Goal: Task Accomplishment & Management: Manage account settings

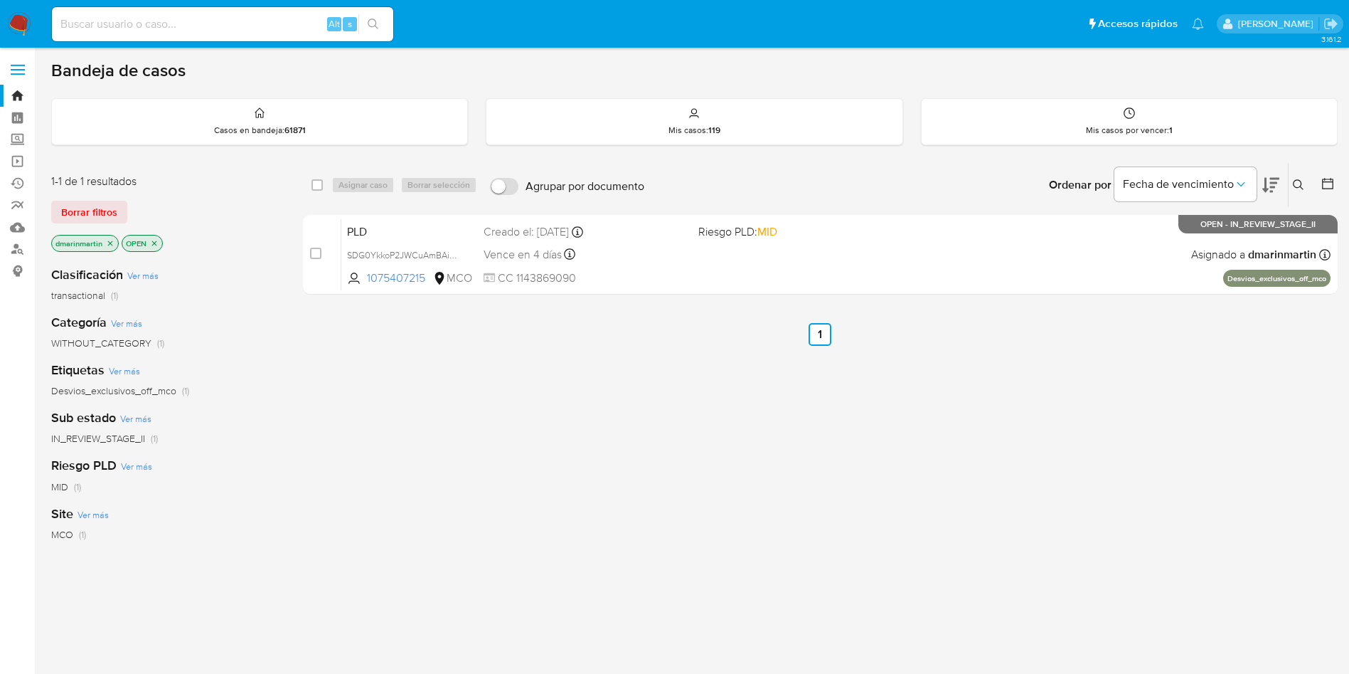
click at [610, 354] on div "select-all-cases-checkbox Asignar caso Borrar selección Agrupar por documento O…" at bounding box center [820, 484] width 1035 height 644
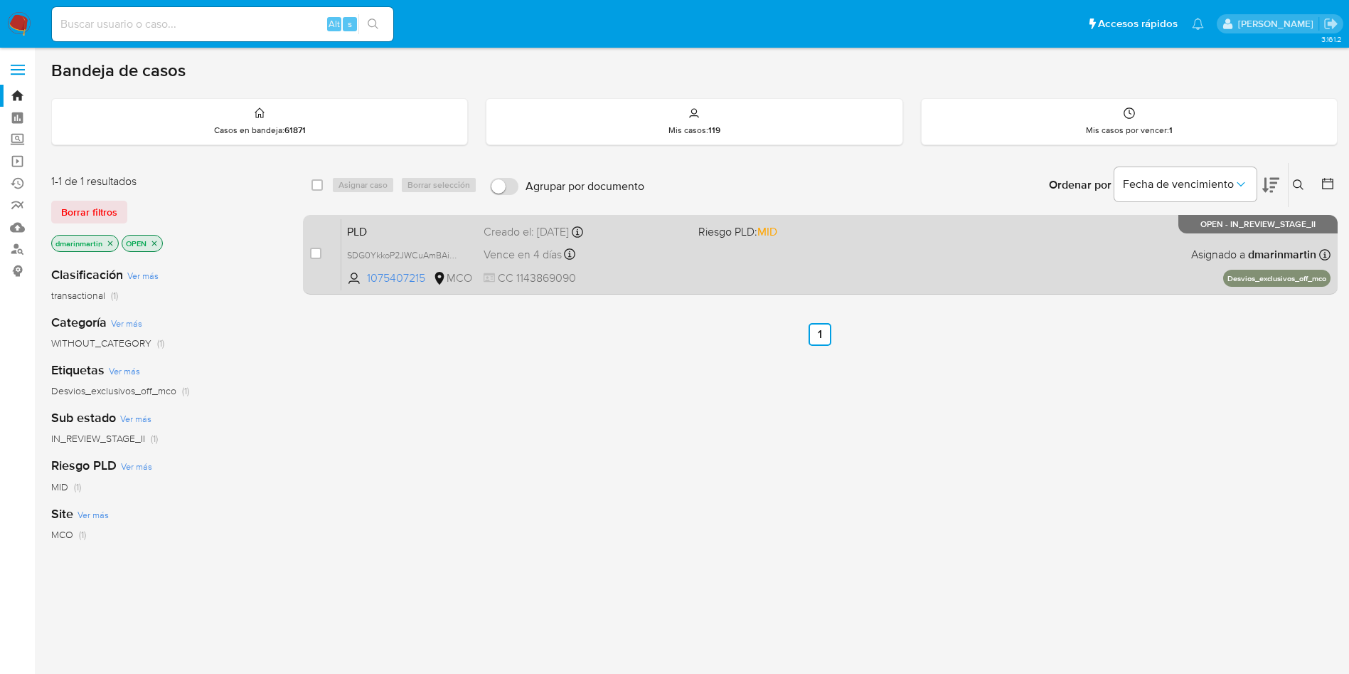
click at [659, 257] on div "Vence en 4 días Vence el 10/10/2025 05:07:00" at bounding box center [585, 254] width 203 height 19
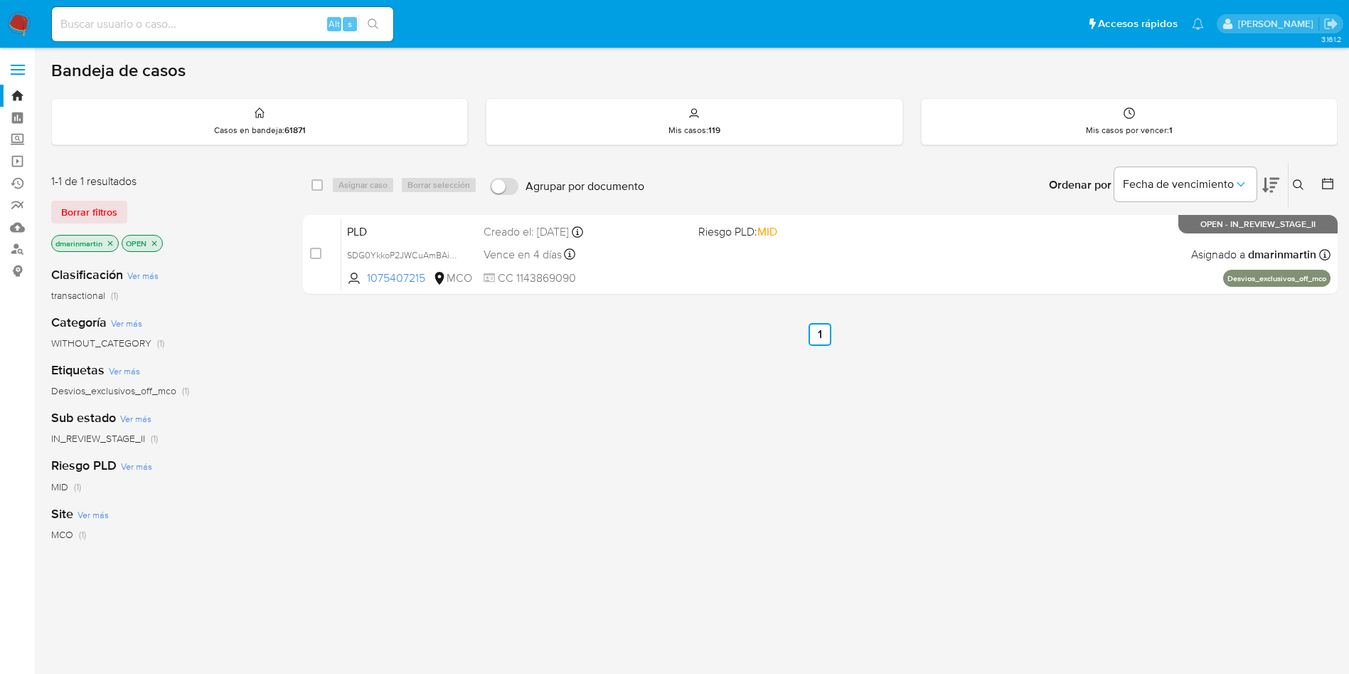
click at [1300, 180] on icon at bounding box center [1298, 184] width 11 height 11
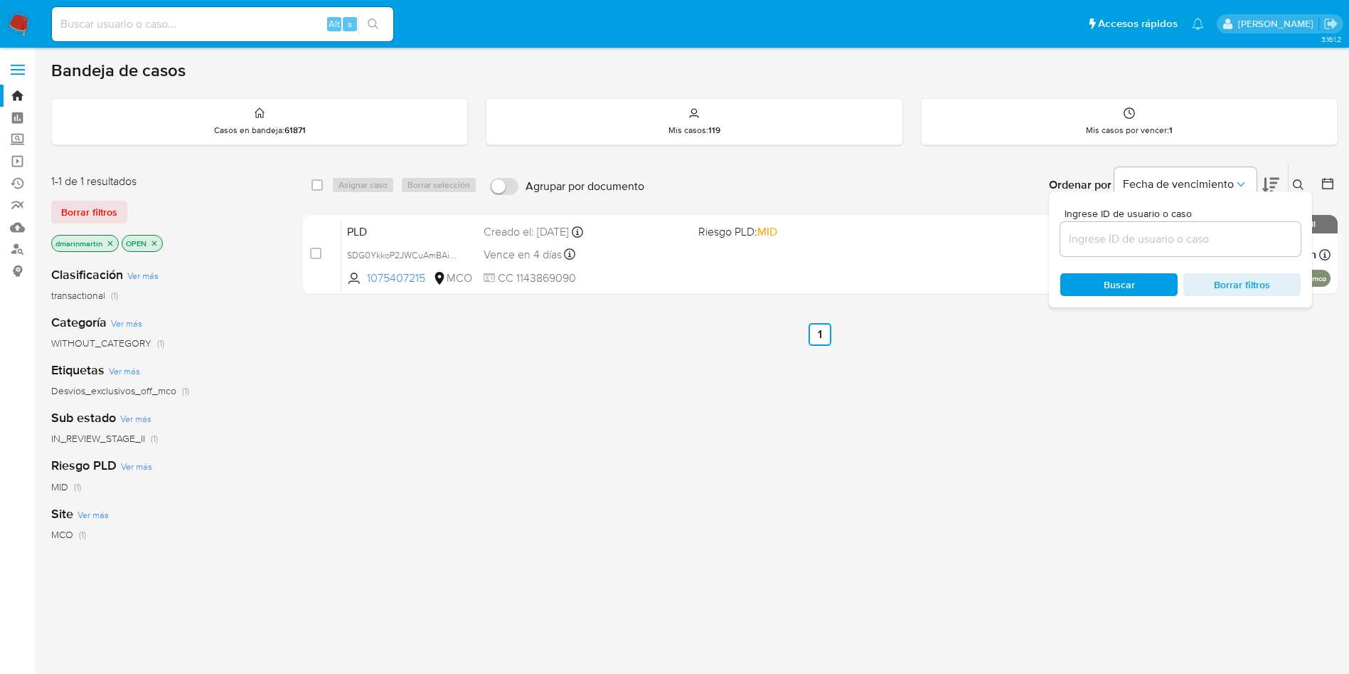
click at [1136, 242] on input at bounding box center [1181, 239] width 240 height 18
type input "rOQg535YWoYEhZSF3uX7lunX"
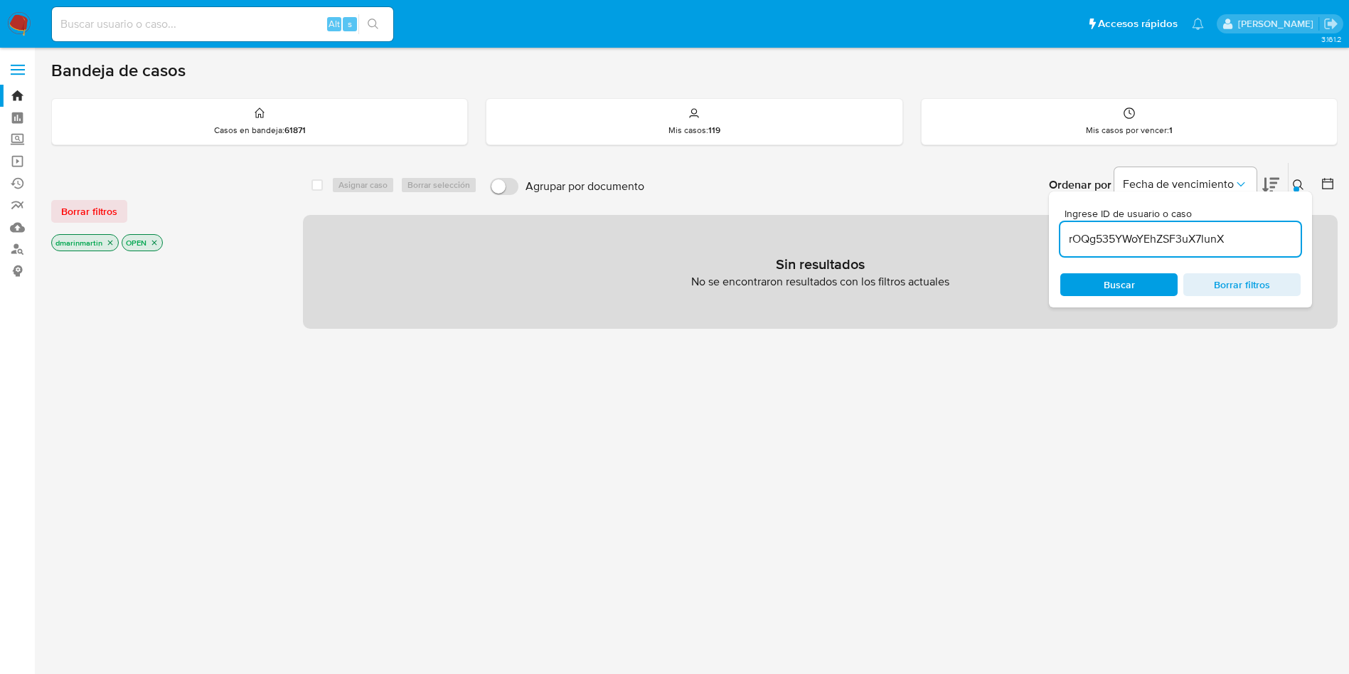
drag, startPoint x: 112, startPoint y: 241, endPoint x: 124, endPoint y: 248, distance: 14.0
click at [112, 241] on icon "close-filter" at bounding box center [110, 242] width 9 height 9
click at [85, 241] on icon "close-filter" at bounding box center [84, 242] width 9 height 9
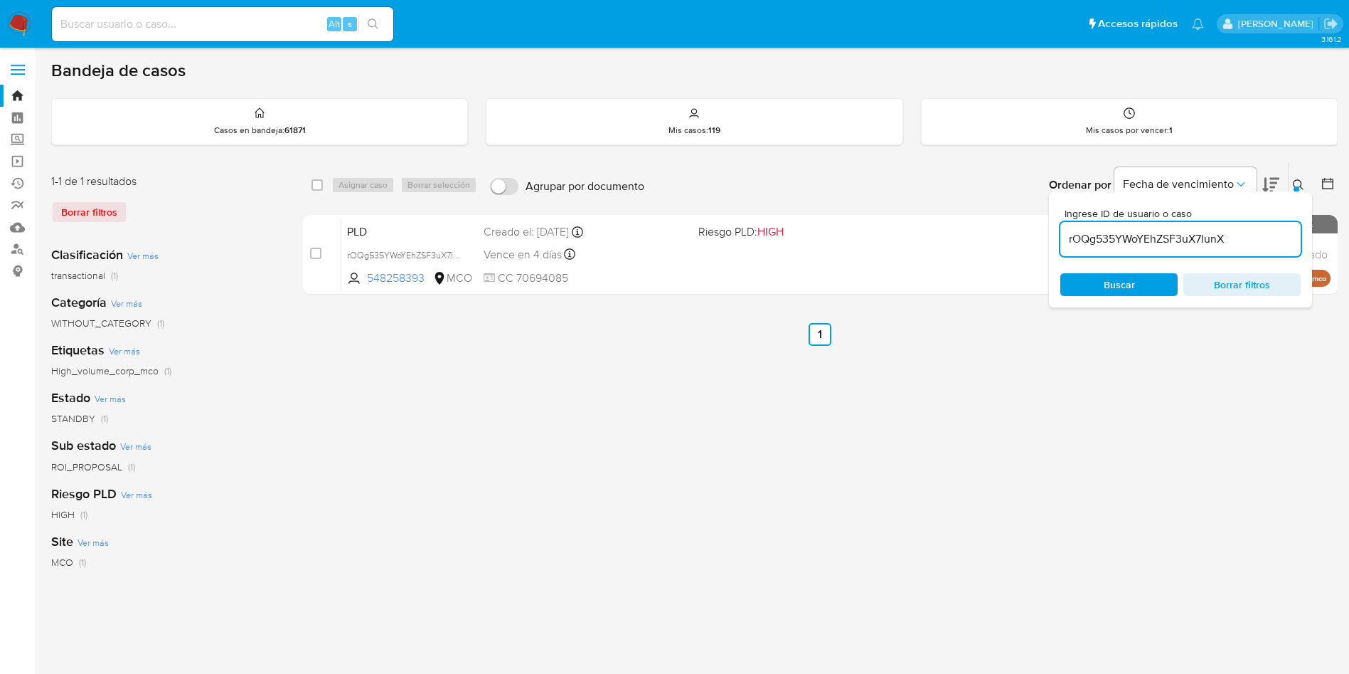
click at [1300, 190] on icon at bounding box center [1298, 184] width 11 height 11
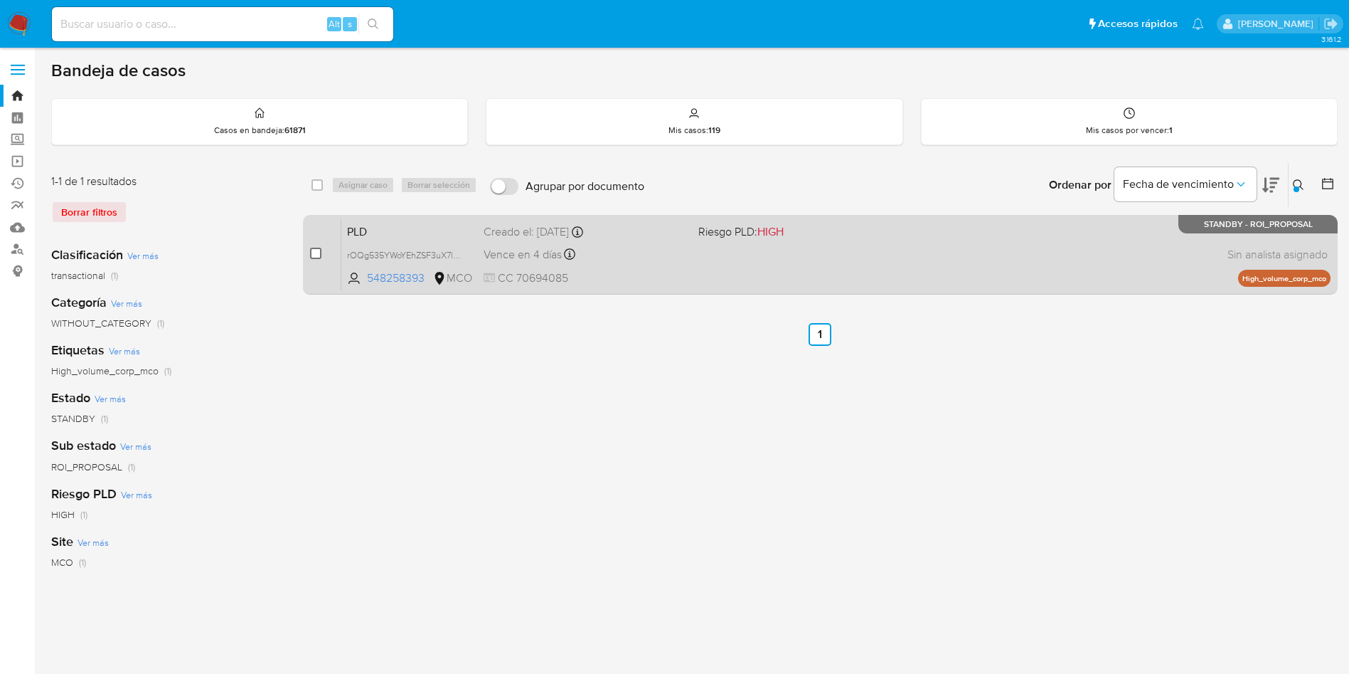
click at [314, 254] on input "checkbox" at bounding box center [315, 253] width 11 height 11
checkbox input "true"
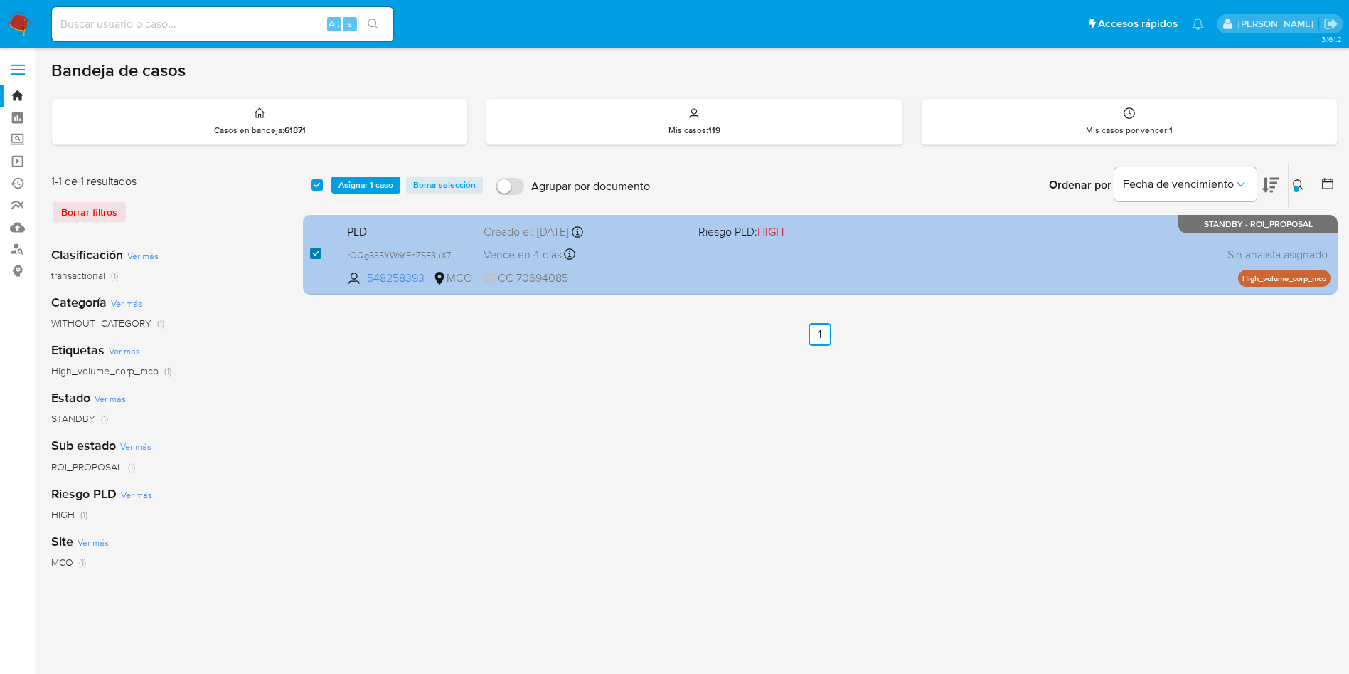
checkbox input "true"
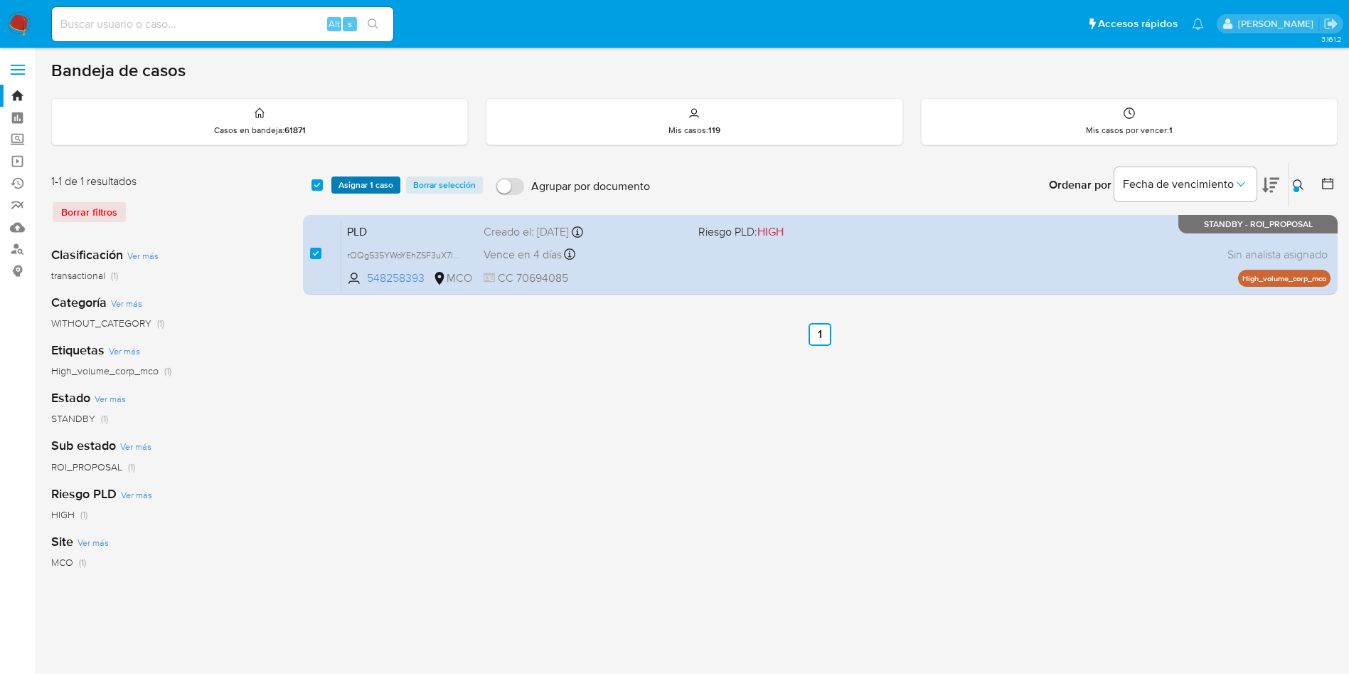
click at [371, 190] on span "Asignar 1 caso" at bounding box center [366, 185] width 55 height 14
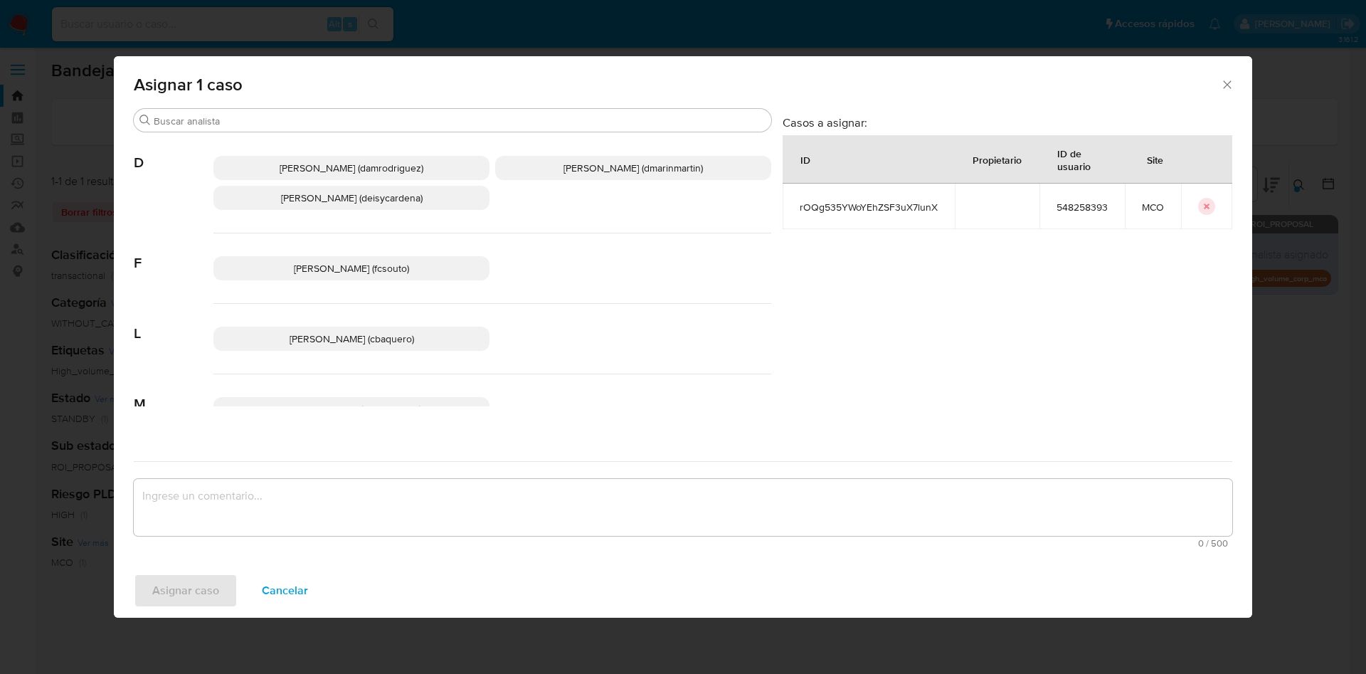
drag, startPoint x: 570, startPoint y: 172, endPoint x: 500, endPoint y: 354, distance: 195.0
click at [570, 173] on span "David Esteban Marin Martinez (dmarinmartin)" at bounding box center [632, 168] width 139 height 14
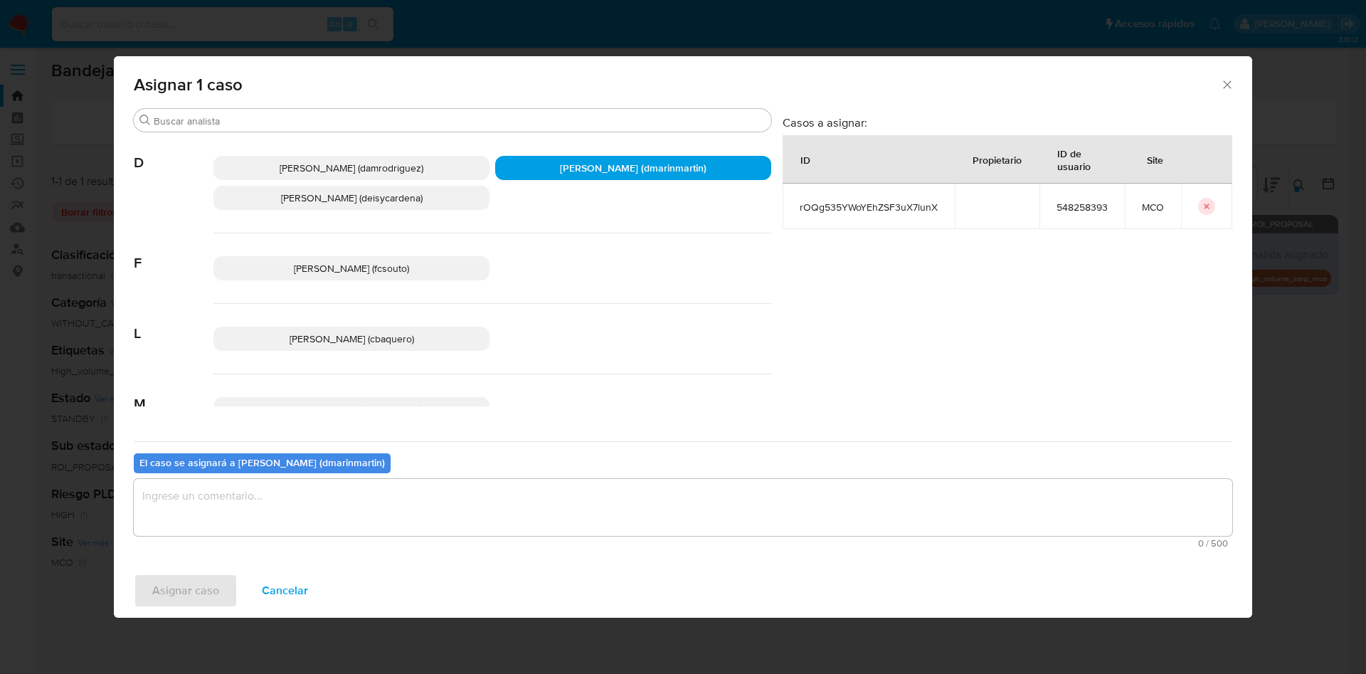
click at [398, 517] on textarea "assign-modal" at bounding box center [683, 507] width 1098 height 57
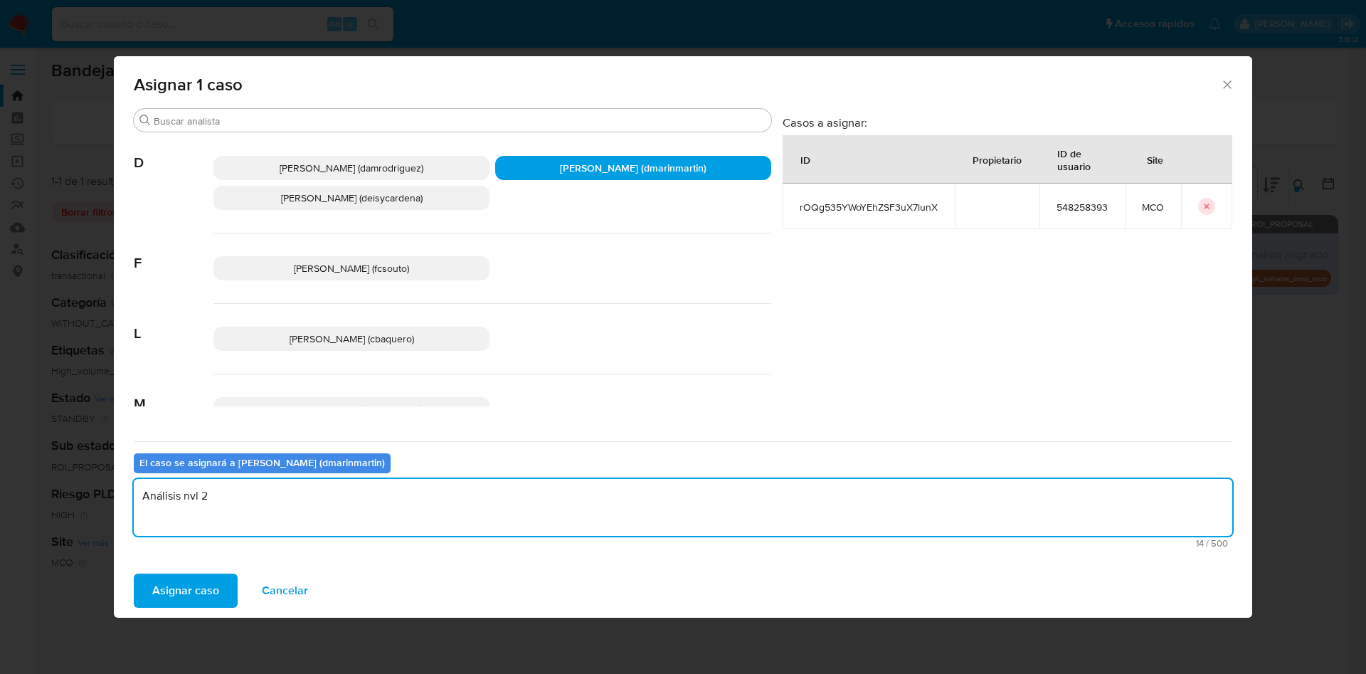
type textarea "Análisis nvl 2"
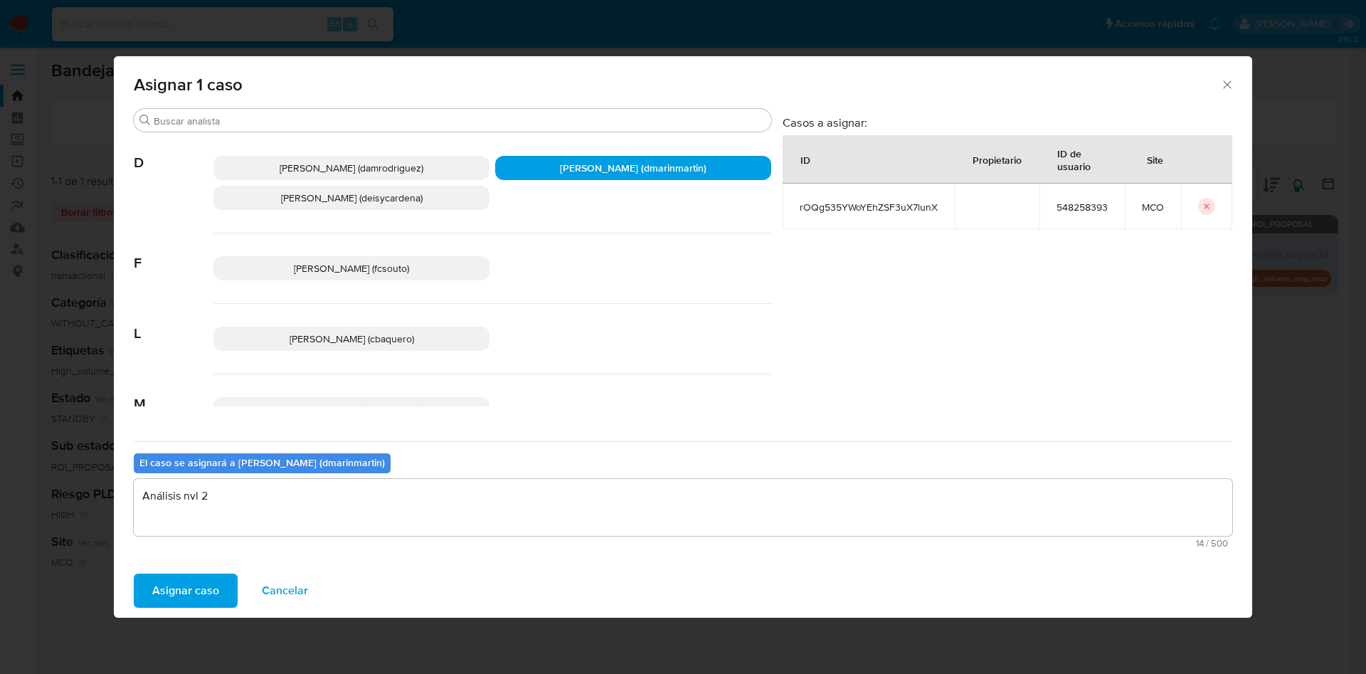
click at [134, 573] on button "Asignar caso" at bounding box center [186, 590] width 104 height 34
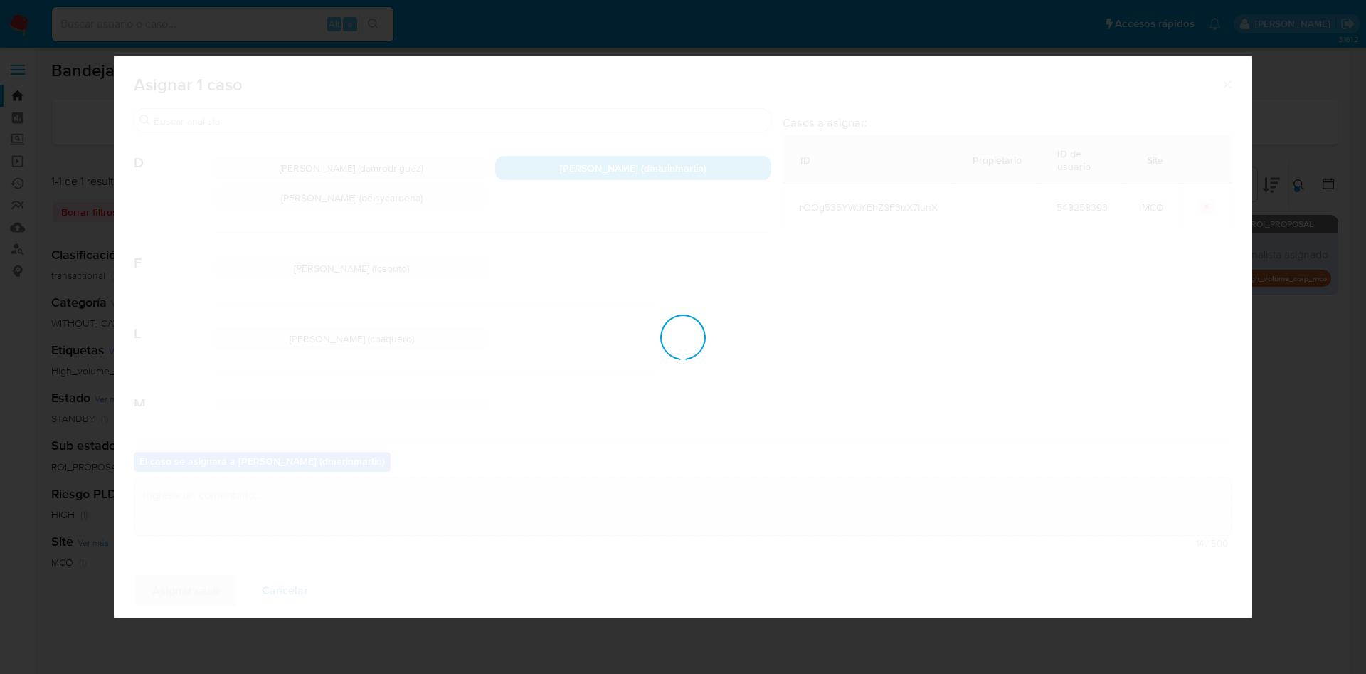
checkbox input "false"
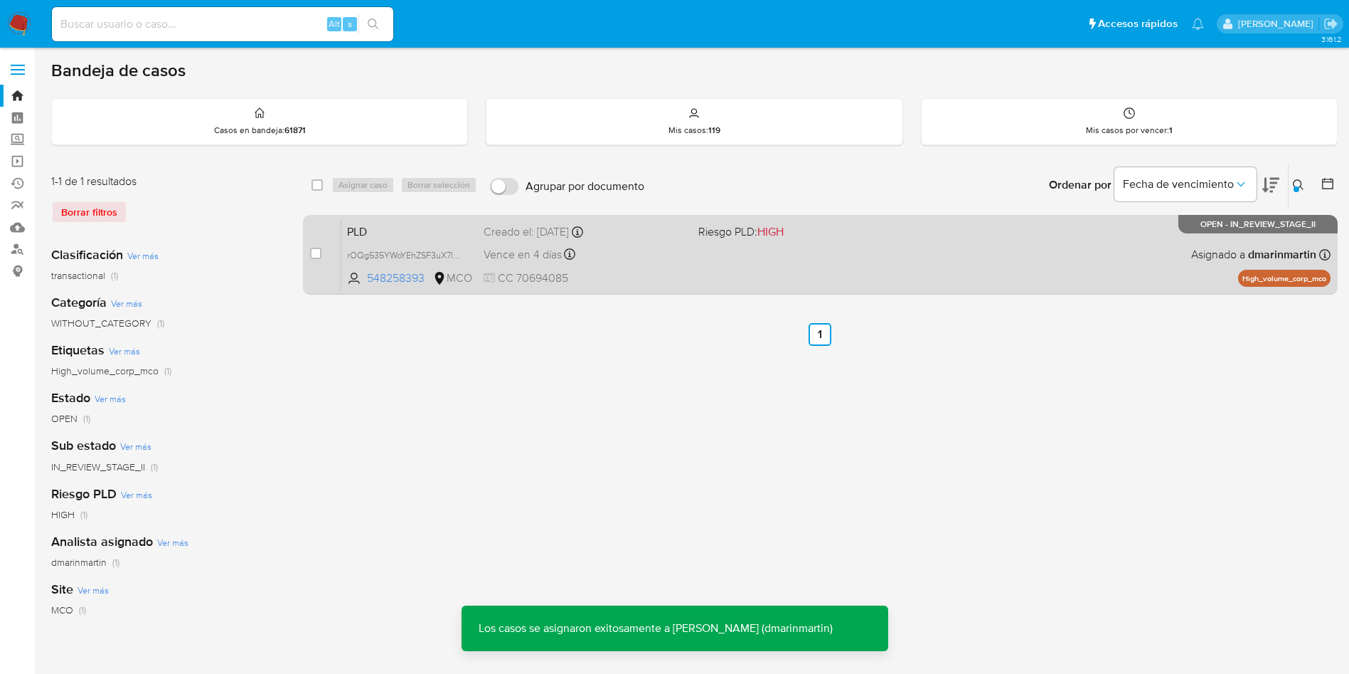
click at [669, 272] on span "CC 70694085" at bounding box center [585, 278] width 203 height 16
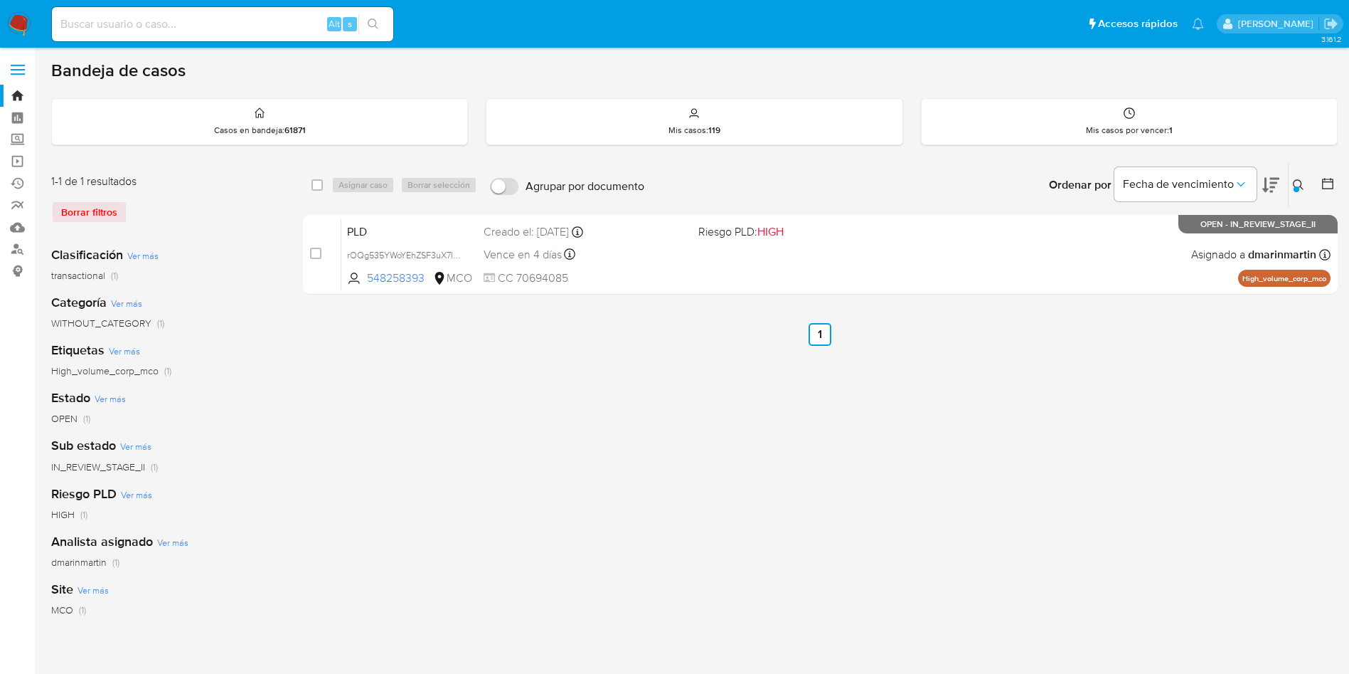
click at [1293, 186] on icon at bounding box center [1298, 184] width 11 height 11
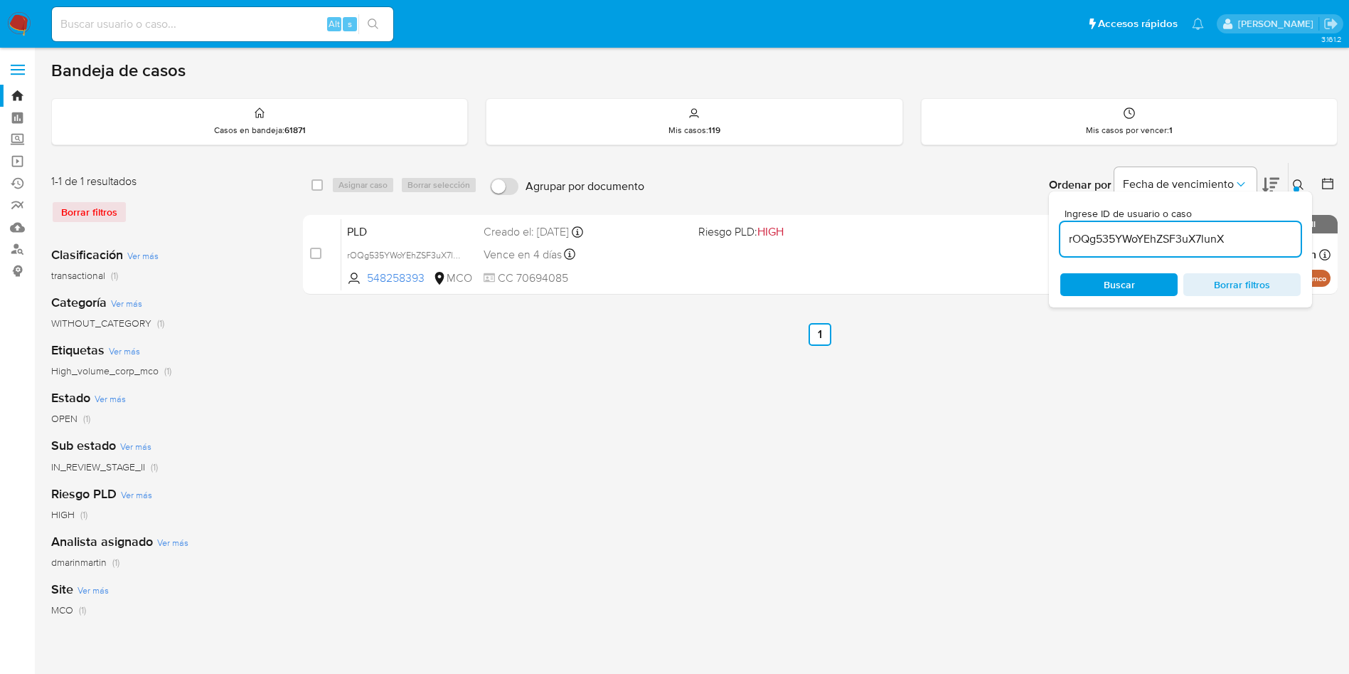
click at [1133, 241] on input "rOQg535YWoYEhZSF3uX7lunX" at bounding box center [1181, 239] width 240 height 18
type input "JpLabE9HFG2PBlHUhl9IByaP"
drag, startPoint x: 319, startPoint y: 248, endPoint x: 349, endPoint y: 203, distance: 54.3
click at [320, 246] on div "case-item-checkbox" at bounding box center [315, 253] width 11 height 14
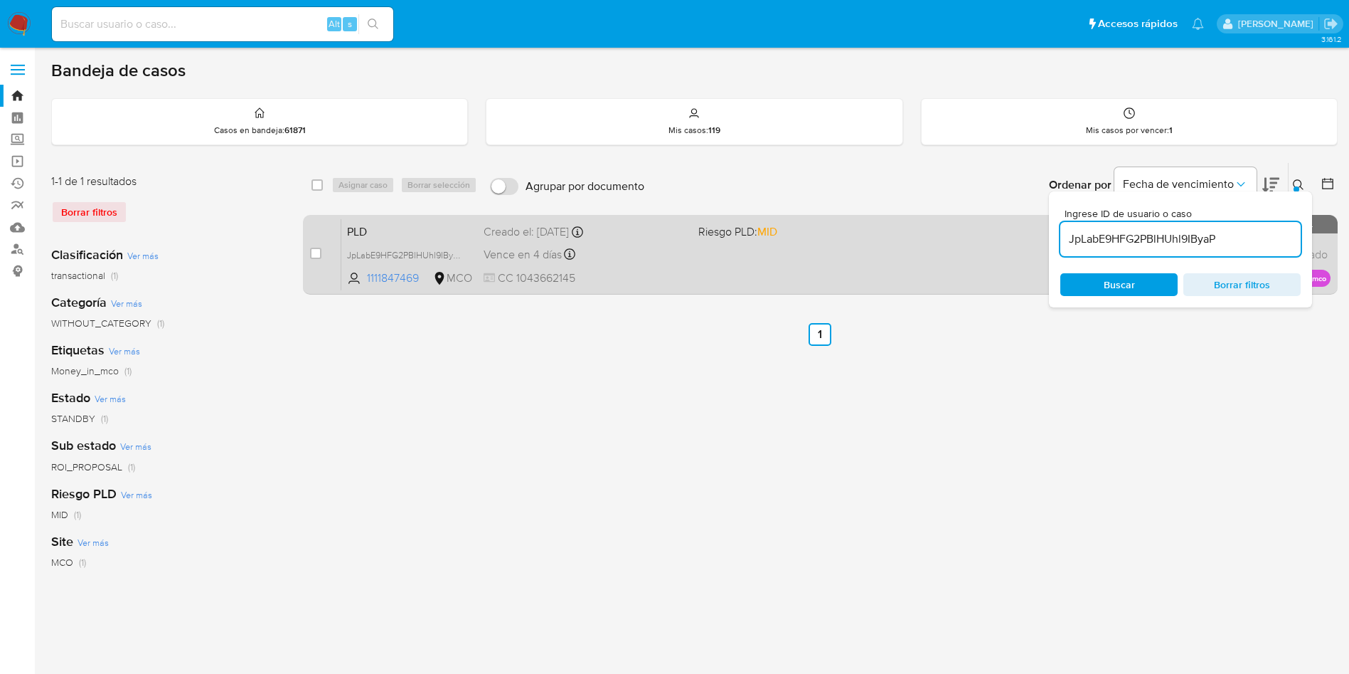
drag, startPoint x: 314, startPoint y: 254, endPoint x: 324, endPoint y: 242, distance: 15.7
click at [319, 250] on input "checkbox" at bounding box center [315, 253] width 11 height 11
checkbox input "true"
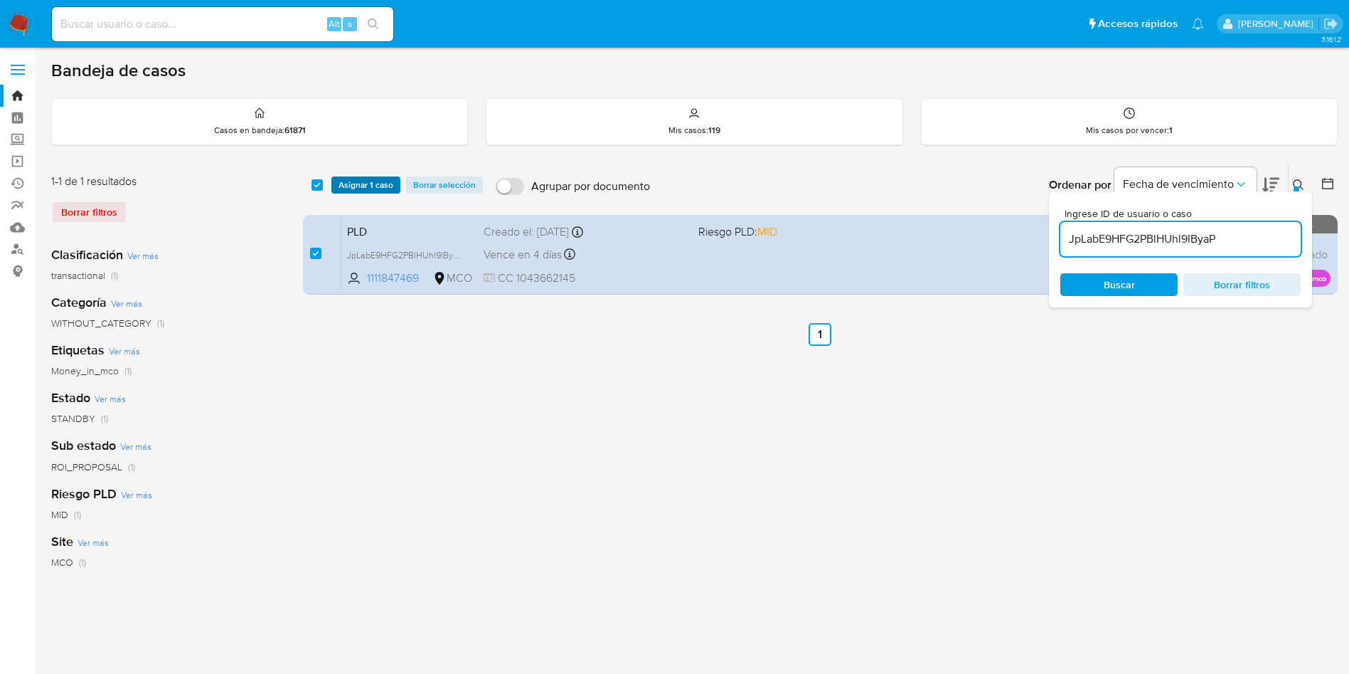
click at [358, 179] on span "Asignar 1 caso" at bounding box center [366, 185] width 55 height 14
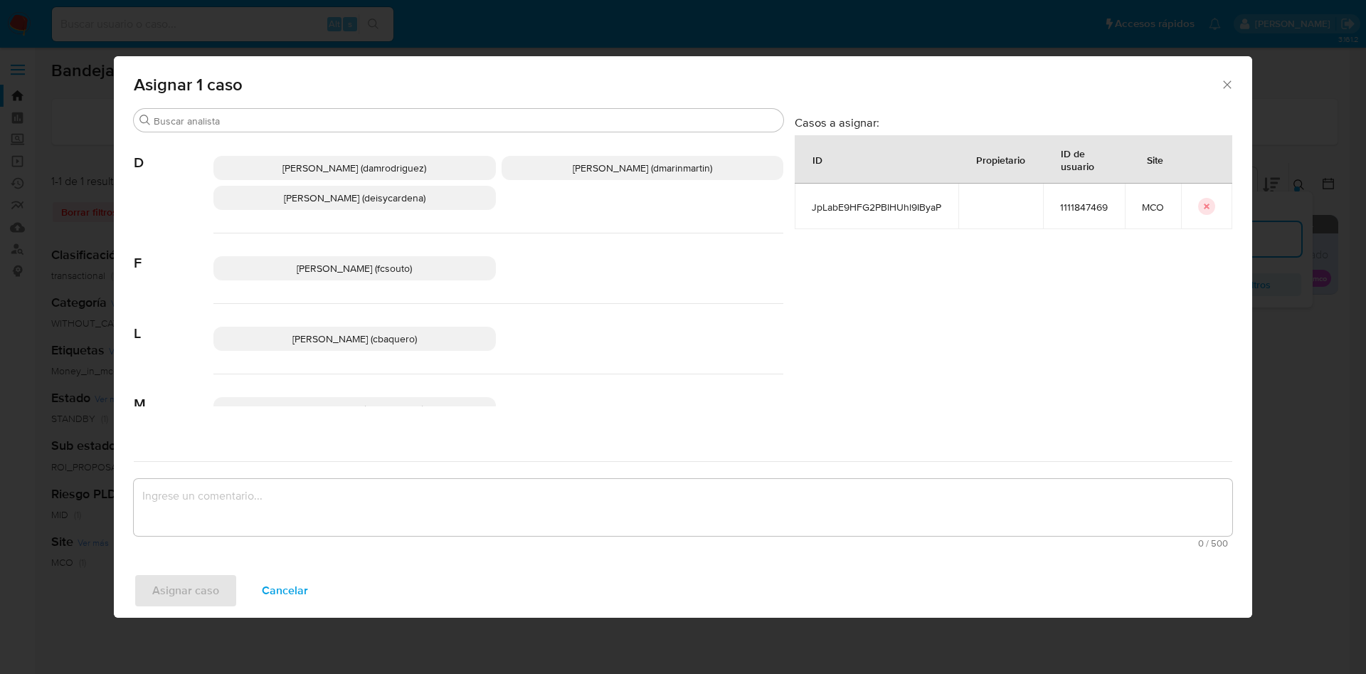
click at [590, 171] on span "David Esteban Marin Martinez (dmarinmartin)" at bounding box center [642, 168] width 139 height 14
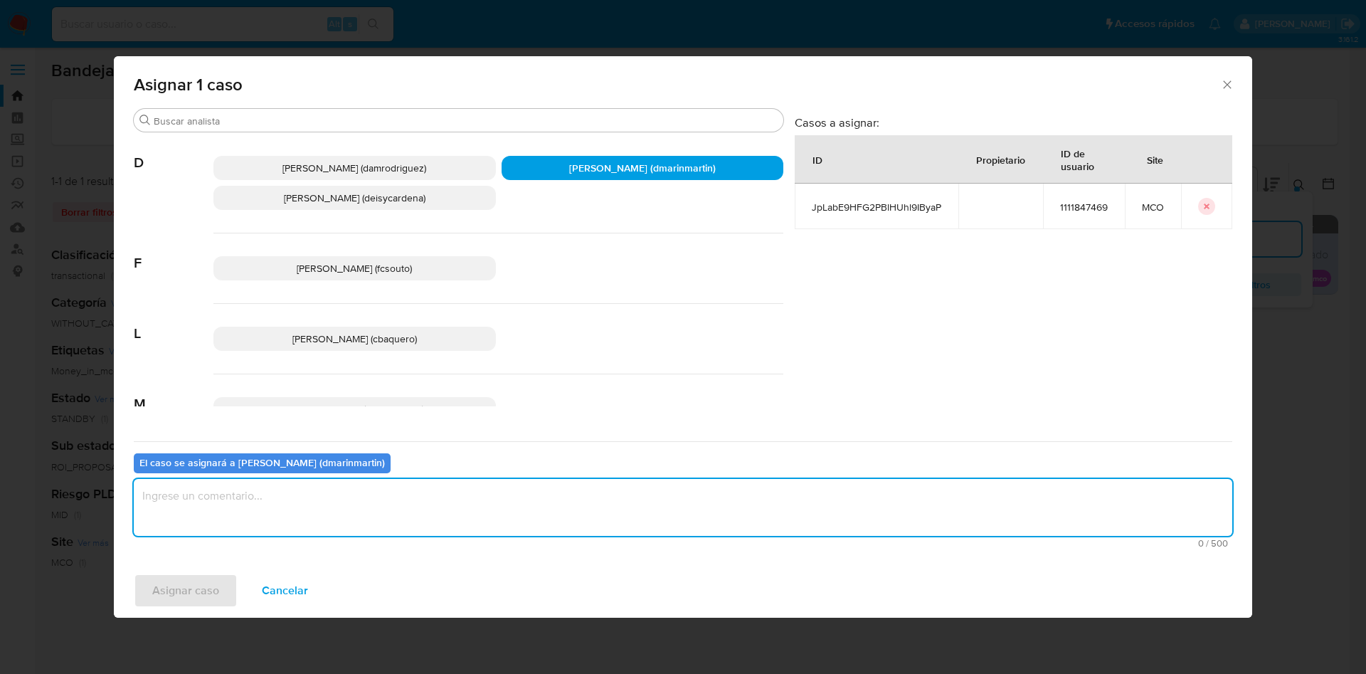
click at [413, 501] on textarea "assign-modal" at bounding box center [683, 507] width 1098 height 57
type textarea "Análisis nvl 2"
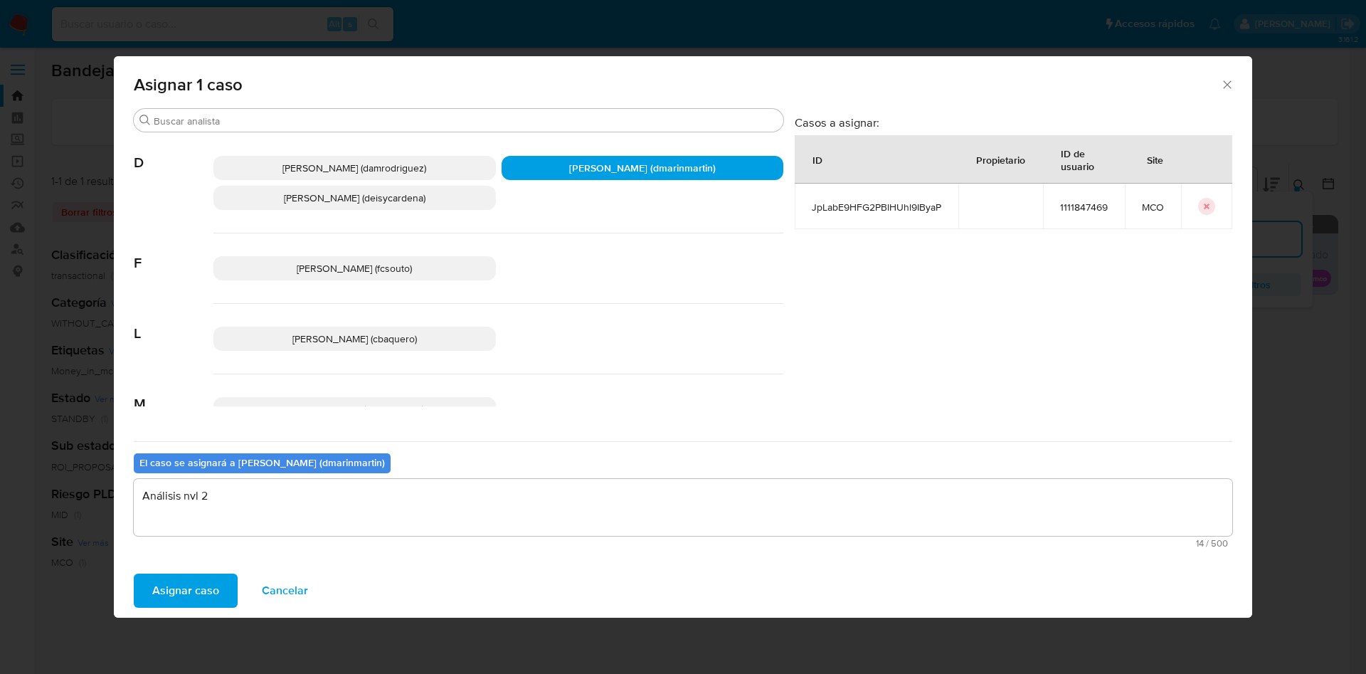
click at [134, 573] on button "Asignar caso" at bounding box center [186, 590] width 104 height 34
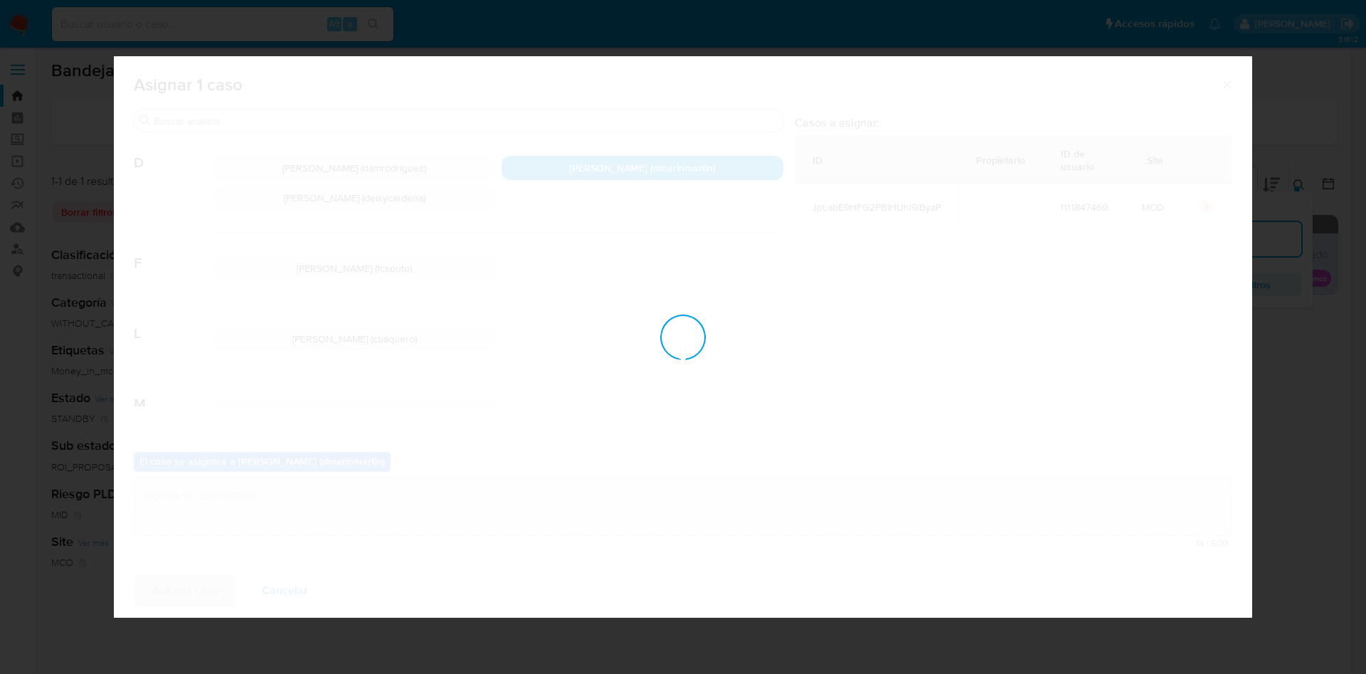
checkbox input "false"
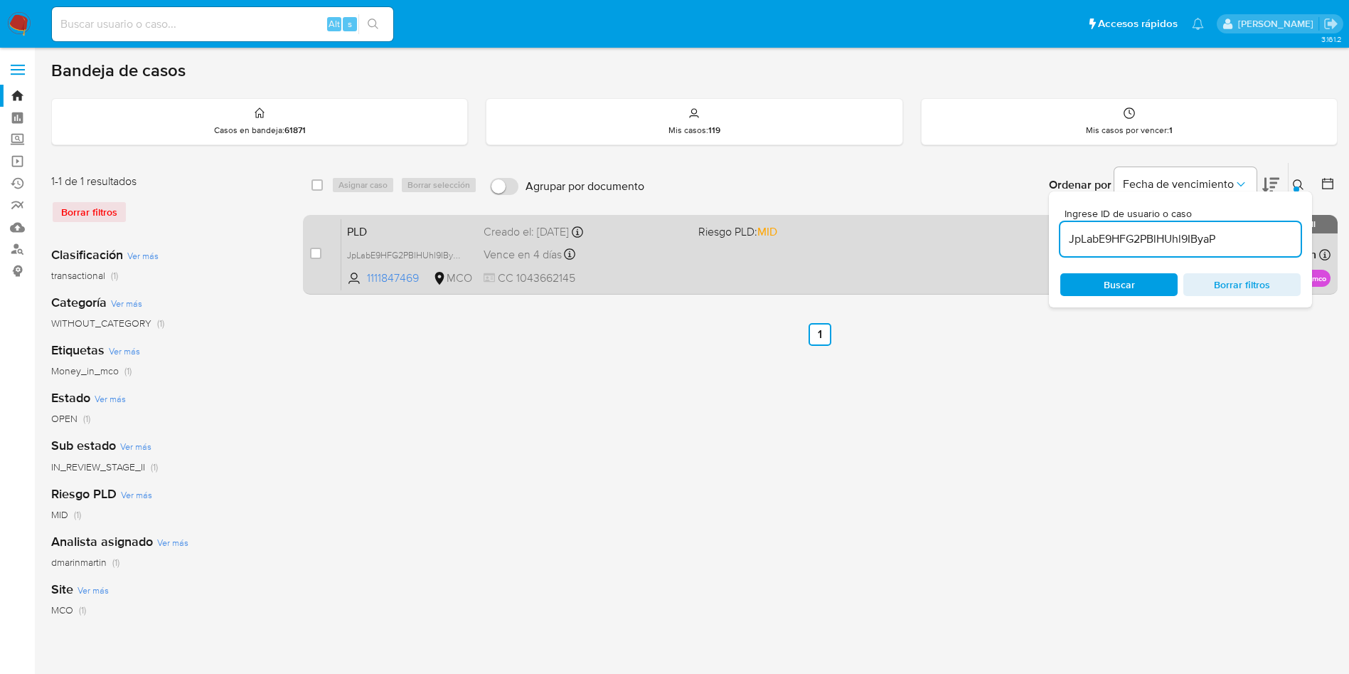
click at [691, 279] on div "PLD JpLabE9HFG2PBlHUhl9IByaP 1111847469 MCO Riesgo PLD: MID Creado el: 12/07/20…" at bounding box center [835, 254] width 989 height 72
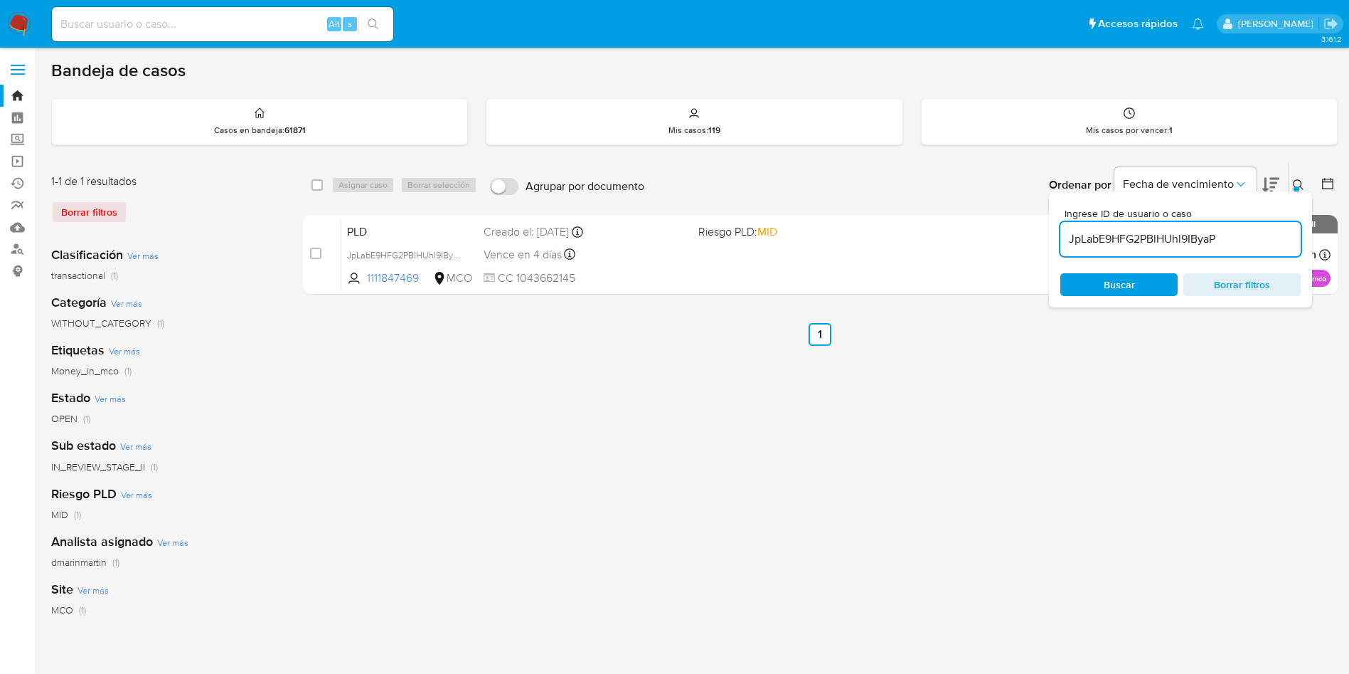
click at [1146, 246] on input "JpLabE9HFG2PBlHUhl9IByaP" at bounding box center [1181, 239] width 240 height 18
drag, startPoint x: 1146, startPoint y: 247, endPoint x: 1155, endPoint y: 221, distance: 27.2
click at [1146, 245] on input "JpLabE9HFG2PBlHUhl9IByaP" at bounding box center [1181, 239] width 240 height 18
paste input "OMCWR49noNVn3jg234ZRBG3I"
type input "OMCWR49noNVn3jg234ZRBG3I"
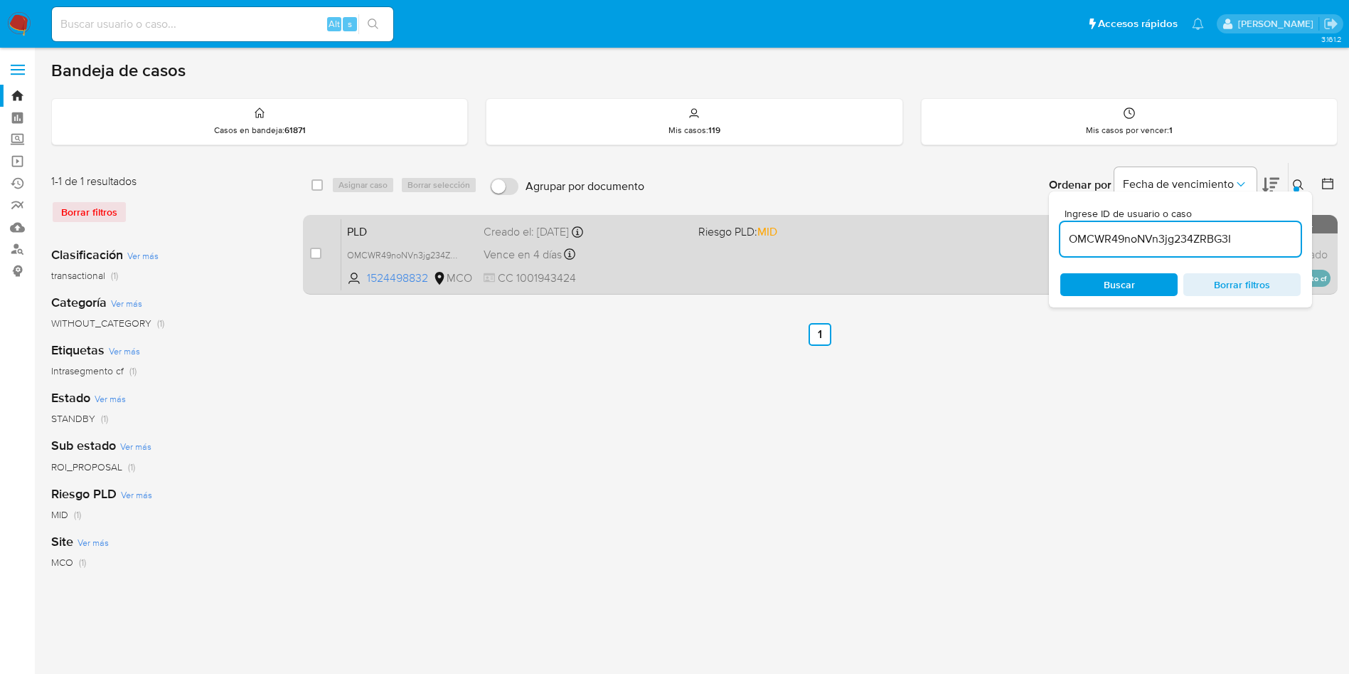
drag, startPoint x: 319, startPoint y: 250, endPoint x: 327, endPoint y: 243, distance: 11.6
click at [319, 249] on input "checkbox" at bounding box center [315, 253] width 11 height 11
checkbox input "true"
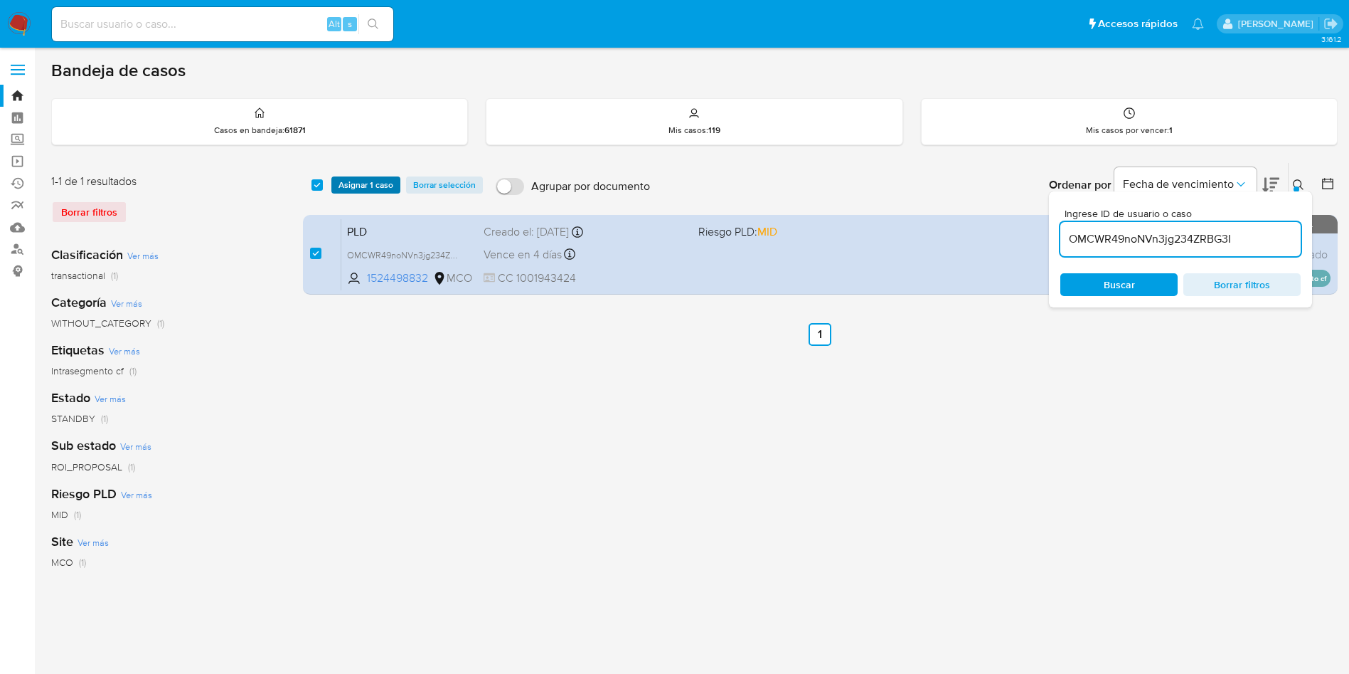
click at [363, 179] on span "Asignar 1 caso" at bounding box center [366, 185] width 55 height 14
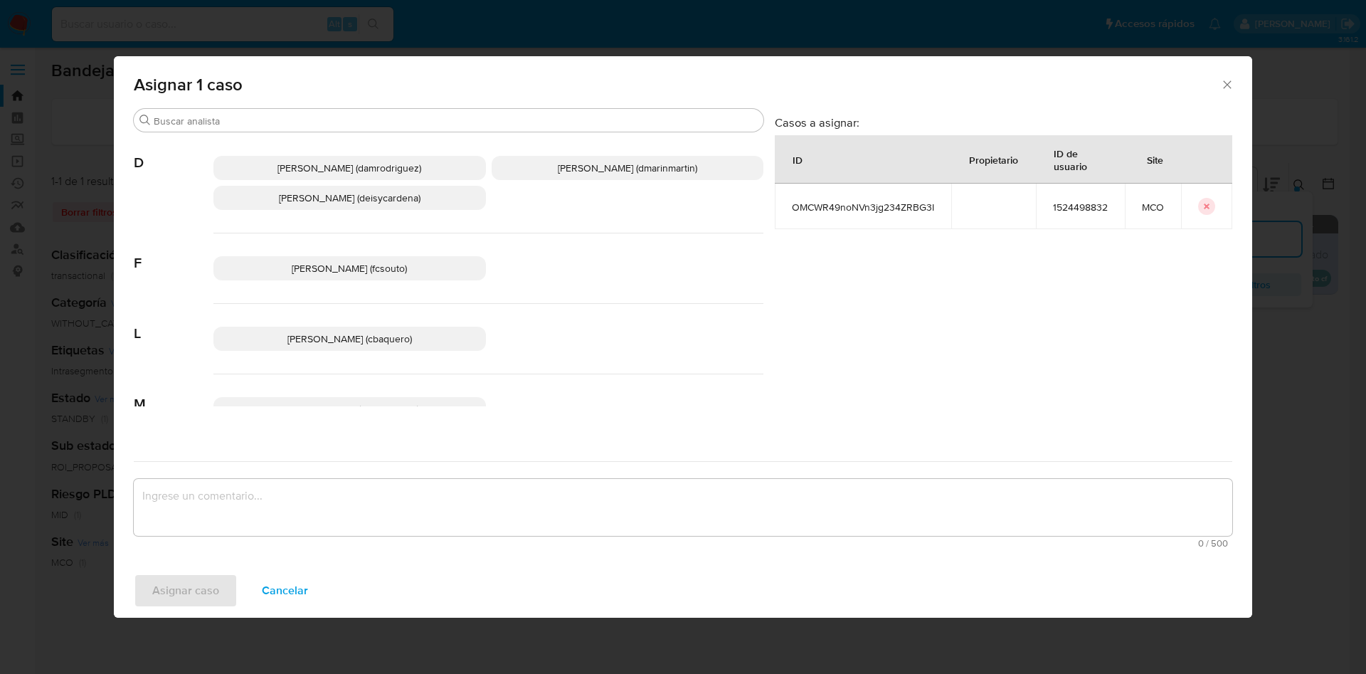
drag, startPoint x: 662, startPoint y: 175, endPoint x: 654, endPoint y: 194, distance: 20.7
click at [662, 176] on p "David Esteban Marin Martinez (dmarinmartin)" at bounding box center [628, 168] width 272 height 24
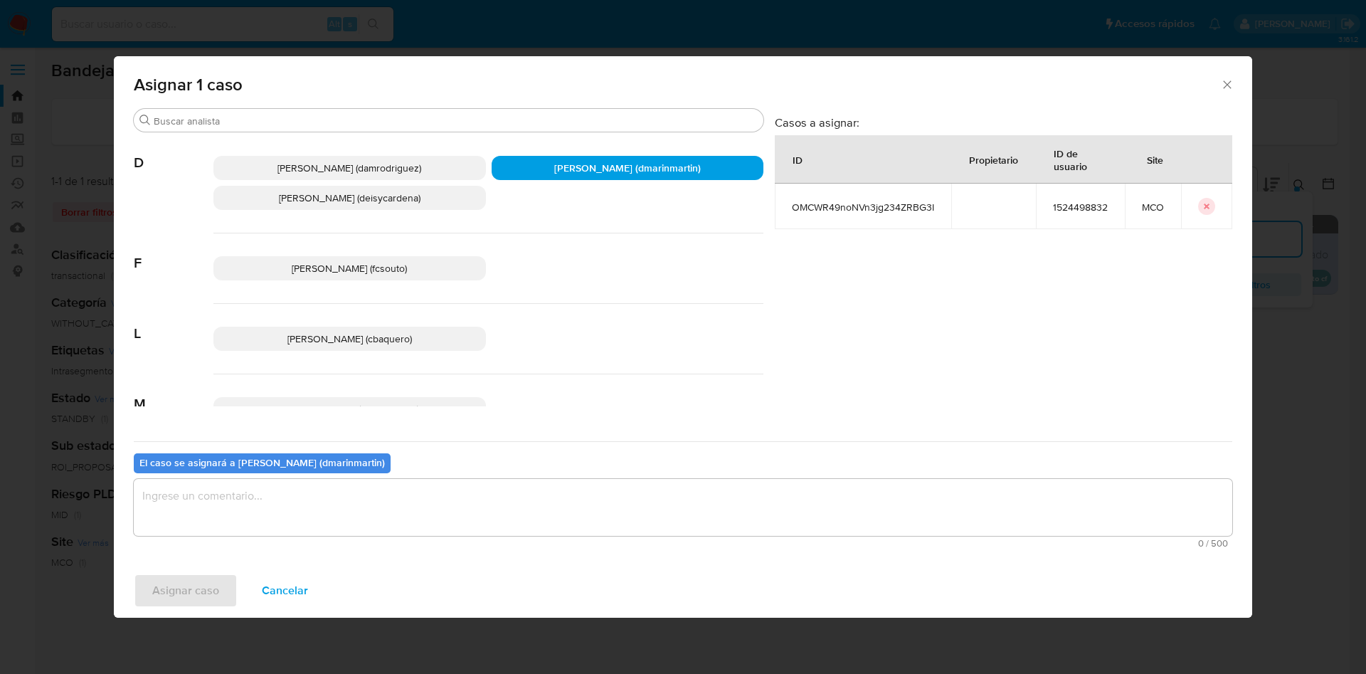
drag, startPoint x: 488, startPoint y: 543, endPoint x: 497, endPoint y: 526, distance: 18.8
click at [494, 529] on div "0 / 500 500 caracteres restantes" at bounding box center [683, 513] width 1098 height 69
click at [523, 494] on textarea "assign-modal" at bounding box center [683, 507] width 1098 height 57
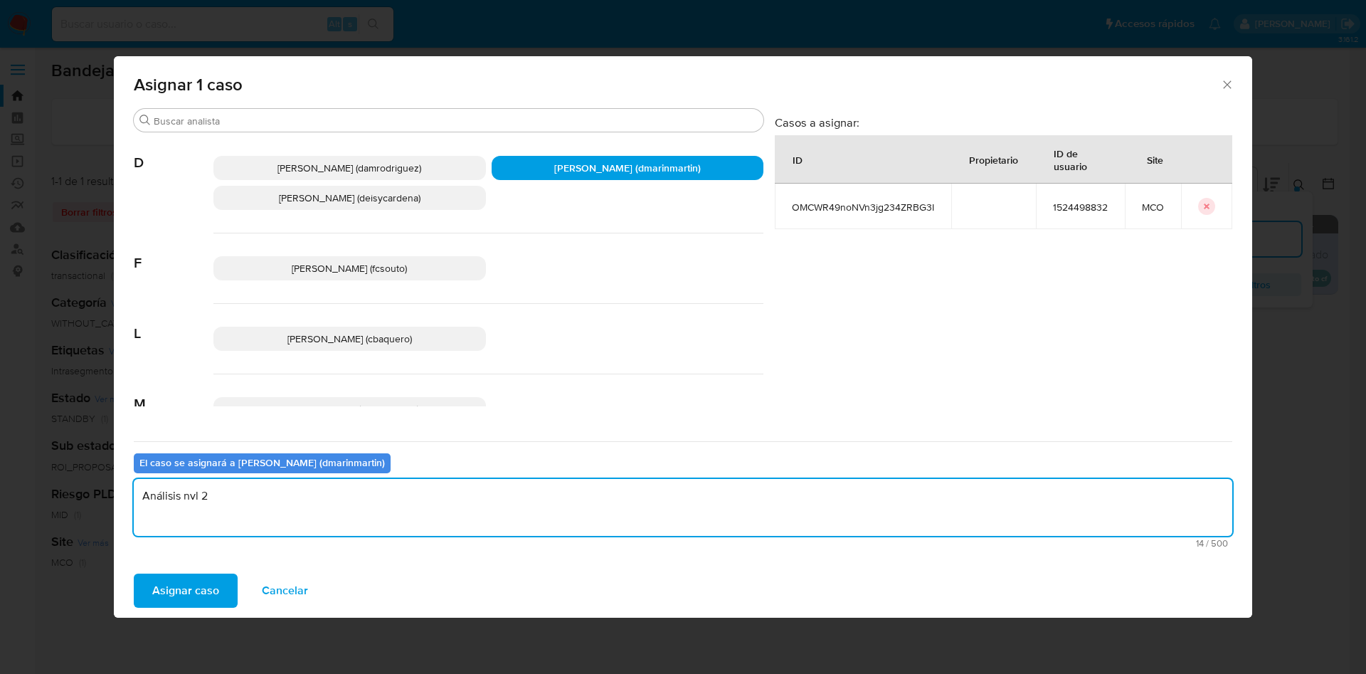
type textarea "Análisis nvl 2"
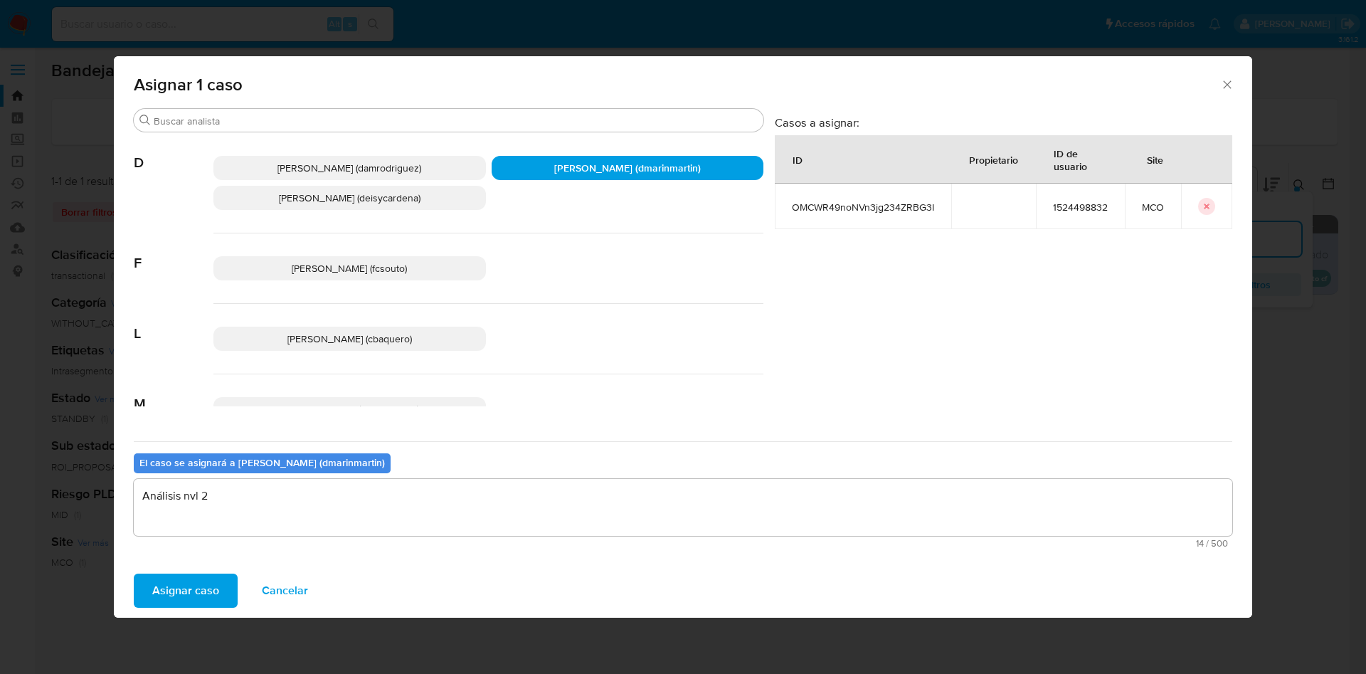
click at [134, 573] on button "Asignar caso" at bounding box center [186, 590] width 104 height 34
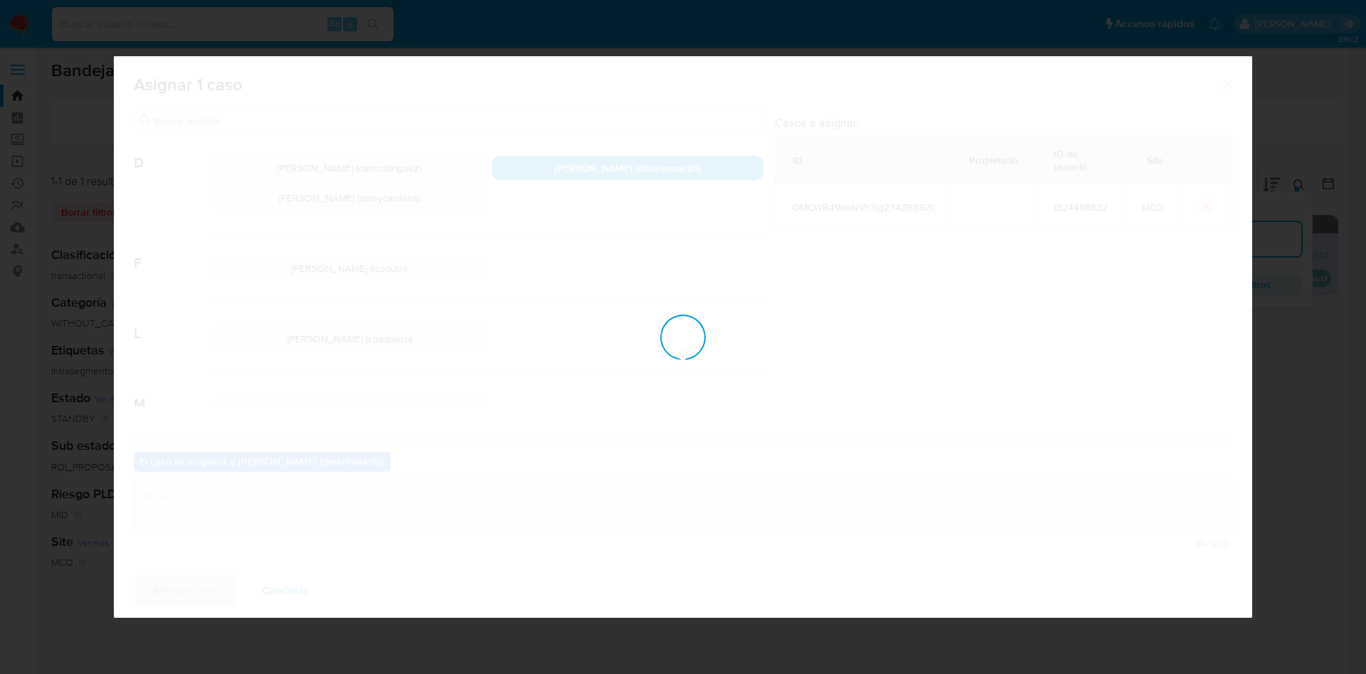
checkbox input "false"
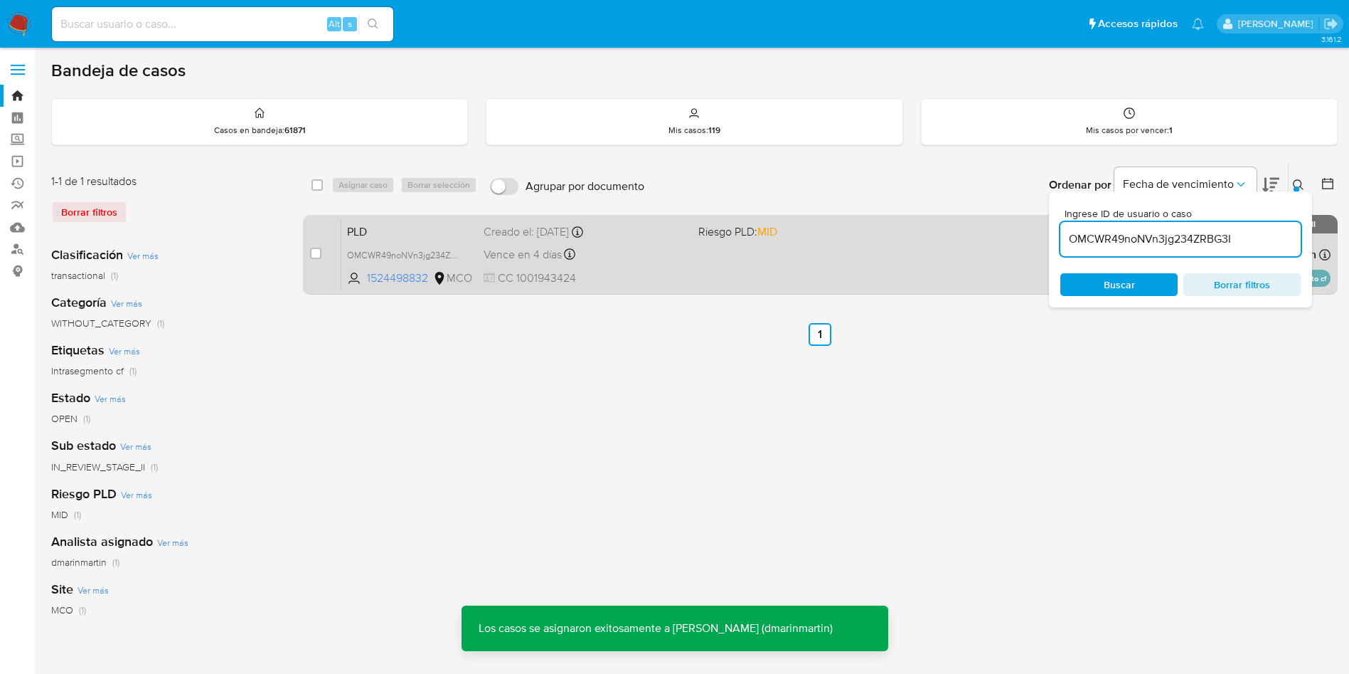
click at [620, 262] on div "Vence en 4 días Vence el 10/10/2025 05:03:44" at bounding box center [585, 254] width 203 height 19
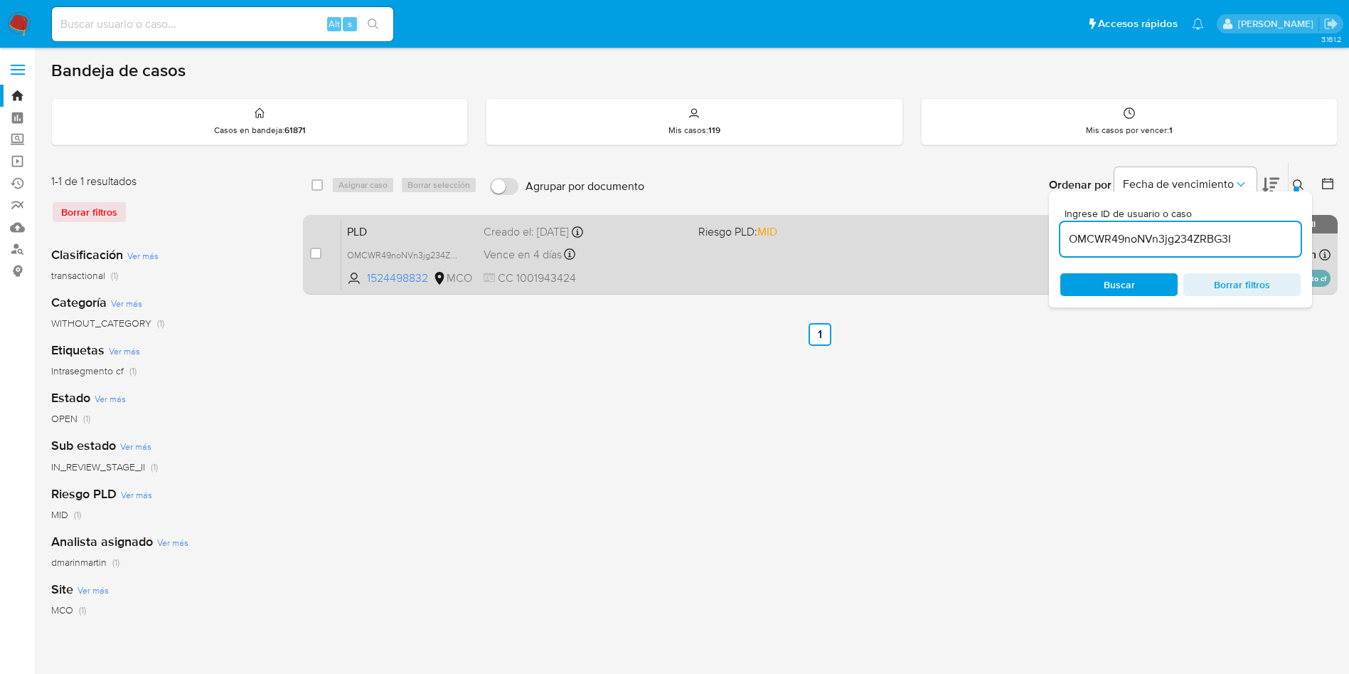
click at [462, 245] on div "PLD OMCWR49noNVn3jg234ZRBG3I 1524498832 MCO Riesgo PLD: MID Creado el: 12/07/20…" at bounding box center [835, 254] width 989 height 72
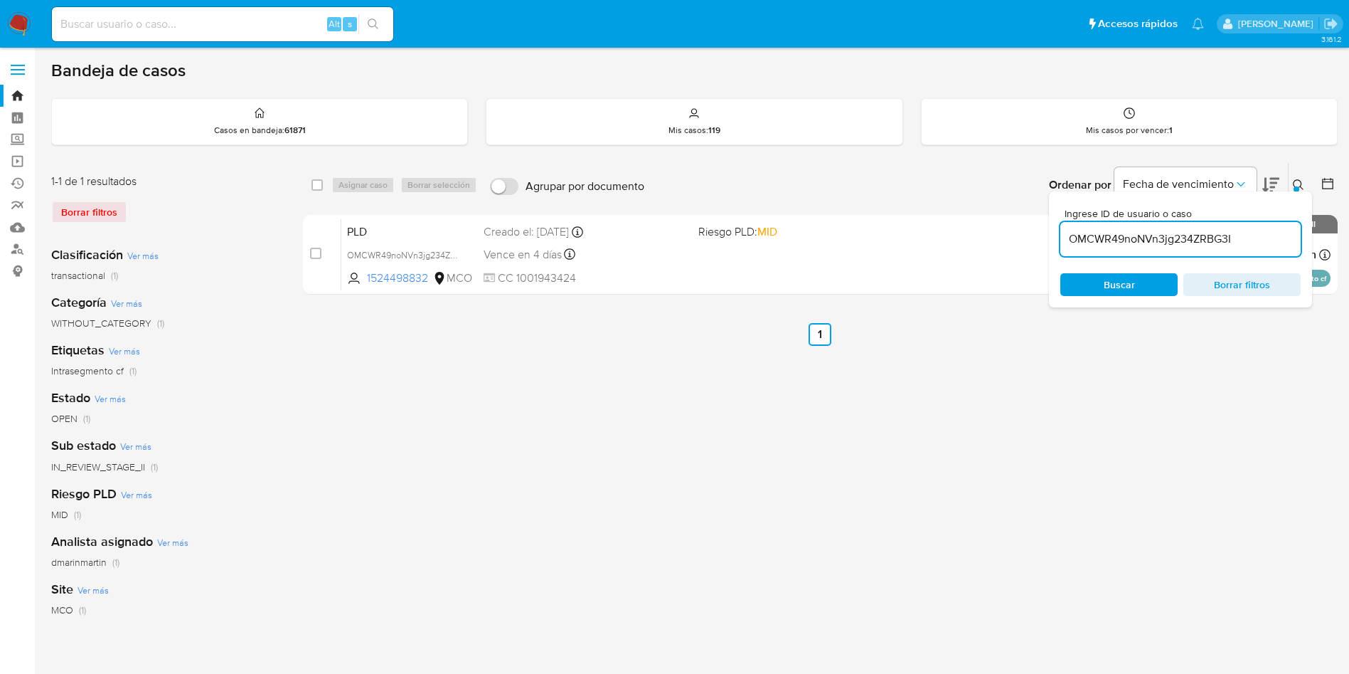
click at [1162, 226] on div "OMCWR49noNVn3jg234ZRBG3I" at bounding box center [1181, 239] width 240 height 34
click at [1138, 247] on input "OMCWR49noNVn3jg234ZRBG3I" at bounding box center [1181, 239] width 240 height 18
drag, startPoint x: 1138, startPoint y: 247, endPoint x: 1124, endPoint y: 217, distance: 33.1
click at [1137, 247] on input "OMCWR49noNVn3jg234ZRBG3I" at bounding box center [1181, 239] width 240 height 18
paste input "1VxnP0SyjqPmY5R9SKZsFakH"
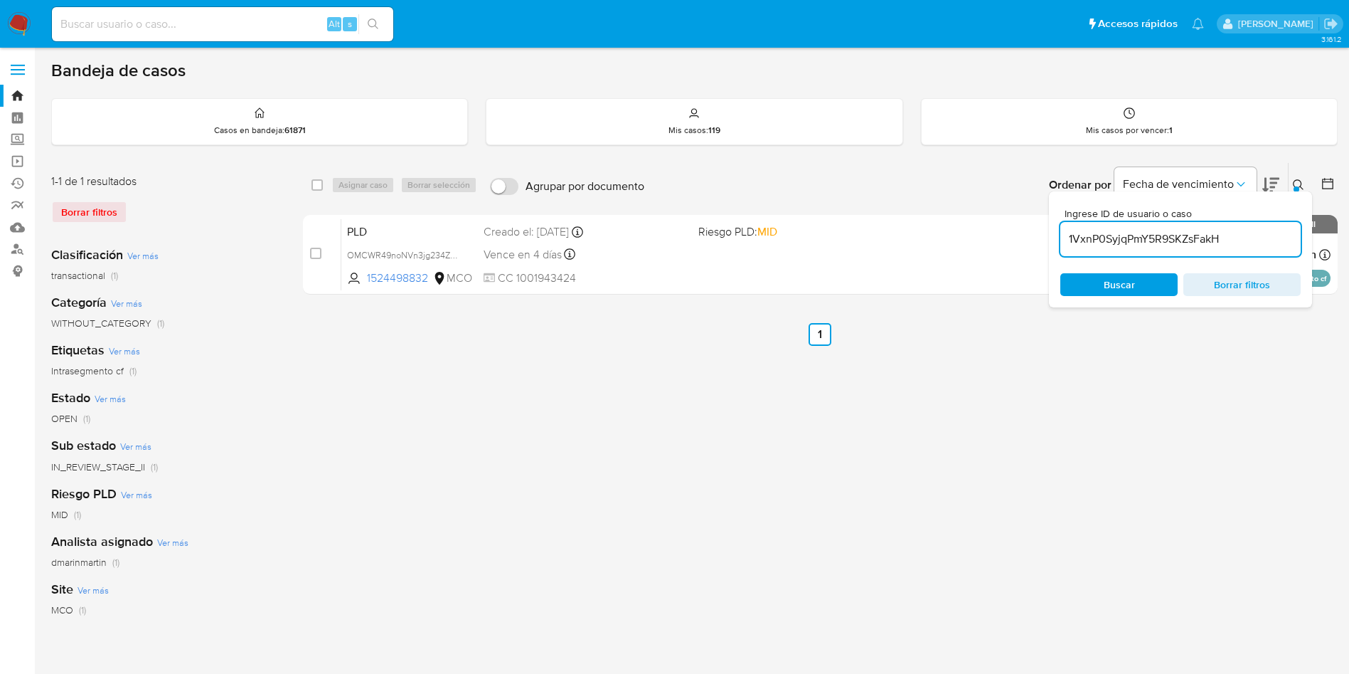
type input "1VxnP0SyjqPmY5R9SKZsFakH"
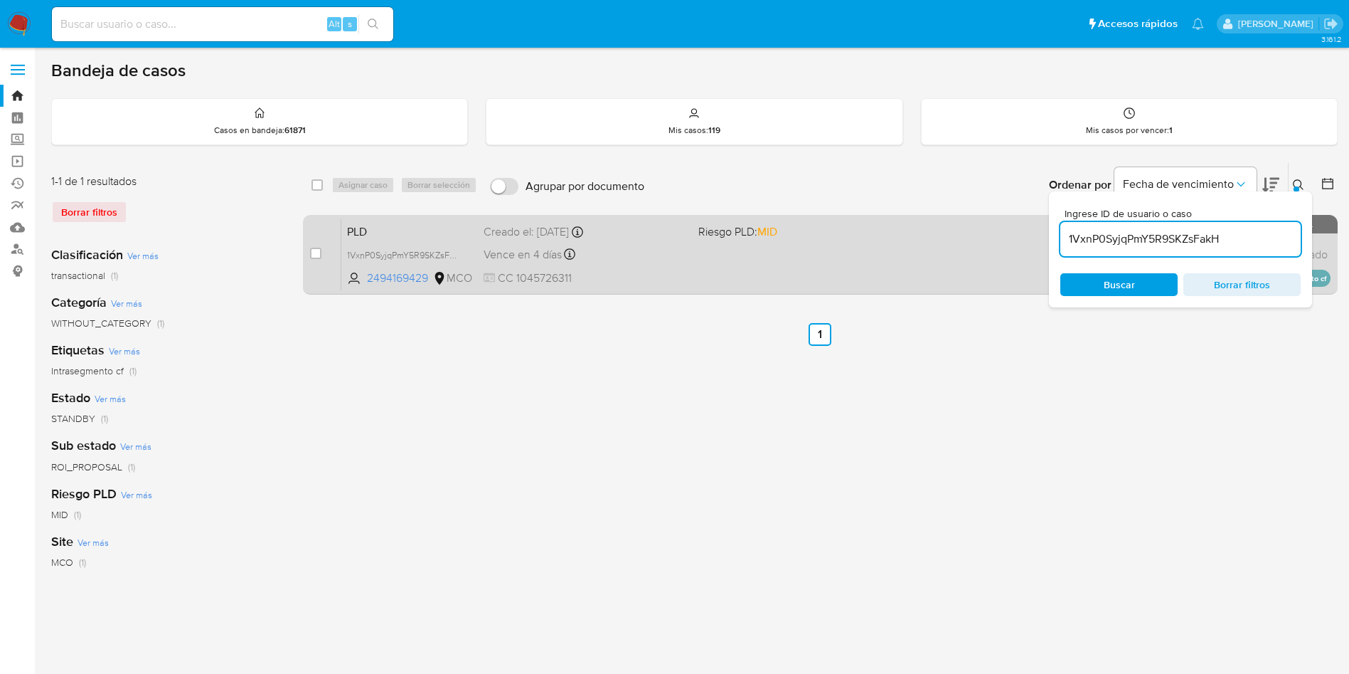
drag, startPoint x: 315, startPoint y: 250, endPoint x: 351, endPoint y: 216, distance: 49.8
click at [317, 249] on input "checkbox" at bounding box center [315, 253] width 11 height 11
checkbox input "true"
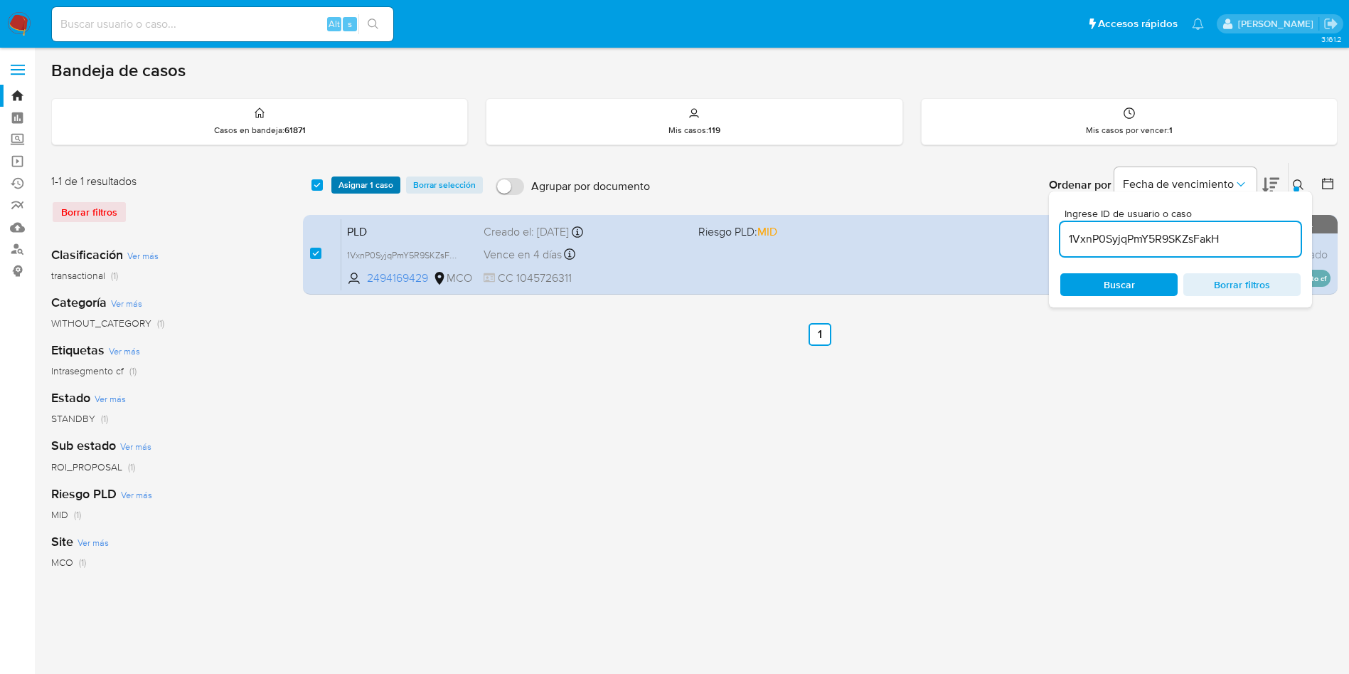
click at [365, 190] on span "Asignar 1 caso" at bounding box center [366, 185] width 55 height 14
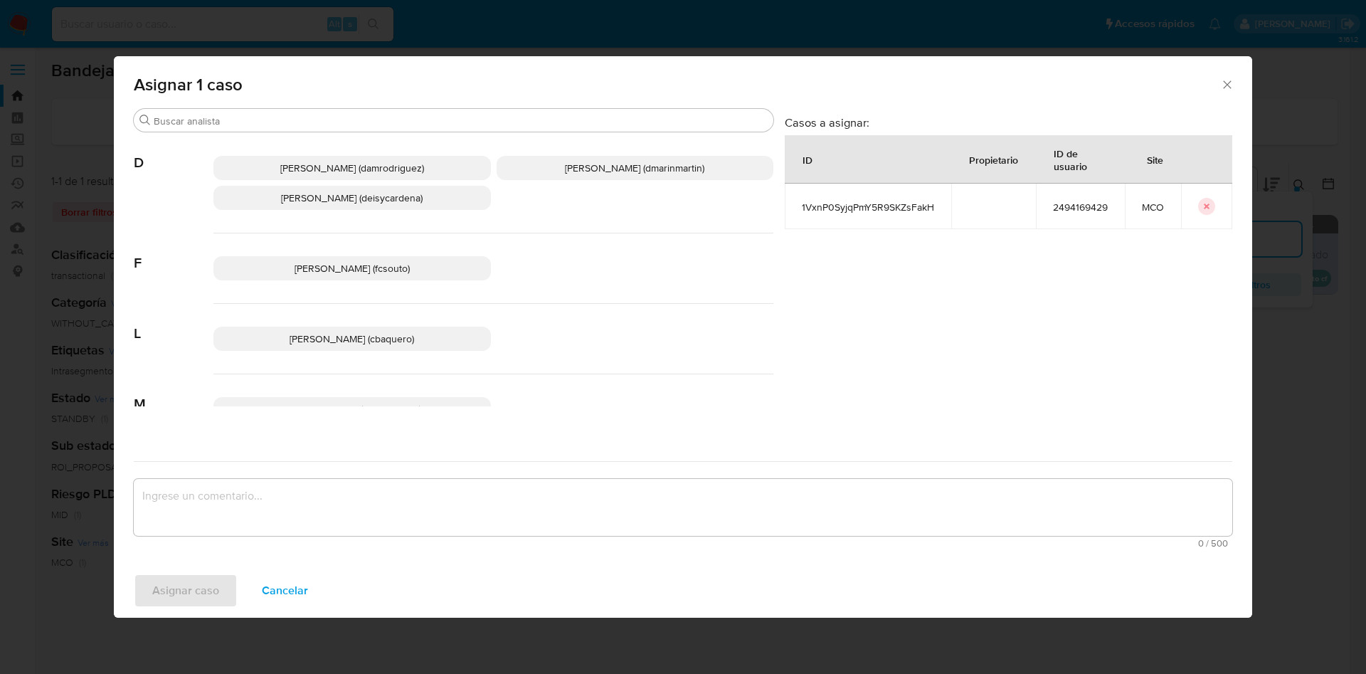
drag, startPoint x: 623, startPoint y: 166, endPoint x: 558, endPoint y: 378, distance: 222.3
click at [622, 178] on p "David Esteban Marin Martinez (dmarinmartin)" at bounding box center [635, 168] width 277 height 24
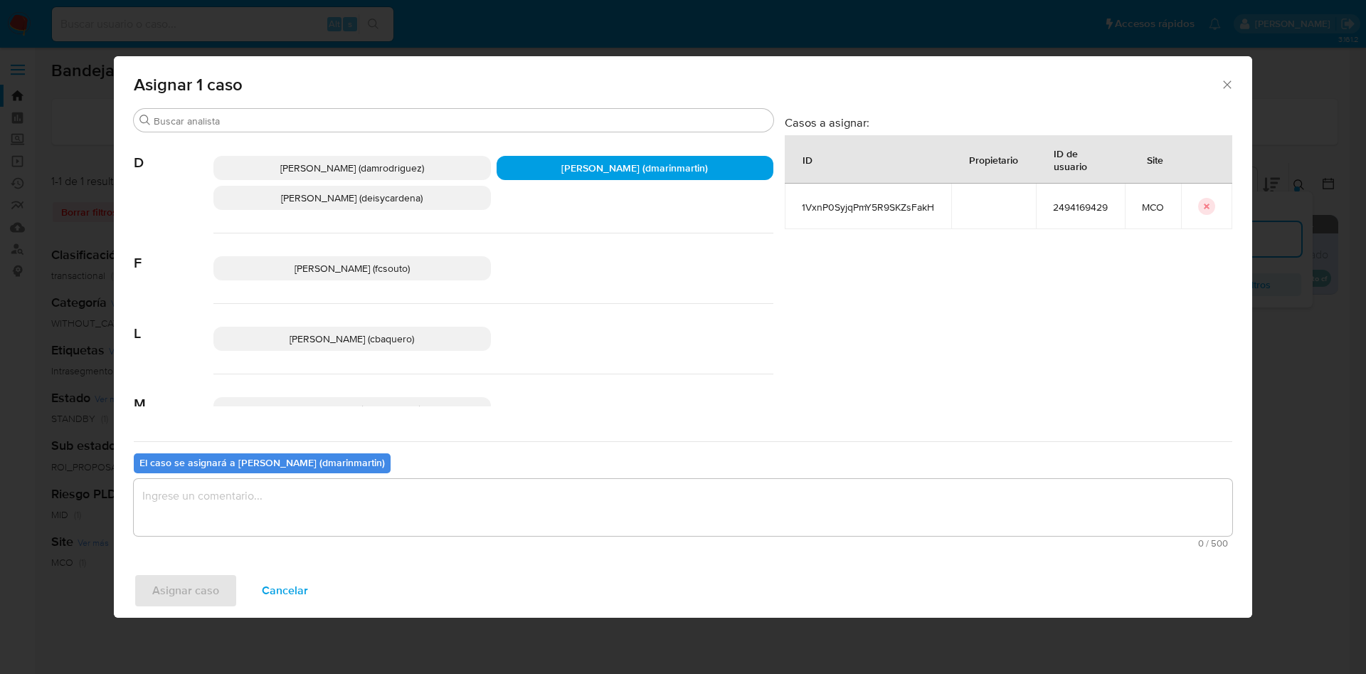
click at [502, 507] on textarea "assign-modal" at bounding box center [683, 507] width 1098 height 57
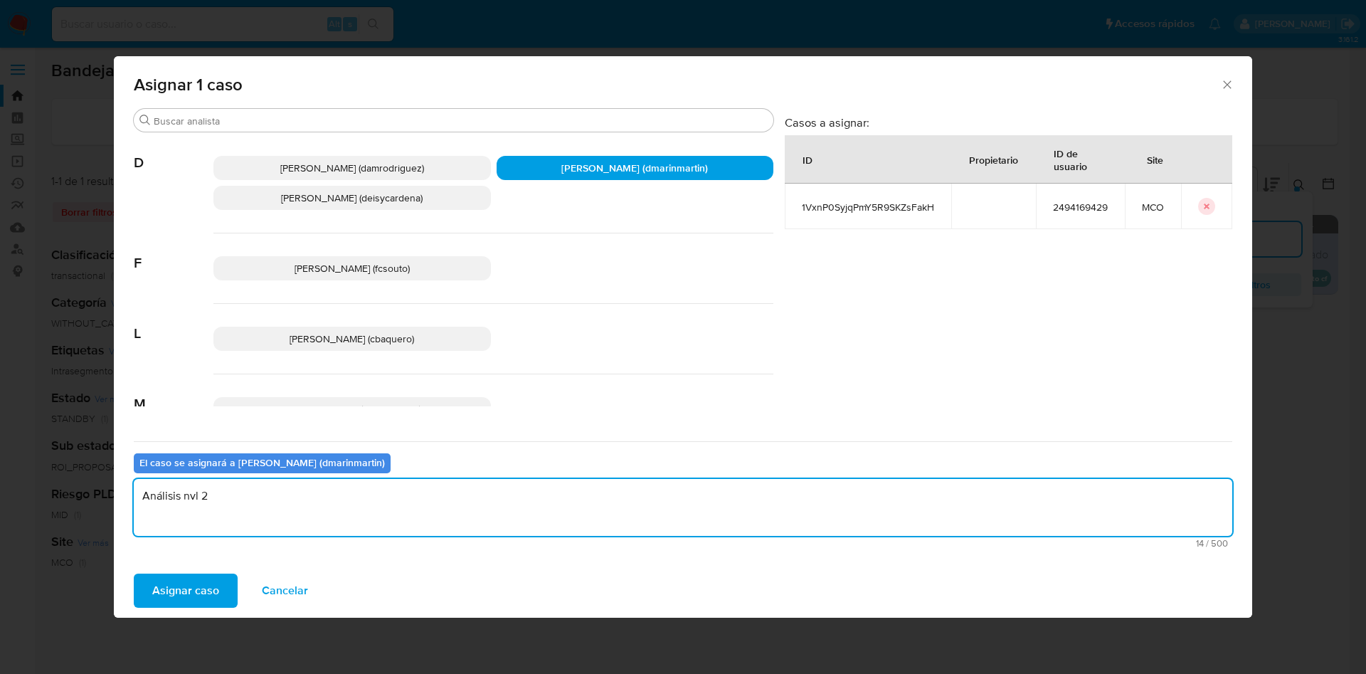
type textarea "Análisis nvl 2"
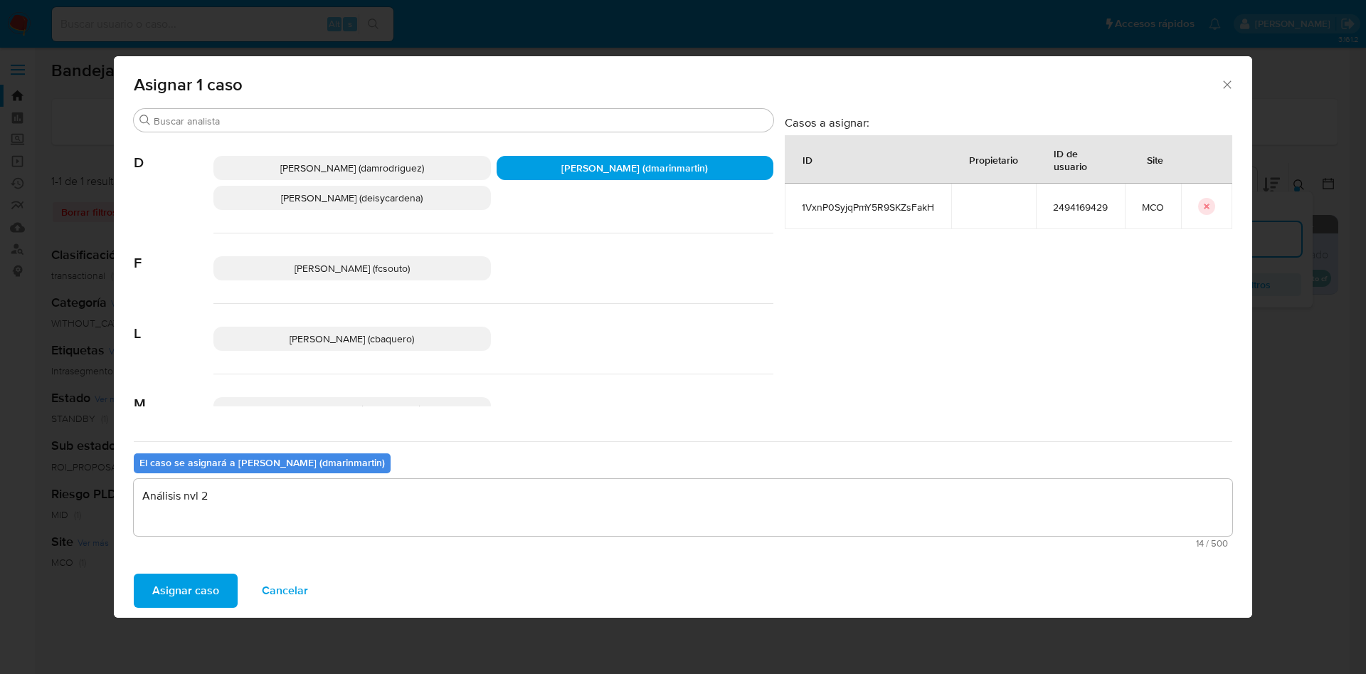
click at [134, 573] on button "Asignar caso" at bounding box center [186, 590] width 104 height 34
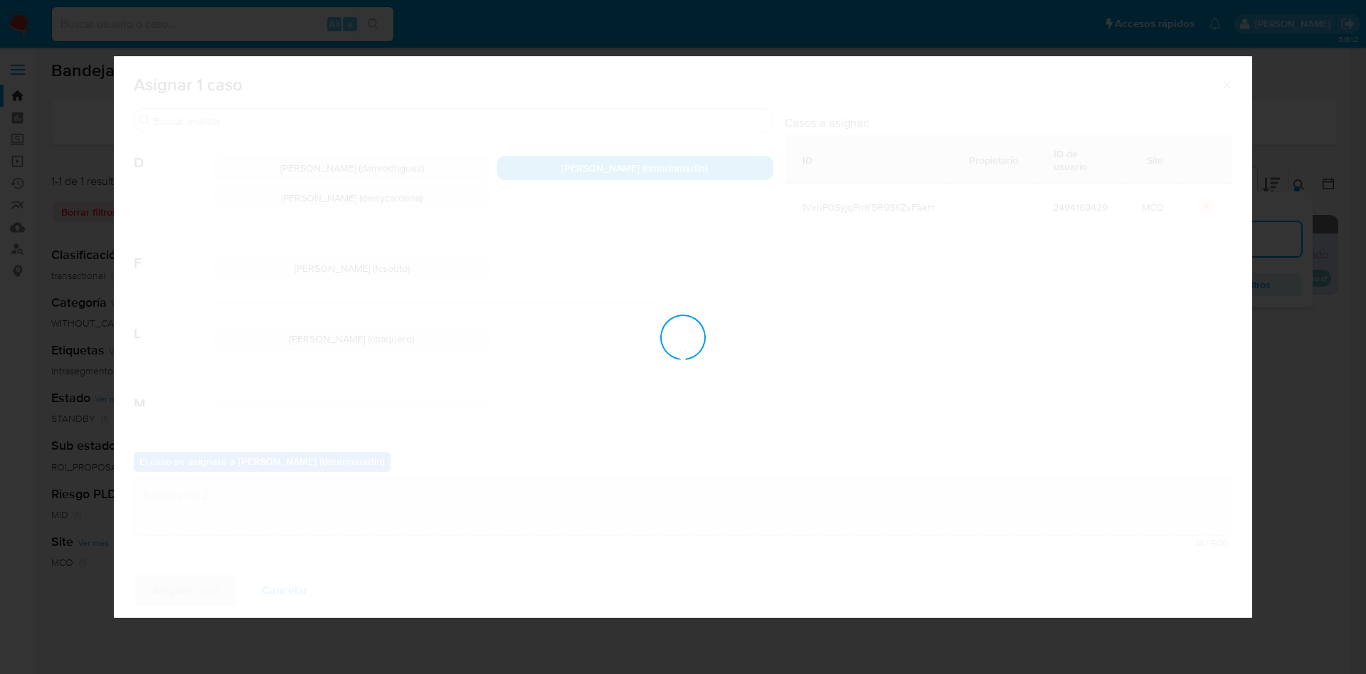
checkbox input "false"
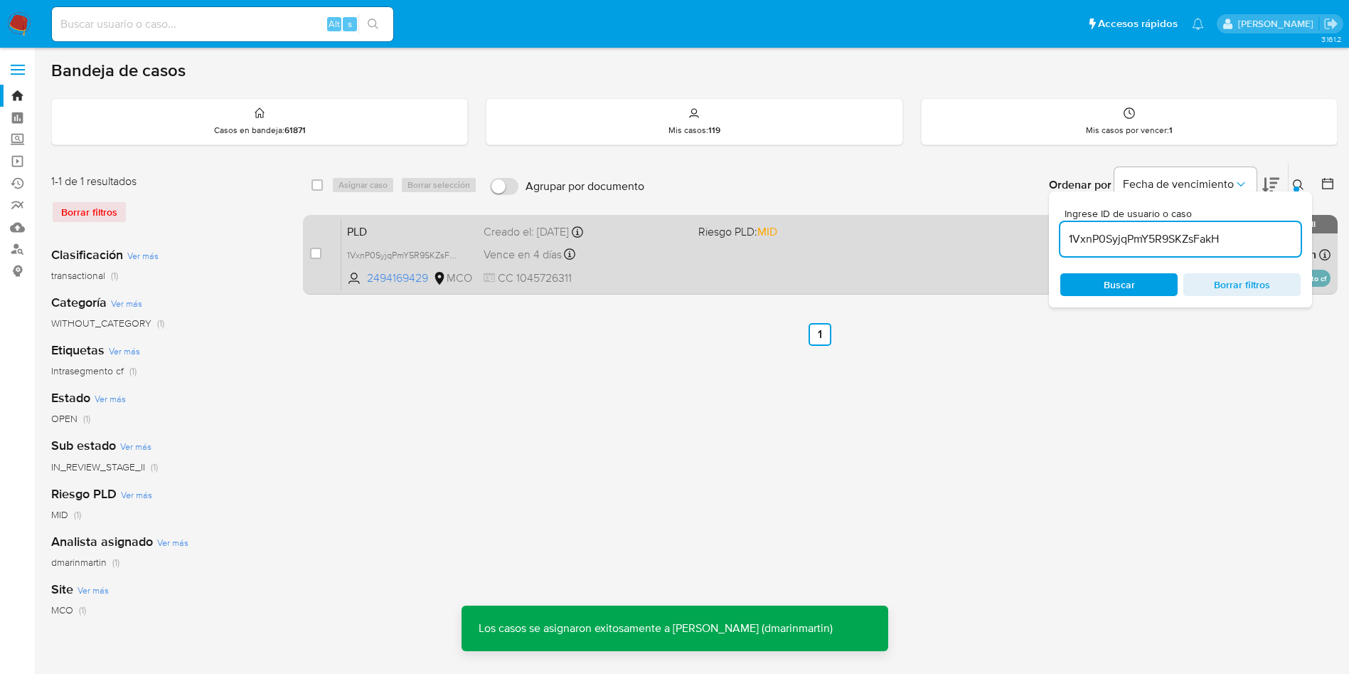
click at [674, 282] on span "CC 1045726311" at bounding box center [585, 278] width 203 height 16
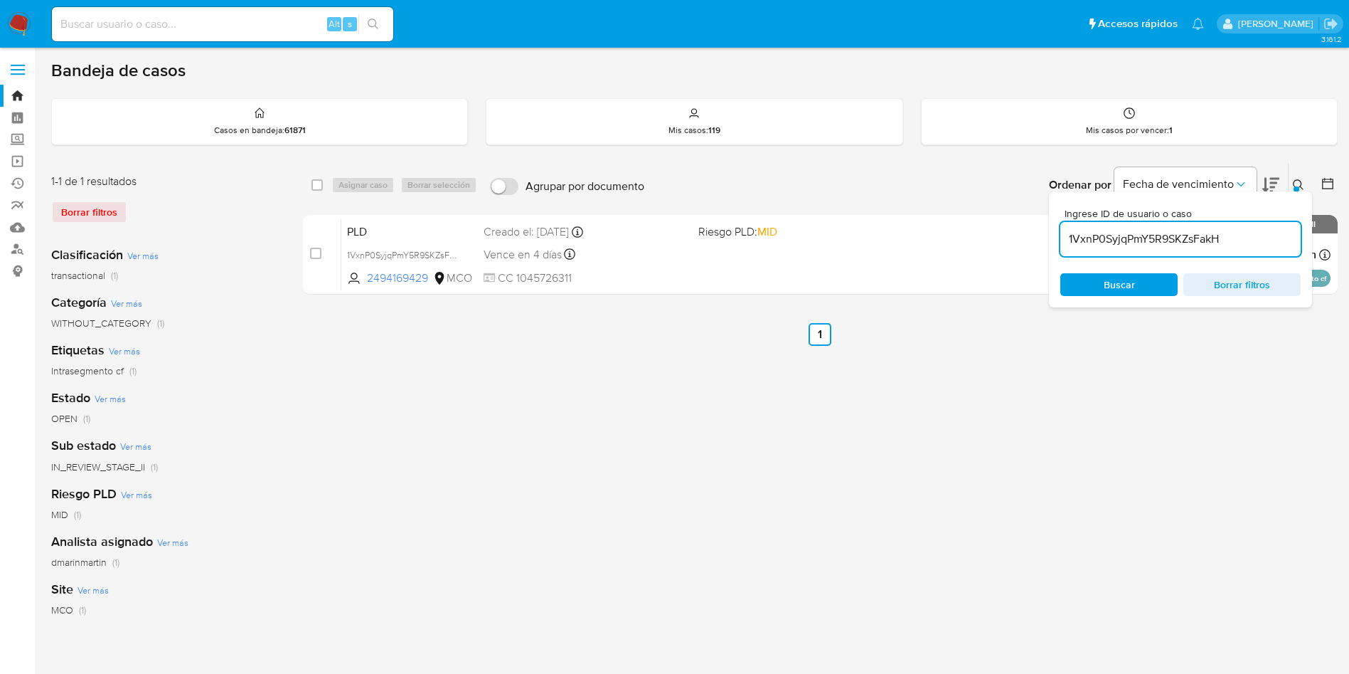
click at [1152, 236] on input "1VxnP0SyjqPmY5R9SKZsFakH" at bounding box center [1181, 239] width 240 height 18
paste input "Se decide contactar al cliente via chat para que justifique sus operaciones en …"
type input "Se decide contactar al cliente via chat para que justifique sus operaciones en …"
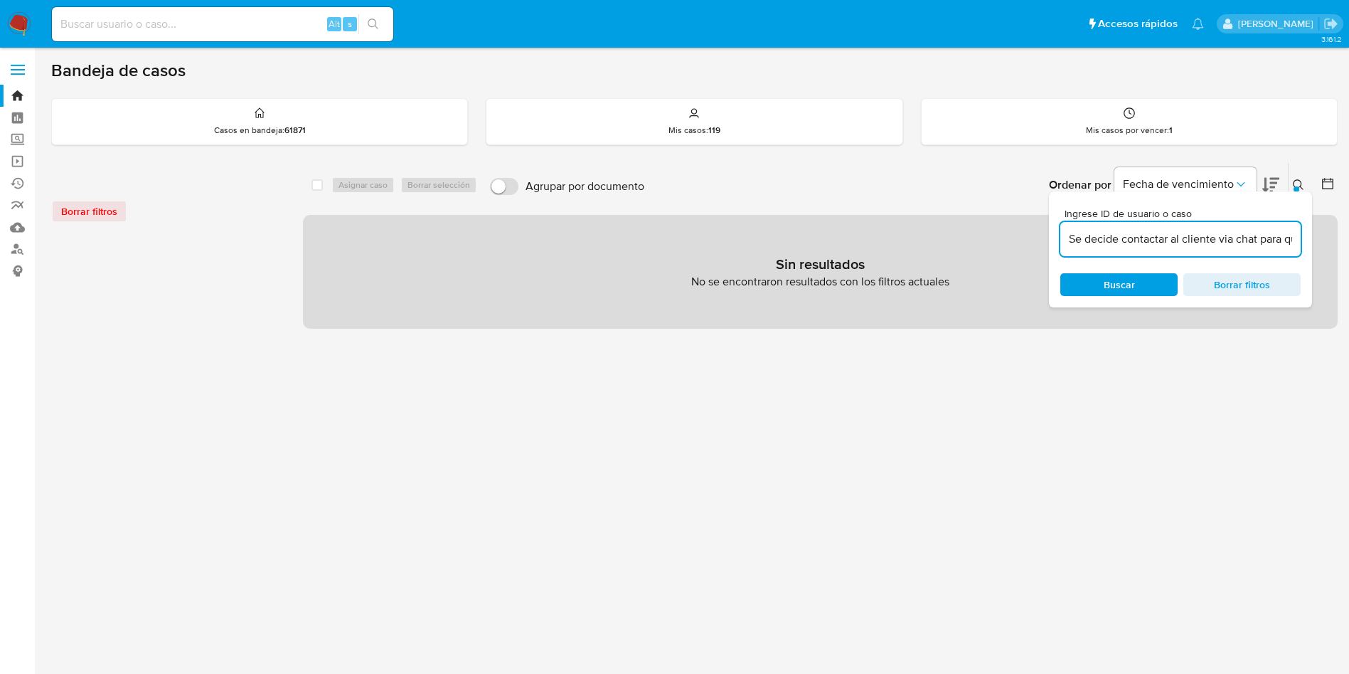
click at [1201, 239] on input "Se decide contactar al cliente via chat para que justifique sus operaciones en …" at bounding box center [1181, 239] width 240 height 18
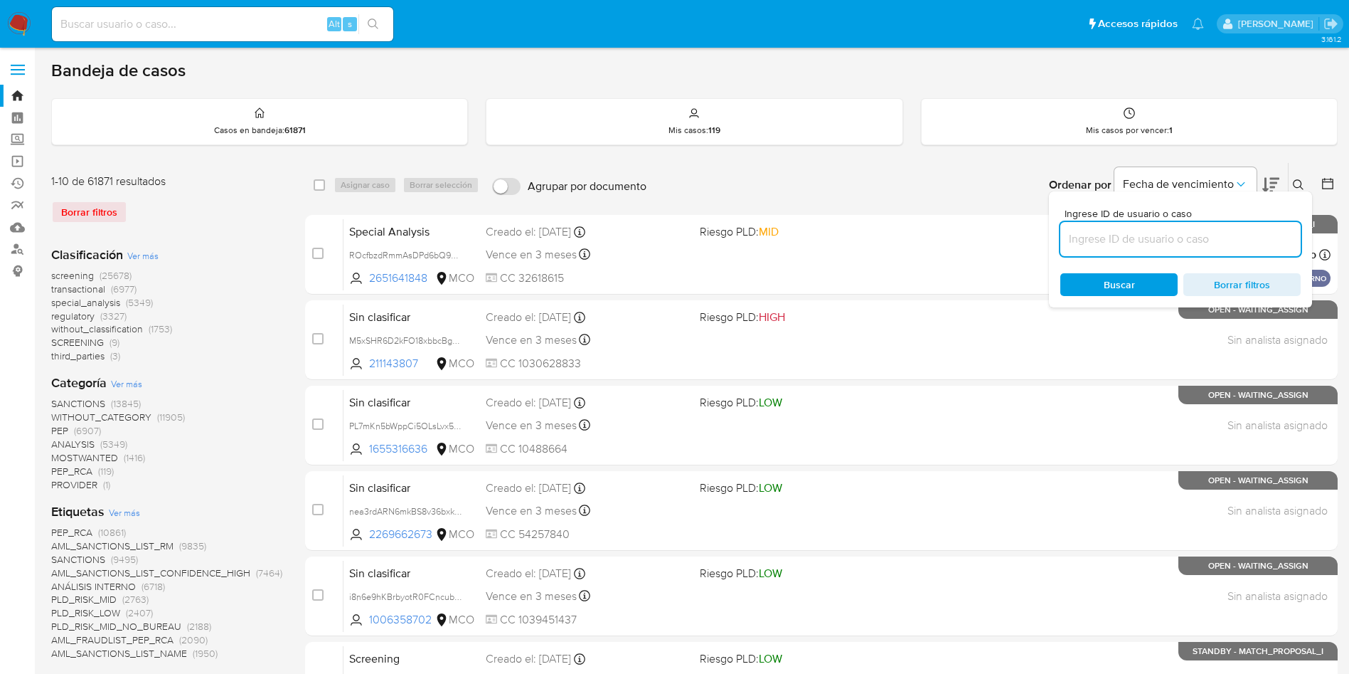
click at [1190, 238] on input at bounding box center [1181, 239] width 240 height 18
paste input "4S94yTnWeyq0mmXEYYoEZFG0"
type input "4S94yTnWeyq0mmXEYYoEZFG0"
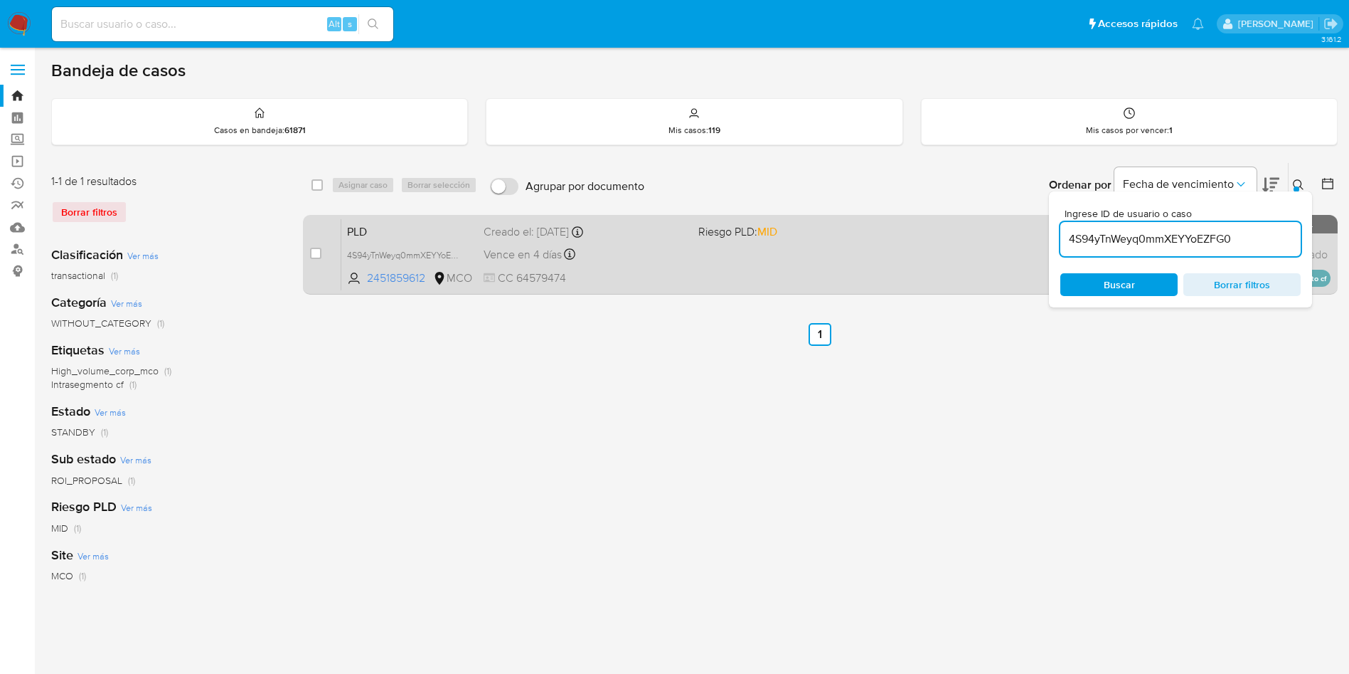
drag, startPoint x: 315, startPoint y: 252, endPoint x: 331, endPoint y: 235, distance: 23.1
click at [317, 248] on input "checkbox" at bounding box center [315, 253] width 11 height 11
checkbox input "true"
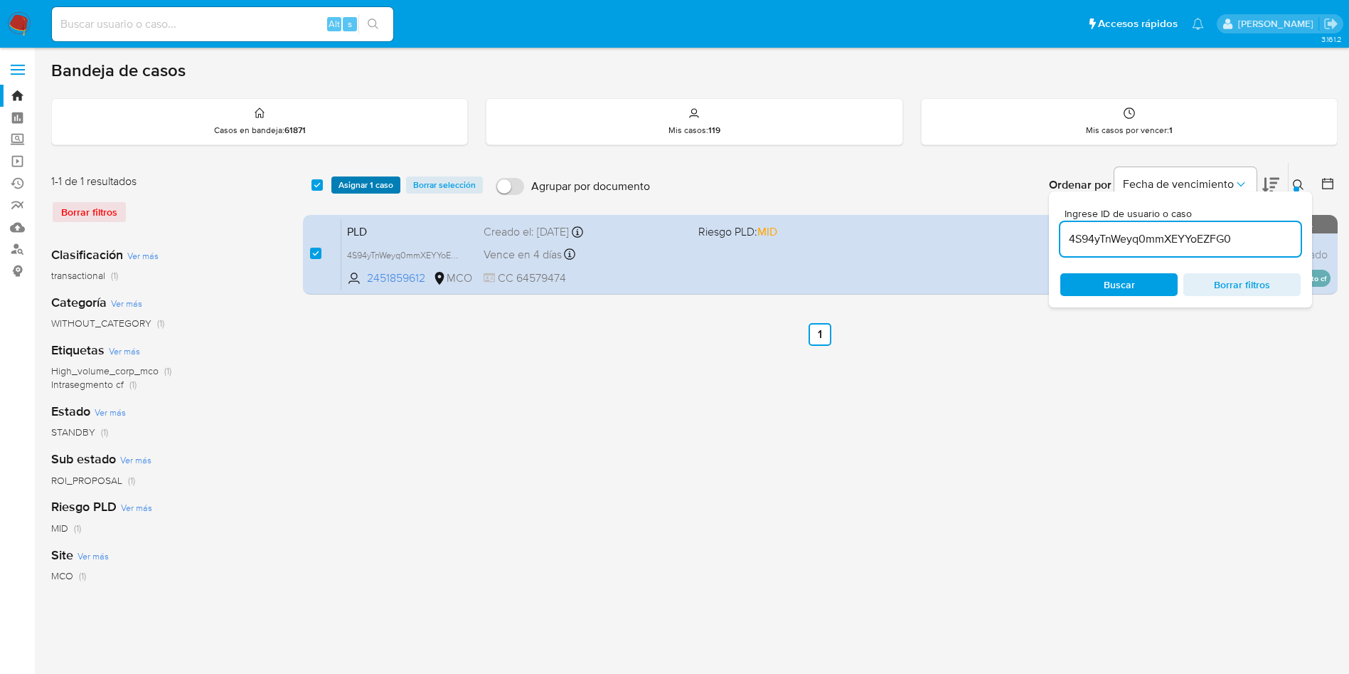
click at [366, 186] on span "Asignar 1 caso" at bounding box center [366, 185] width 55 height 14
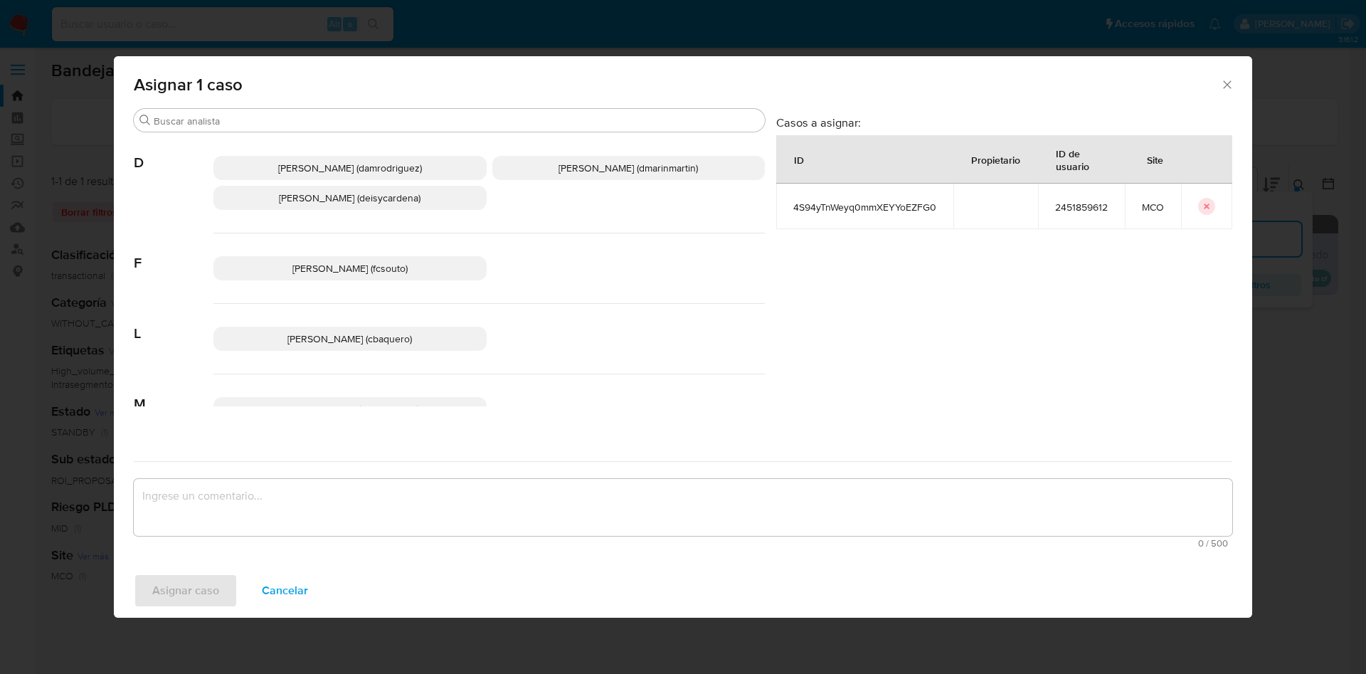
drag, startPoint x: 595, startPoint y: 169, endPoint x: 523, endPoint y: 467, distance: 307.3
click at [595, 171] on span "David Esteban Marin Martinez (dmarinmartin)" at bounding box center [627, 168] width 139 height 14
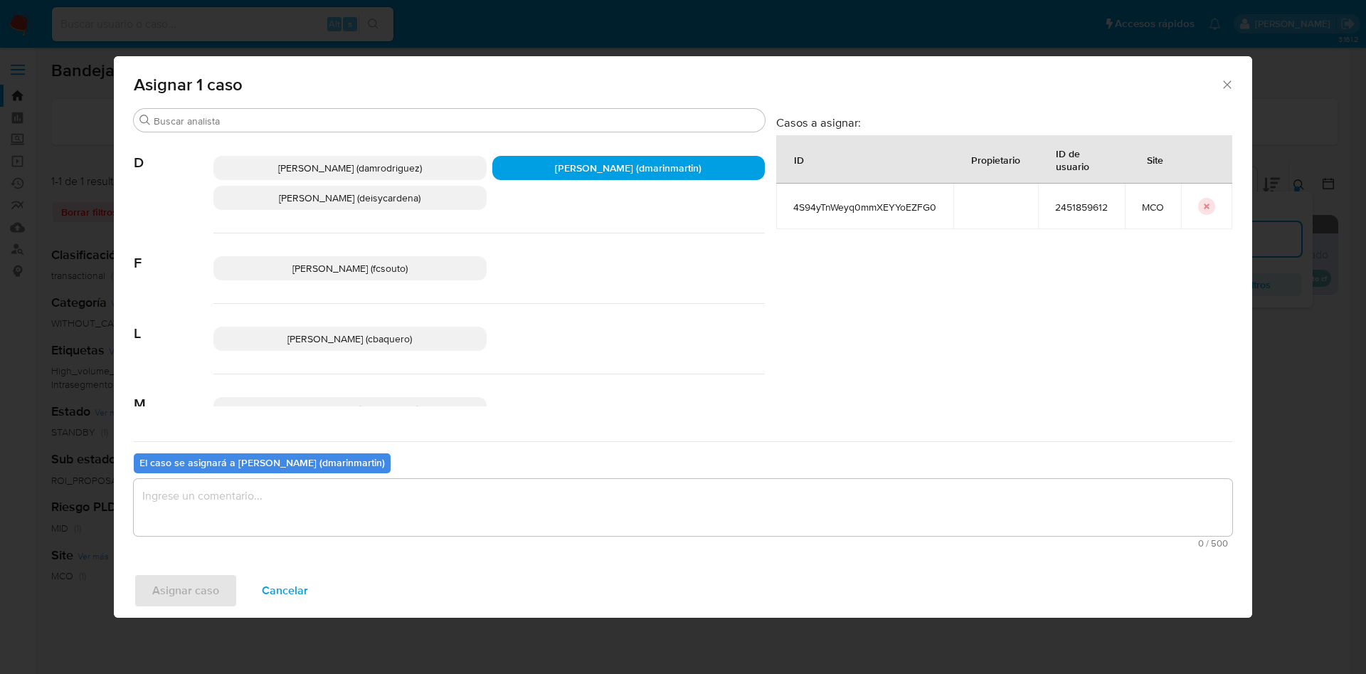
click at [508, 522] on textarea "assign-modal" at bounding box center [683, 507] width 1098 height 57
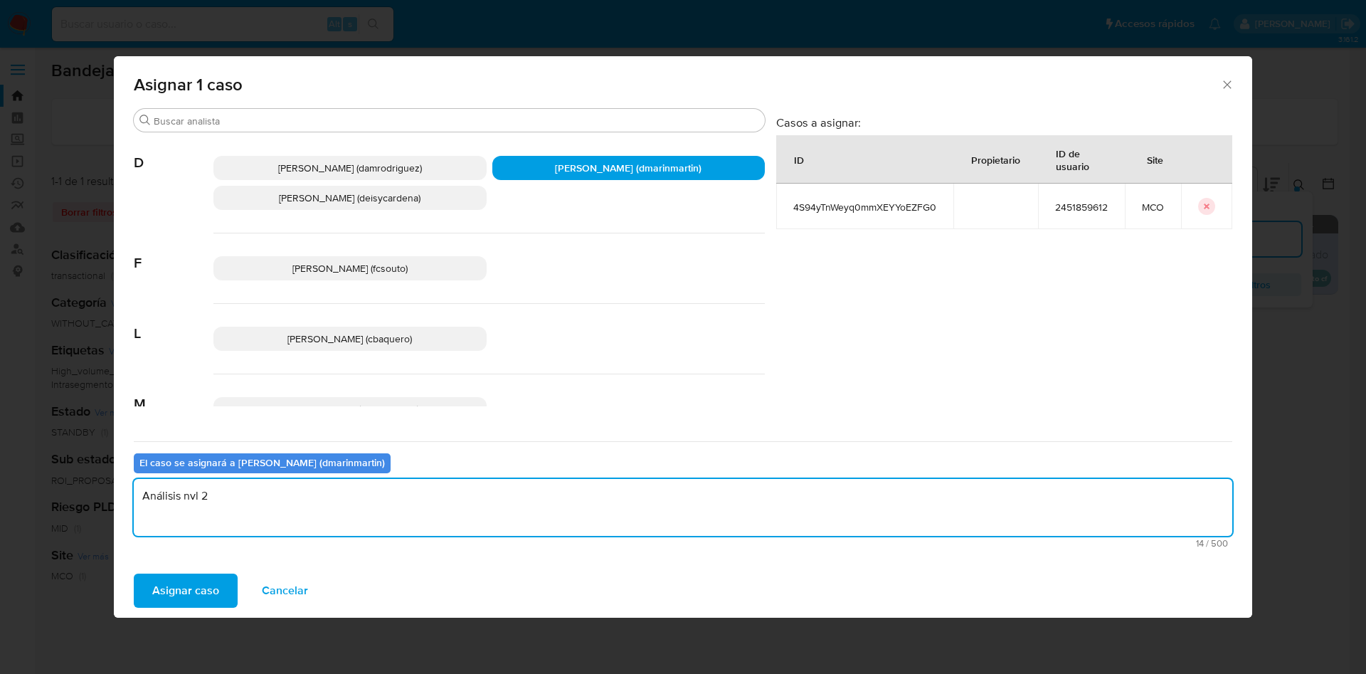
type textarea "Análisis nvl 2"
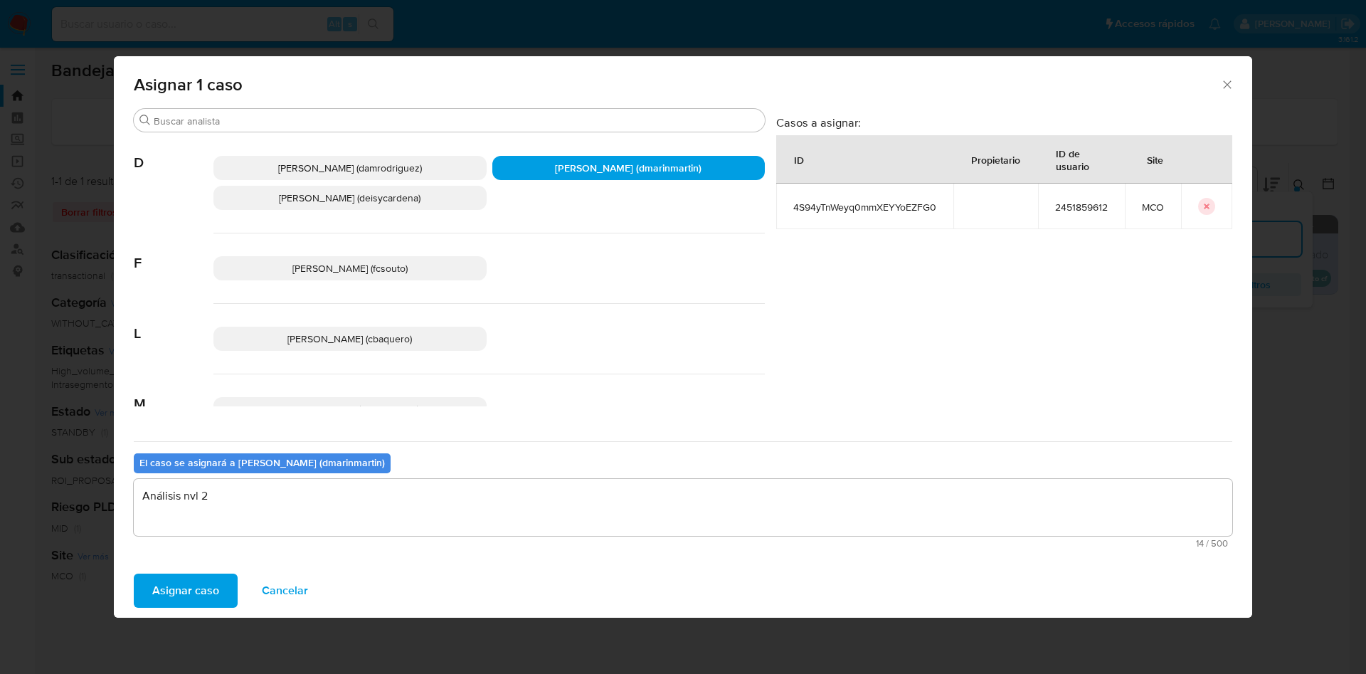
click at [134, 573] on button "Asignar caso" at bounding box center [186, 590] width 104 height 34
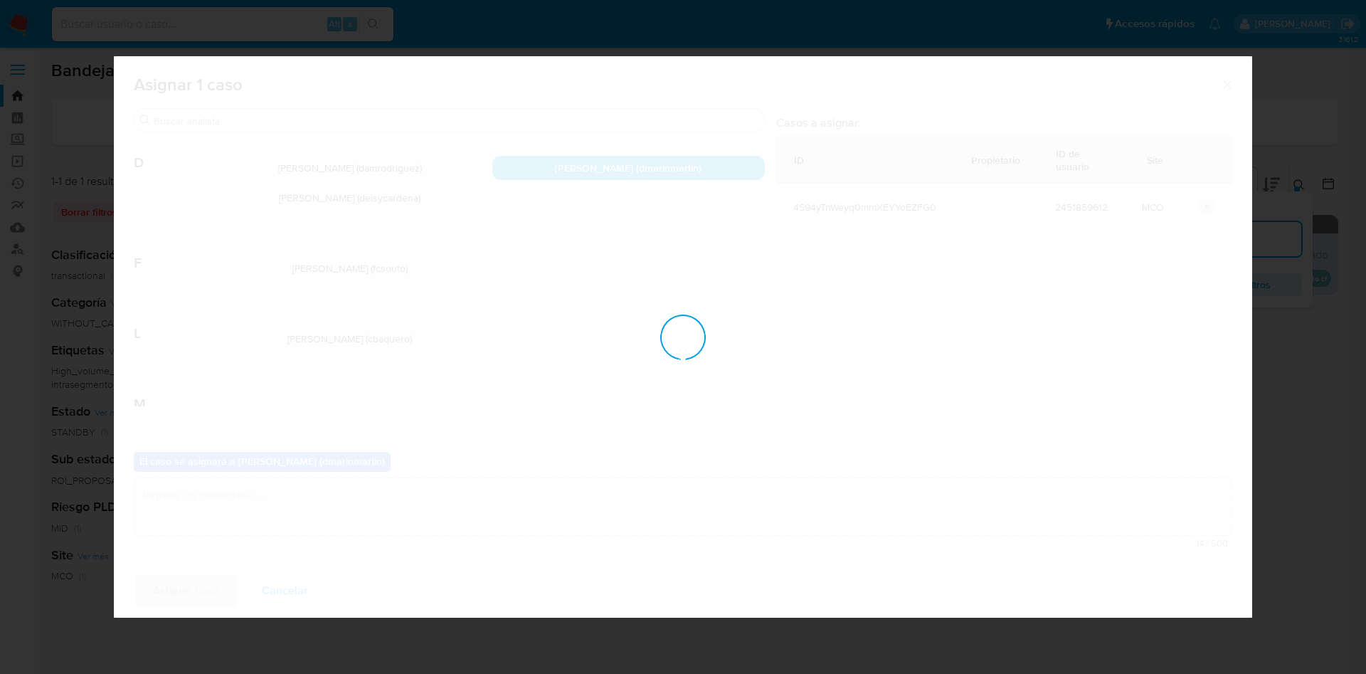
checkbox input "false"
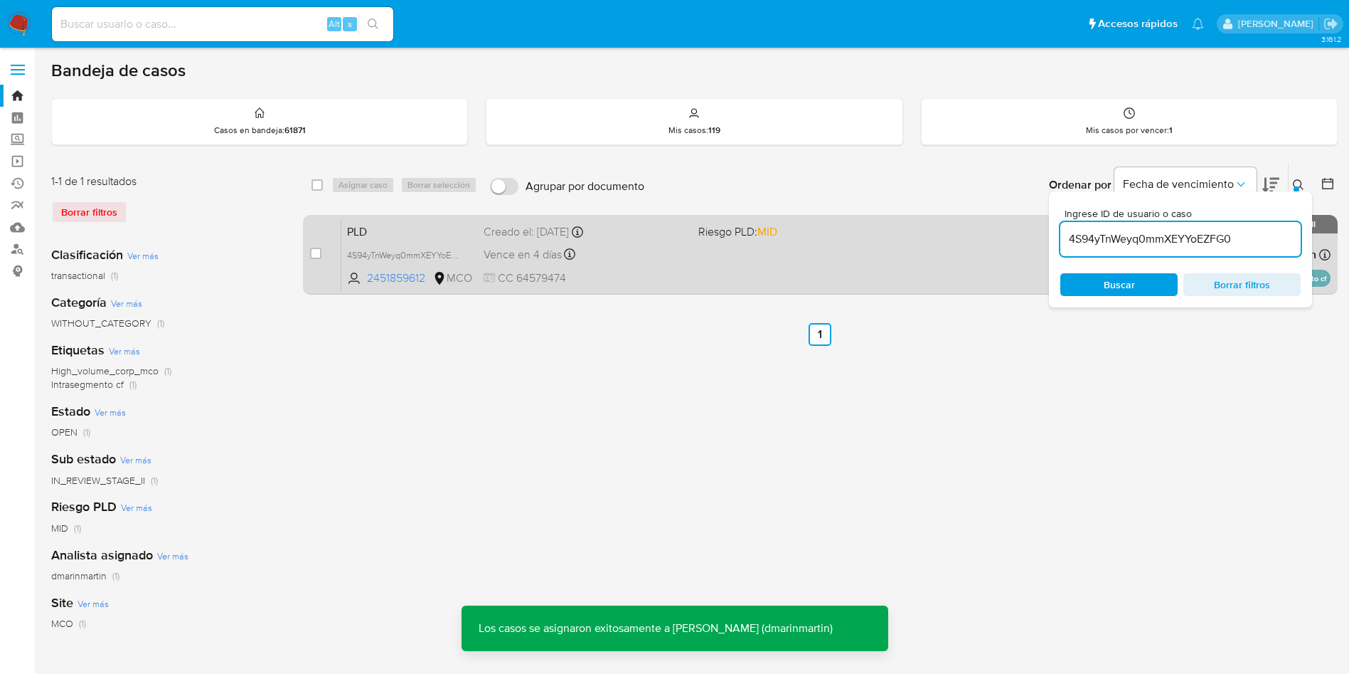
click at [647, 272] on span "CC 64579474" at bounding box center [585, 278] width 203 height 16
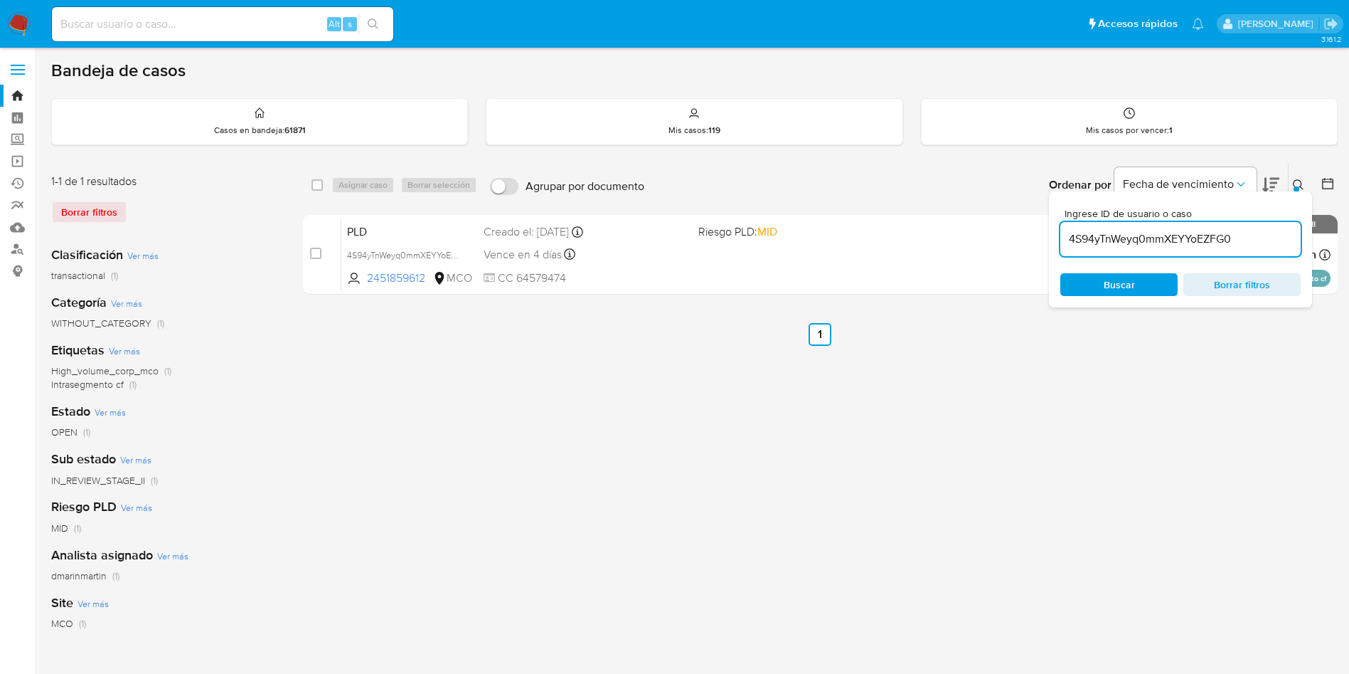
click at [1165, 233] on input "4S94yTnWeyq0mmXEYYoEZFG0" at bounding box center [1181, 239] width 240 height 18
paste input "OA1xweu6tBwu8FgPykwRUn9J"
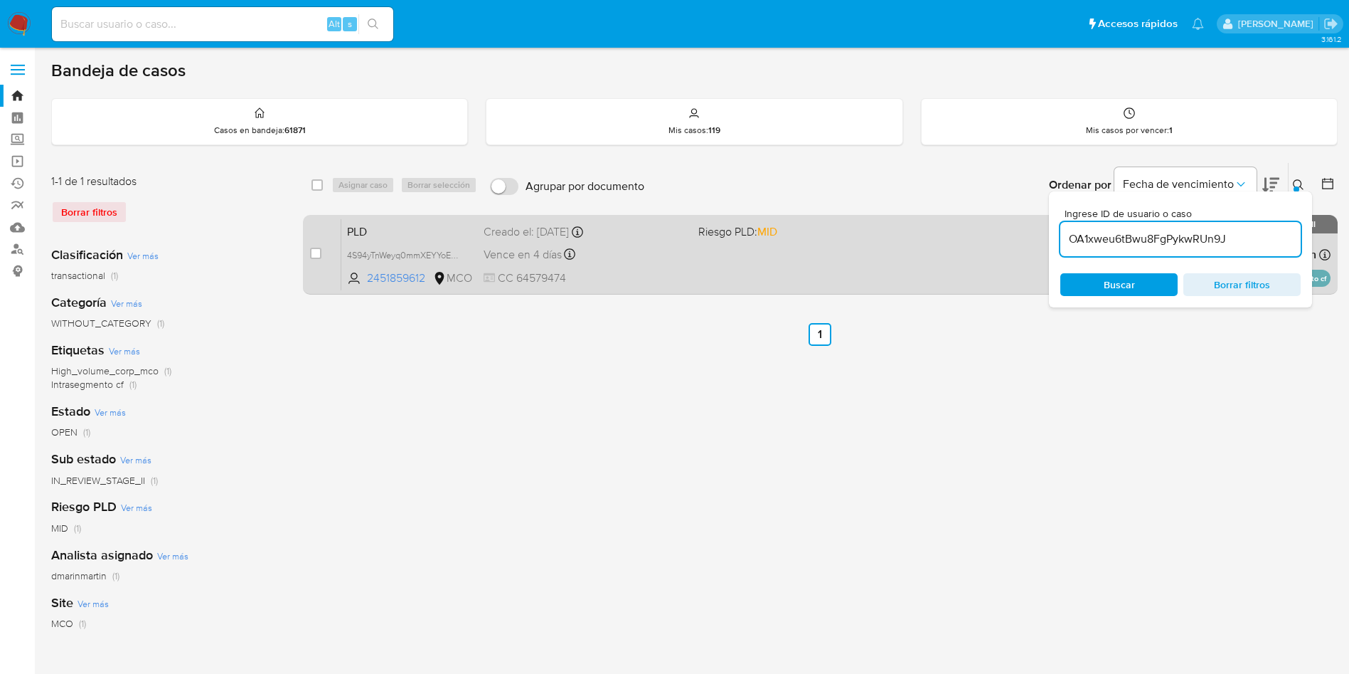
type input "OA1xweu6tBwu8FgPykwRUn9J"
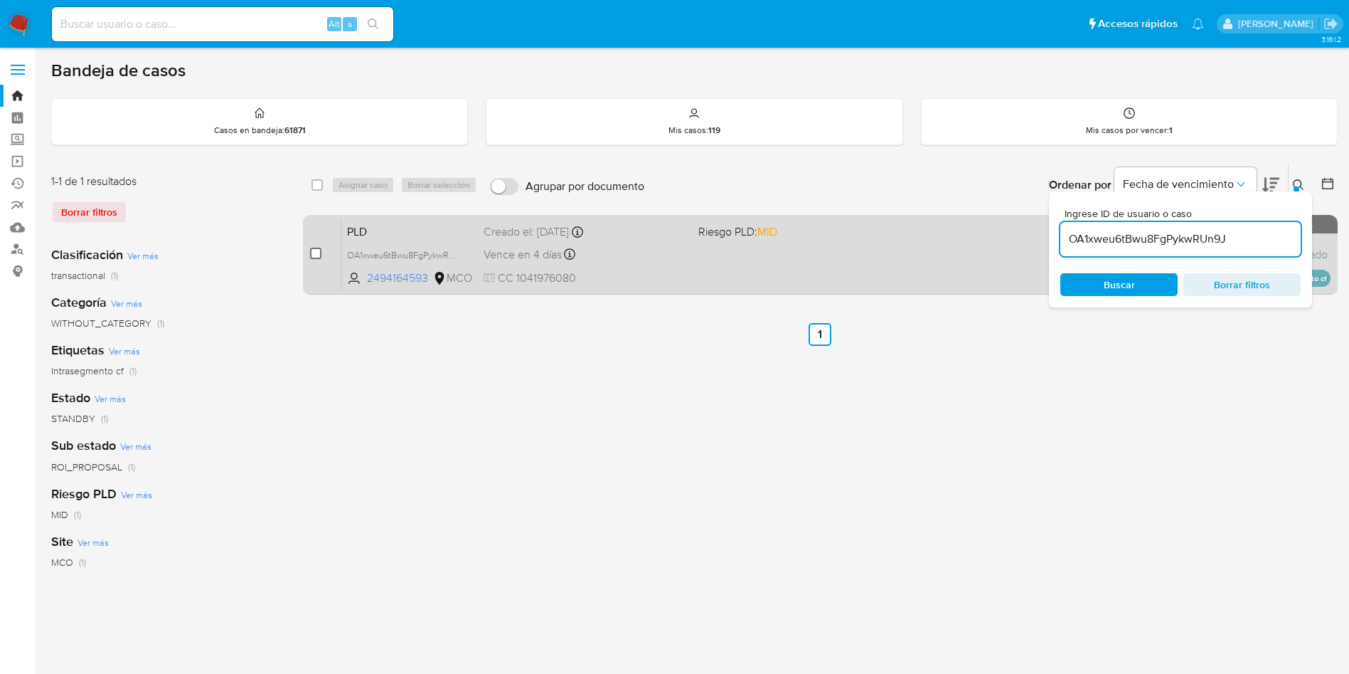
click at [316, 255] on input "checkbox" at bounding box center [315, 253] width 11 height 11
checkbox input "true"
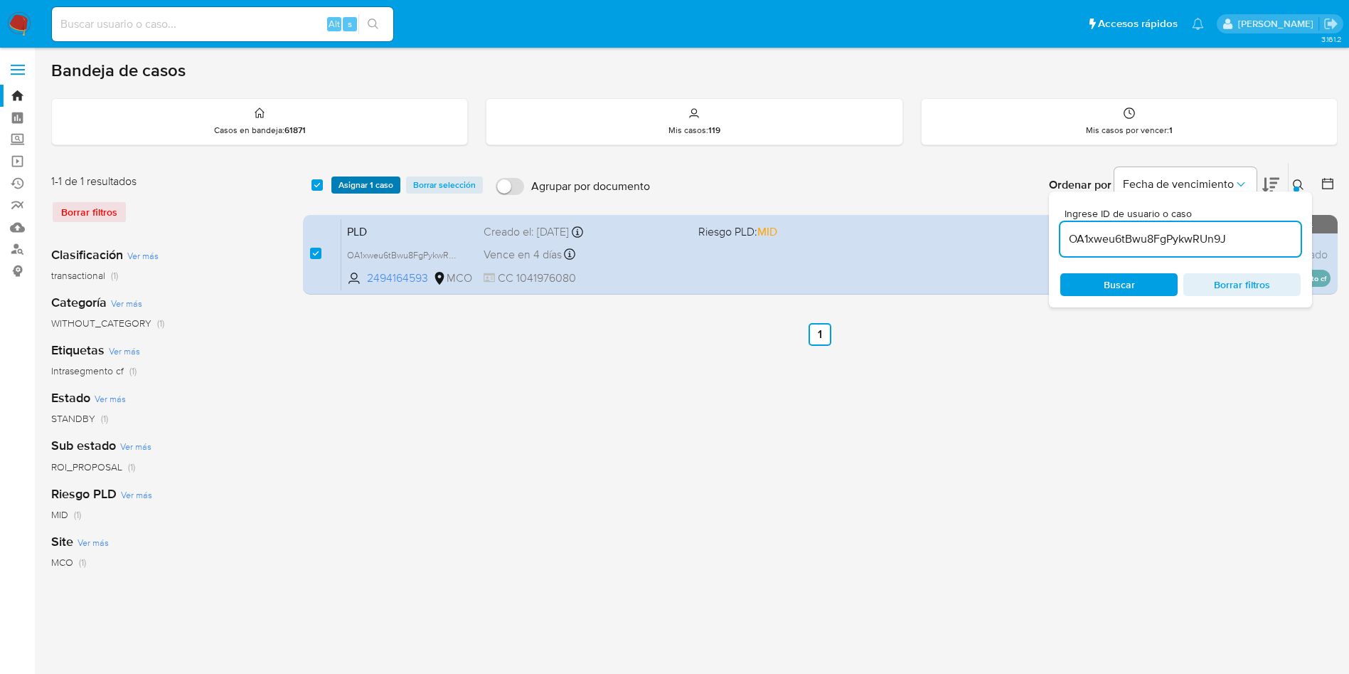
click at [369, 189] on div "select-all-cases-checkbox Asignar 1 caso Borrar selección Agrupar por documento…" at bounding box center [820, 185] width 1035 height 44
drag, startPoint x: 395, startPoint y: 107, endPoint x: 419, endPoint y: 127, distance: 31.3
click at [395, 107] on div "Casos en bandeja : 61871" at bounding box center [259, 122] width 415 height 46
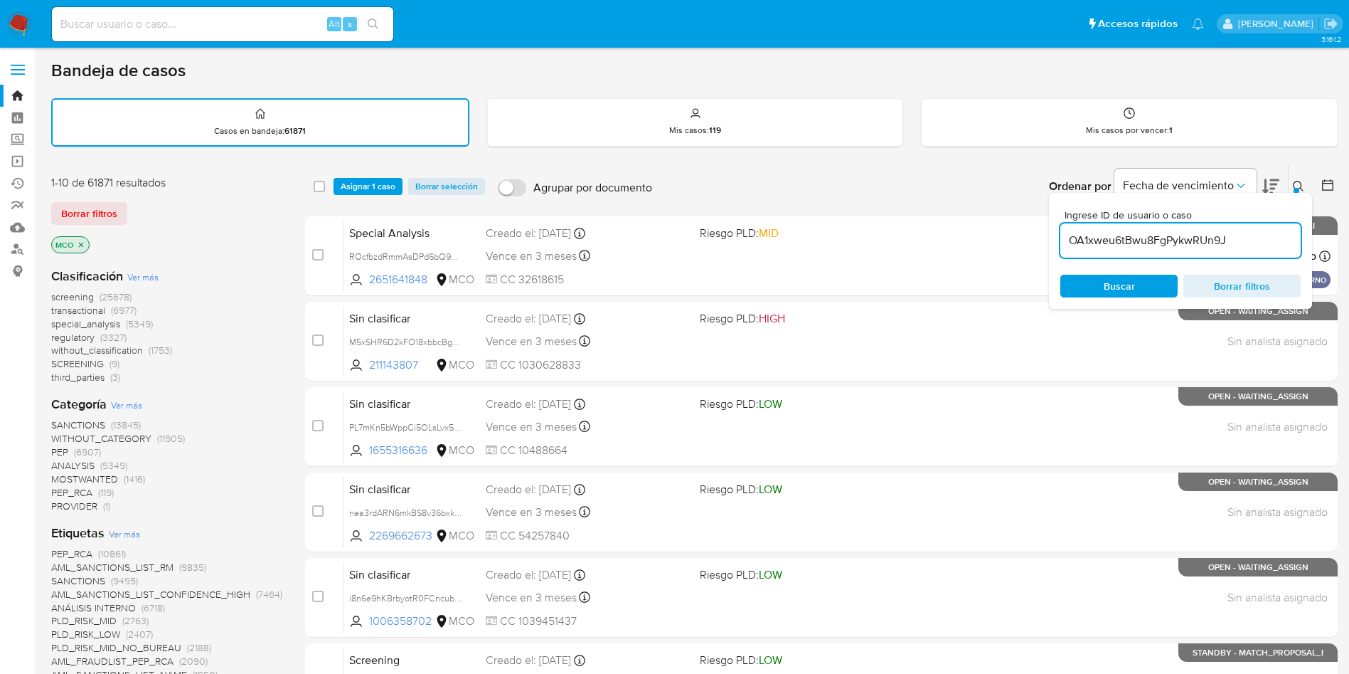
click at [1236, 242] on input "OA1xweu6tBwu8FgPykwRUn9J" at bounding box center [1181, 240] width 240 height 18
click at [1236, 243] on input "OA1xweu6tBwu8FgPykwRUn9J" at bounding box center [1181, 240] width 240 height 18
click at [1103, 278] on span "Buscar" at bounding box center [1119, 286] width 97 height 20
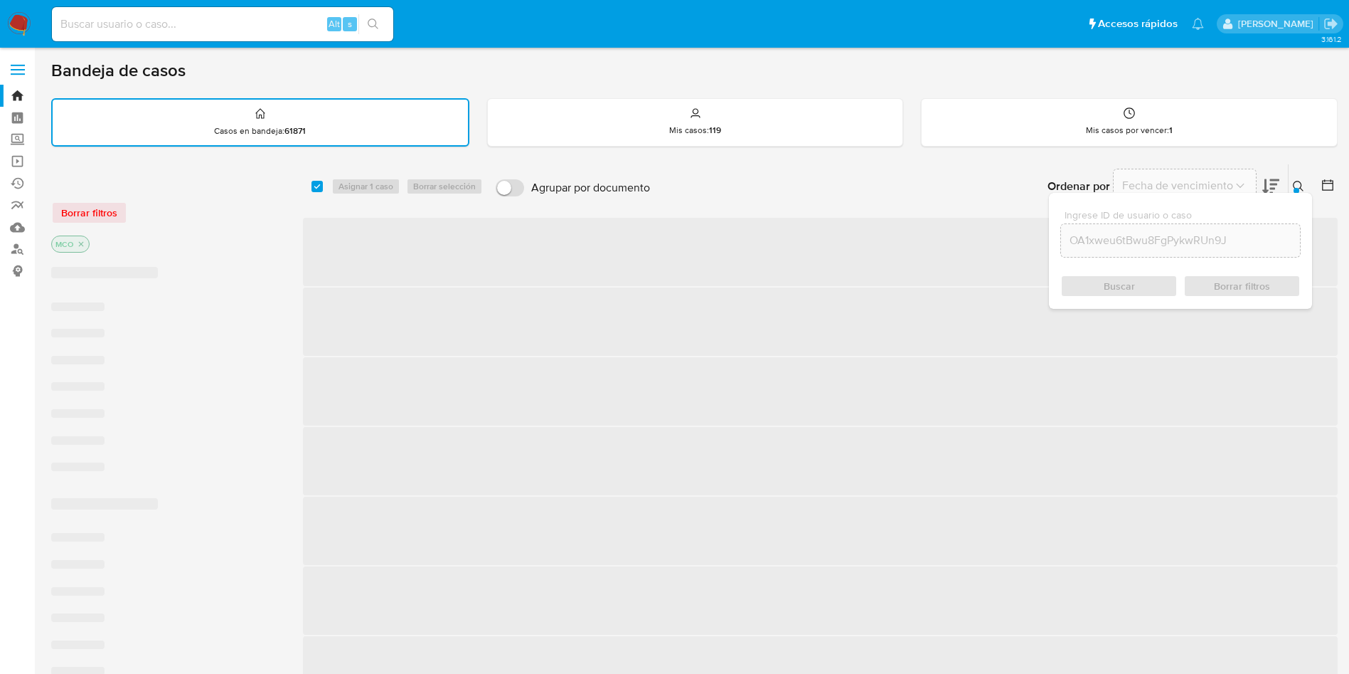
checkbox input "true"
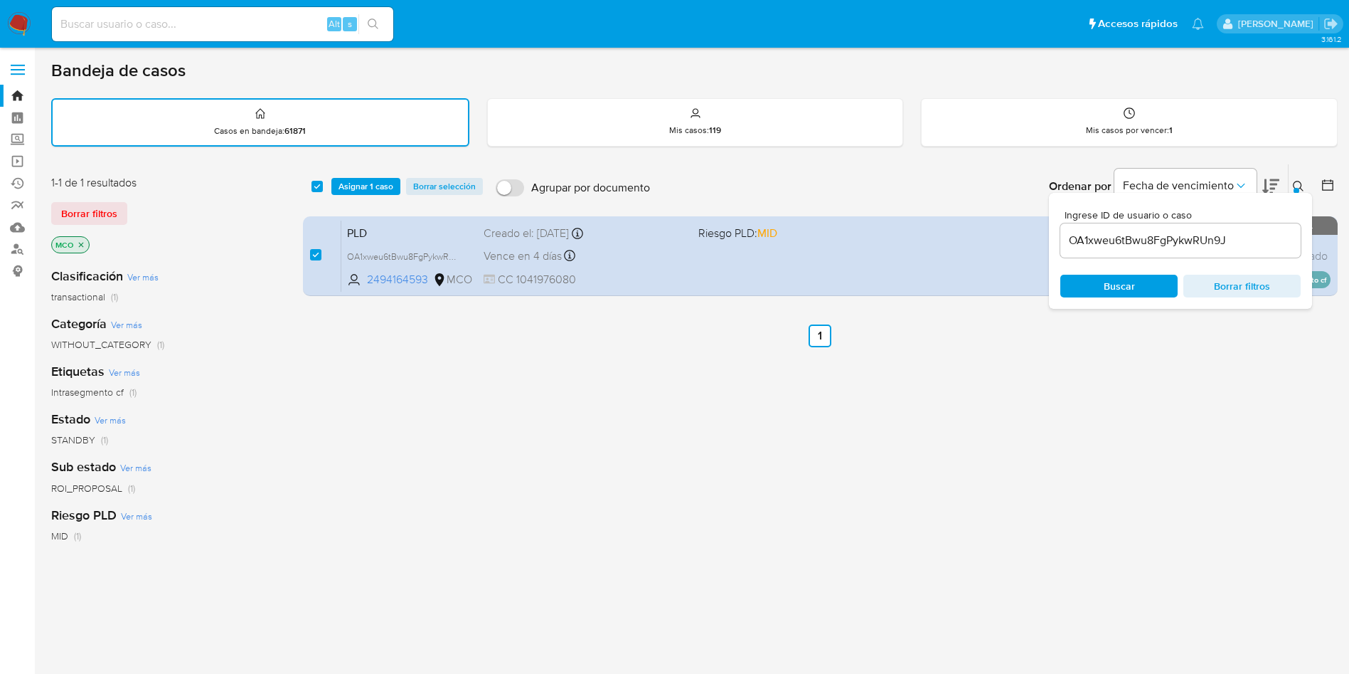
click at [383, 187] on span "Asignar 1 caso" at bounding box center [366, 186] width 55 height 14
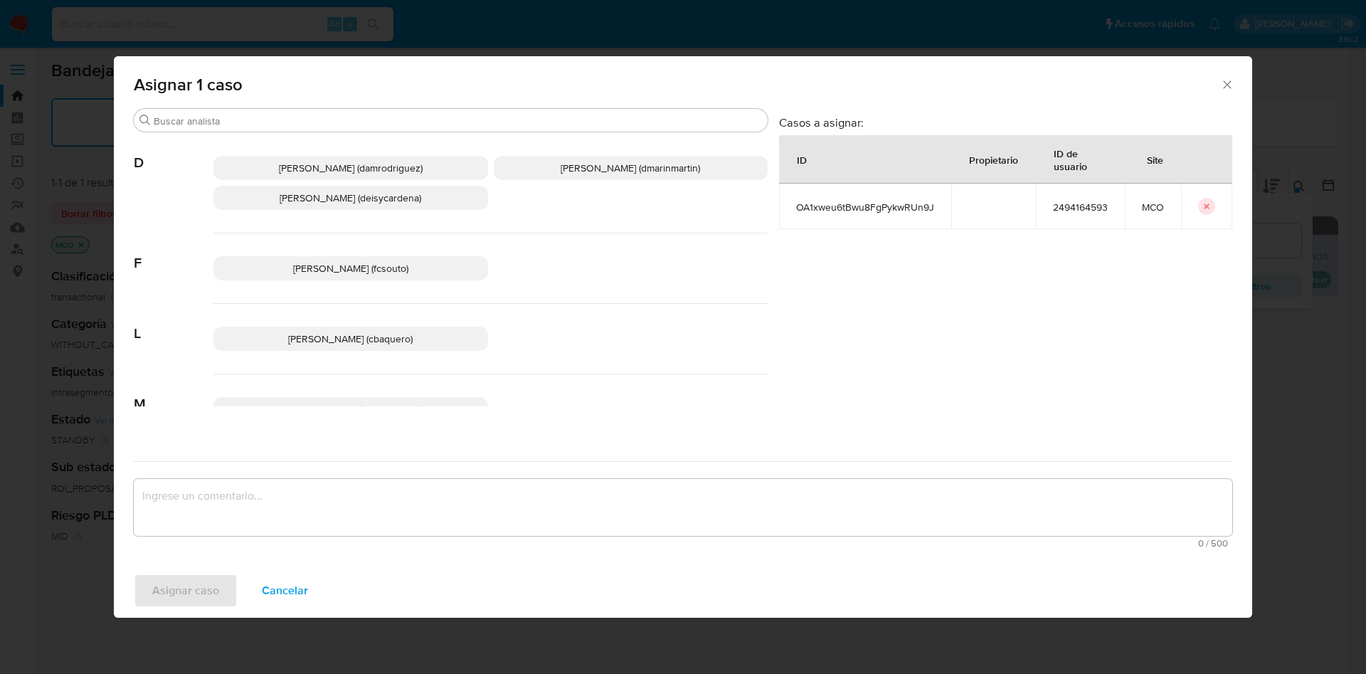
drag, startPoint x: 651, startPoint y: 172, endPoint x: 578, endPoint y: 433, distance: 271.0
click at [652, 184] on div "Damian Rodriguez (damrodriguez) David Esteban Marin Martinez (dmarinmartin) Dei…" at bounding box center [490, 183] width 554 height 100
click at [555, 496] on textarea "assign-modal" at bounding box center [683, 507] width 1098 height 57
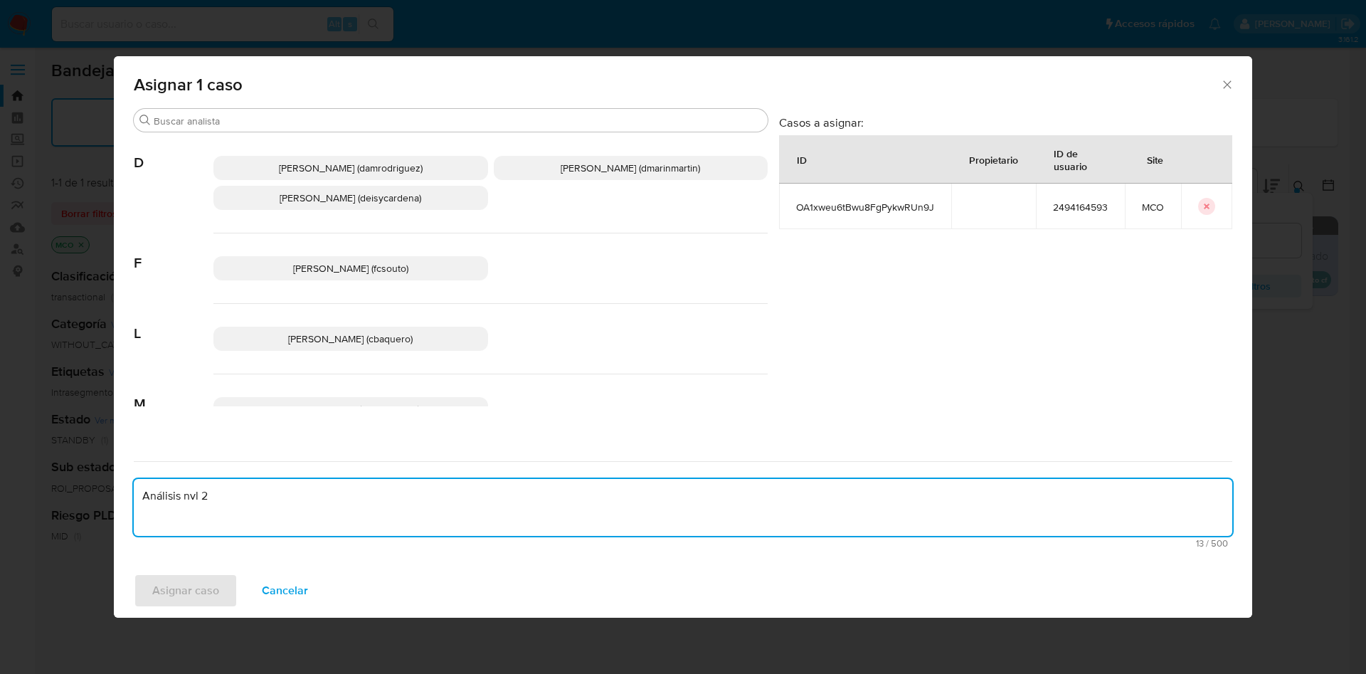
type textarea "Análisis nvl 2"
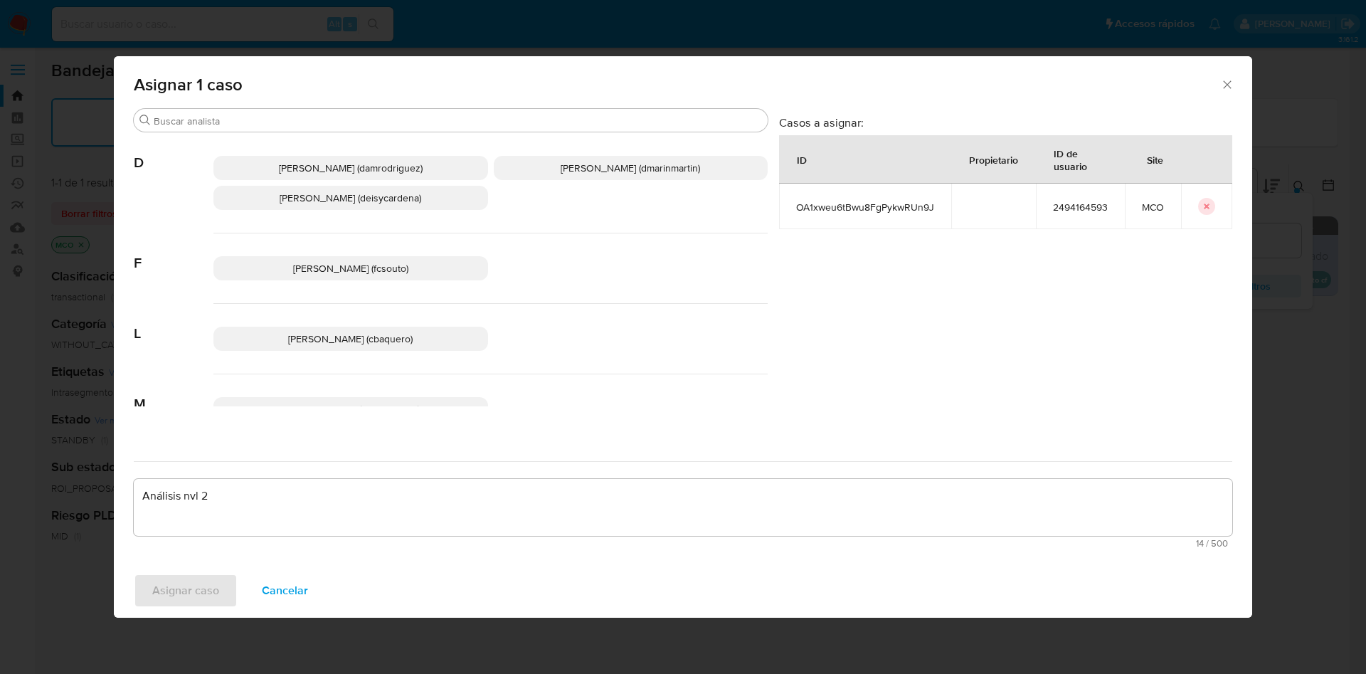
click at [243, 573] on button "Cancelar" at bounding box center [284, 590] width 83 height 34
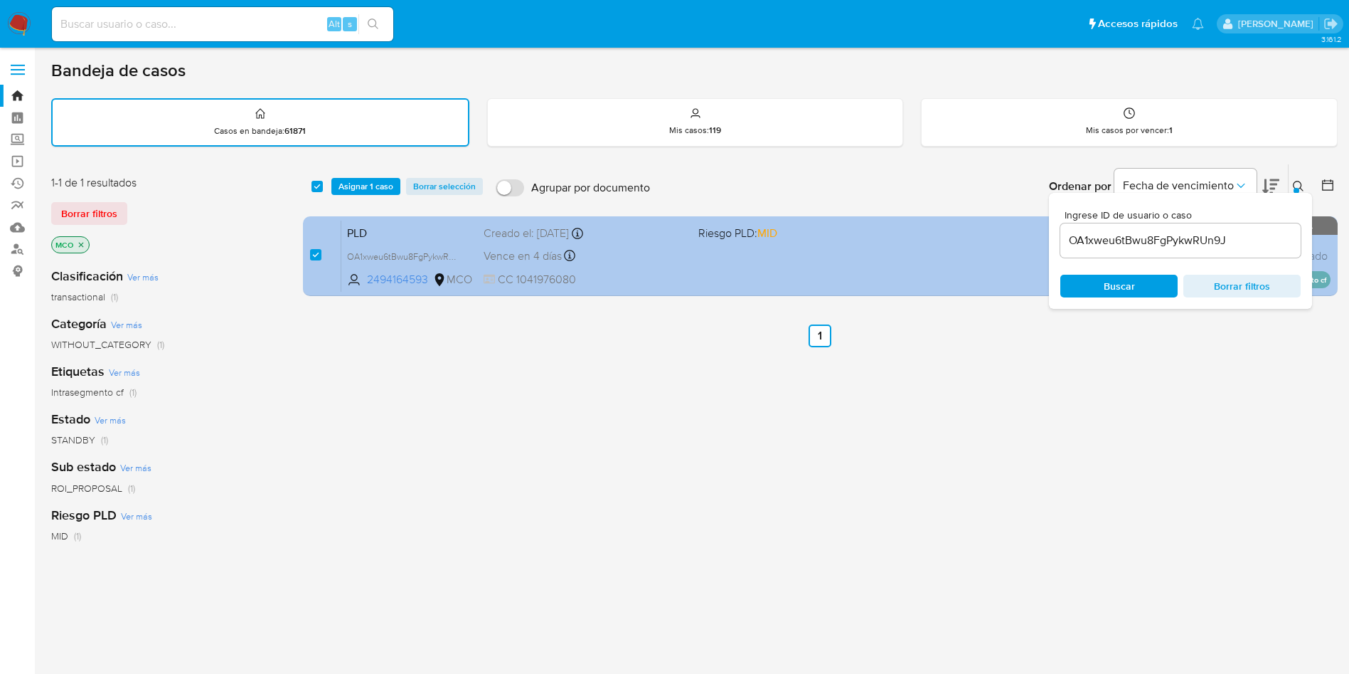
click at [640, 256] on div "Vence en 4 días Vence el 10/10/2025 05:04:38" at bounding box center [585, 255] width 203 height 19
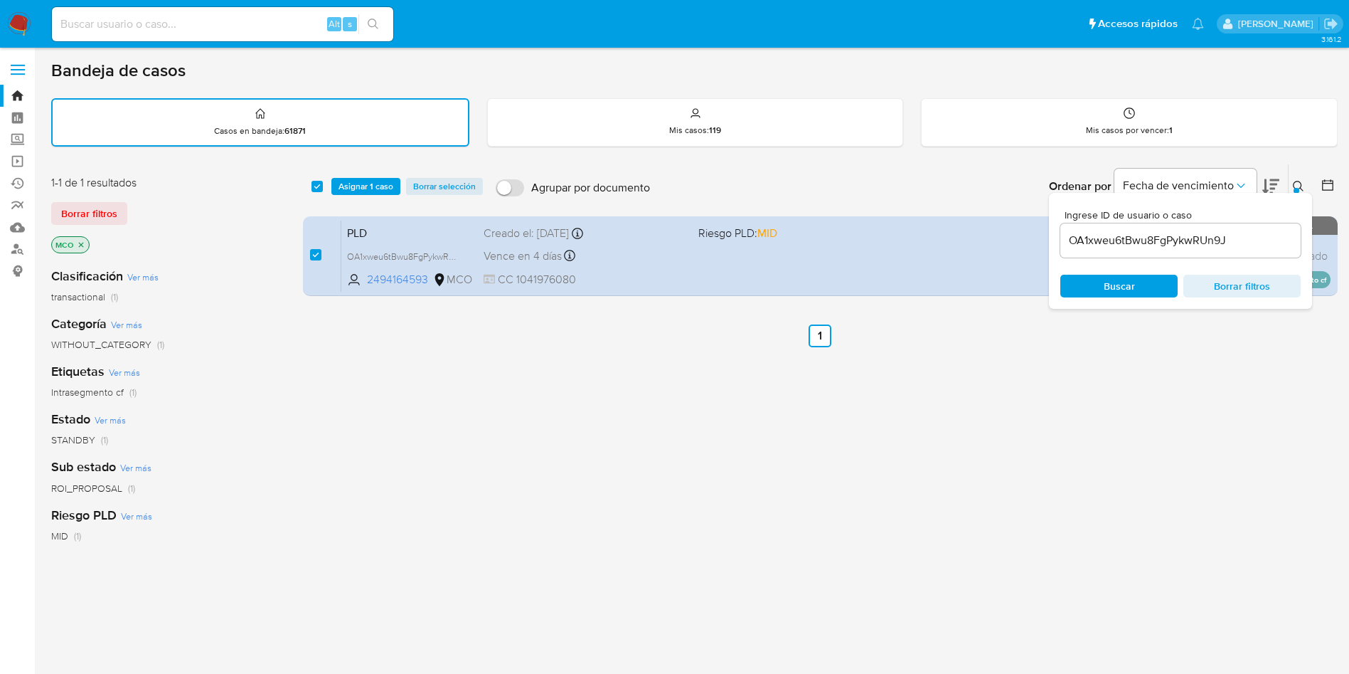
click at [375, 188] on span "Asignar 1 caso" at bounding box center [366, 186] width 55 height 14
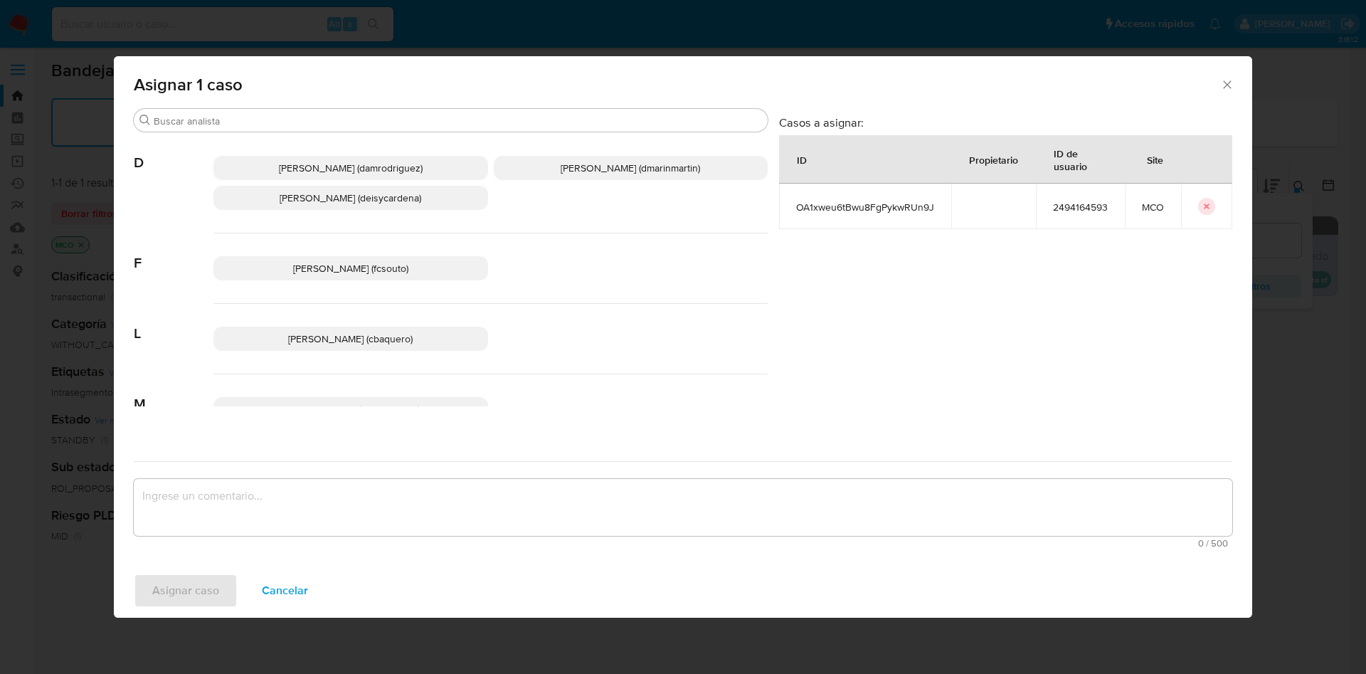
click at [385, 503] on textarea "assign-modal" at bounding box center [683, 507] width 1098 height 57
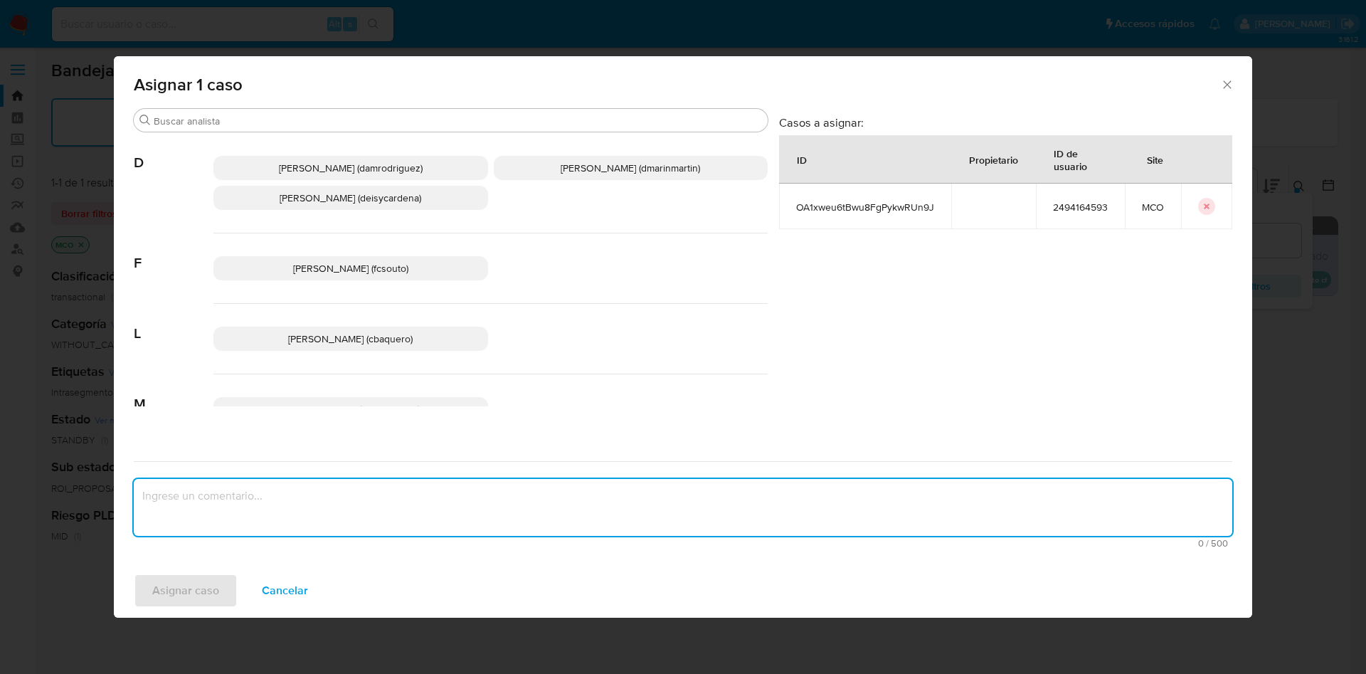
click at [643, 172] on span "David Esteban Marin Martinez (dmarinmartin)" at bounding box center [630, 168] width 139 height 14
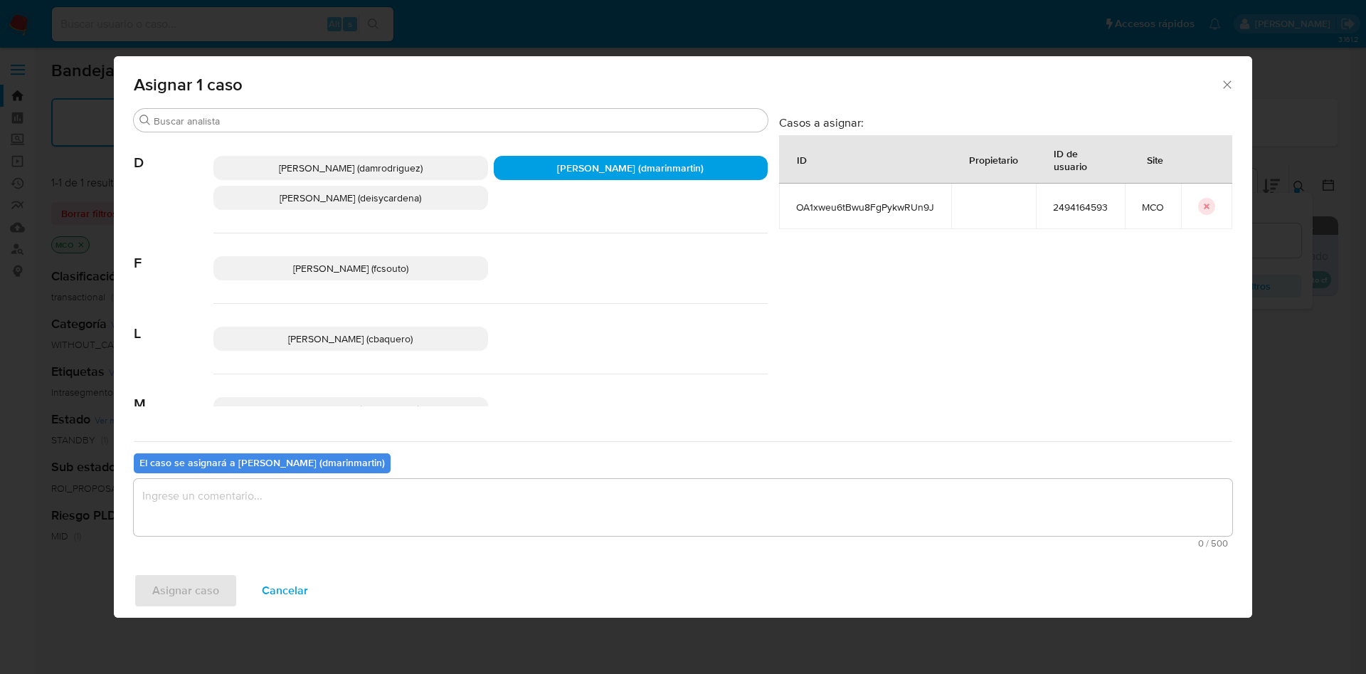
click at [559, 500] on textarea "assign-modal" at bounding box center [683, 507] width 1098 height 57
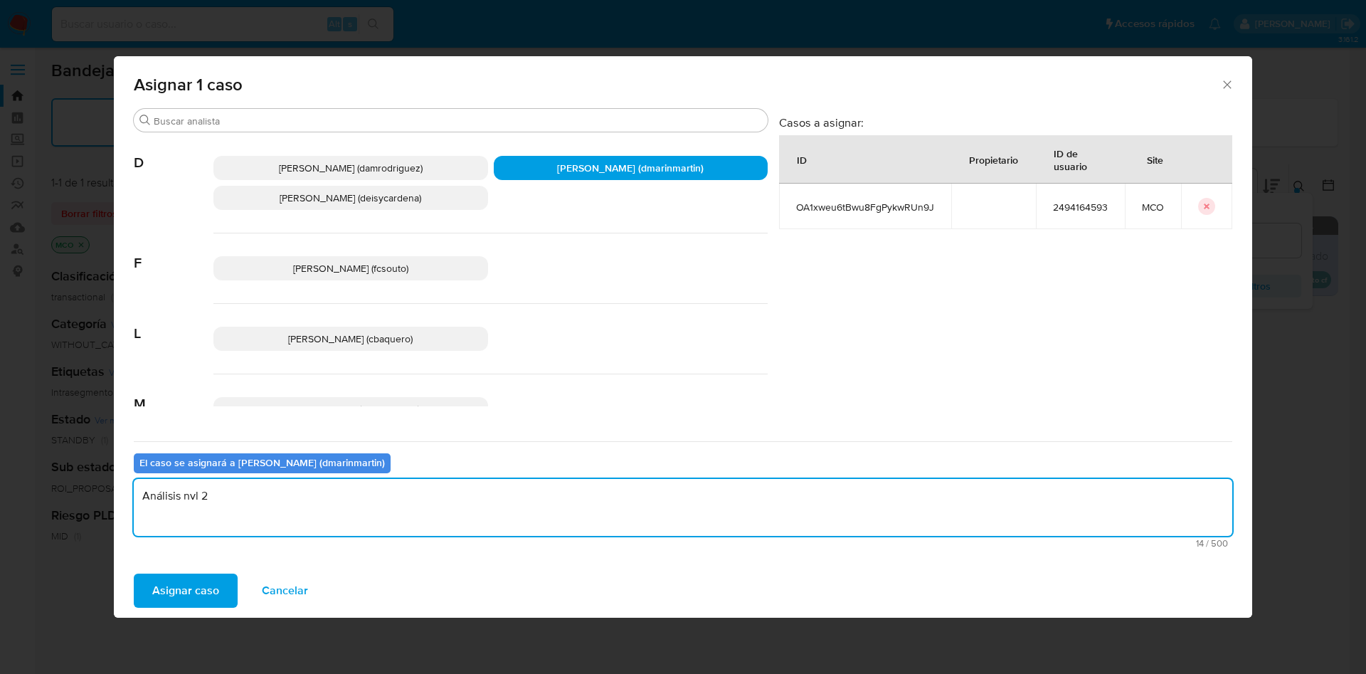
type textarea "Análisis nvl 2"
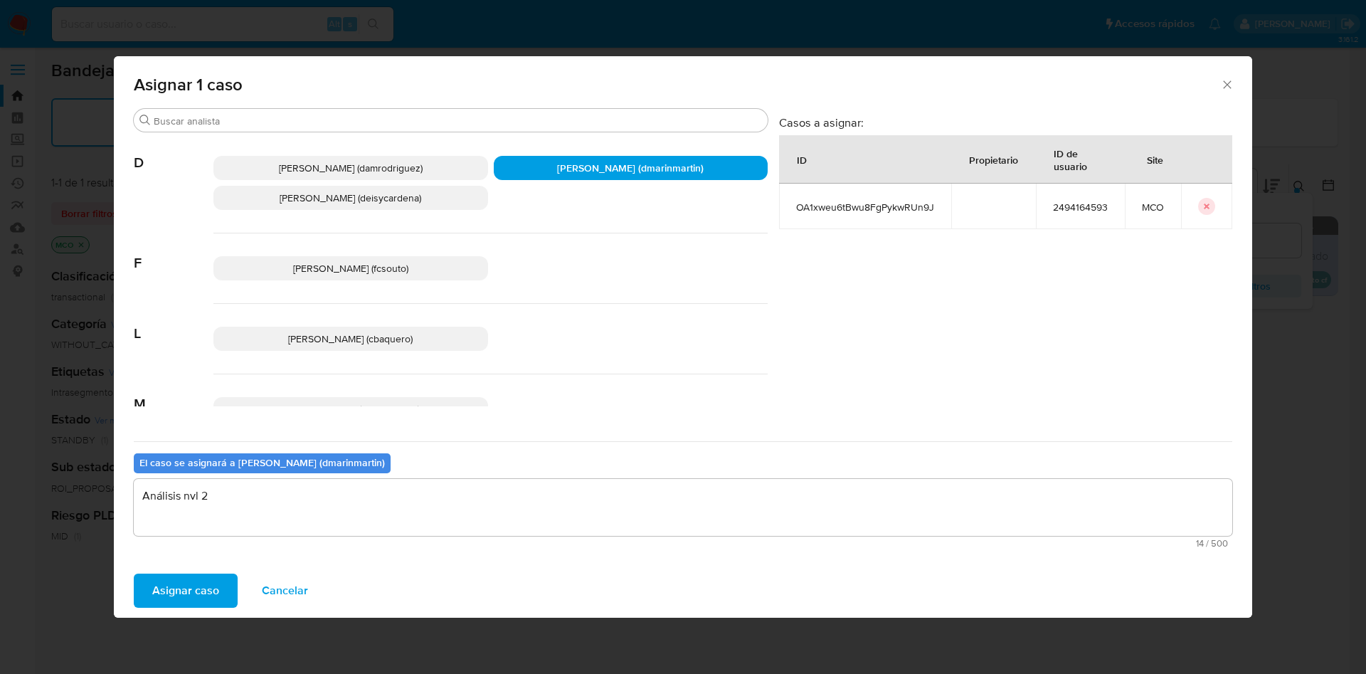
click at [178, 582] on span "Asignar caso" at bounding box center [185, 590] width 67 height 31
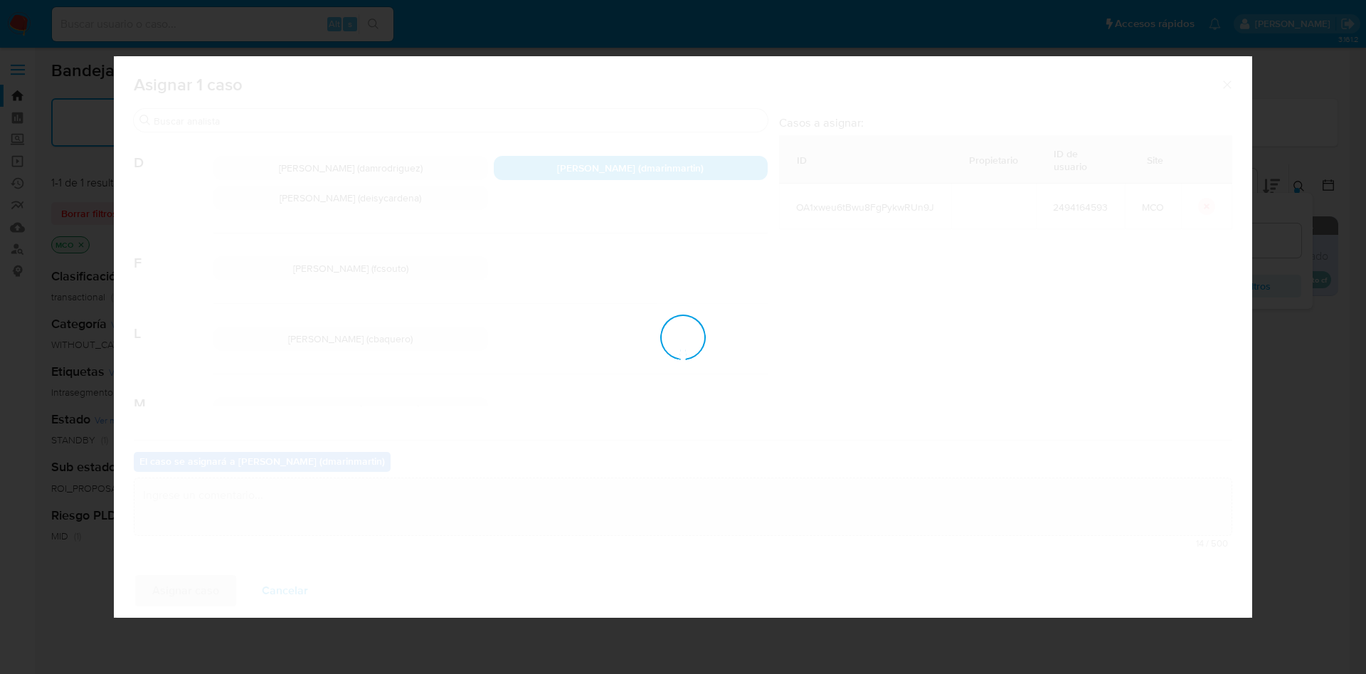
checkbox input "false"
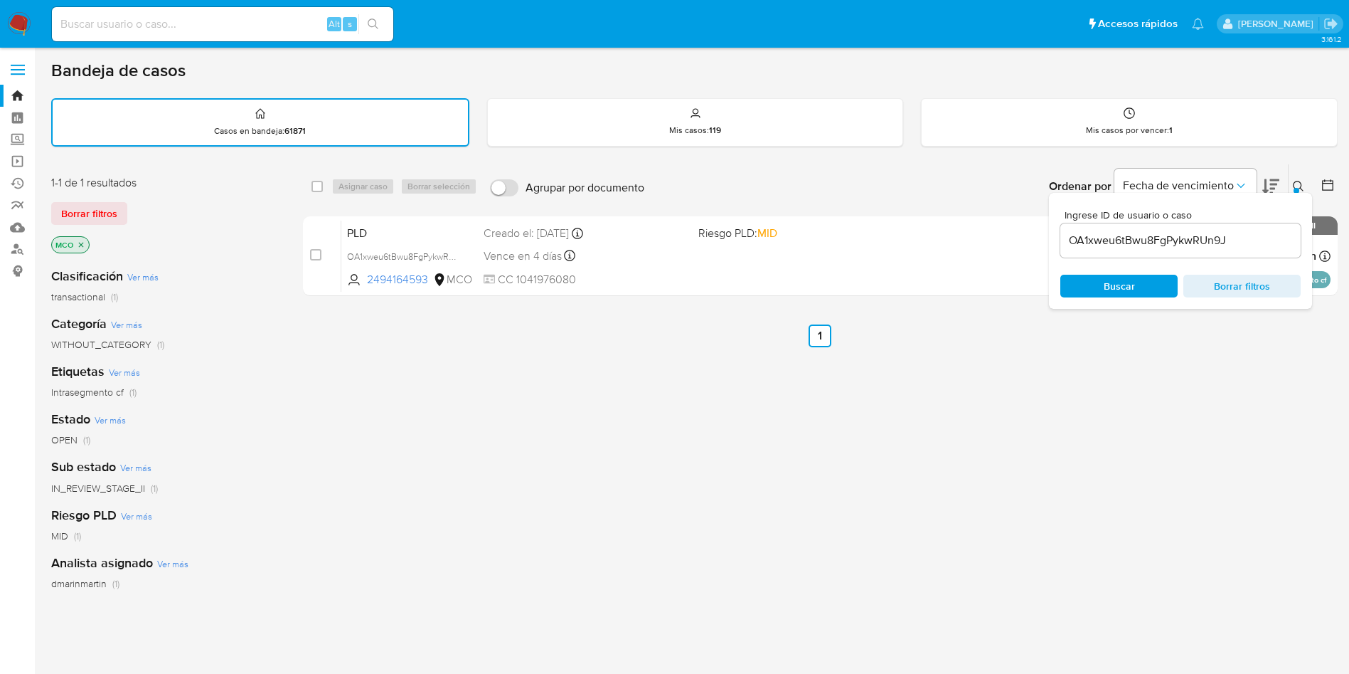
click at [1119, 240] on input "OA1xweu6tBwu8FgPykwRUn9J" at bounding box center [1181, 240] width 240 height 18
paste input "WTkZgmj3qHjdmh3KtxeNBh40"
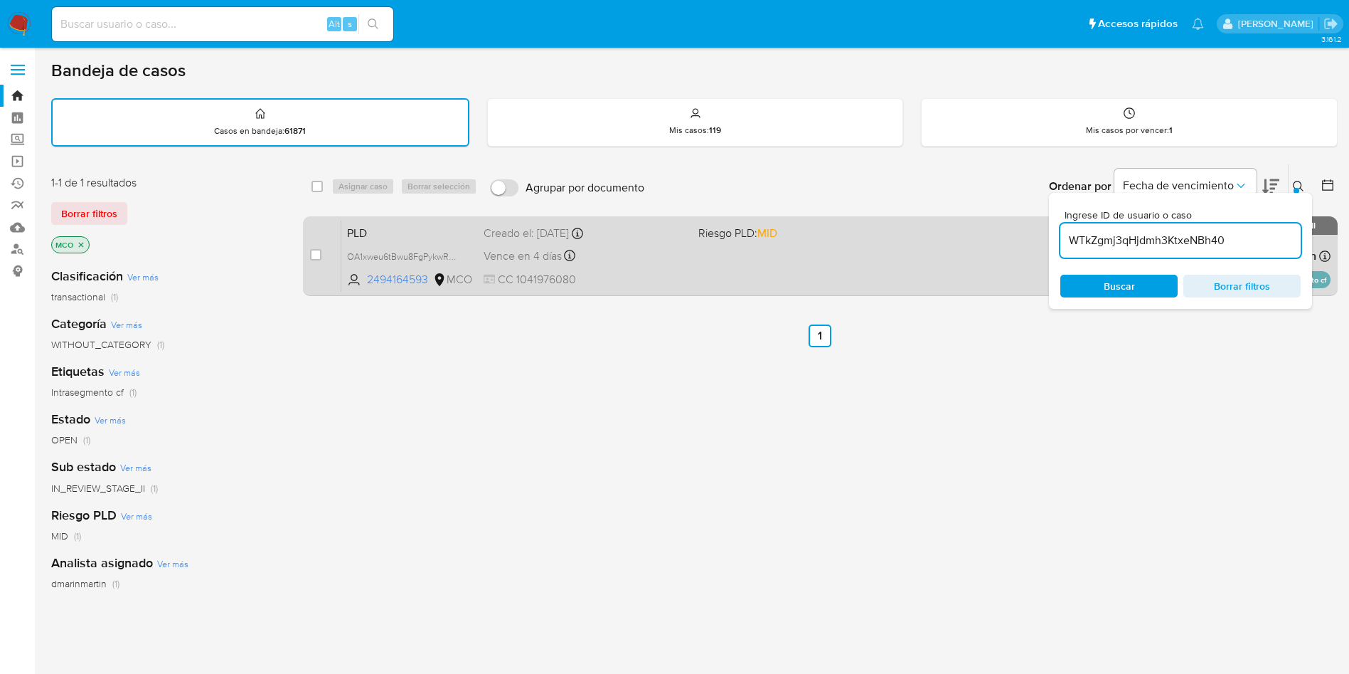
type input "WTkZgmj3qHjdmh3KtxeNBh40"
click at [312, 259] on input "checkbox" at bounding box center [315, 254] width 11 height 11
checkbox input "true"
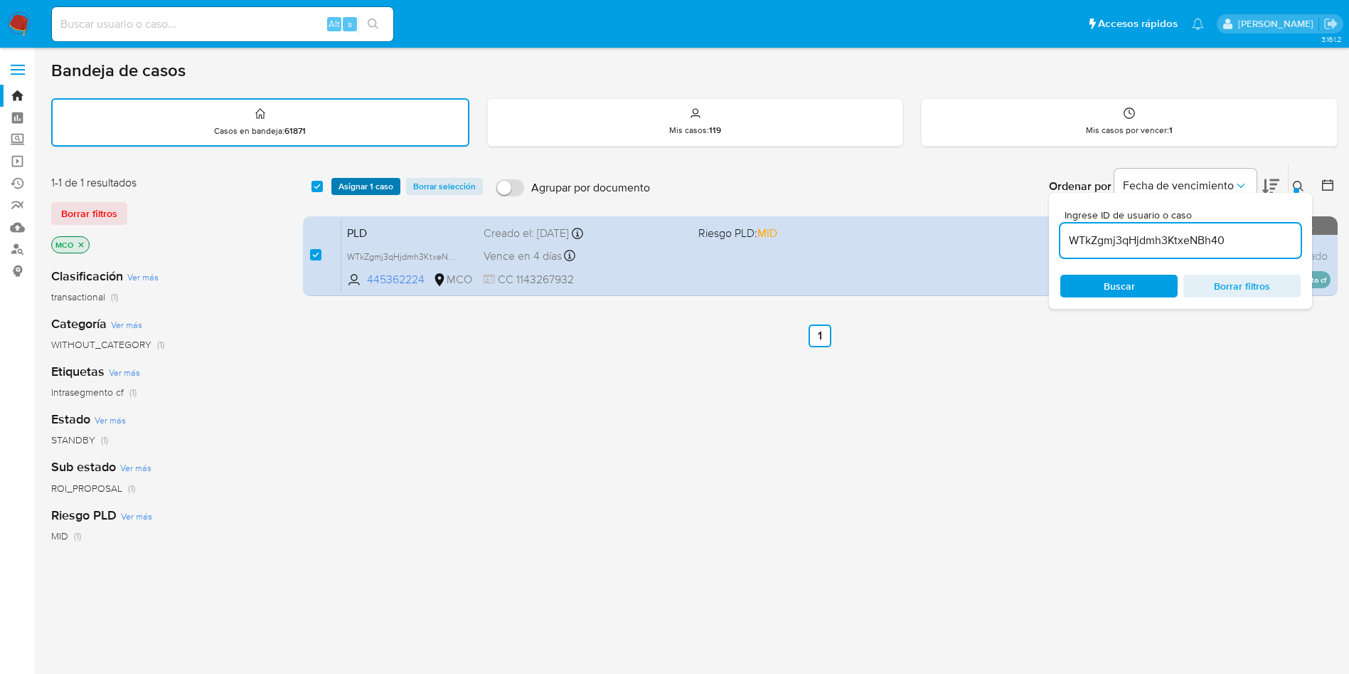
click at [356, 184] on span "Asignar 1 caso" at bounding box center [366, 186] width 55 height 14
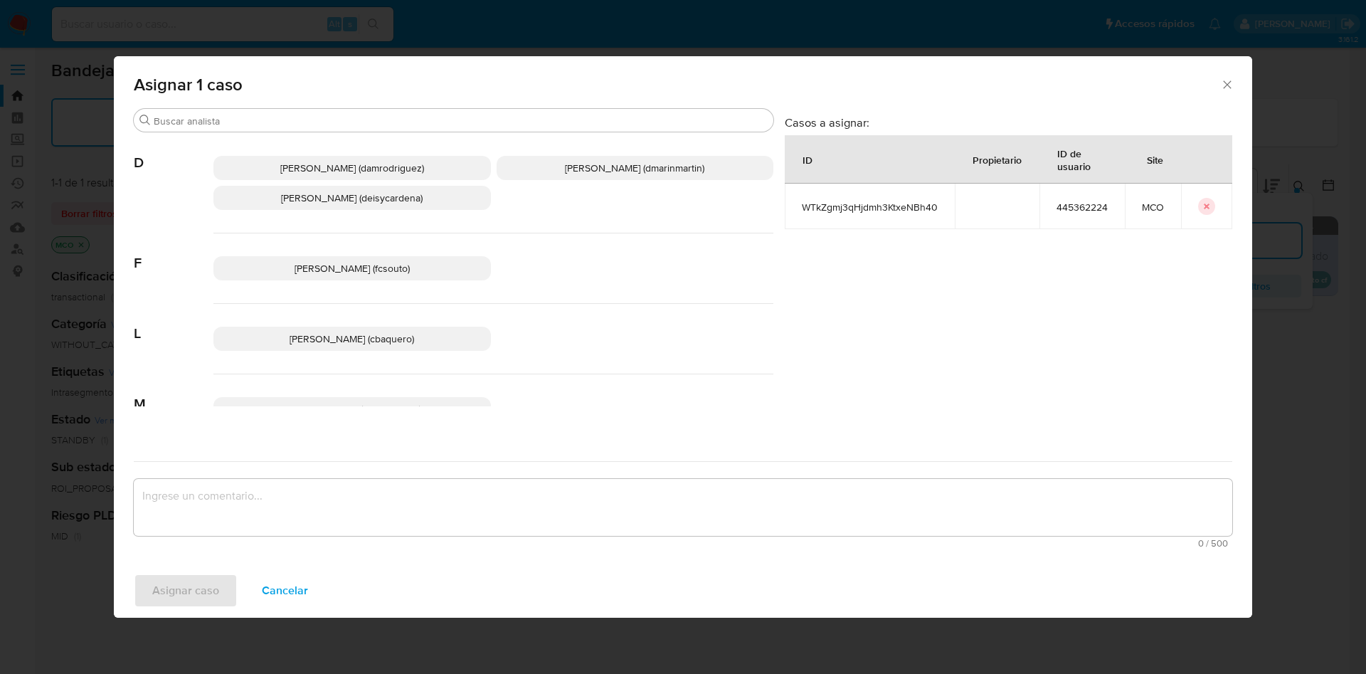
drag, startPoint x: 648, startPoint y: 168, endPoint x: 623, endPoint y: 292, distance: 126.2
click at [649, 170] on span "David Esteban Marin Martinez (dmarinmartin)" at bounding box center [634, 168] width 139 height 14
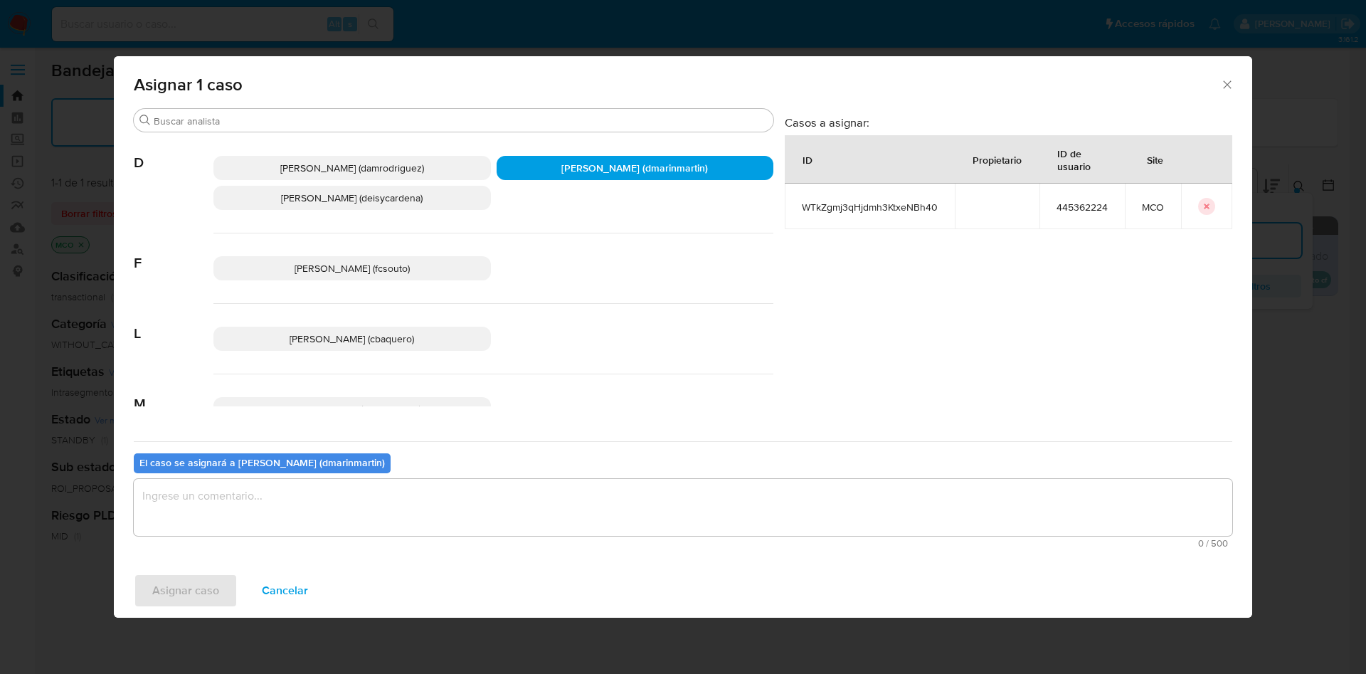
drag, startPoint x: 566, startPoint y: 511, endPoint x: 574, endPoint y: 513, distance: 8.0
click at [573, 511] on textarea "assign-modal" at bounding box center [683, 507] width 1098 height 57
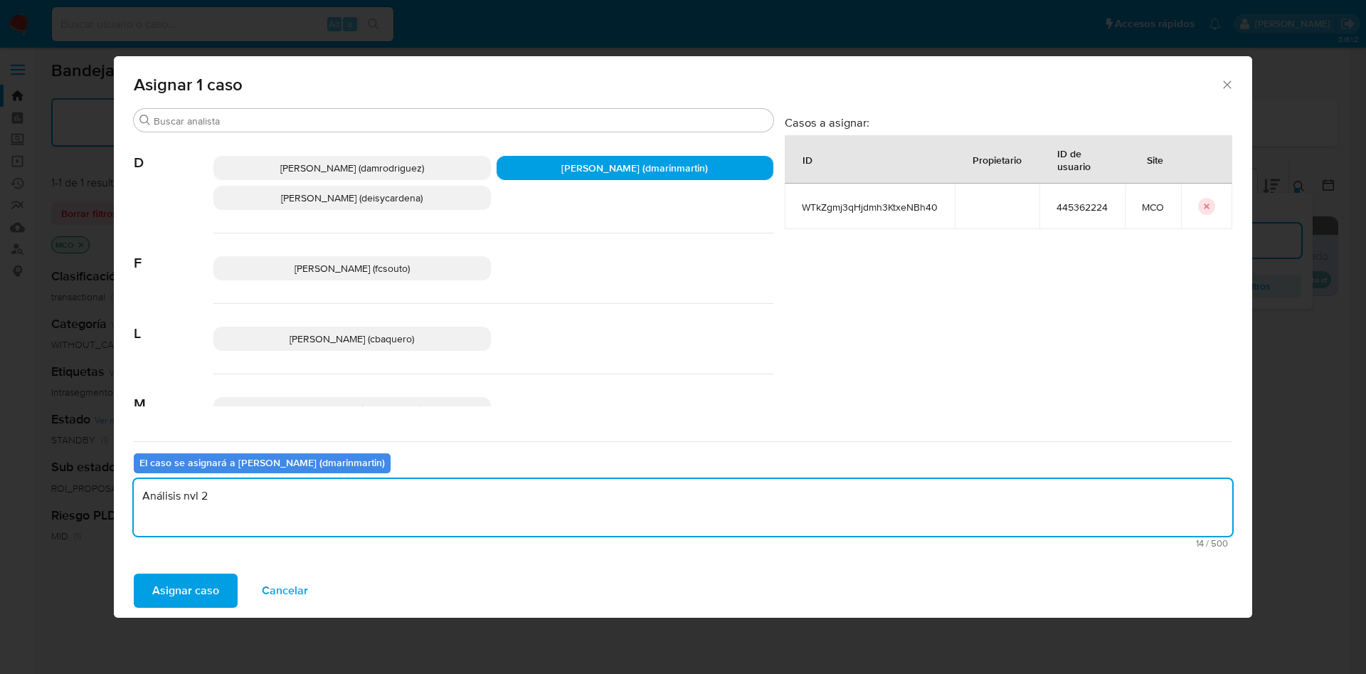
type textarea "Análisis nvl 2"
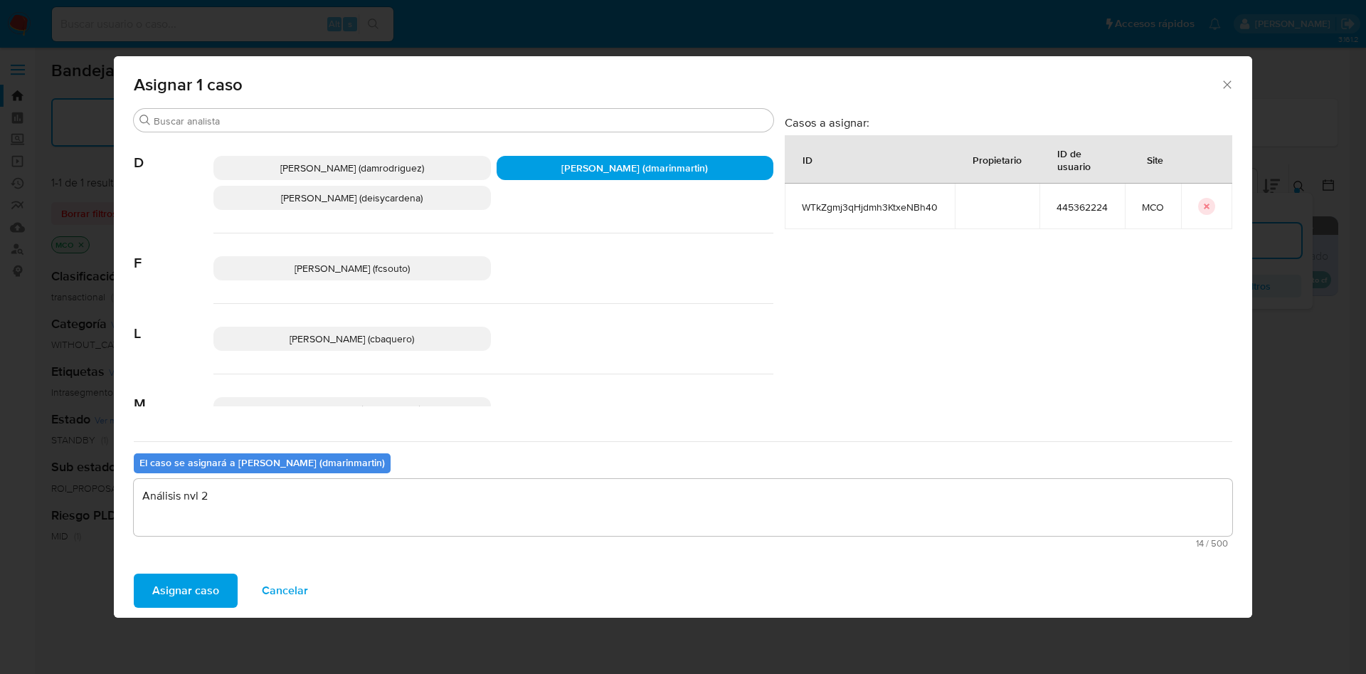
click at [186, 580] on span "Asignar caso" at bounding box center [185, 590] width 67 height 31
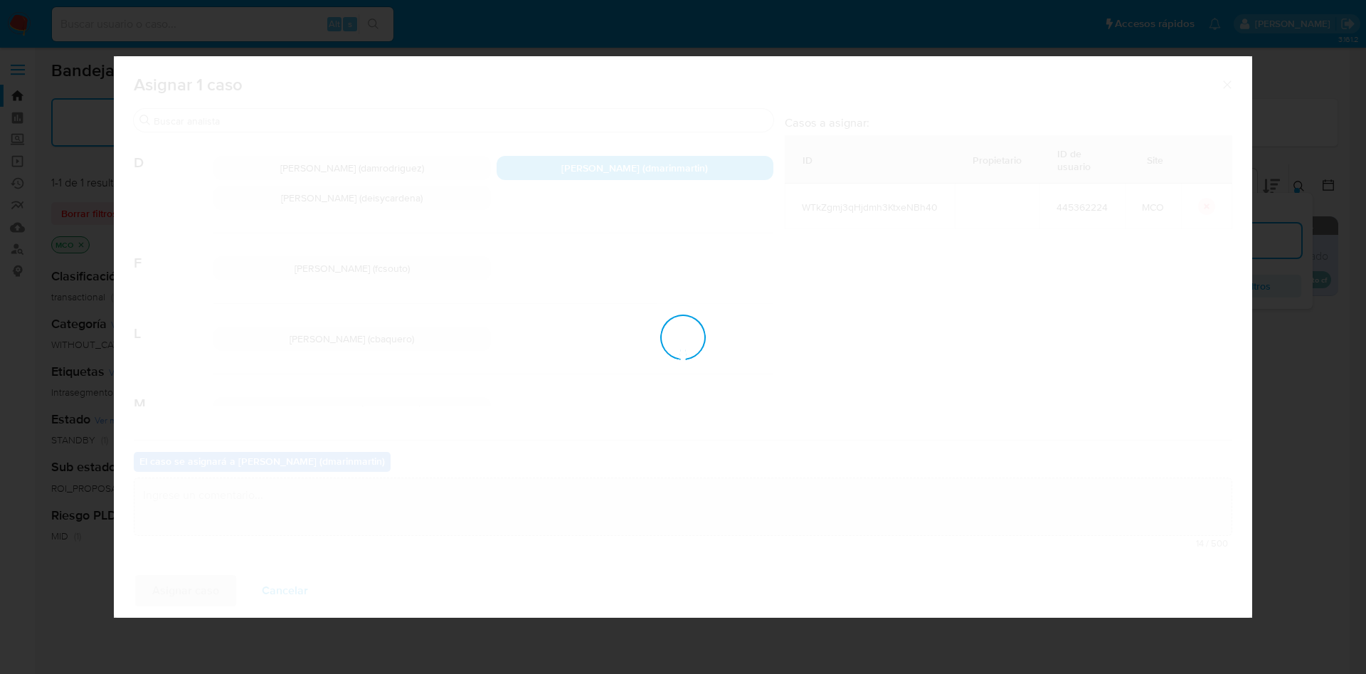
checkbox input "false"
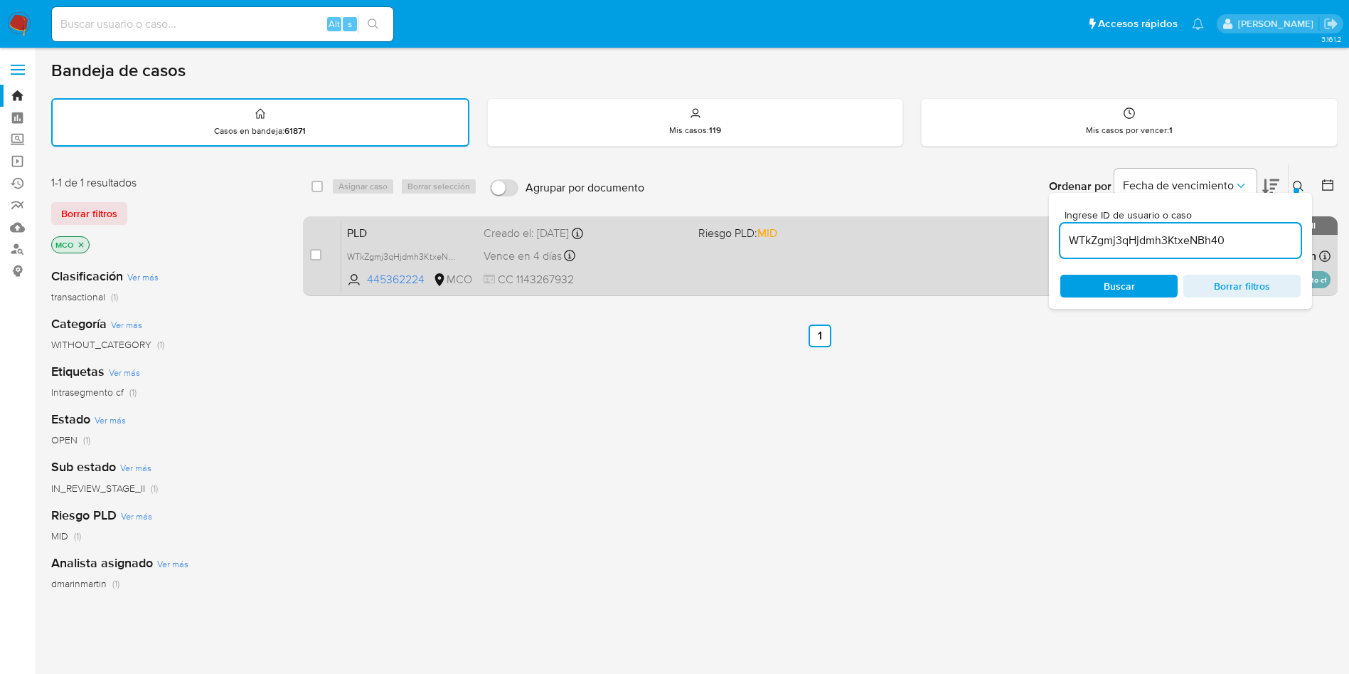
click at [670, 255] on div "Vence en 4 días Vence el 10/10/2025 05:05:43" at bounding box center [585, 255] width 203 height 19
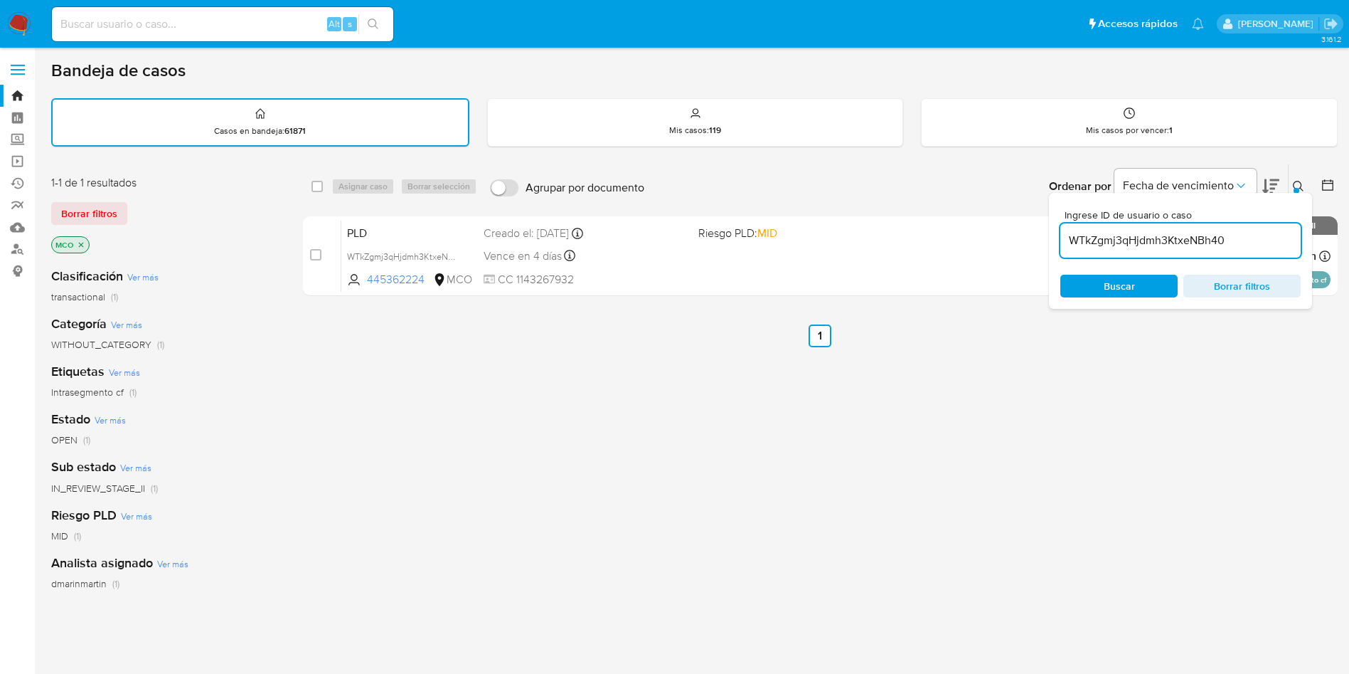
click at [1297, 191] on div at bounding box center [1297, 191] width 6 height 6
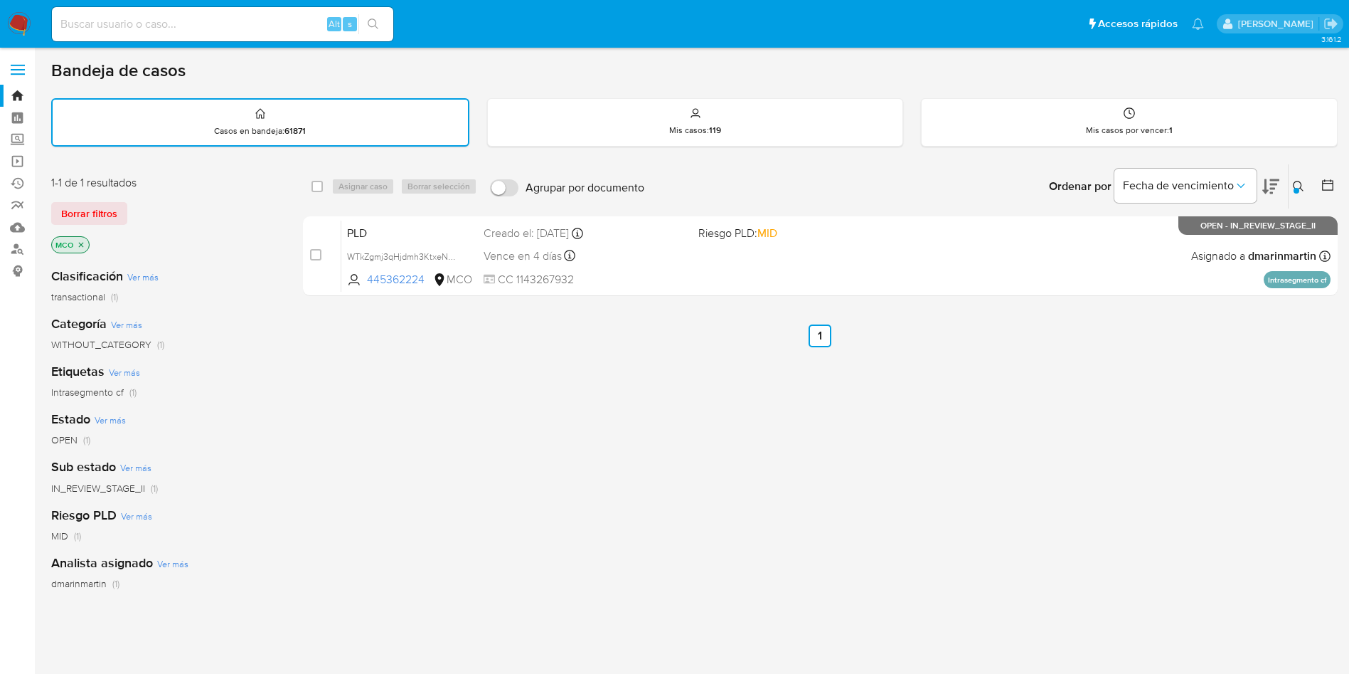
click at [1302, 183] on icon at bounding box center [1298, 186] width 11 height 11
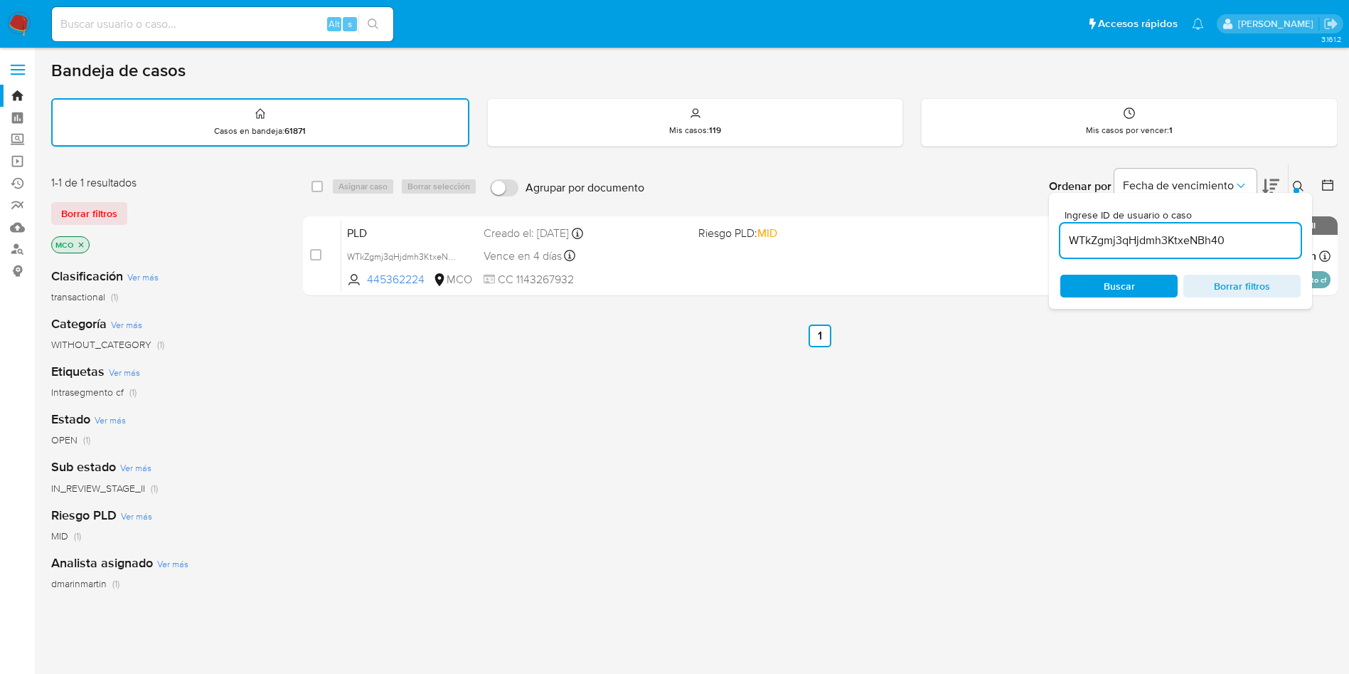
click at [1292, 173] on div "Ingrese ID de usuario o caso WTkZgmj3qHjdmh3KtxeNBh40 Buscar Borrar filtros" at bounding box center [1300, 186] width 24 height 44
click at [1291, 184] on button at bounding box center [1300, 186] width 23 height 17
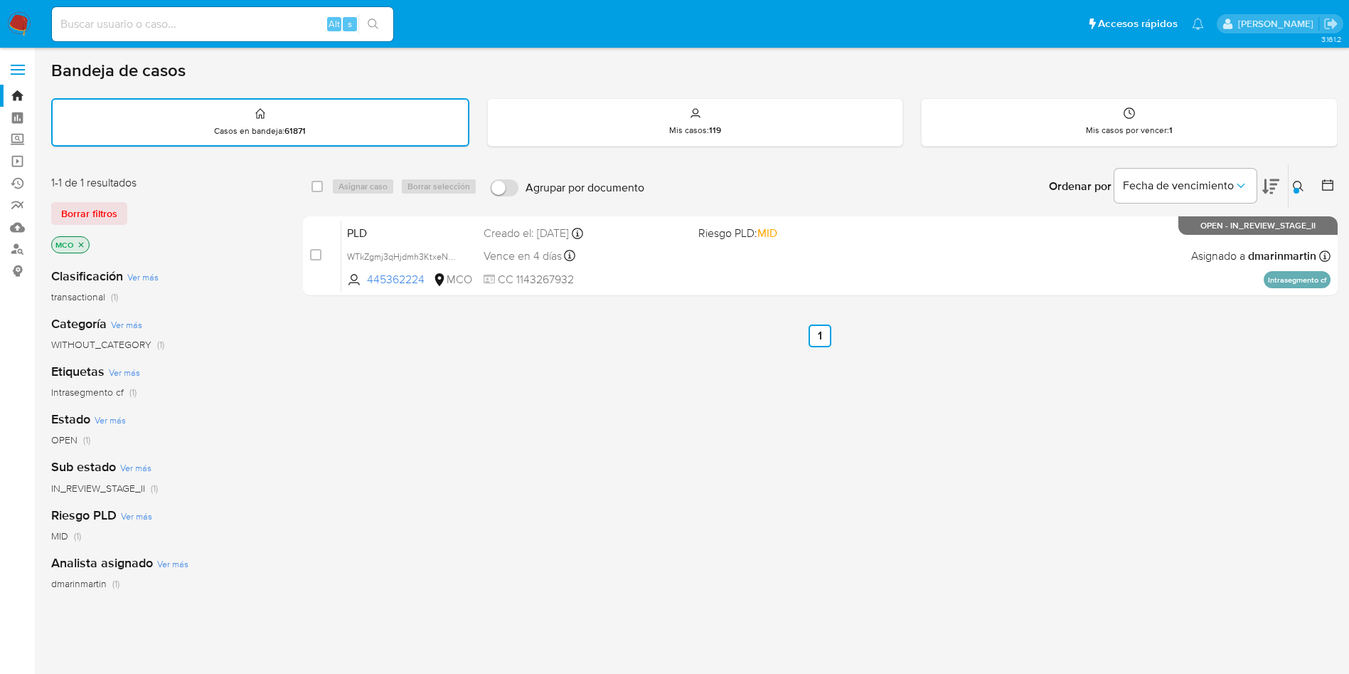
click at [1300, 186] on icon at bounding box center [1298, 186] width 11 height 11
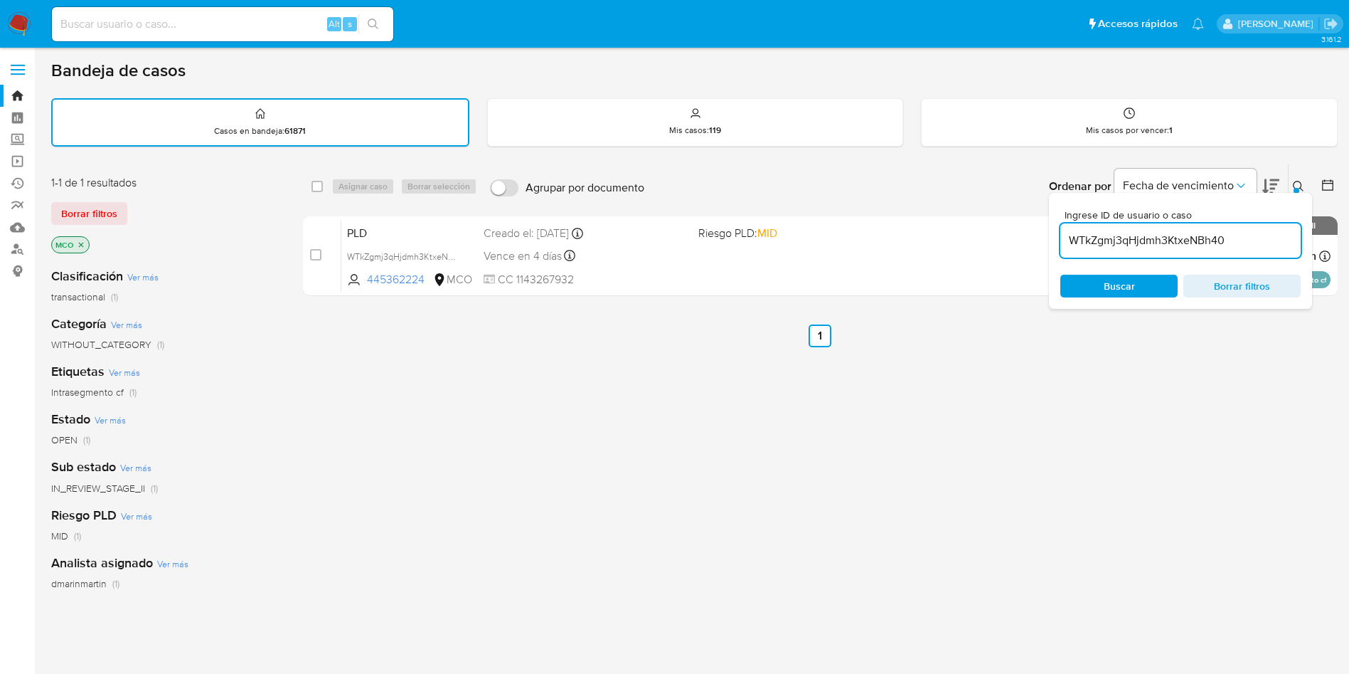
click at [1130, 236] on input "WTkZgmj3qHjdmh3KtxeNBh40" at bounding box center [1181, 240] width 240 height 18
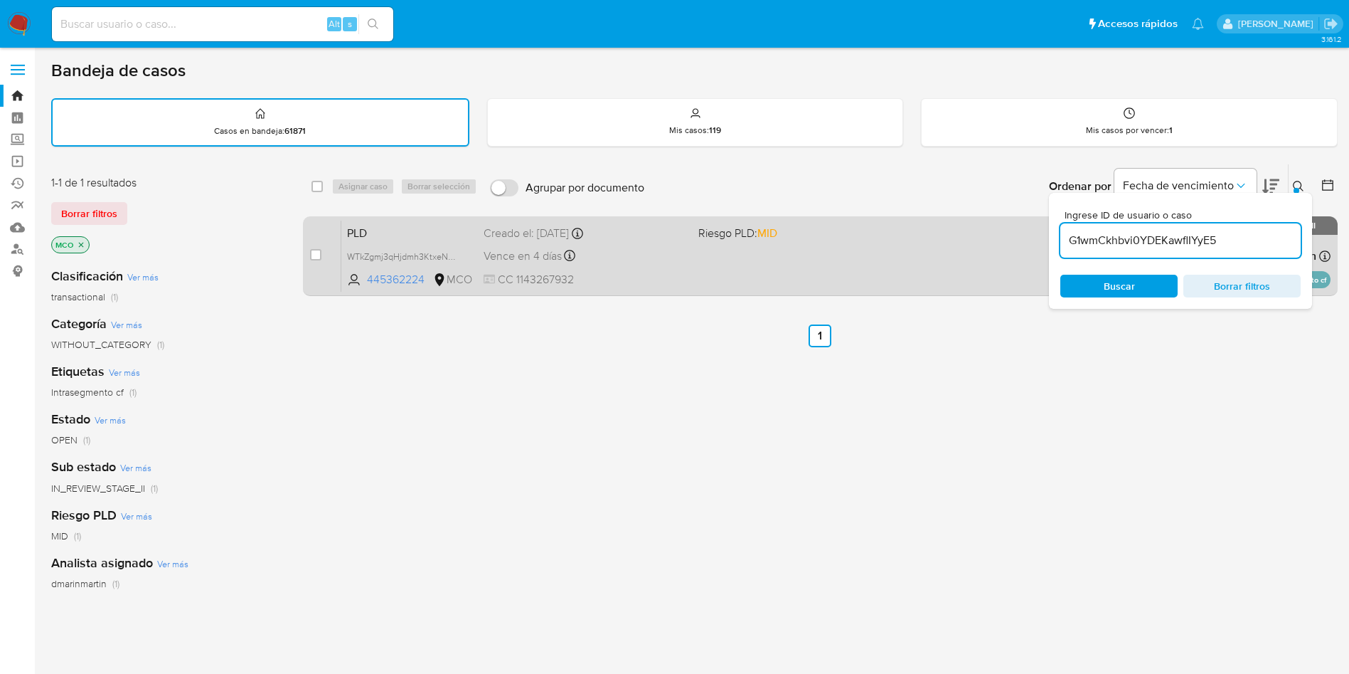
type input "G1wmCkhbvi0YDEKawflIYyE5"
drag, startPoint x: 316, startPoint y: 253, endPoint x: 340, endPoint y: 222, distance: 39.0
click at [316, 250] on input "checkbox" at bounding box center [315, 254] width 11 height 11
checkbox input "true"
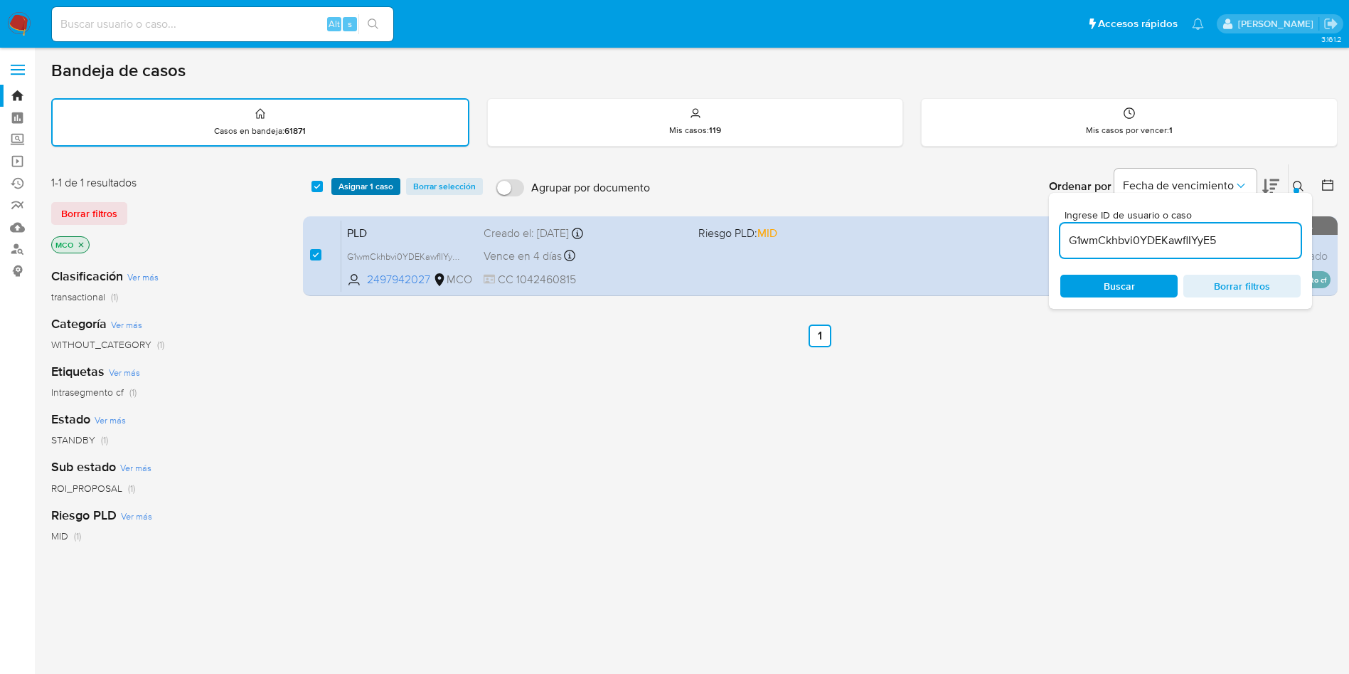
click at [366, 181] on span "Asignar 1 caso" at bounding box center [366, 186] width 55 height 14
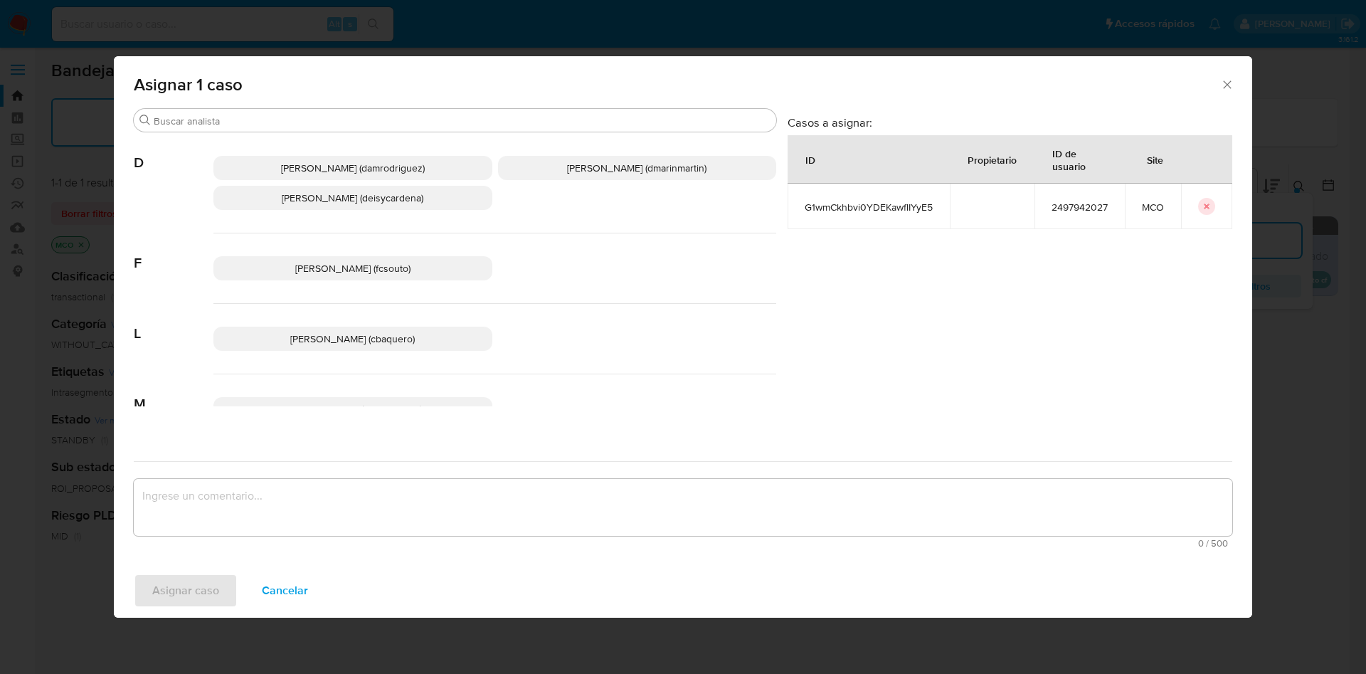
click at [599, 174] on span "David Esteban Marin Martinez (dmarinmartin)" at bounding box center [636, 168] width 139 height 14
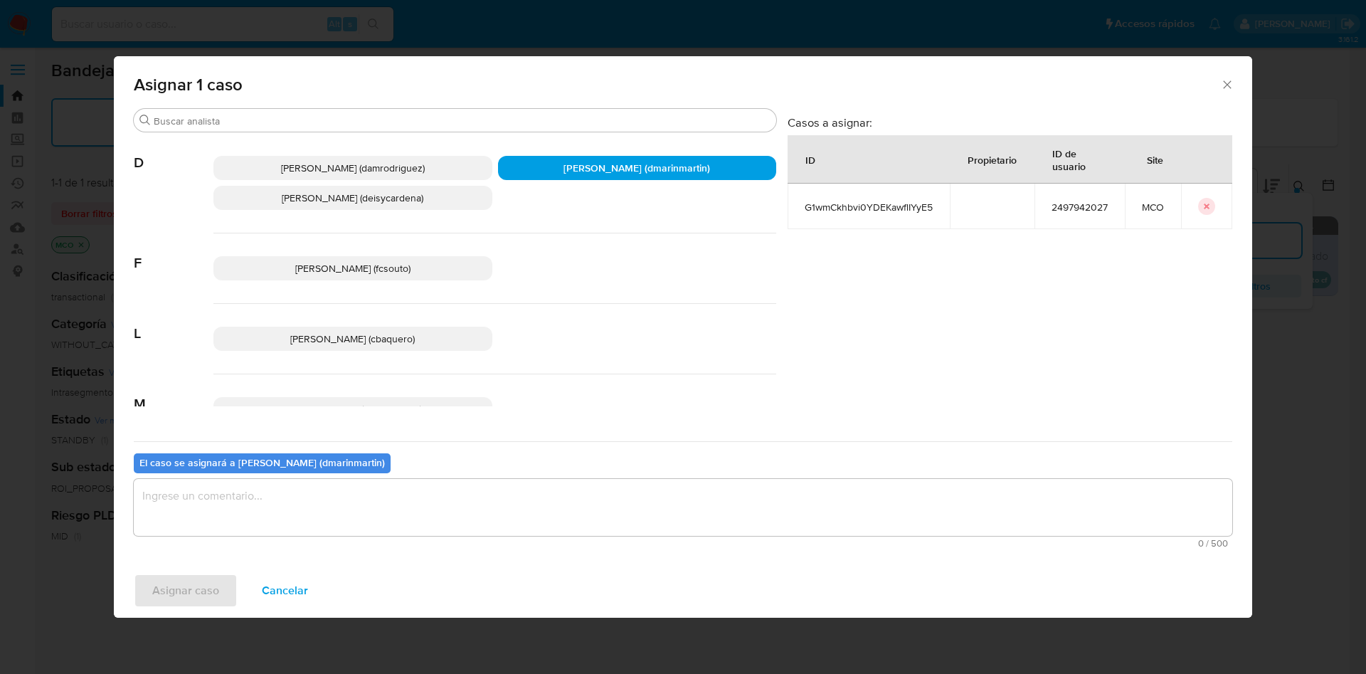
click at [527, 494] on textarea "assign-modal" at bounding box center [683, 507] width 1098 height 57
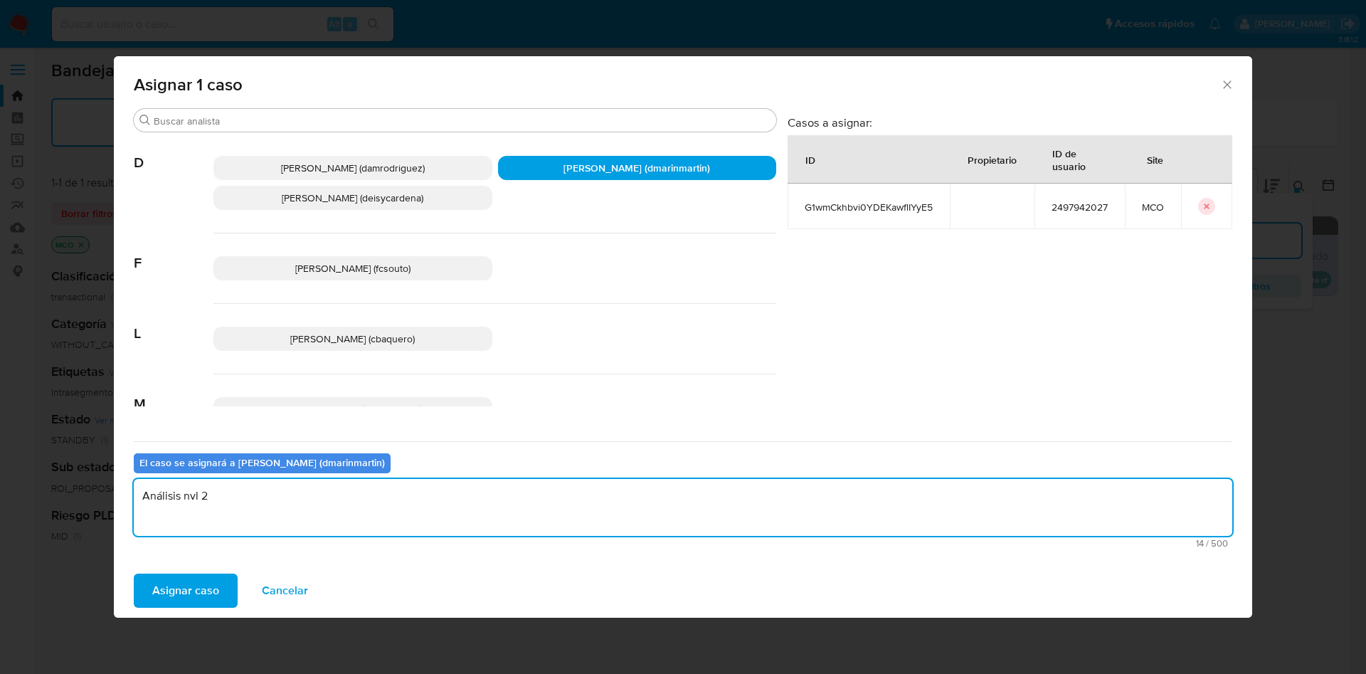
type textarea "Análisis nvl 2"
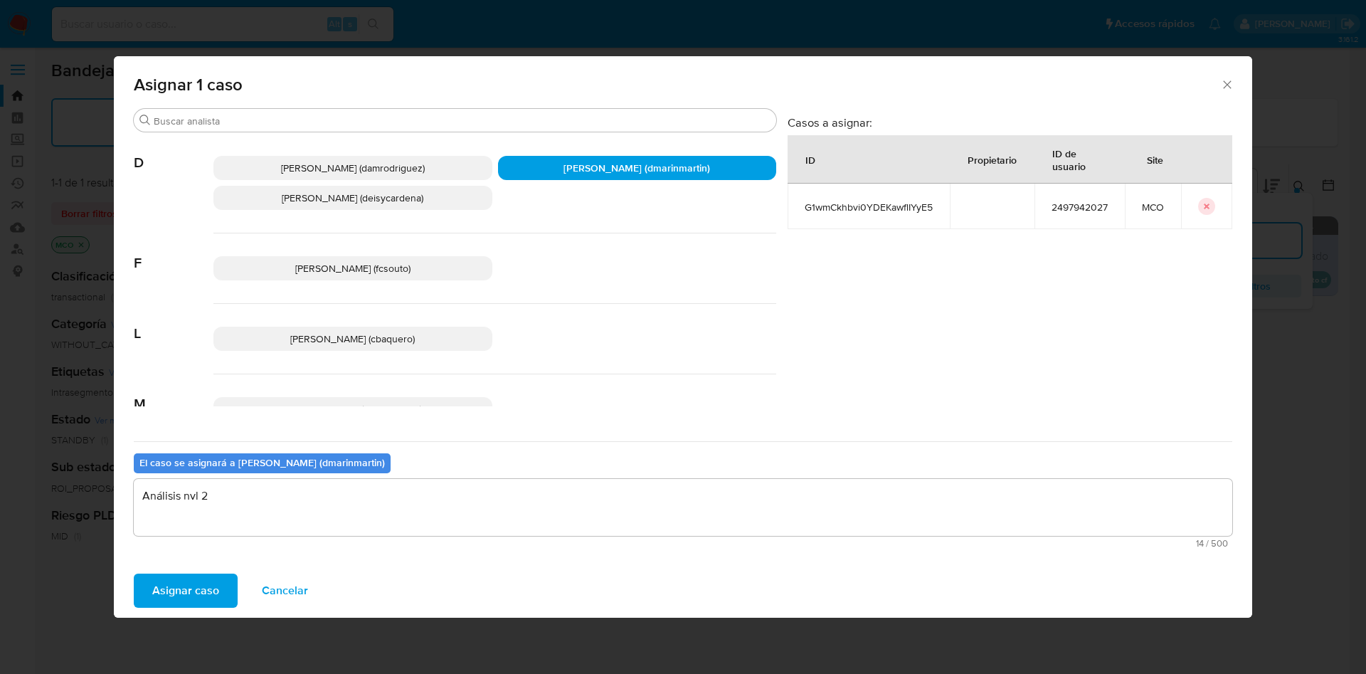
click at [192, 583] on span "Asignar caso" at bounding box center [185, 590] width 67 height 31
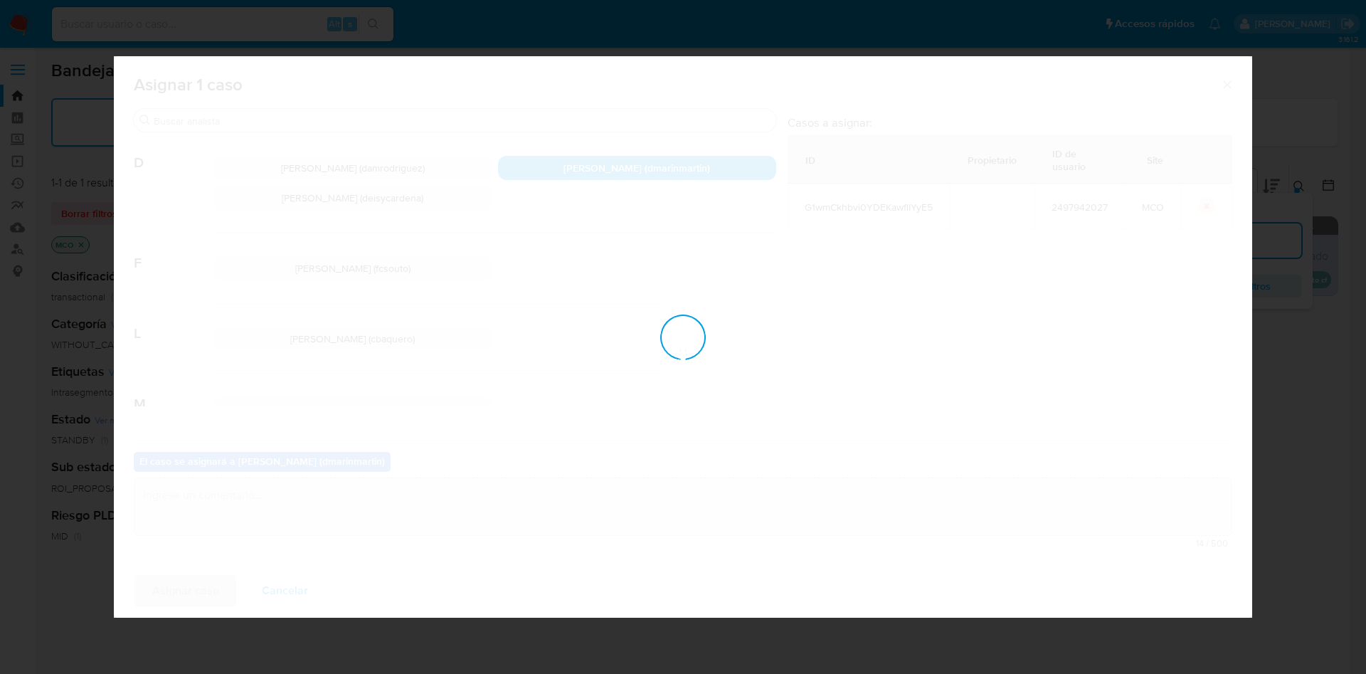
checkbox input "false"
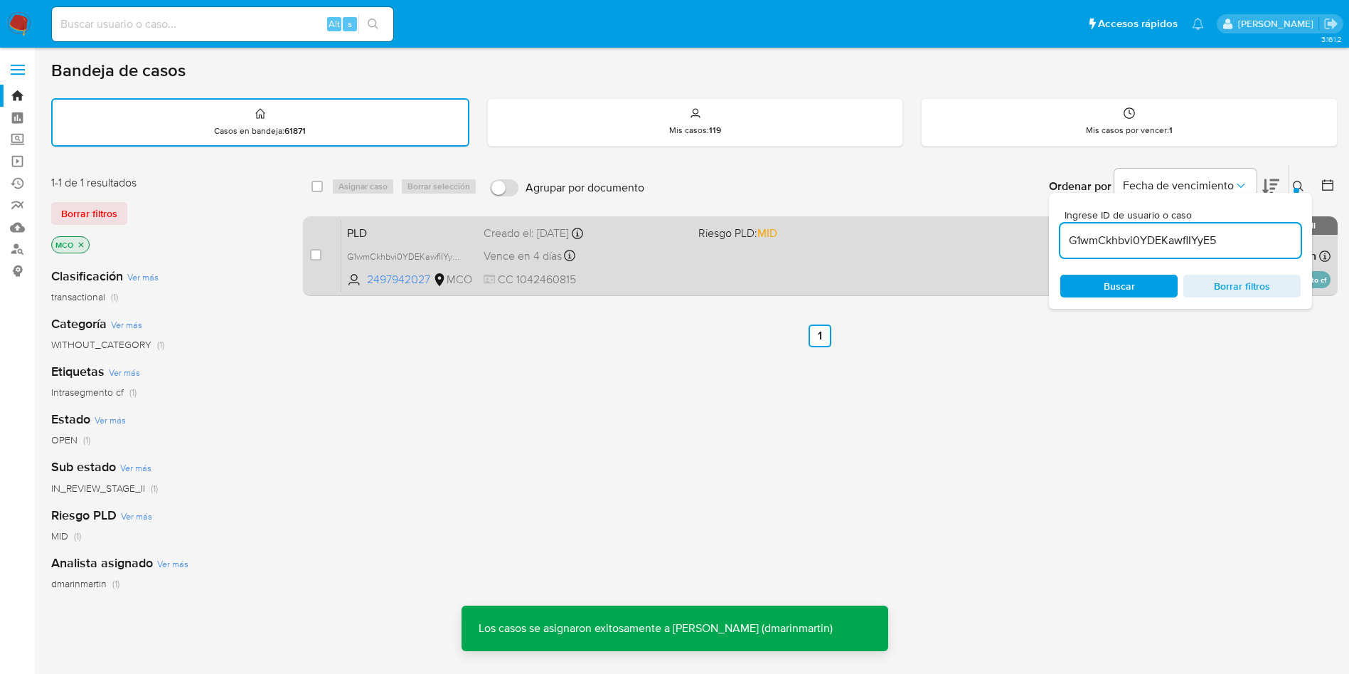
click at [642, 260] on div "Vence en 4 días Vence el 10/10/2025 05:05:49" at bounding box center [585, 255] width 203 height 19
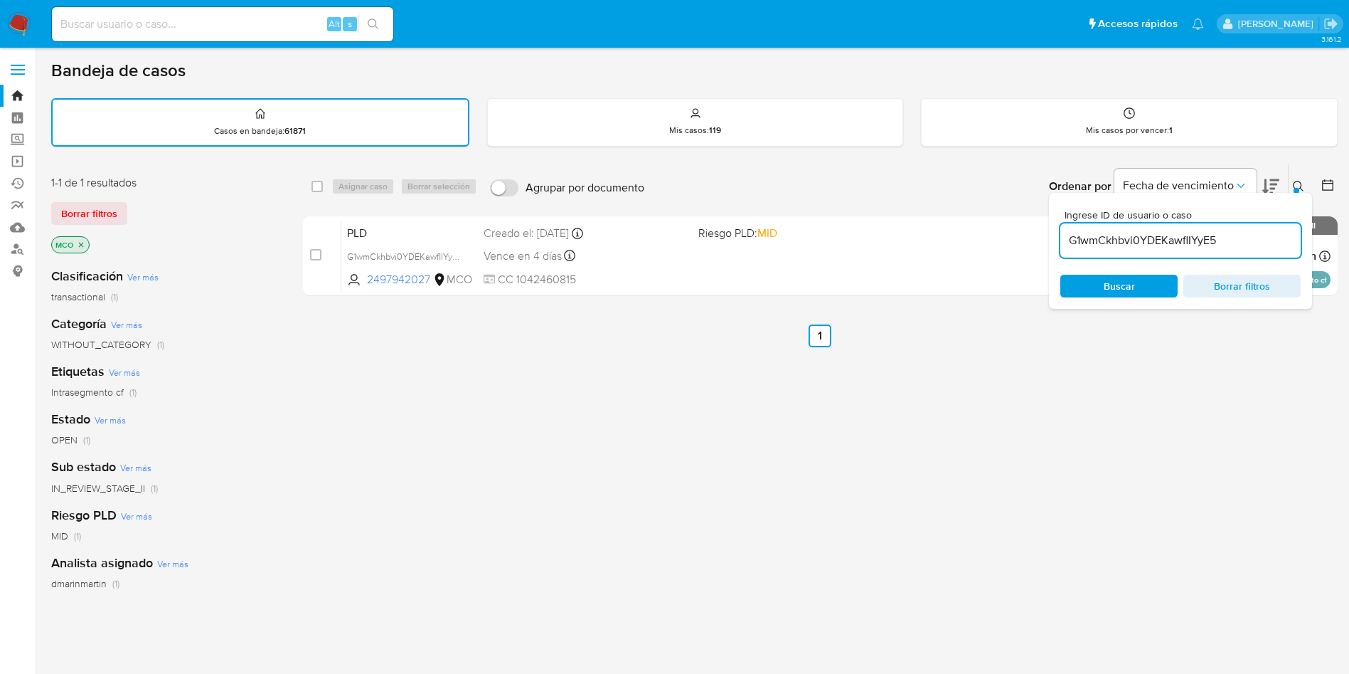
click at [1211, 234] on input "G1wmCkhbvi0YDEKawflIYyE5" at bounding box center [1181, 240] width 240 height 18
paste input "0SGLK8kH2zQ8yuahtHQSTLmt"
type input "0SGLK8kH2zQ8yuahtHQSTLmt"
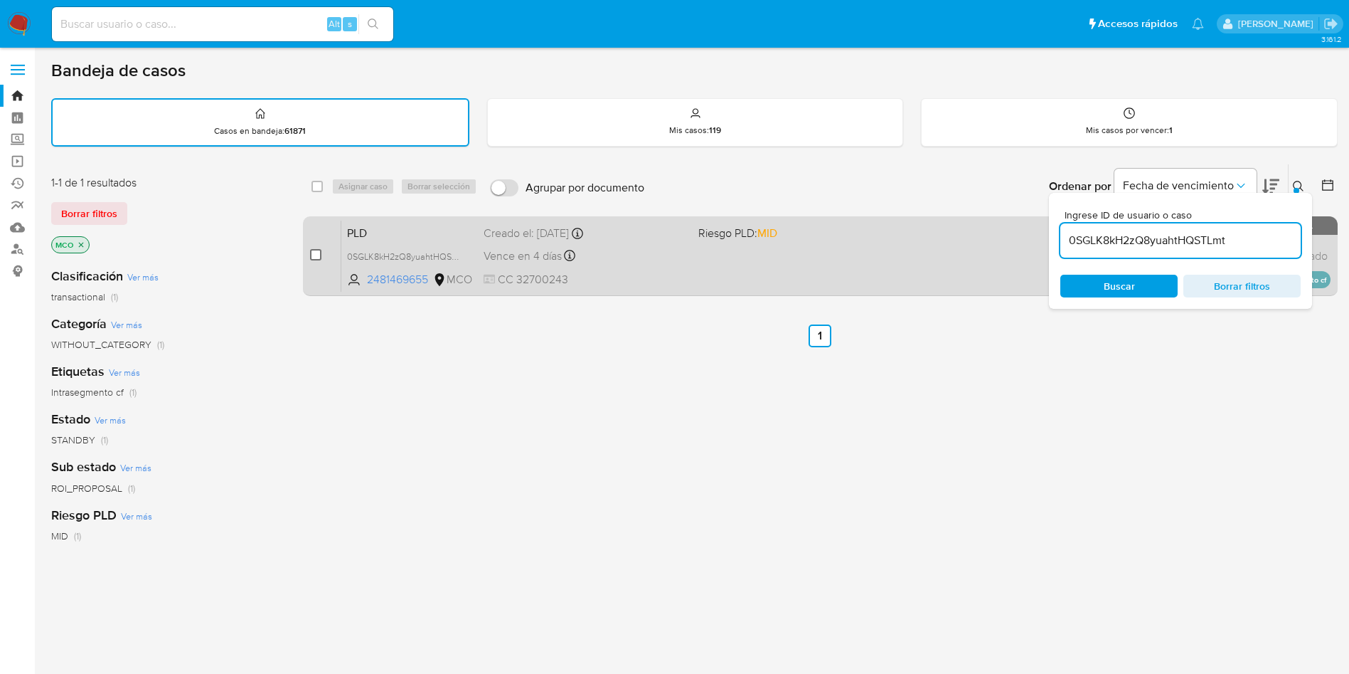
click at [309, 256] on div "case-item-checkbox No es posible asignar el caso PLD 0SGLK8kH2zQ8yuahtHQSTLmt 2…" at bounding box center [820, 256] width 1035 height 80
click at [313, 255] on input "checkbox" at bounding box center [315, 254] width 11 height 11
checkbox input "true"
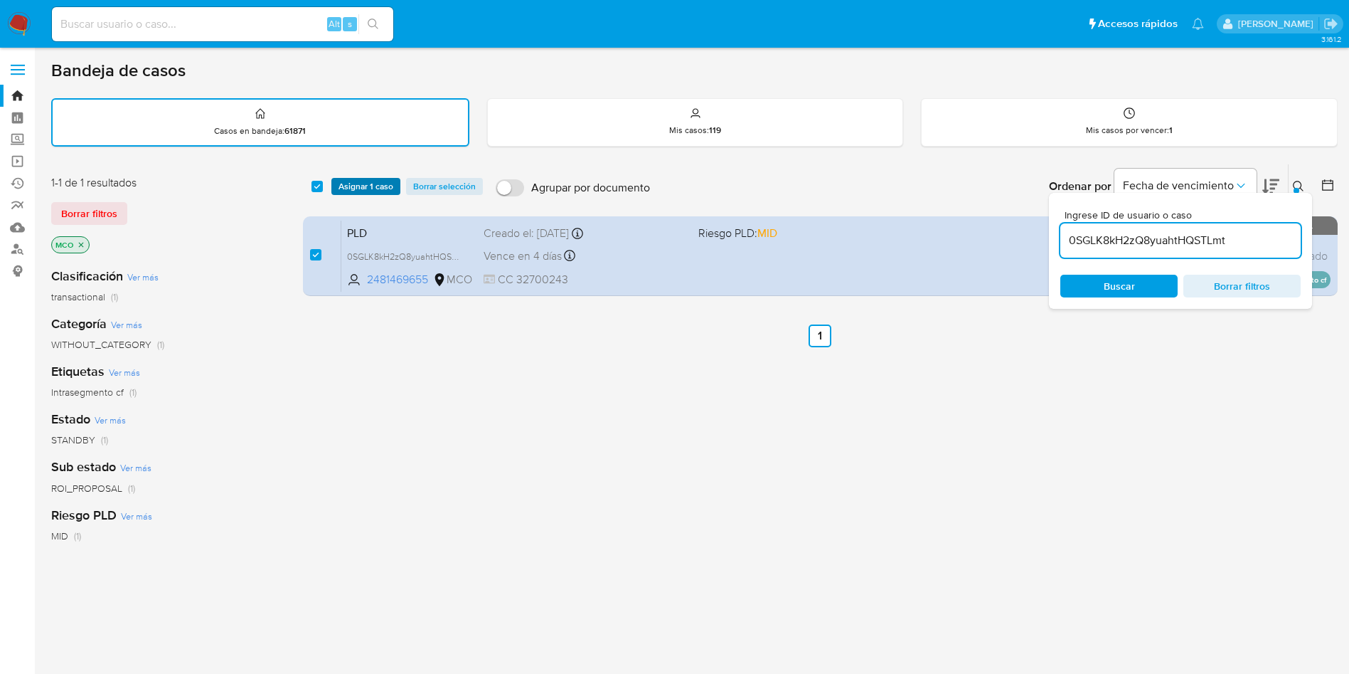
click at [364, 182] on span "Asignar 1 caso" at bounding box center [366, 186] width 55 height 14
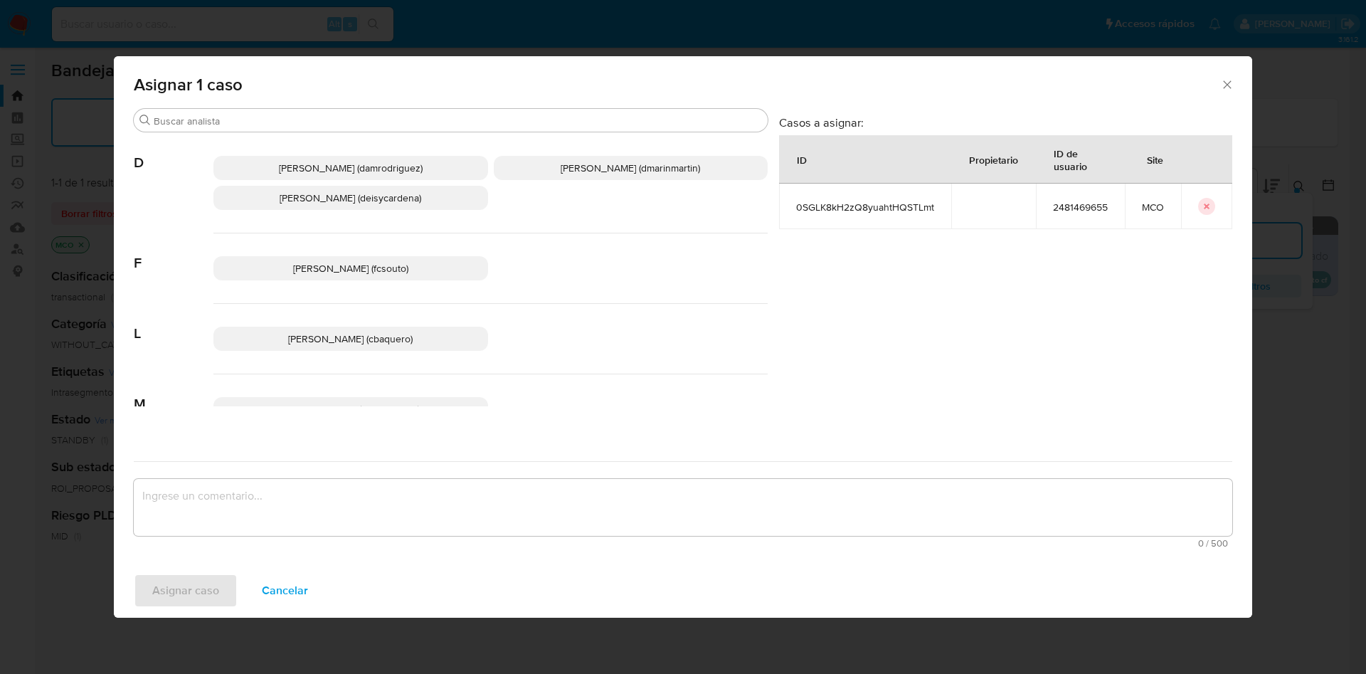
click at [612, 169] on span "David Esteban Marin Martinez (dmarinmartin)" at bounding box center [630, 168] width 139 height 14
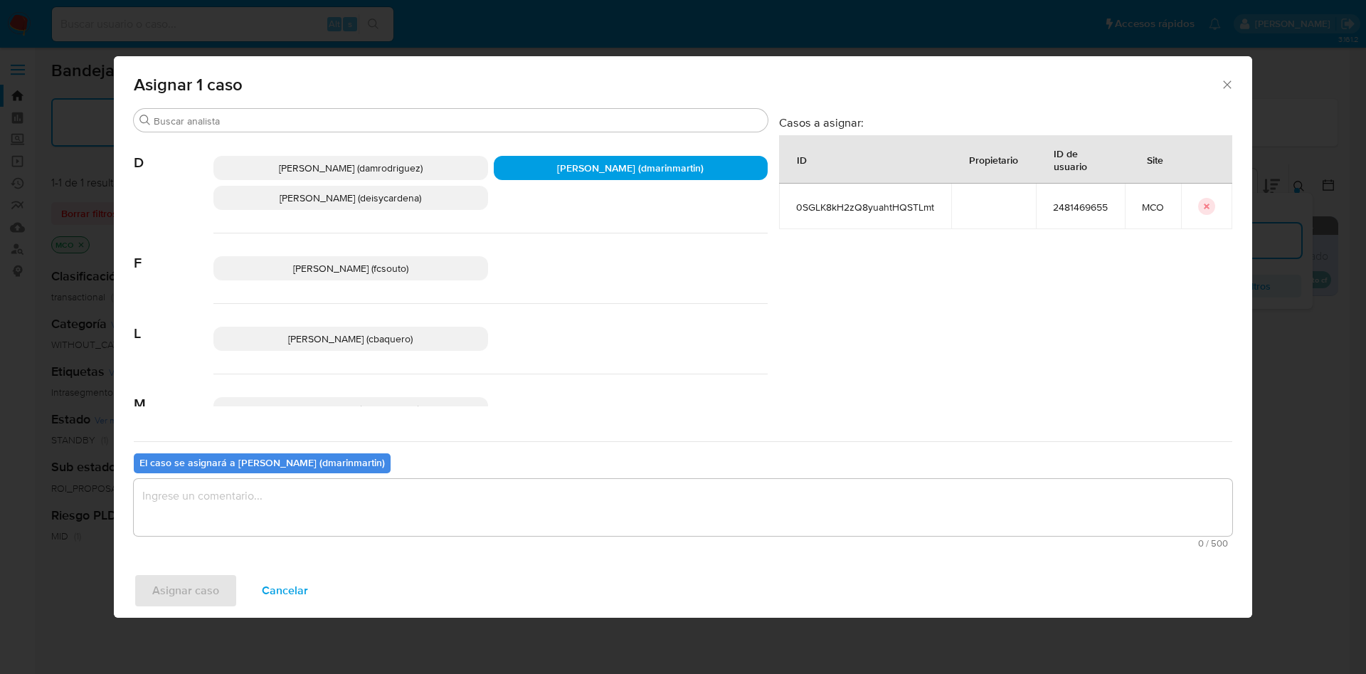
click at [588, 518] on textarea "assign-modal" at bounding box center [683, 507] width 1098 height 57
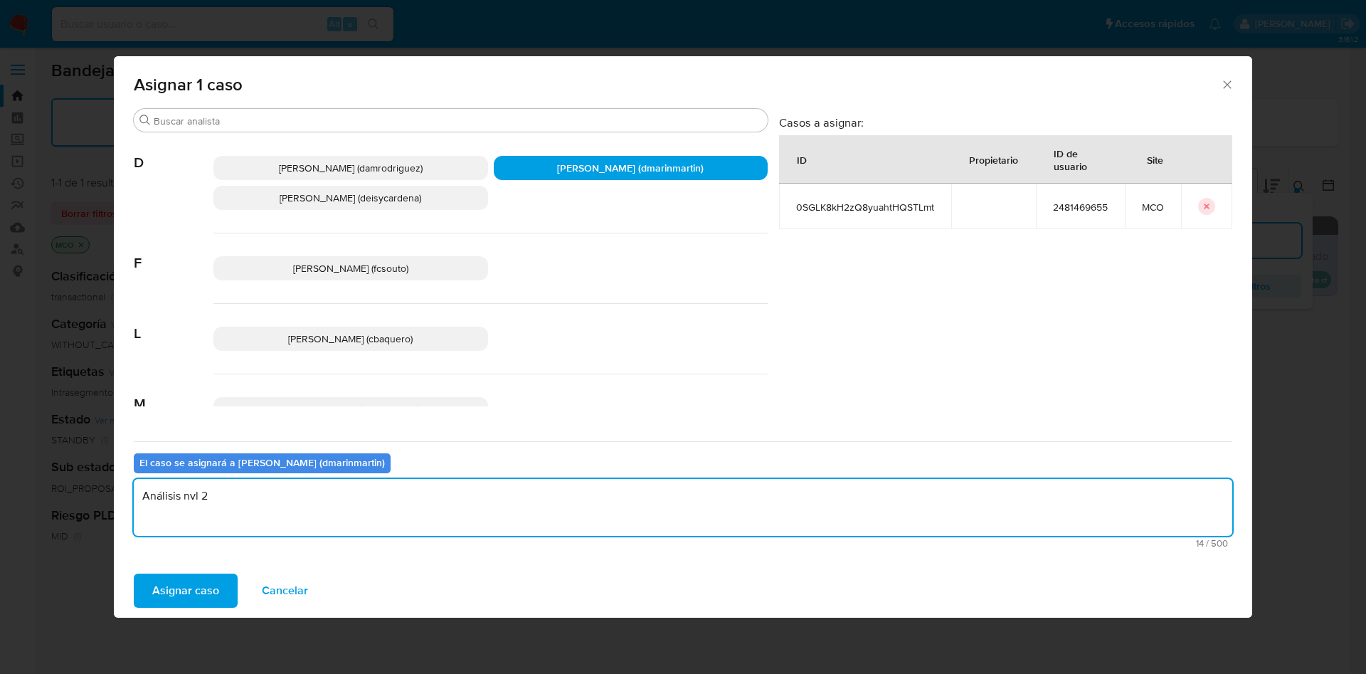
type textarea "Análisis nvl 2"
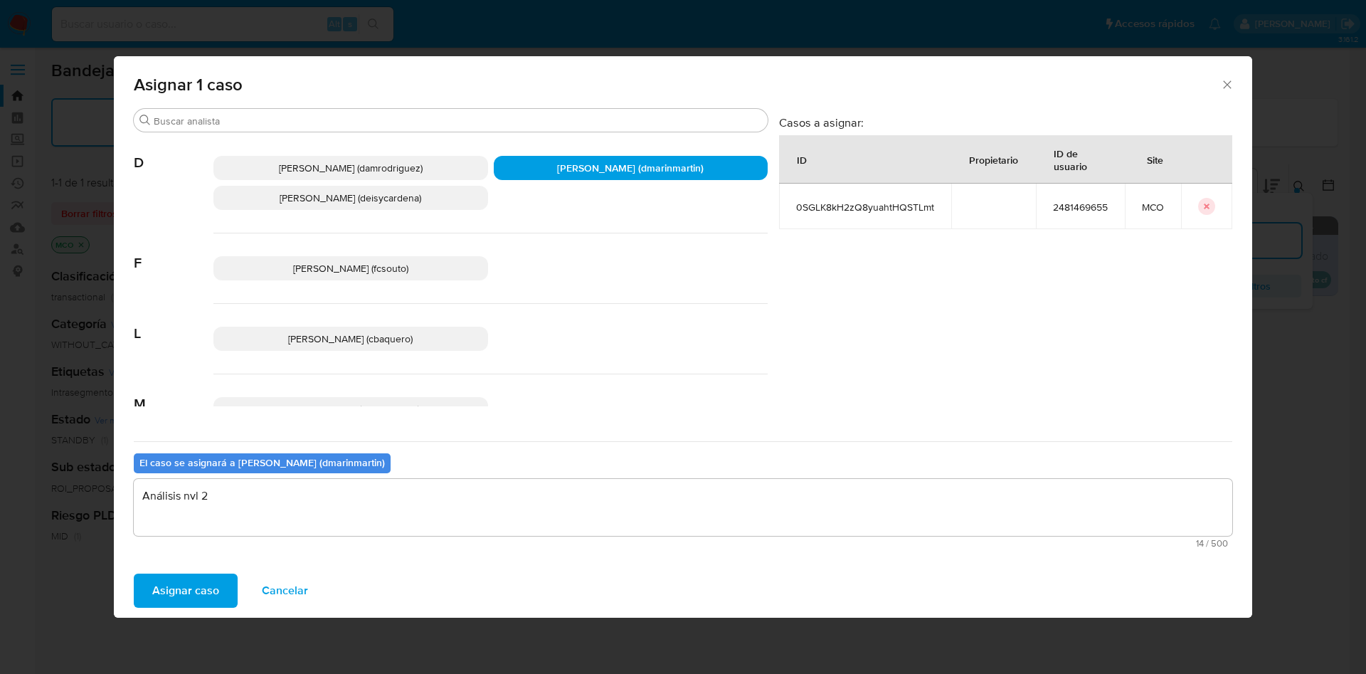
click at [134, 573] on button "Asignar caso" at bounding box center [186, 590] width 104 height 34
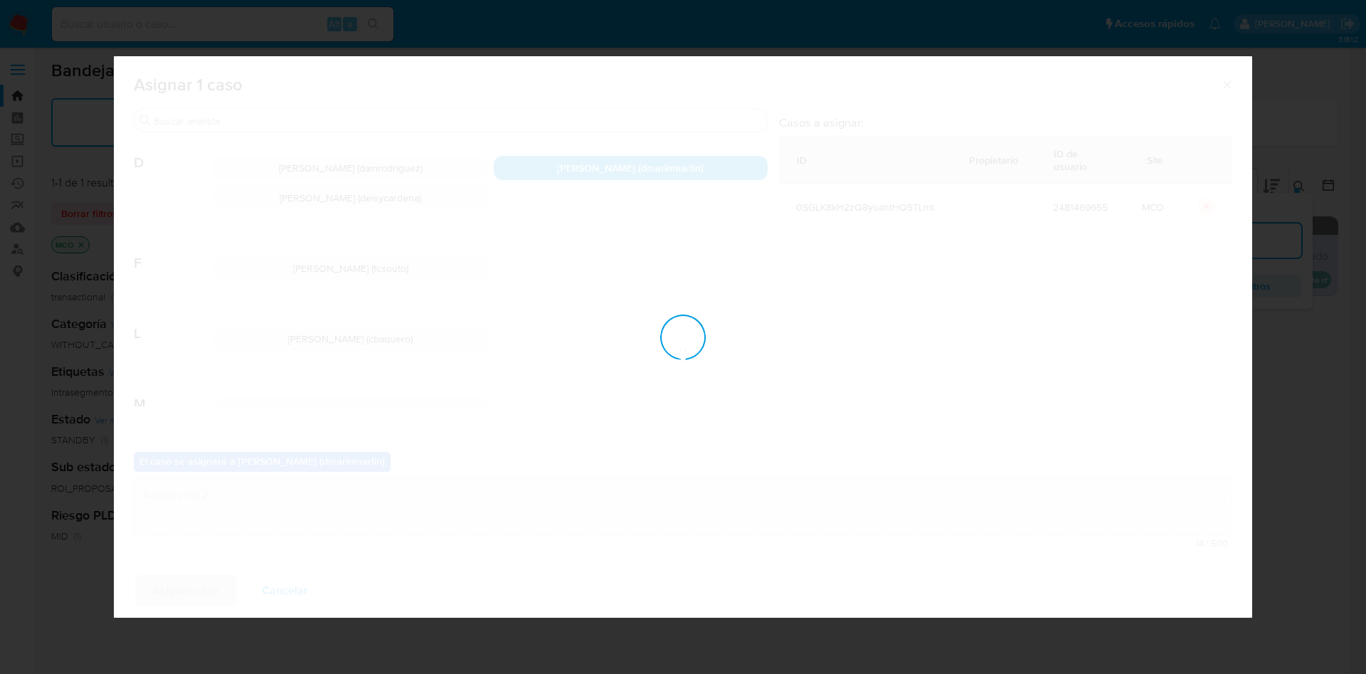
checkbox input "false"
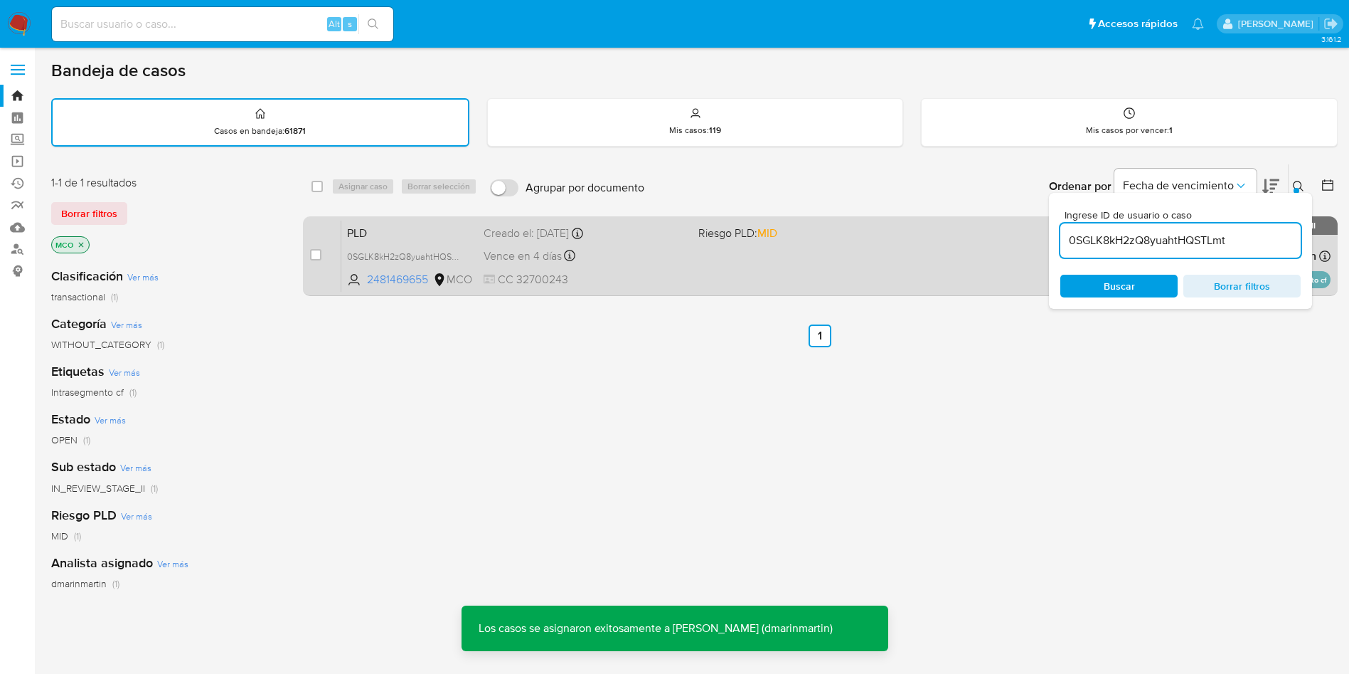
click at [679, 266] on div "PLD 0SGLK8kH2zQ8yuahtHQSTLmt 2481469655 MCO Riesgo PLD: MID Creado el: 12/07/20…" at bounding box center [835, 256] width 989 height 72
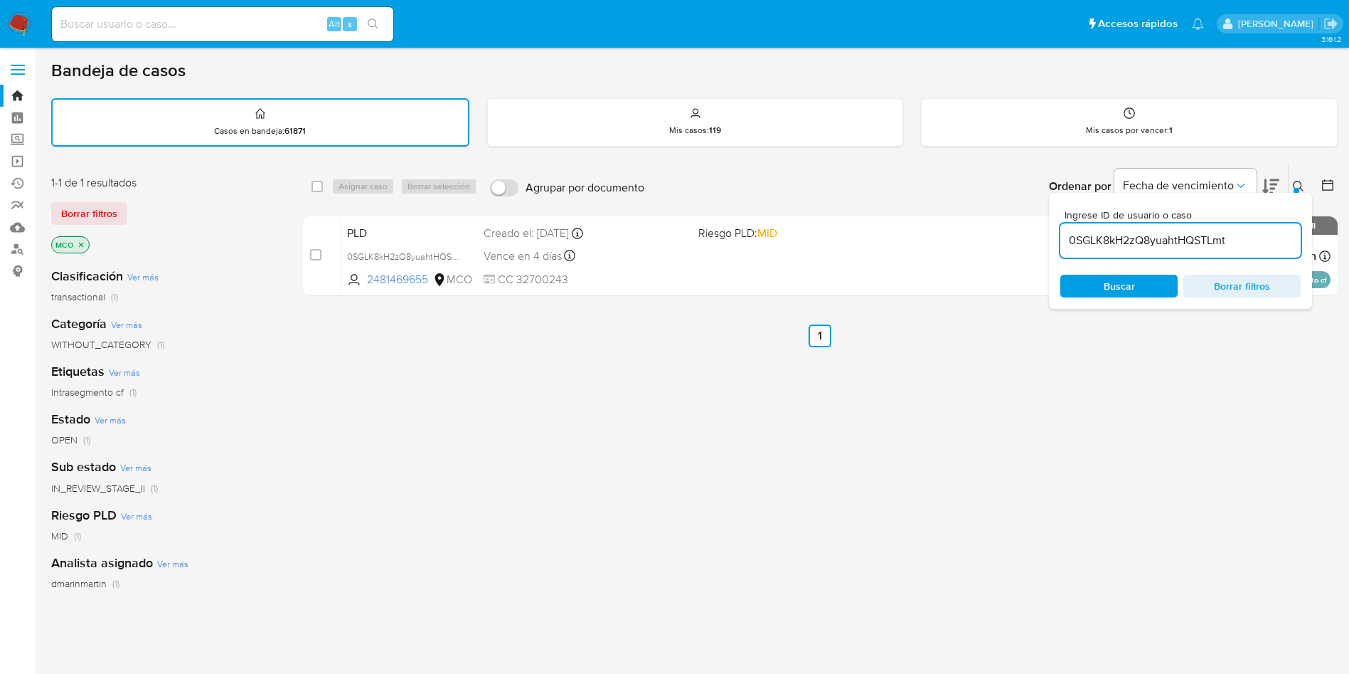
click at [1175, 250] on div "0SGLK8kH2zQ8yuahtHQSTLmt" at bounding box center [1181, 240] width 240 height 34
drag, startPoint x: 1175, startPoint y: 250, endPoint x: 1178, endPoint y: 238, distance: 12.4
click at [1175, 249] on div "0SGLK8kH2zQ8yuahtHQSTLmt" at bounding box center [1181, 240] width 240 height 34
click at [1178, 236] on input "0SGLK8kH2zQ8yuahtHQSTLmt" at bounding box center [1181, 240] width 240 height 18
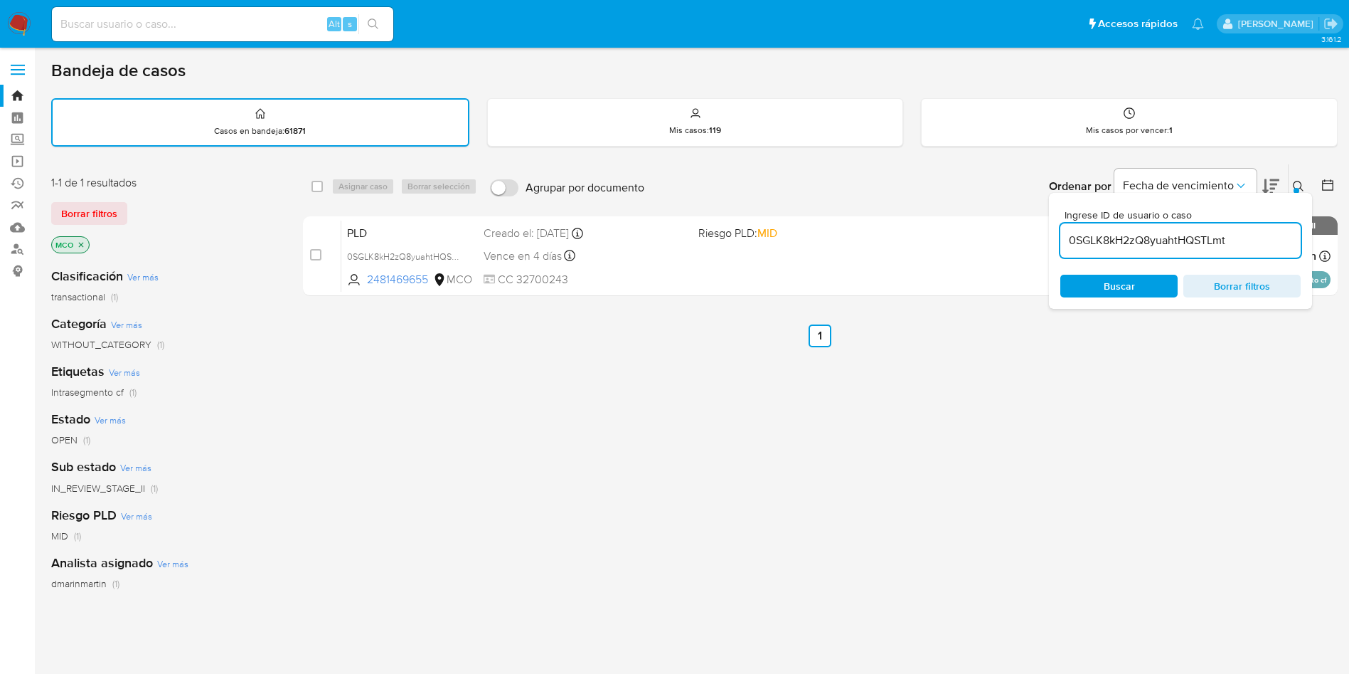
paste input "LSyJB6Xj8MuguCTqQvtTTgDh"
type input "LSyJB6Xj8MuguCTqQvtTTgDh"
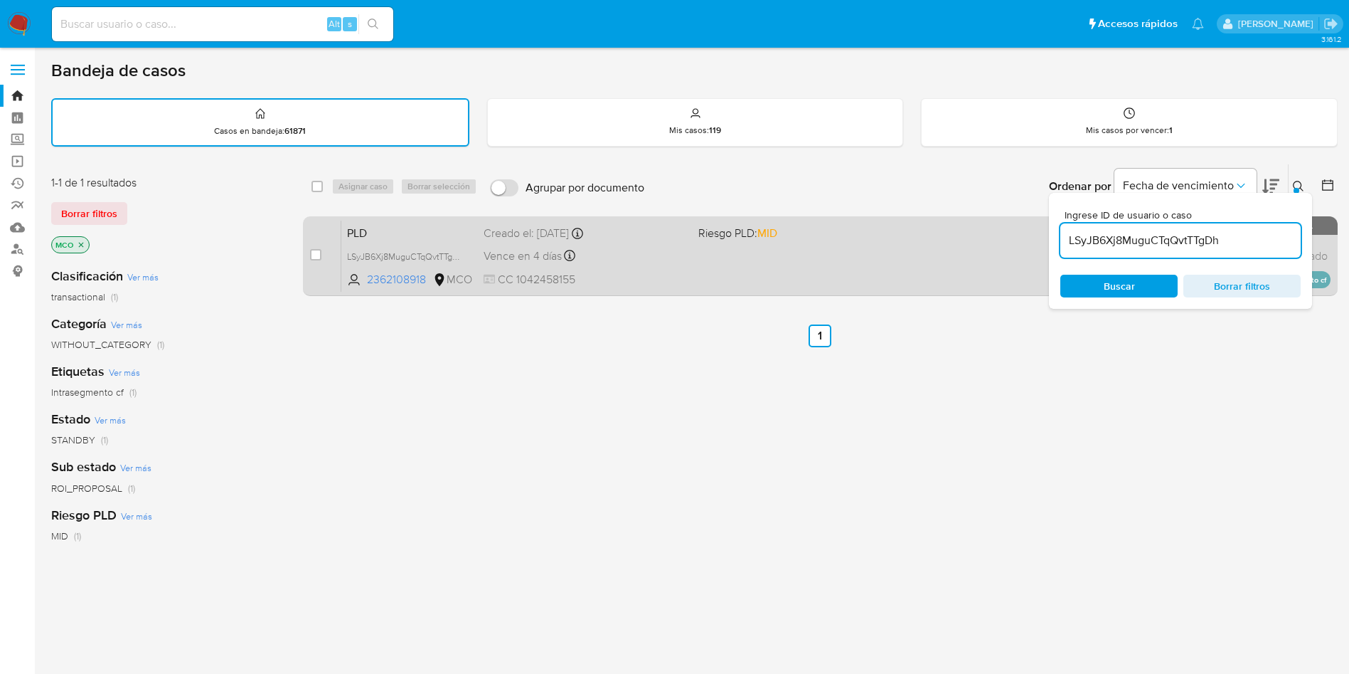
drag, startPoint x: 319, startPoint y: 253, endPoint x: 336, endPoint y: 226, distance: 32.4
click at [319, 253] on input "checkbox" at bounding box center [315, 254] width 11 height 11
checkbox input "true"
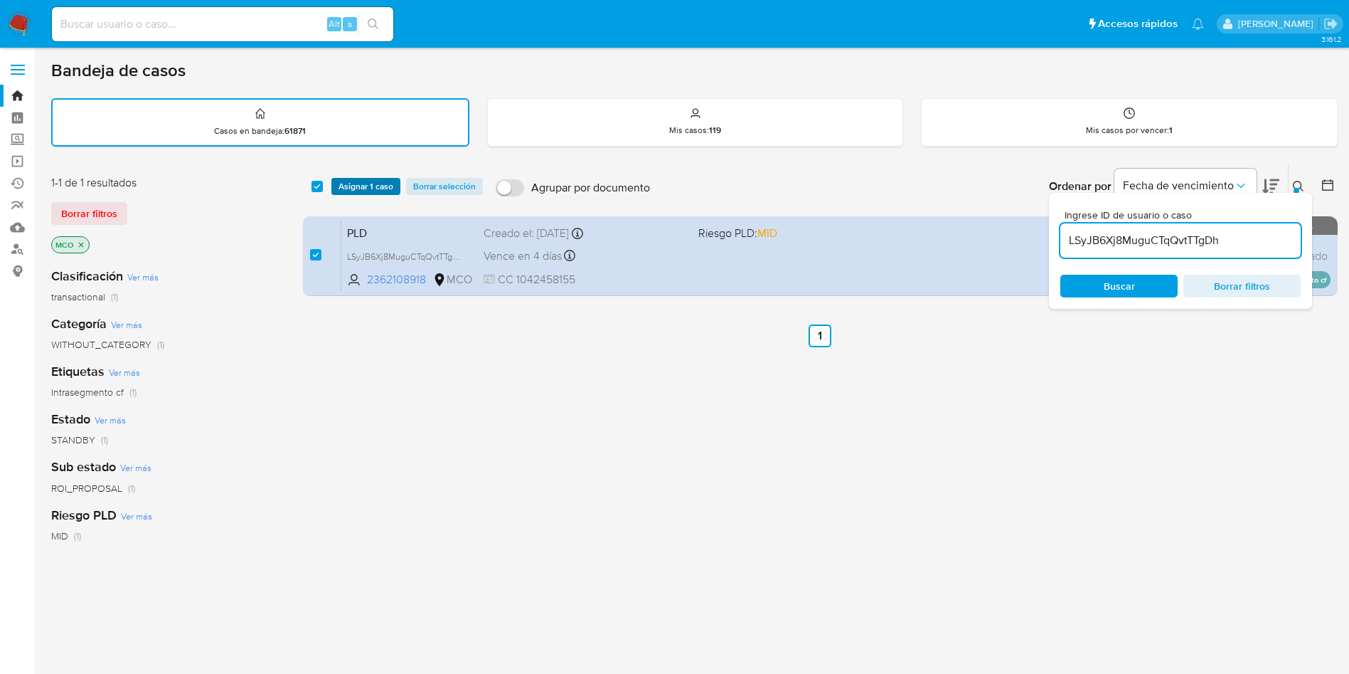
click at [369, 183] on span "Asignar 1 caso" at bounding box center [366, 186] width 55 height 14
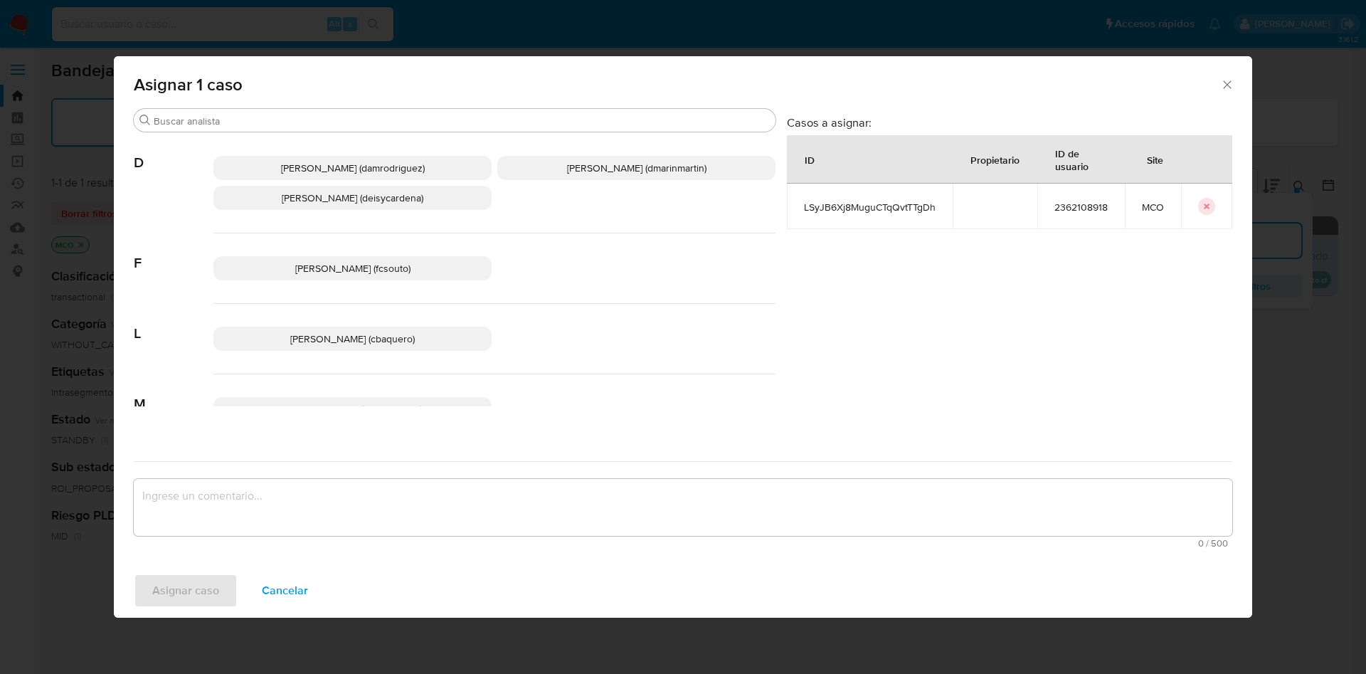
click at [620, 166] on span "David Esteban Marin Martinez (dmarinmartin)" at bounding box center [636, 168] width 139 height 14
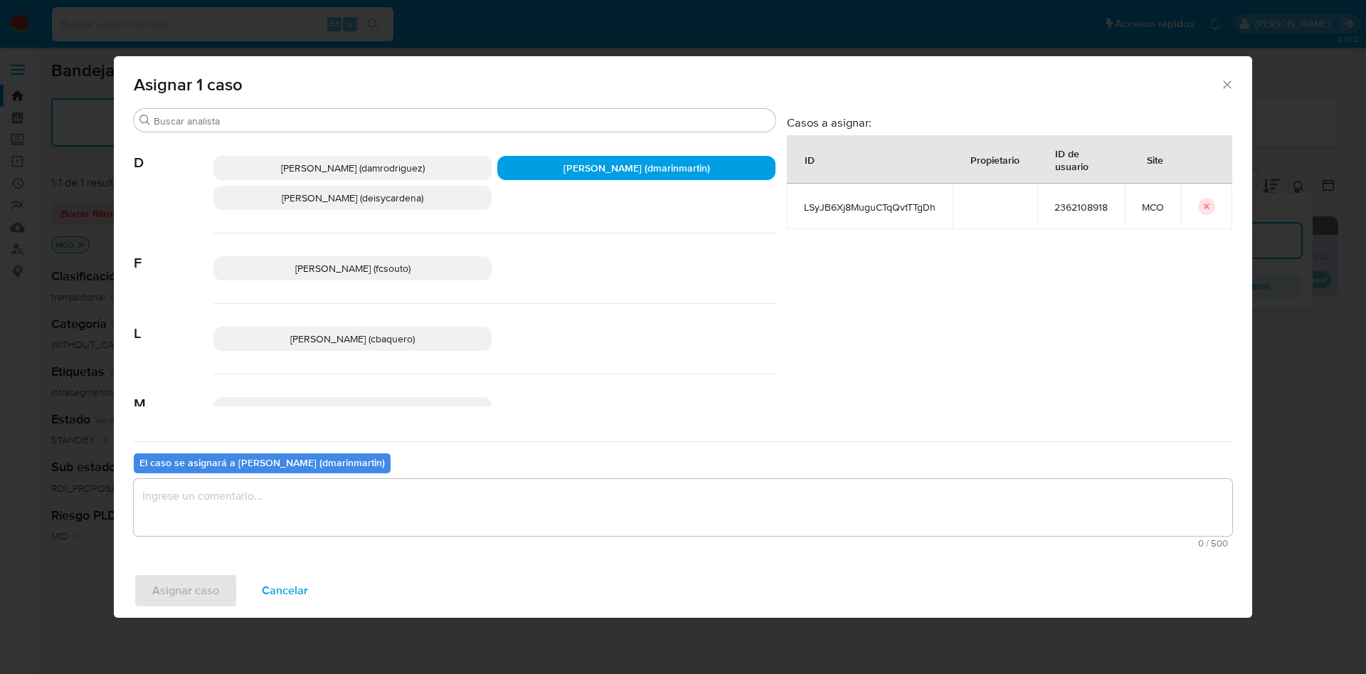
drag, startPoint x: 622, startPoint y: 465, endPoint x: 615, endPoint y: 496, distance: 31.4
click at [615, 492] on div "El caso se asignará a David Esteban Marin Martinez (dmarinmartin) 0 / 500 500 c…" at bounding box center [683, 497] width 1098 height 112
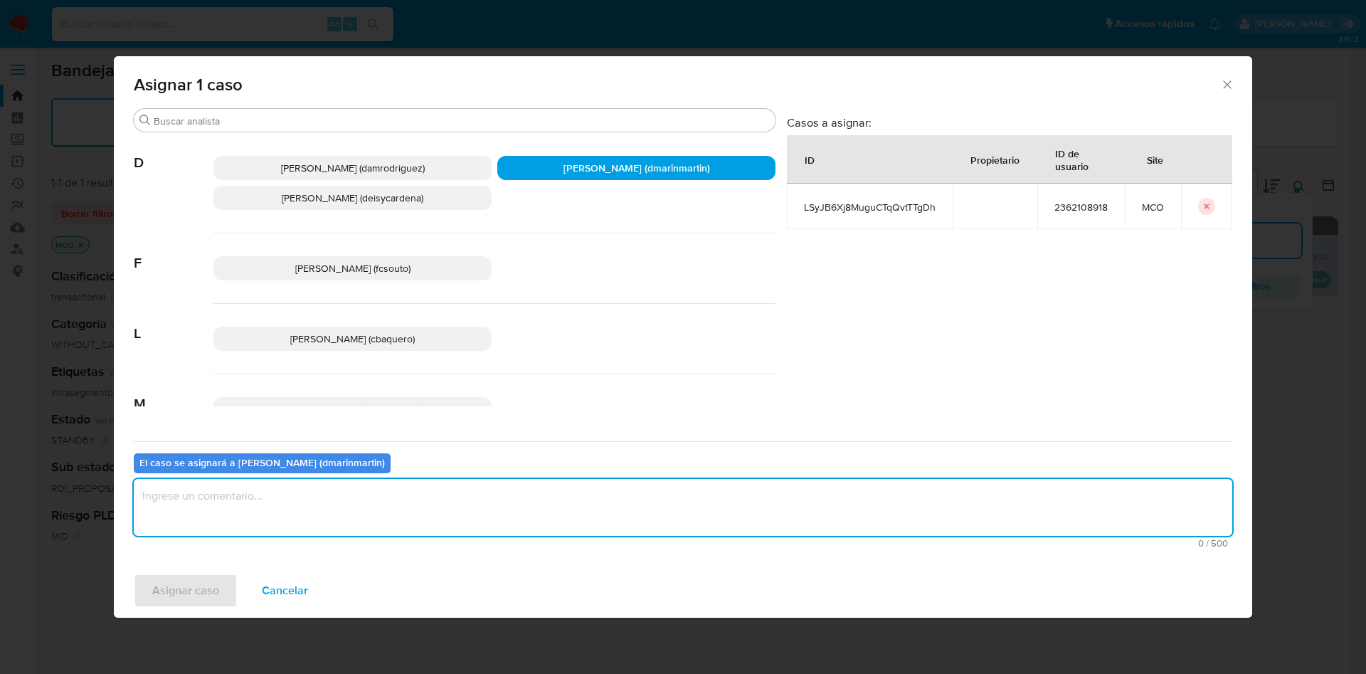
click at [615, 496] on textarea "assign-modal" at bounding box center [683, 507] width 1098 height 57
type textarea "Análisis nvl 2"
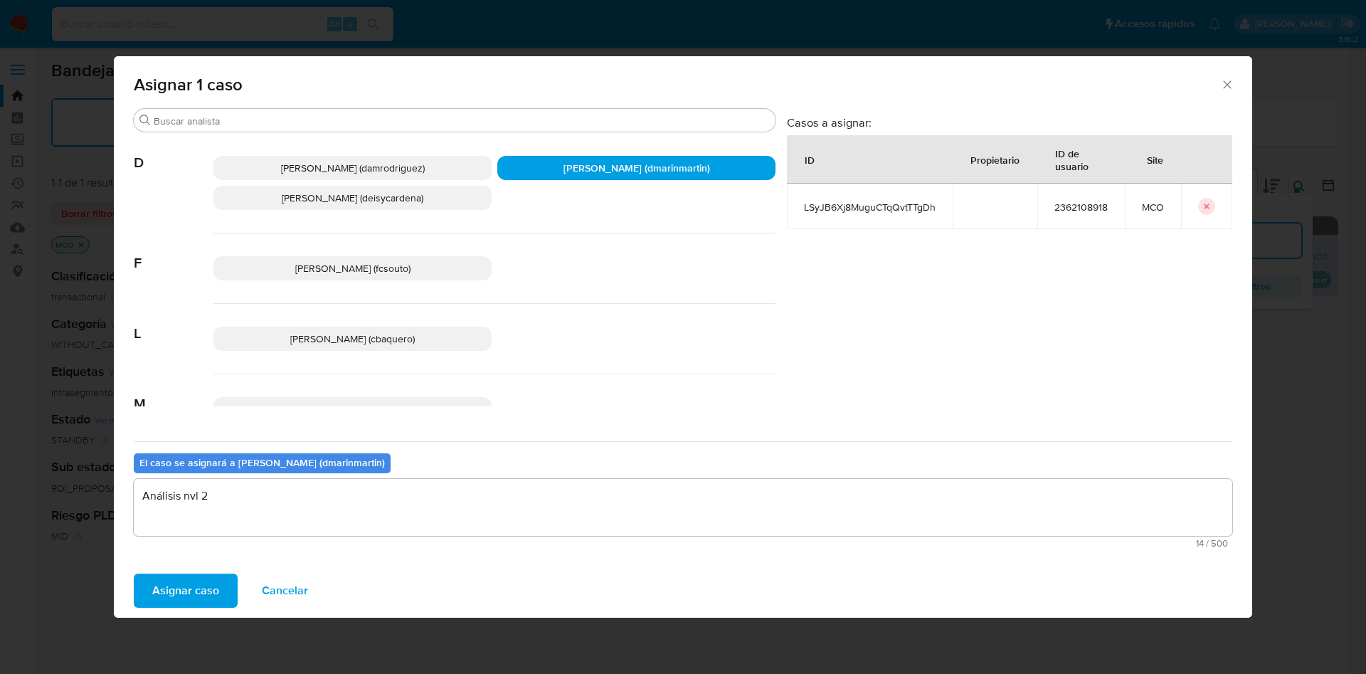
click at [134, 573] on button "Asignar caso" at bounding box center [186, 590] width 104 height 34
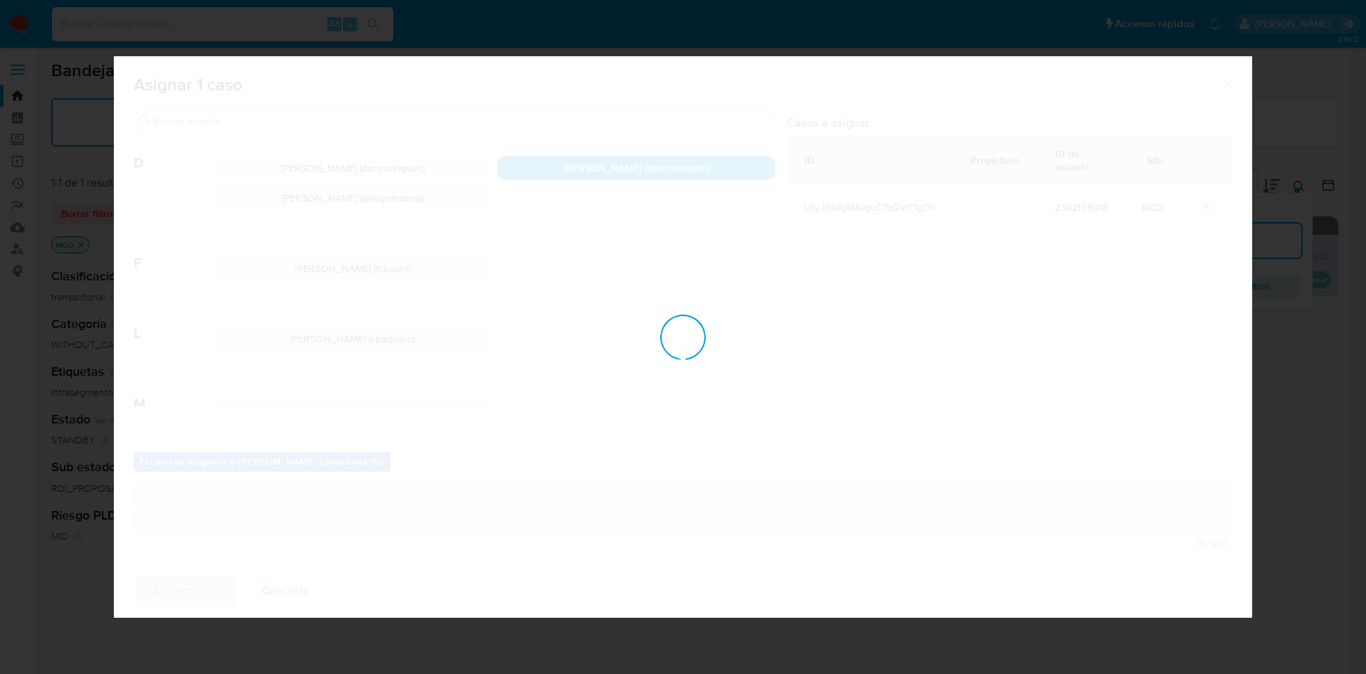
checkbox input "false"
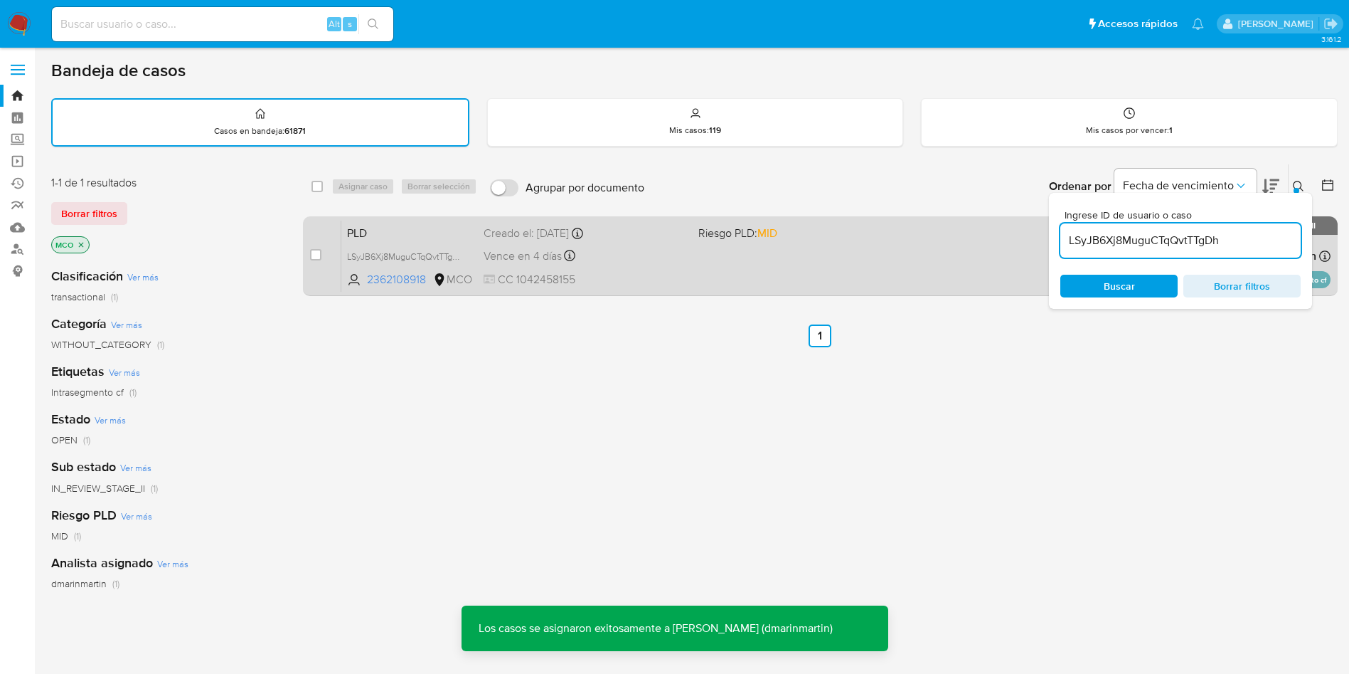
click at [775, 266] on div "PLD LSyJB6Xj8MuguCTqQvtTTgDh 2362108918 MCO Riesgo PLD: MID Creado el: 12/07/20…" at bounding box center [835, 256] width 989 height 72
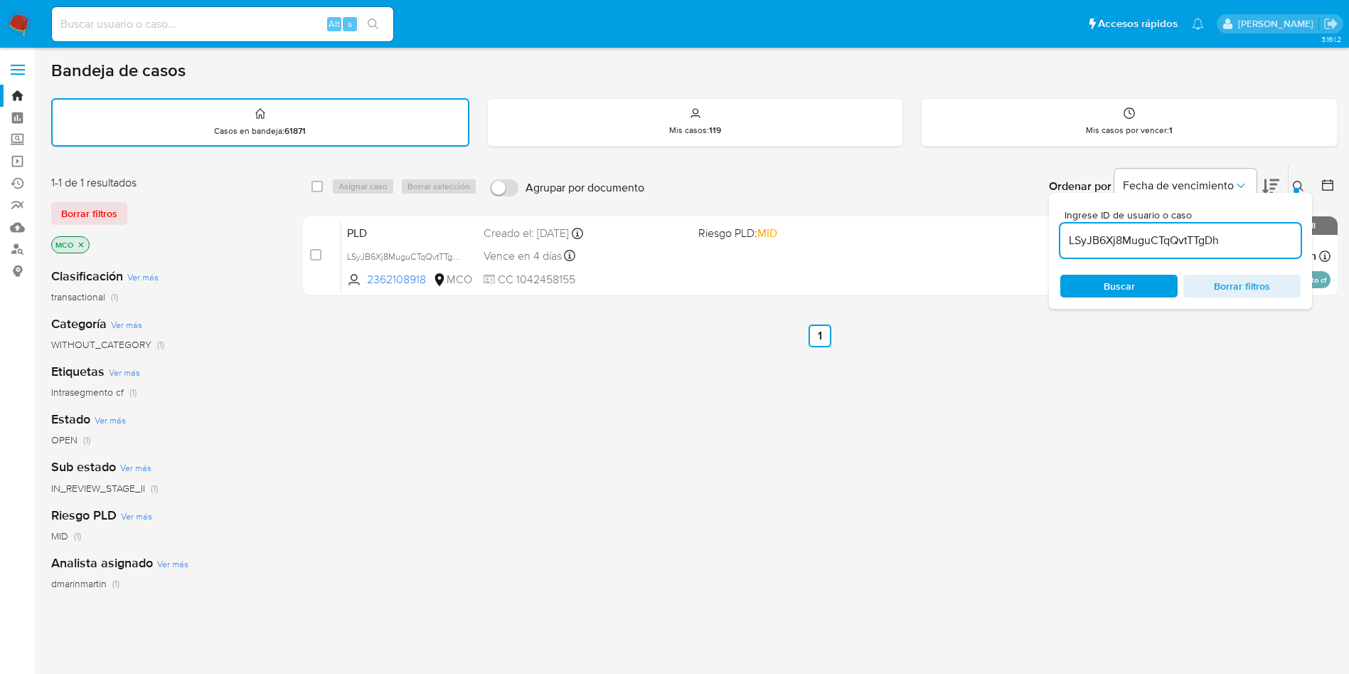
click at [1188, 240] on input "LSyJB6Xj8MuguCTqQvtTTgDh" at bounding box center [1181, 240] width 240 height 18
drag, startPoint x: 1188, startPoint y: 240, endPoint x: 1194, endPoint y: 228, distance: 14.3
click at [1186, 238] on input "LSyJB6Xj8MuguCTqQvtTTgDh" at bounding box center [1181, 240] width 240 height 18
paste input "25sySN9uT6jCigfkWWOBfl1H"
type input "25sySN9uT6jCigfkWWOBfl1H"
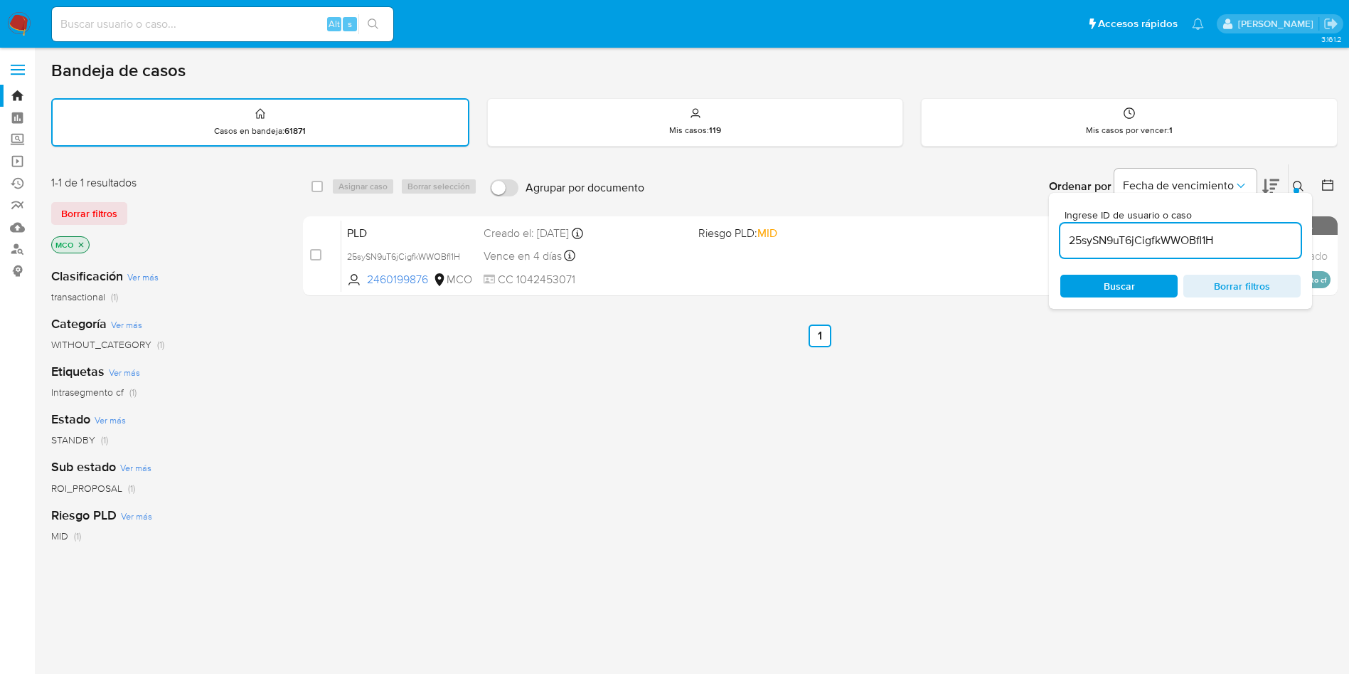
drag, startPoint x: 317, startPoint y: 257, endPoint x: 361, endPoint y: 212, distance: 63.4
click at [320, 255] on input "checkbox" at bounding box center [315, 254] width 11 height 11
checkbox input "true"
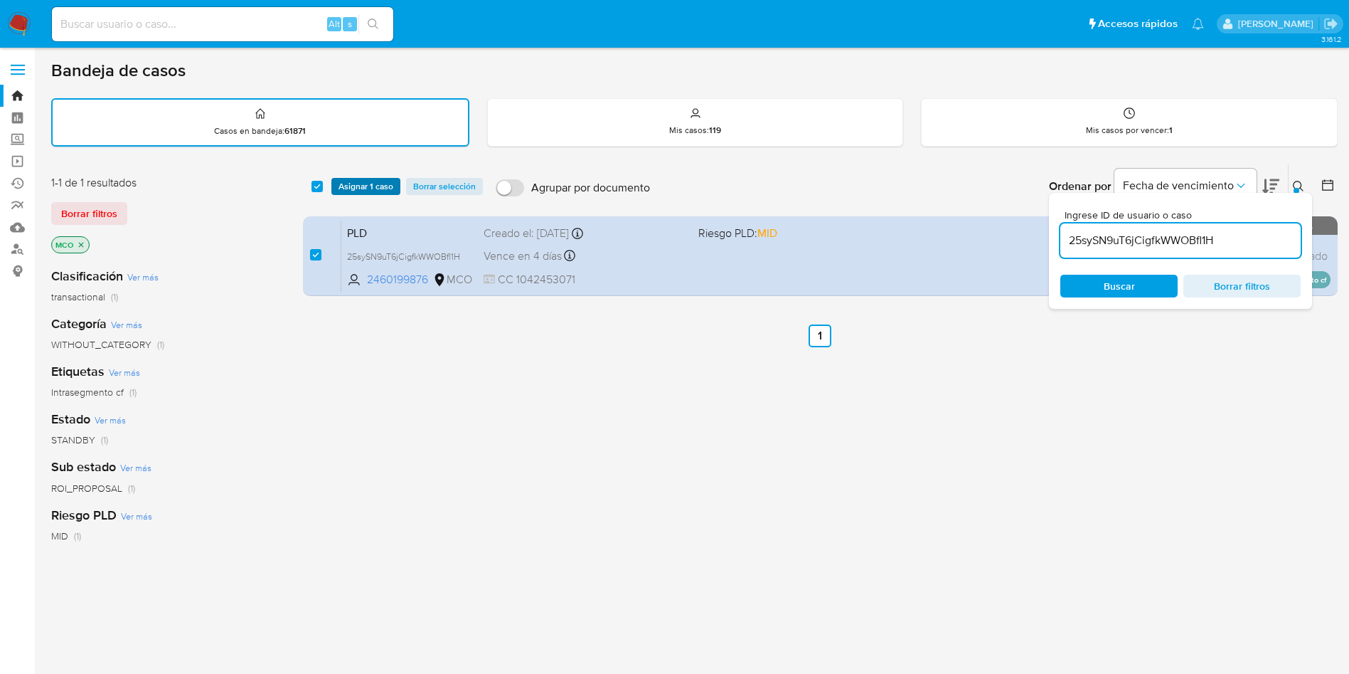
click at [359, 189] on span "Asignar 1 caso" at bounding box center [366, 186] width 55 height 14
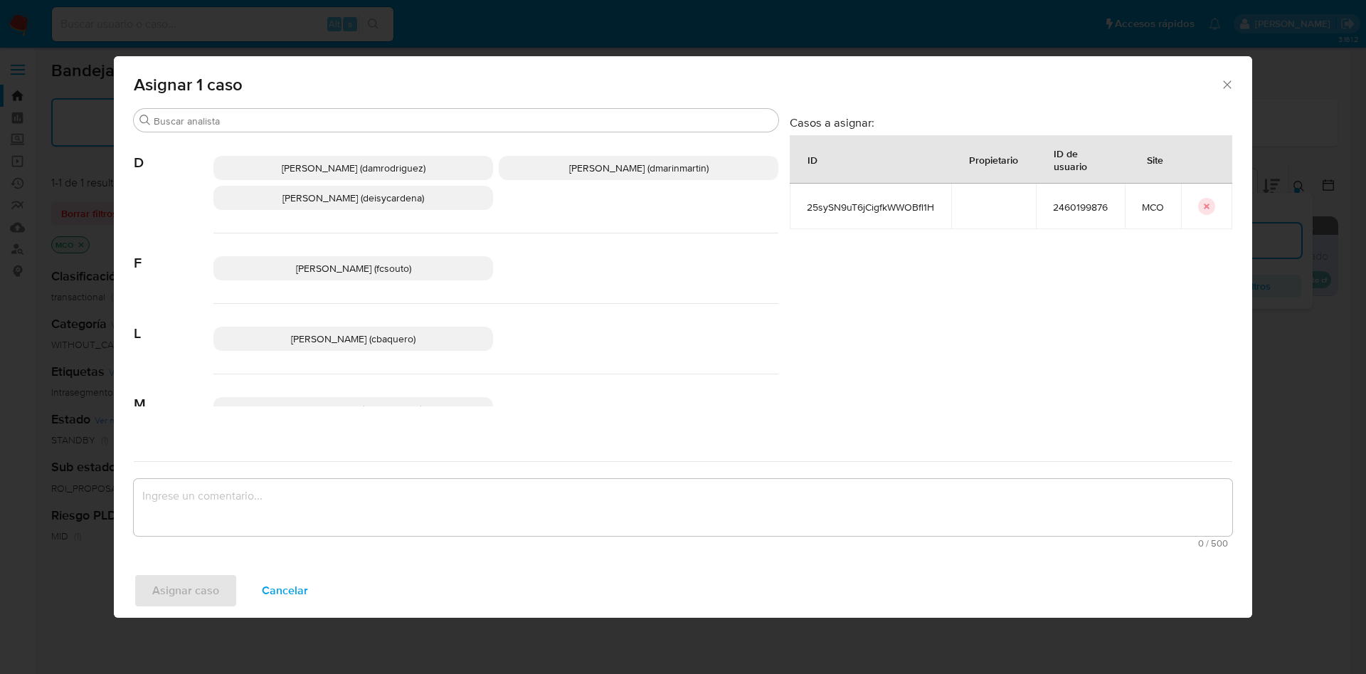
drag, startPoint x: 691, startPoint y: 161, endPoint x: 680, endPoint y: 404, distance: 242.8
click at [691, 163] on span "David Esteban Marin Martinez (dmarinmartin)" at bounding box center [638, 168] width 139 height 14
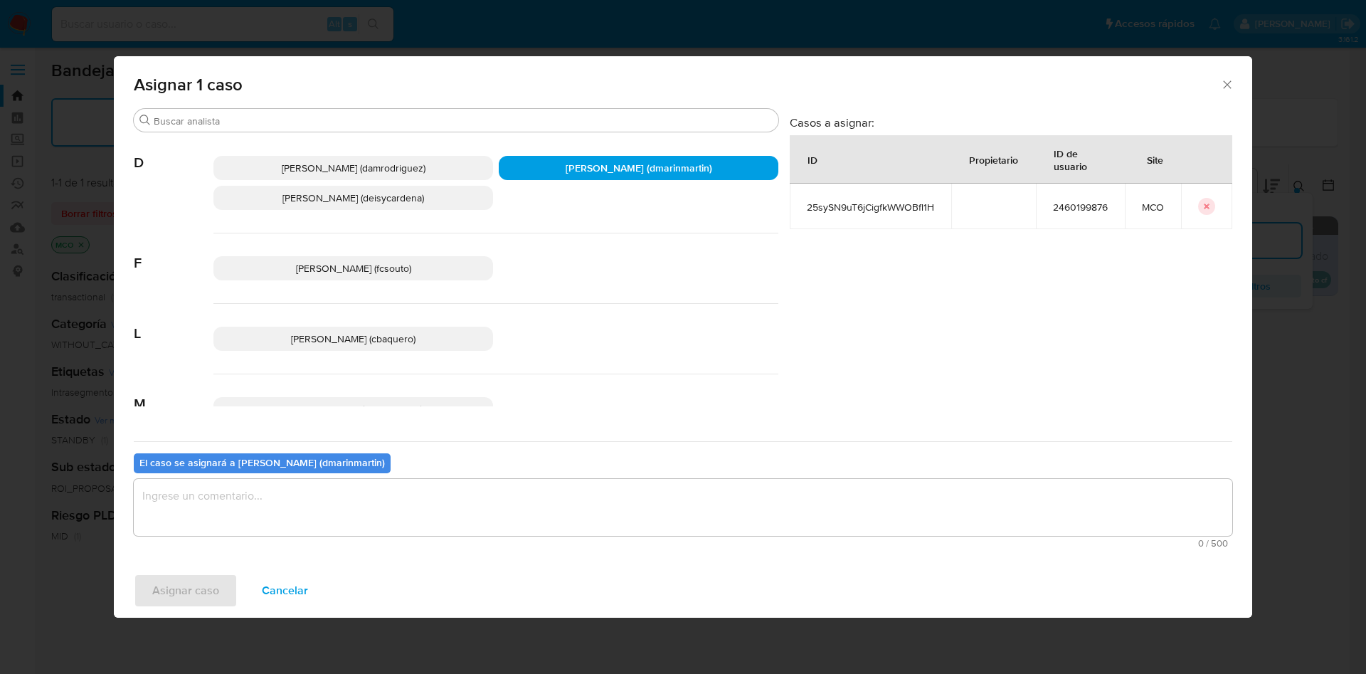
click at [653, 492] on textarea "assign-modal" at bounding box center [683, 507] width 1098 height 57
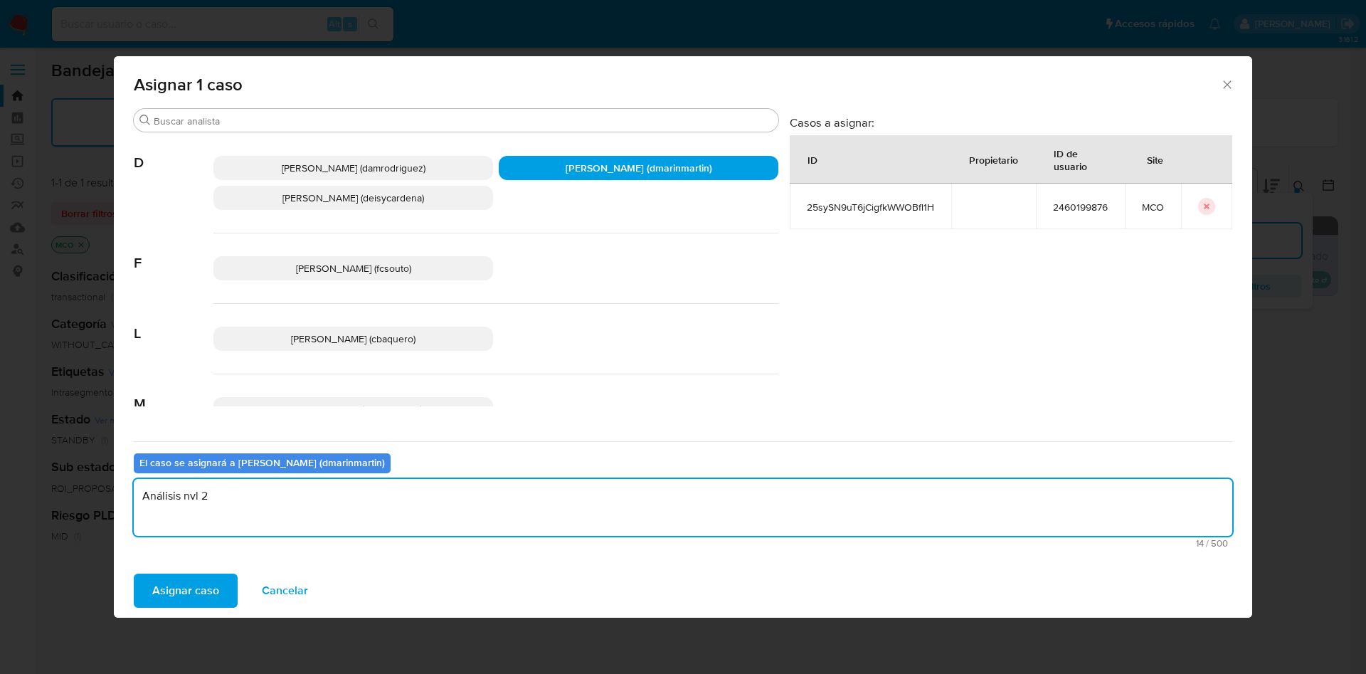
type textarea "Análisis nvl 2"
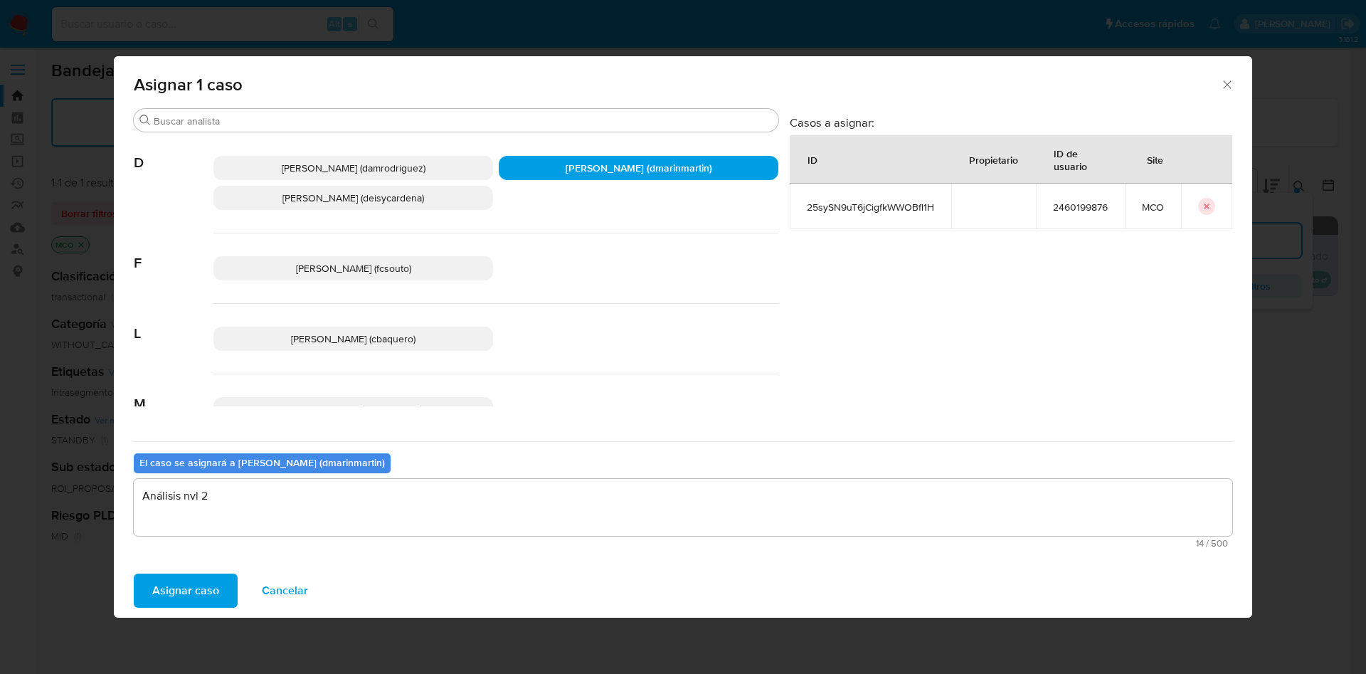
click at [134, 573] on button "Asignar caso" at bounding box center [186, 590] width 104 height 34
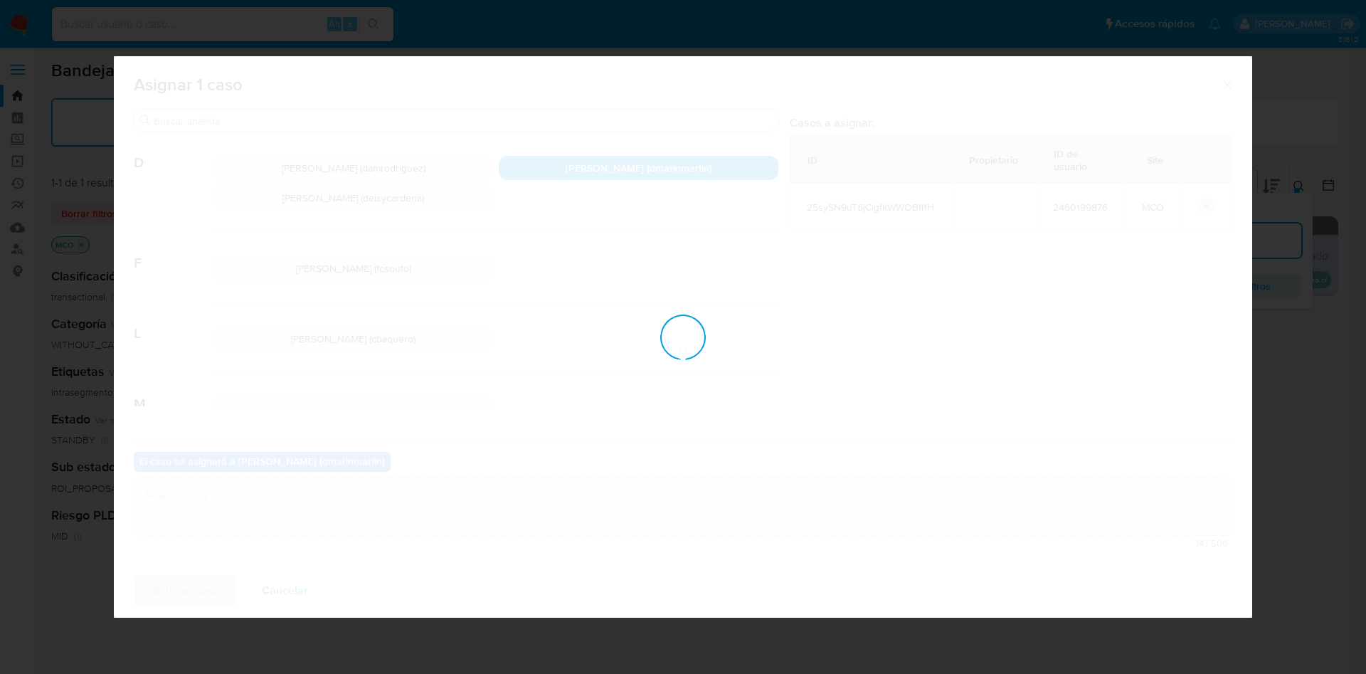
checkbox input "false"
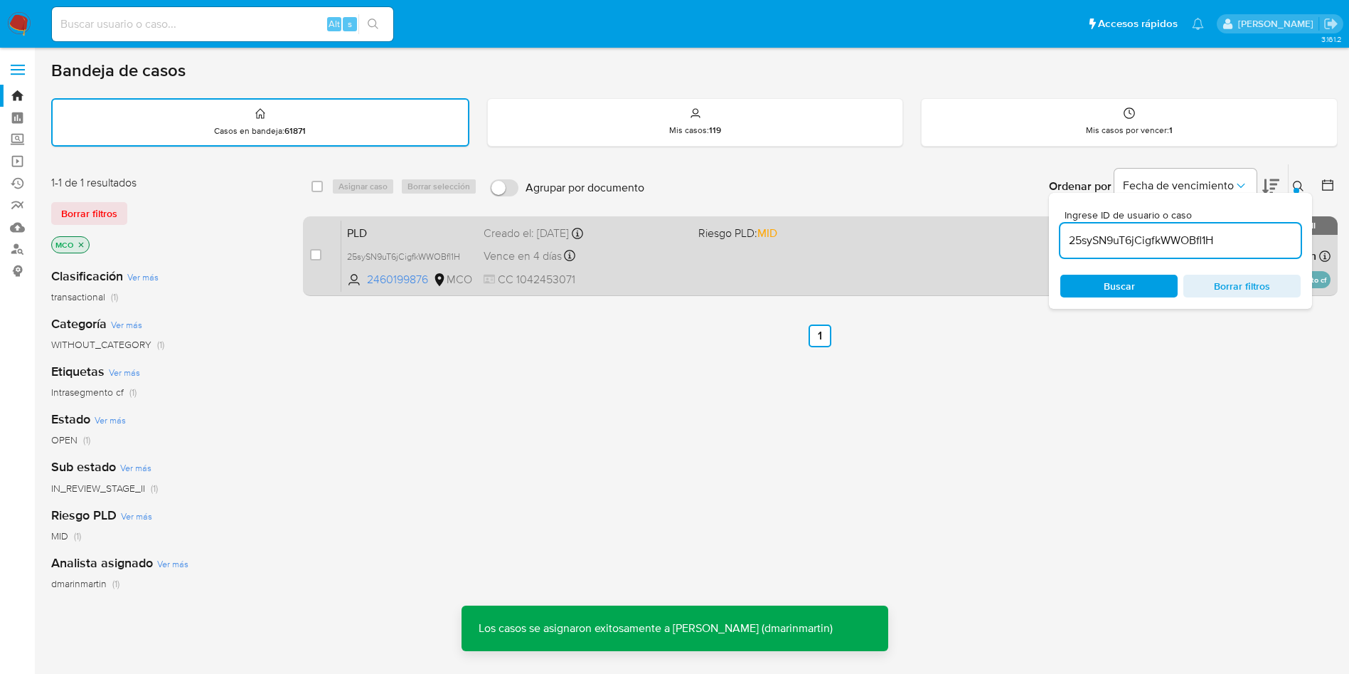
click at [668, 260] on div "Vence en 4 días Vence el 10/10/2025 05:08:03" at bounding box center [585, 255] width 203 height 19
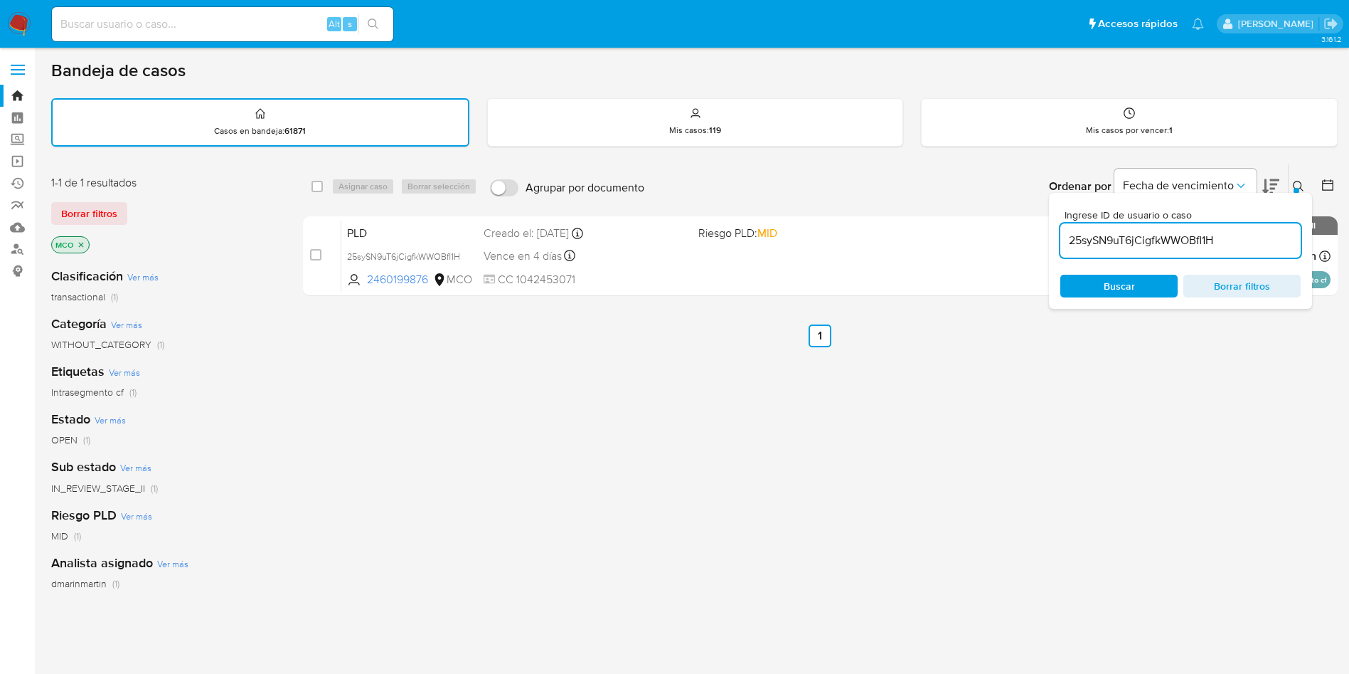
click at [1221, 232] on input "25sySN9uT6jCigfkWWOBfl1H" at bounding box center [1181, 240] width 240 height 18
paste input "NswTtCS9KBRUD3sa3fPzGorC"
type input "NswTtCS9KBRUD3sa3fPzGorC"
drag, startPoint x: 317, startPoint y: 252, endPoint x: 363, endPoint y: 206, distance: 64.9
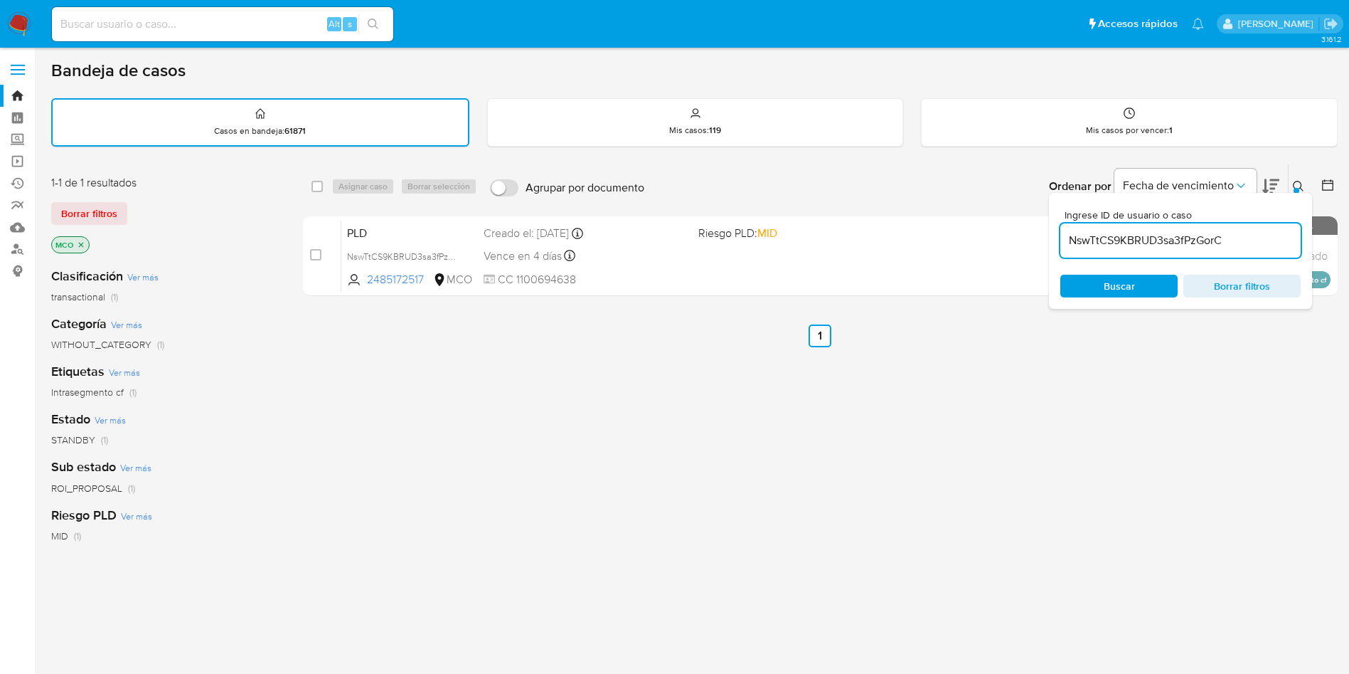
click at [320, 248] on div "case-item-checkbox" at bounding box center [315, 255] width 11 height 14
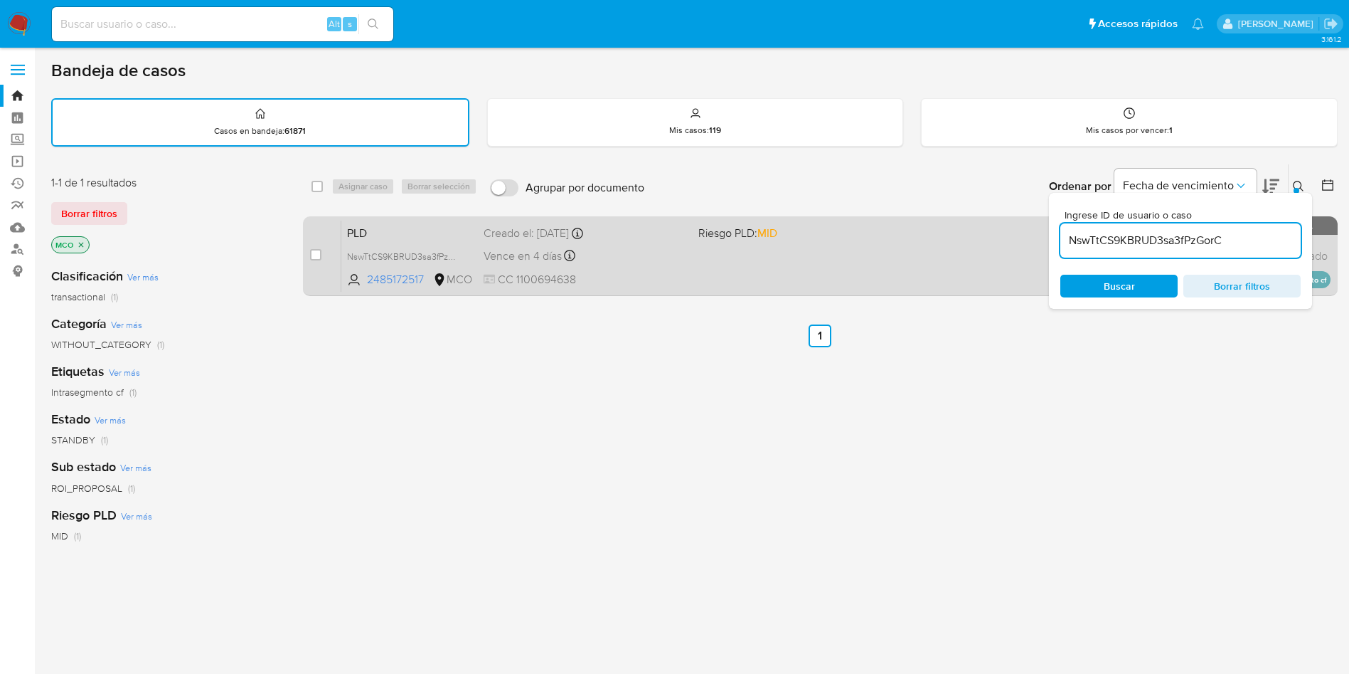
drag, startPoint x: 310, startPoint y: 255, endPoint x: 334, endPoint y: 241, distance: 27.4
click at [310, 255] on input "checkbox" at bounding box center [315, 254] width 11 height 11
checkbox input "true"
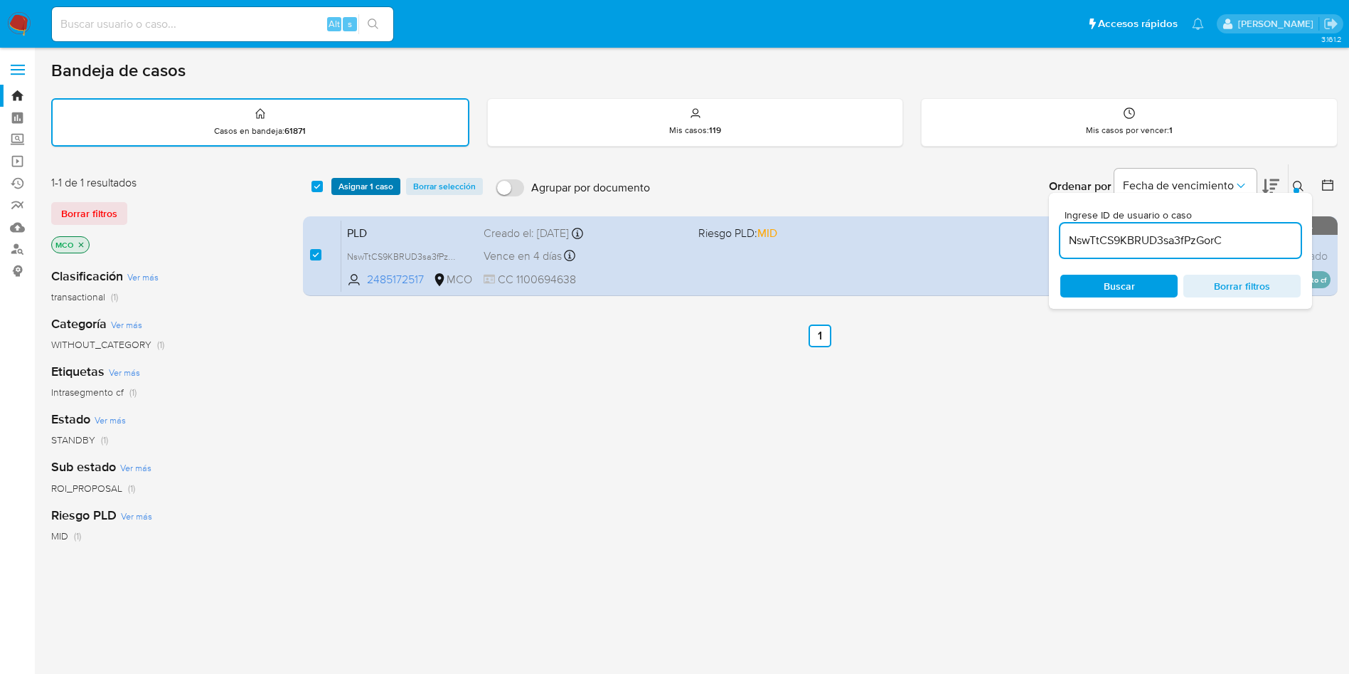
click at [364, 180] on span "Asignar 1 caso" at bounding box center [366, 186] width 55 height 14
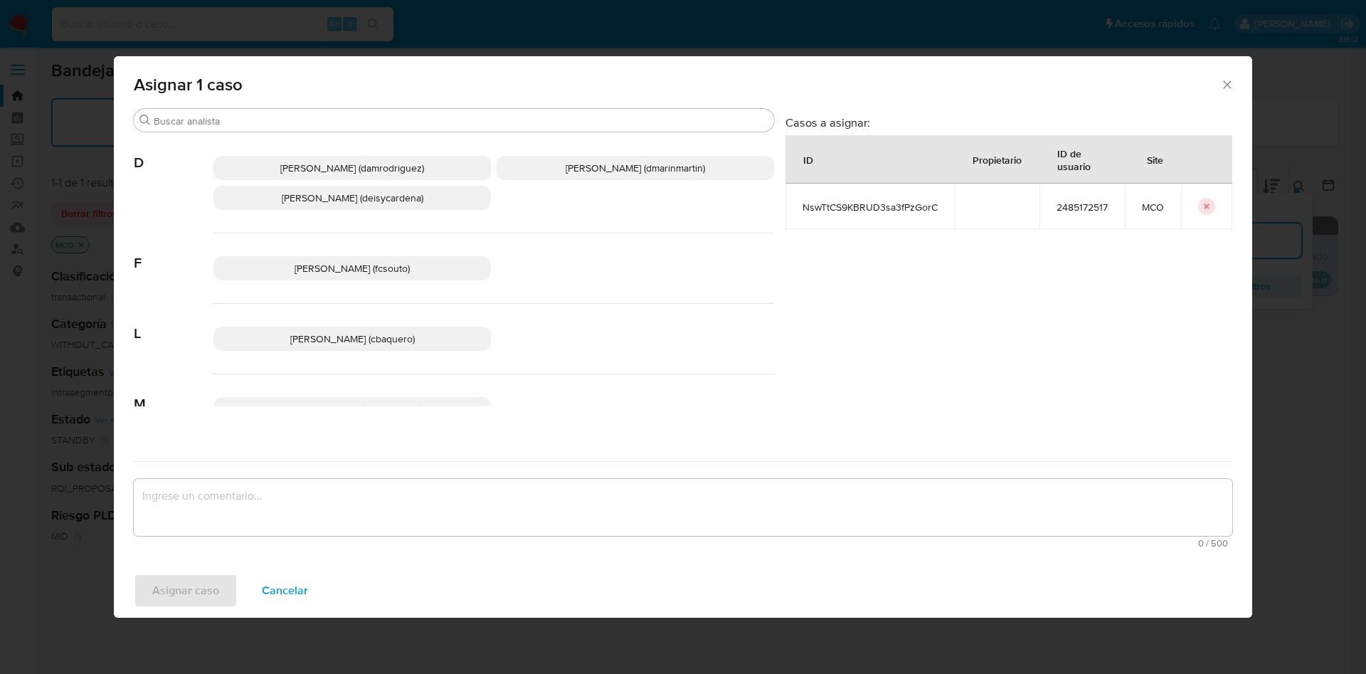
drag, startPoint x: 593, startPoint y: 170, endPoint x: 597, endPoint y: 359, distance: 188.5
click at [589, 191] on div "Damian Rodriguez (damrodriguez) David Esteban Marin Martinez (dmarinmartin) Dei…" at bounding box center [493, 183] width 561 height 100
click at [627, 176] on p "David Esteban Marin Martinez (dmarinmartin)" at bounding box center [635, 168] width 277 height 24
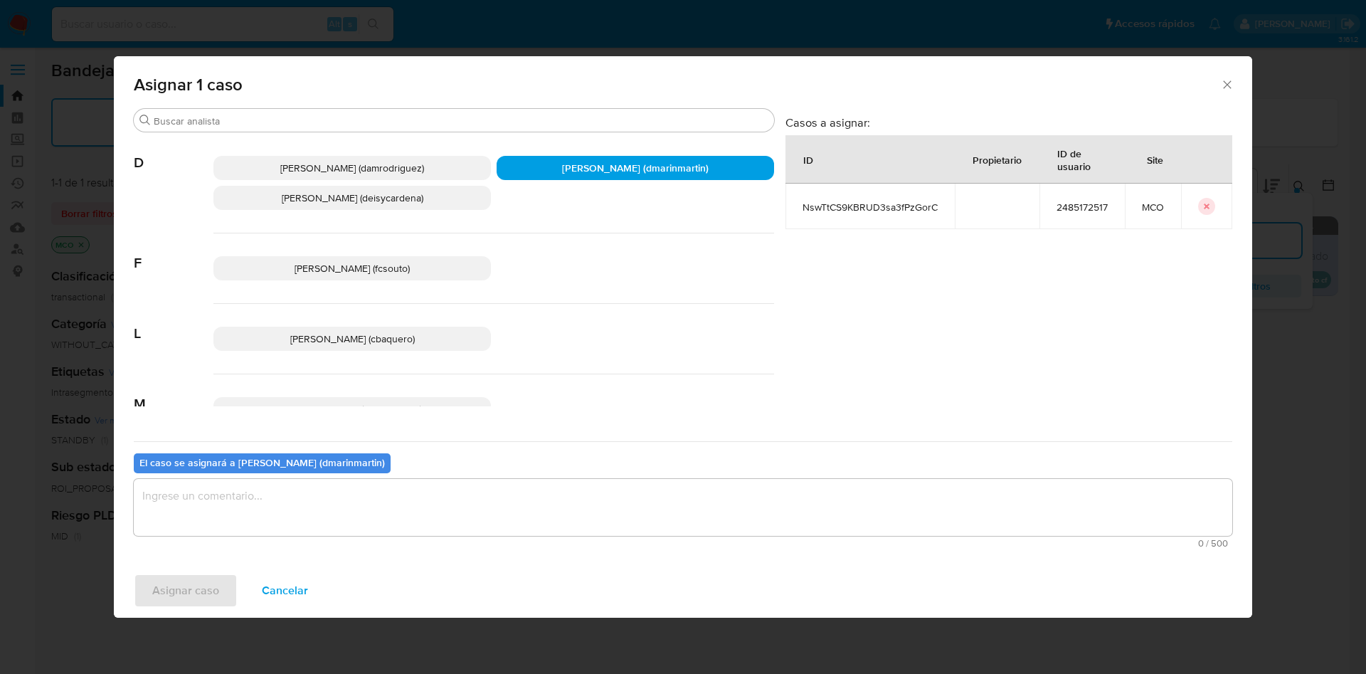
click at [580, 499] on textarea "assign-modal" at bounding box center [683, 507] width 1098 height 57
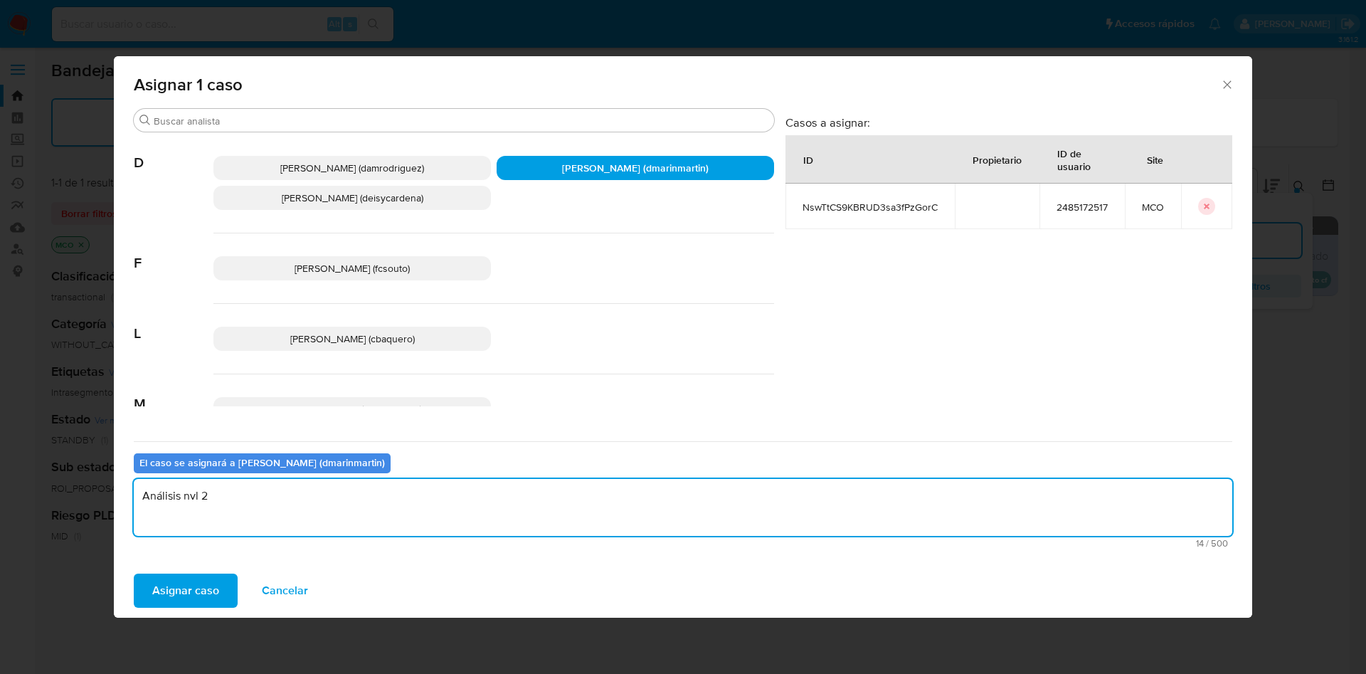
type textarea "Análisis nvl 2"
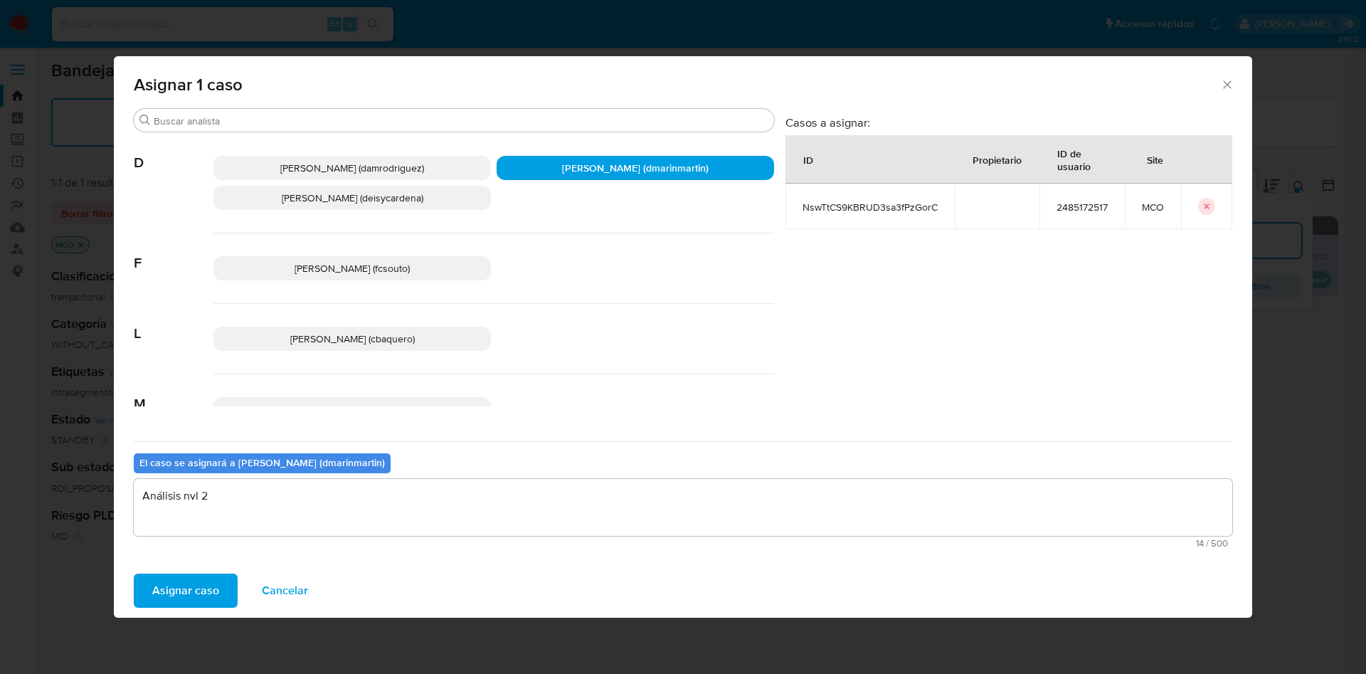
click at [134, 573] on button "Asignar caso" at bounding box center [186, 590] width 104 height 34
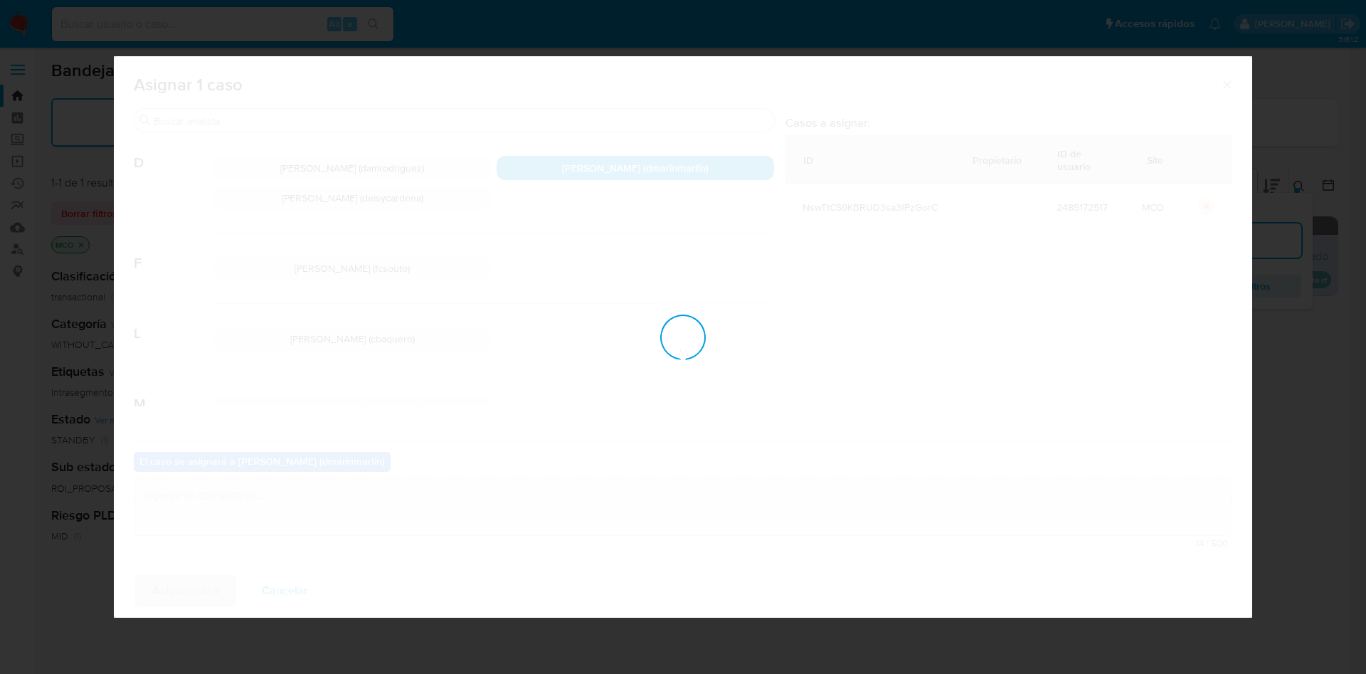
checkbox input "false"
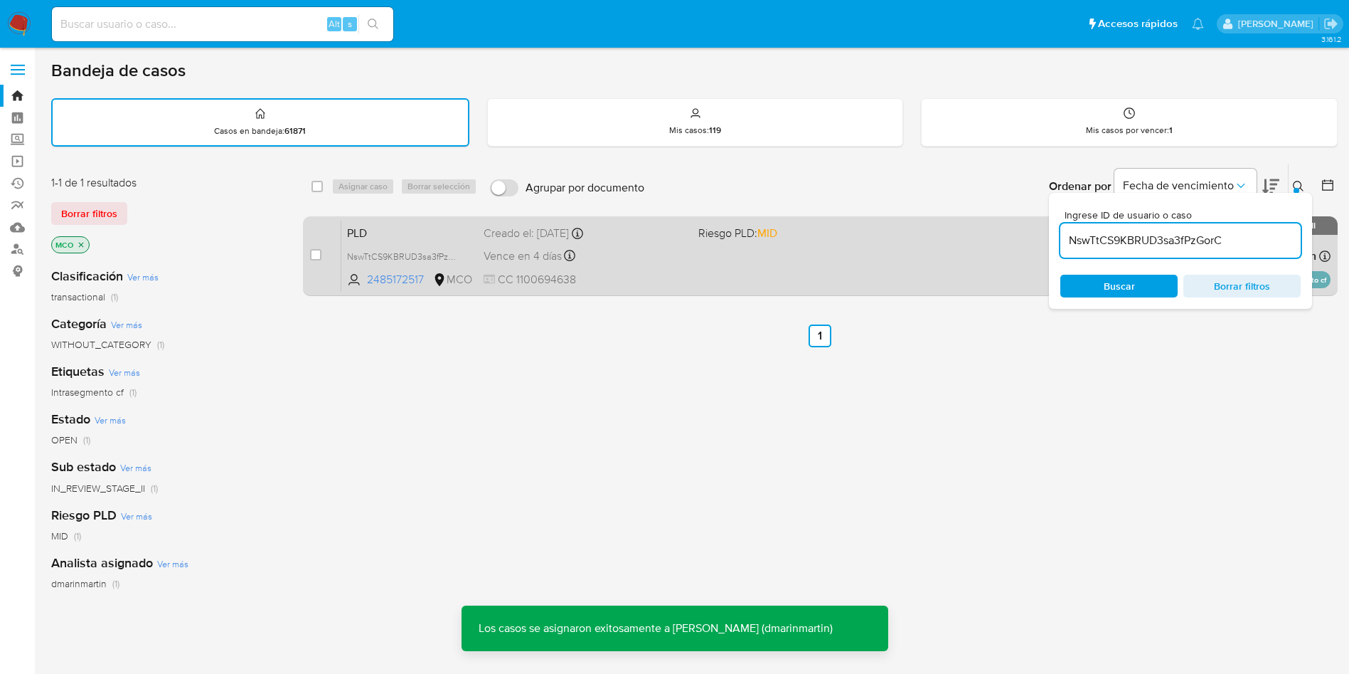
click at [728, 266] on div "PLD NswTtCS9KBRUD3sa3fPzGorC 2485172517 MCO Riesgo PLD: MID Creado el: 12/07/20…" at bounding box center [835, 256] width 989 height 72
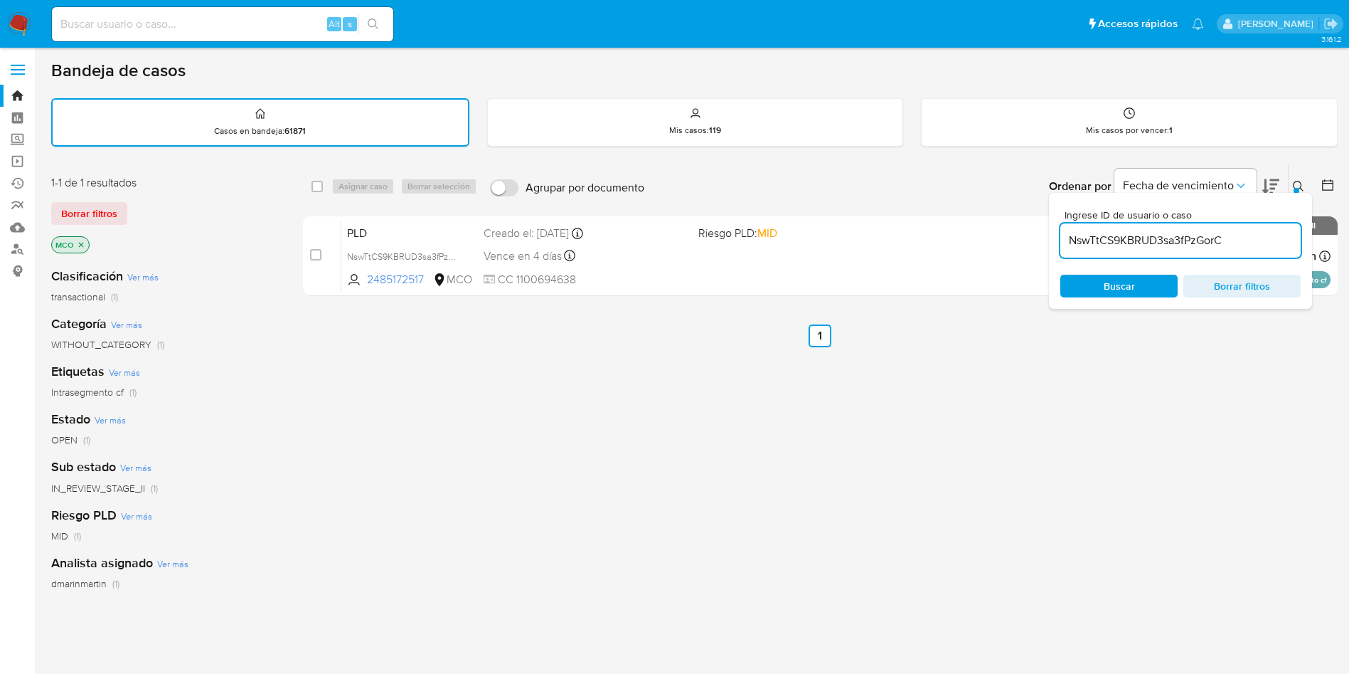
click at [1168, 231] on input "NswTtCS9KBRUD3sa3fPzGorC" at bounding box center [1181, 240] width 240 height 18
click at [1167, 231] on input "NswTtCS9KBRUD3sa3fPzGorC" at bounding box center [1181, 240] width 240 height 18
paste input "jImzHpujYevtXQ4goh7m2MJG"
type input "jImzHpujYevtXQ4goh7m2MJG"
drag, startPoint x: 313, startPoint y: 257, endPoint x: 346, endPoint y: 213, distance: 55.3
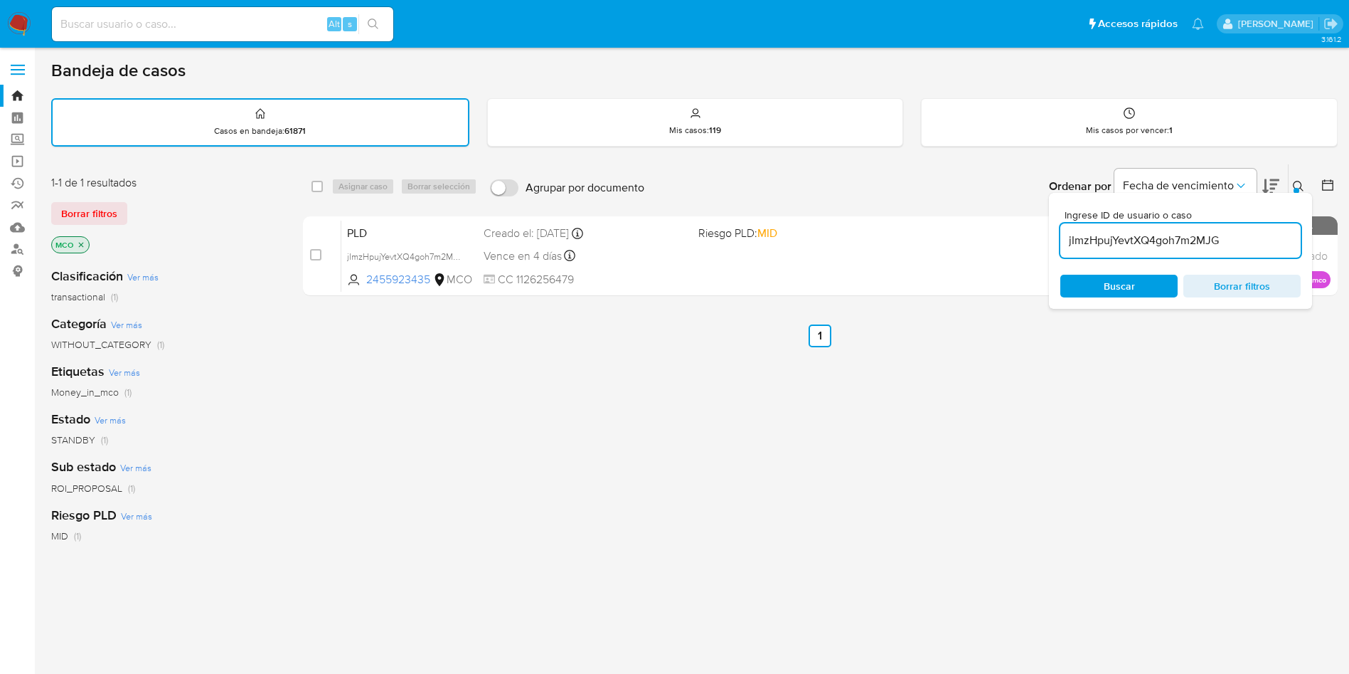
click at [313, 255] on input "checkbox" at bounding box center [315, 254] width 11 height 11
checkbox input "true"
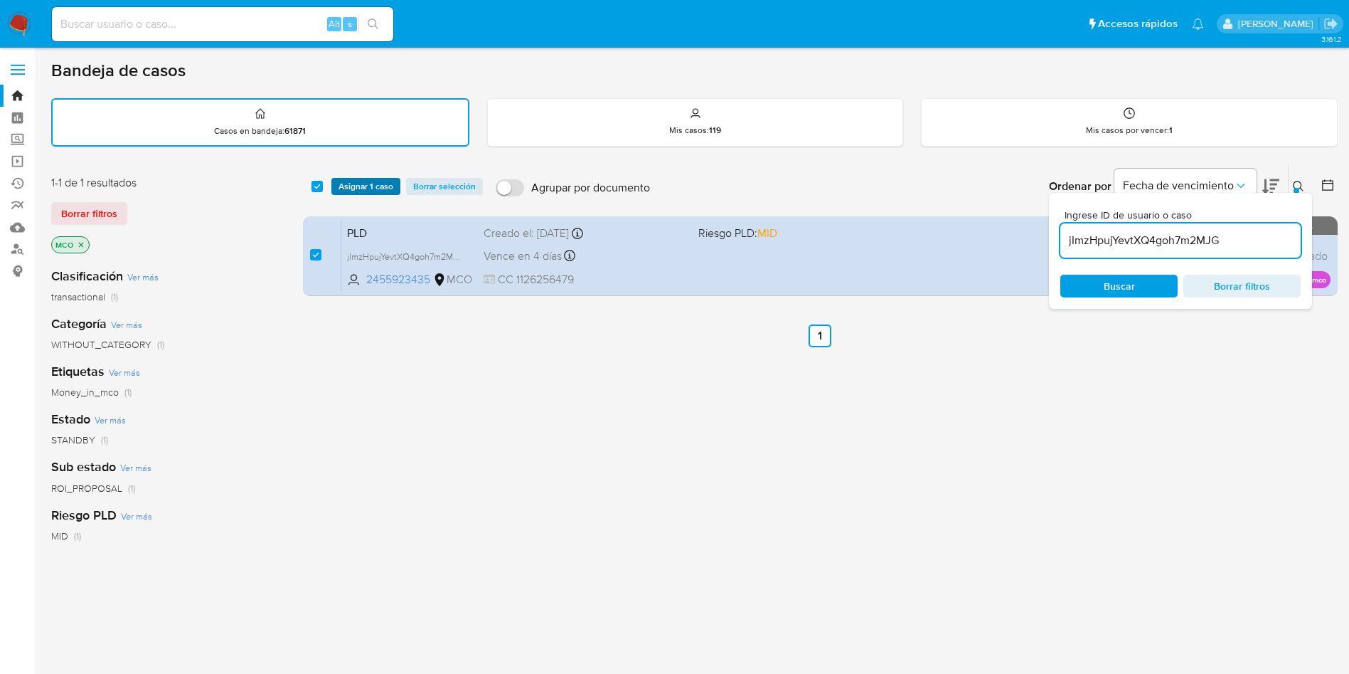
click at [372, 184] on span "Asignar 1 caso" at bounding box center [366, 186] width 55 height 14
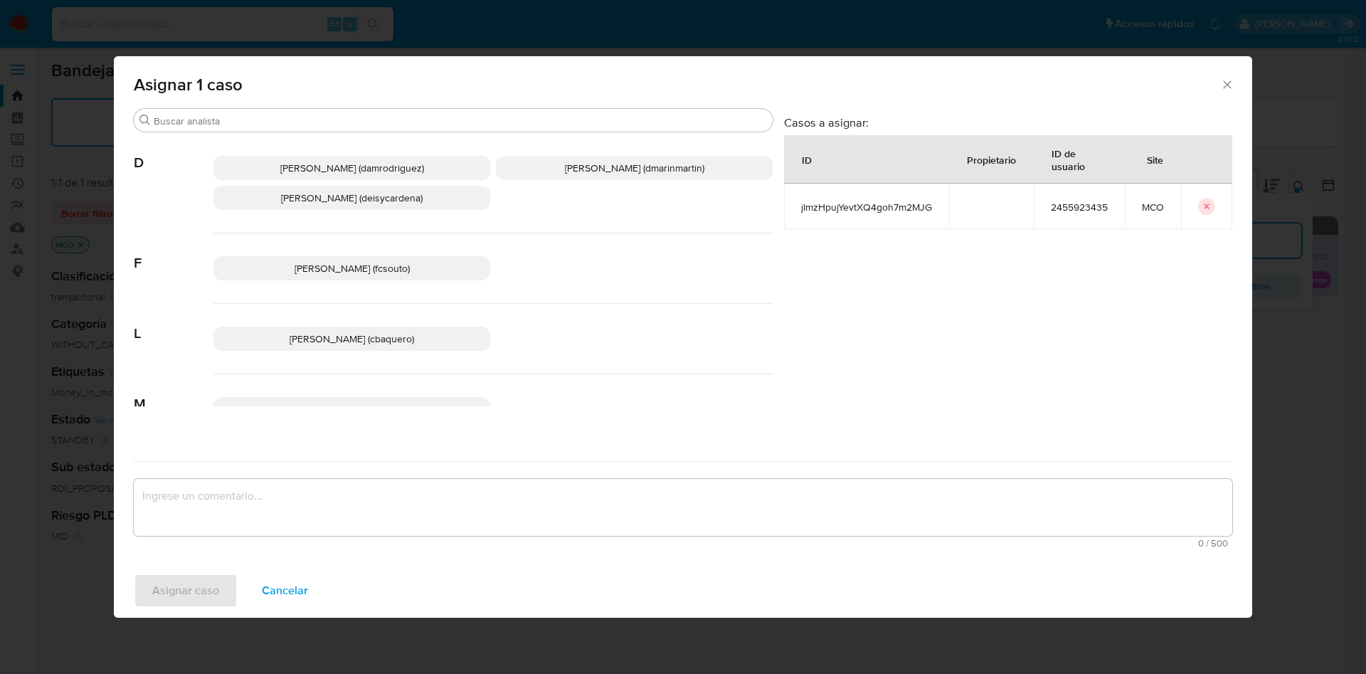
drag, startPoint x: 572, startPoint y: 163, endPoint x: 602, endPoint y: 197, distance: 45.4
click at [577, 164] on span "David Esteban Marin Martinez (dmarinmartin)" at bounding box center [634, 168] width 139 height 14
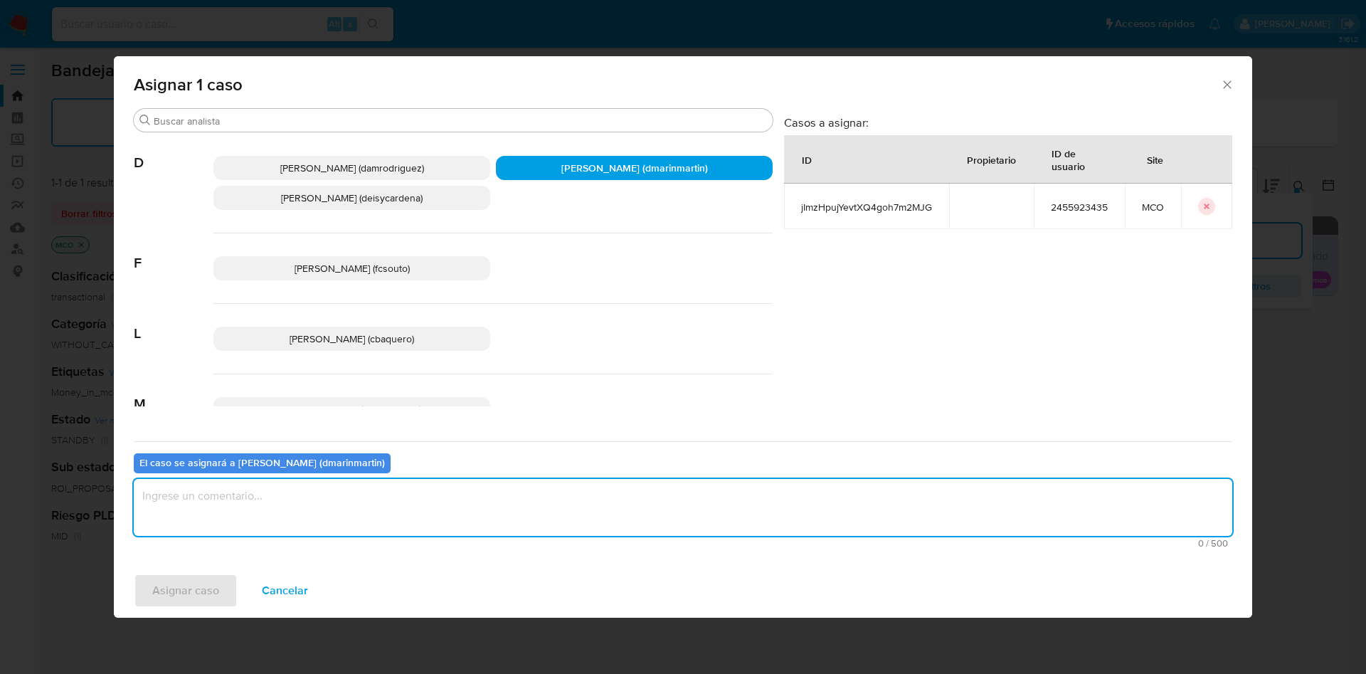
click at [604, 495] on textarea "assign-modal" at bounding box center [683, 507] width 1098 height 57
type textarea "Análisis nvl 2"
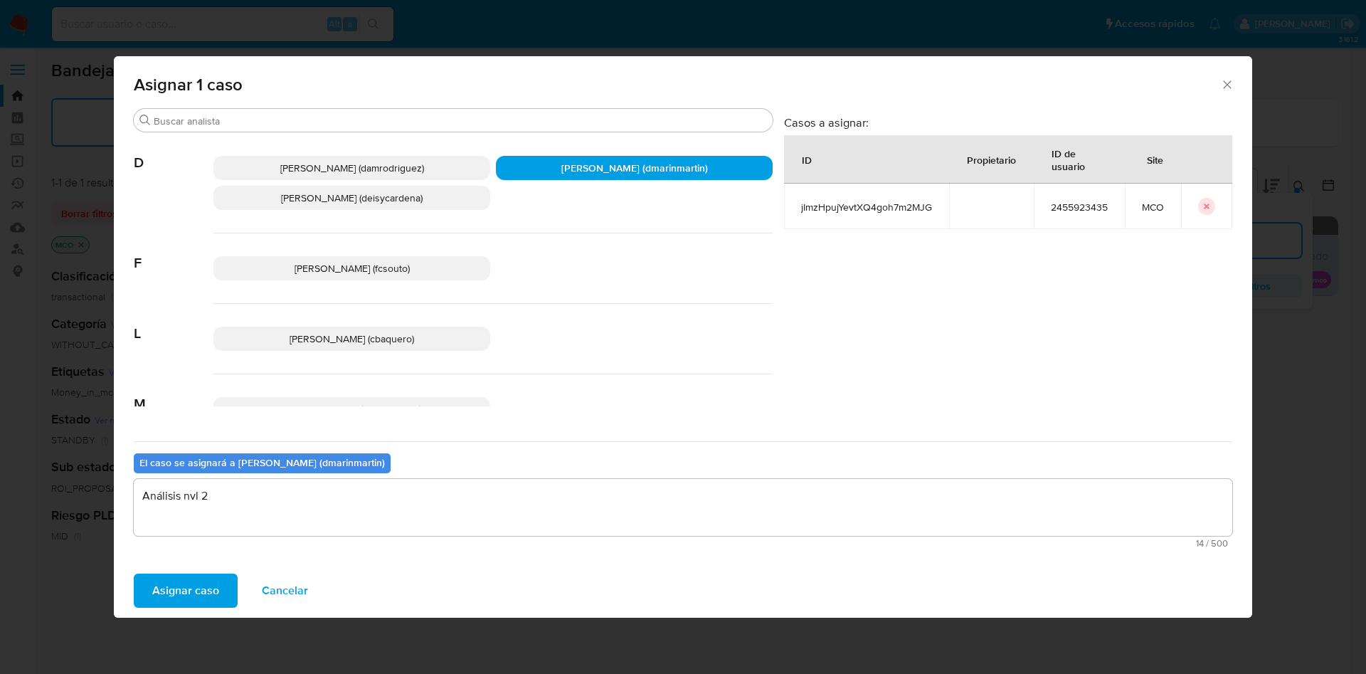
click at [134, 573] on button "Asignar caso" at bounding box center [186, 590] width 104 height 34
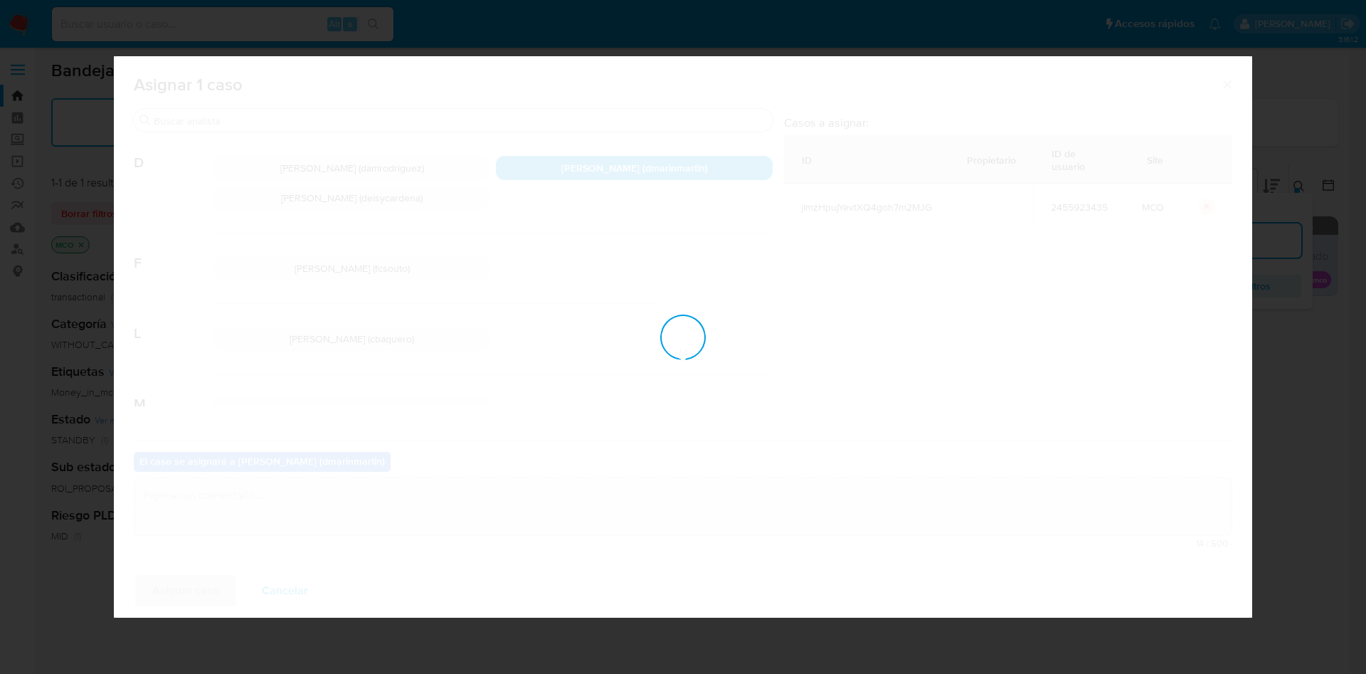
checkbox input "false"
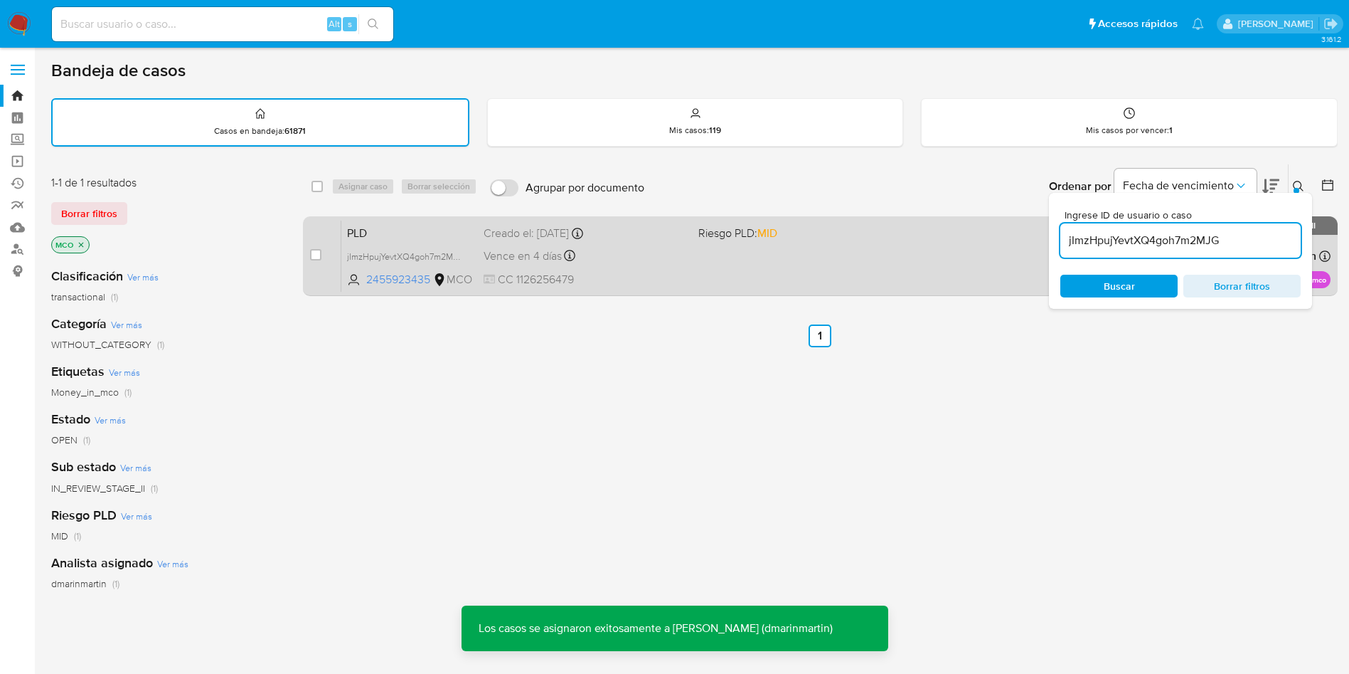
click at [669, 258] on div "Vence en 4 días Vence el 10/10/2025 05:03:29" at bounding box center [585, 255] width 203 height 19
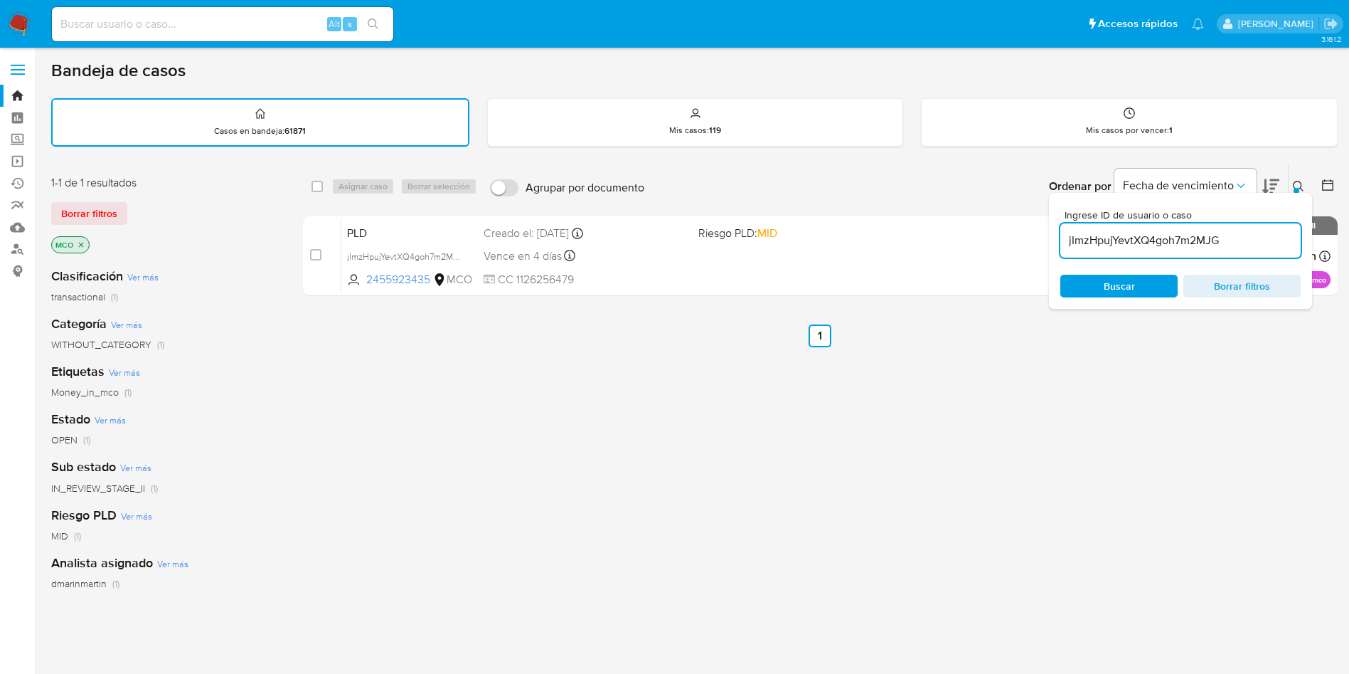
click at [1176, 245] on input "jImzHpujYevtXQ4goh7m2MJG" at bounding box center [1181, 240] width 240 height 18
paste input "aanKrJkuFpaE4idZ46RwdJPq"
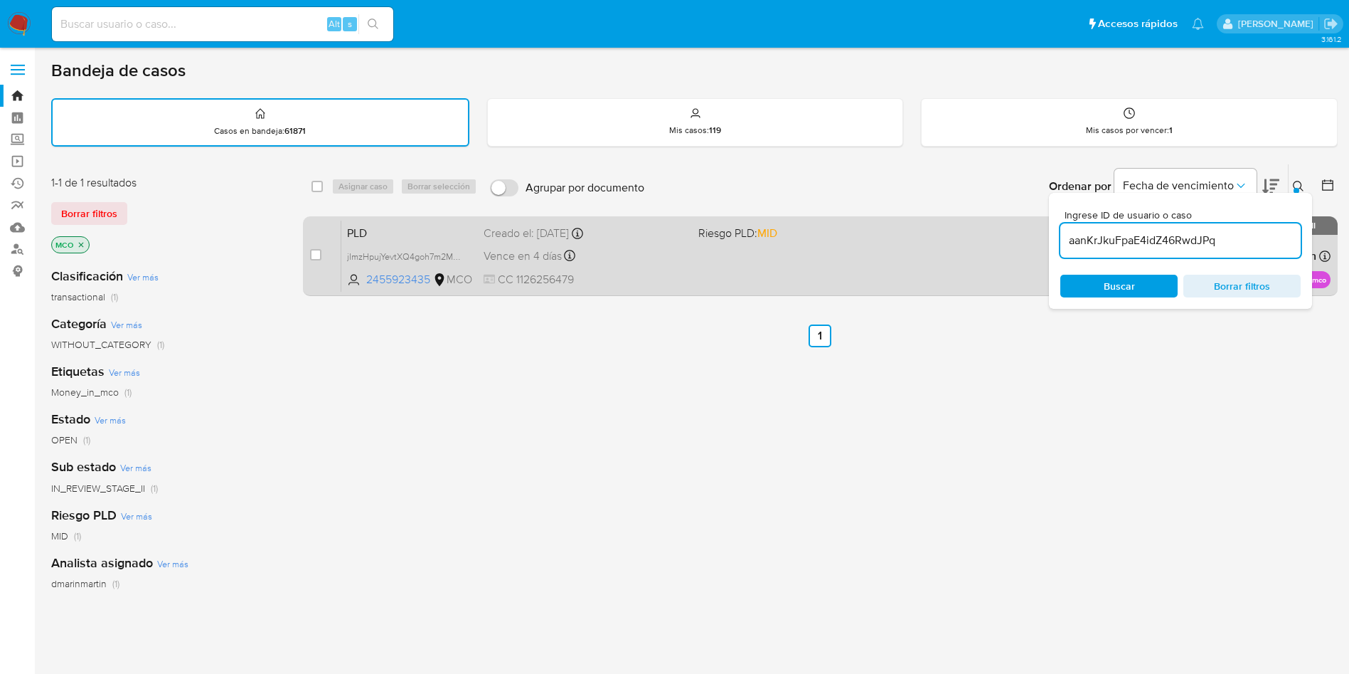
type input "aanKrJkuFpaE4idZ46RwdJPq"
click at [311, 253] on input "checkbox" at bounding box center [315, 254] width 11 height 11
checkbox input "true"
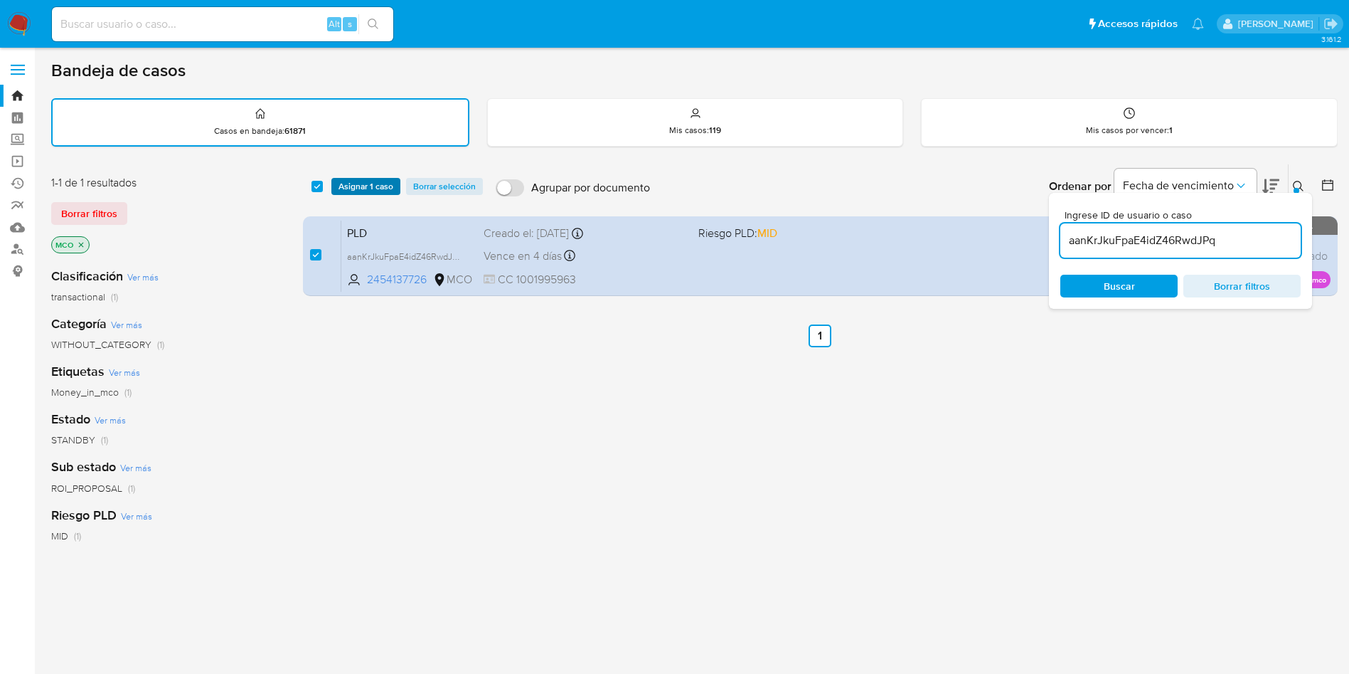
click at [378, 181] on span "Asignar 1 caso" at bounding box center [366, 186] width 55 height 14
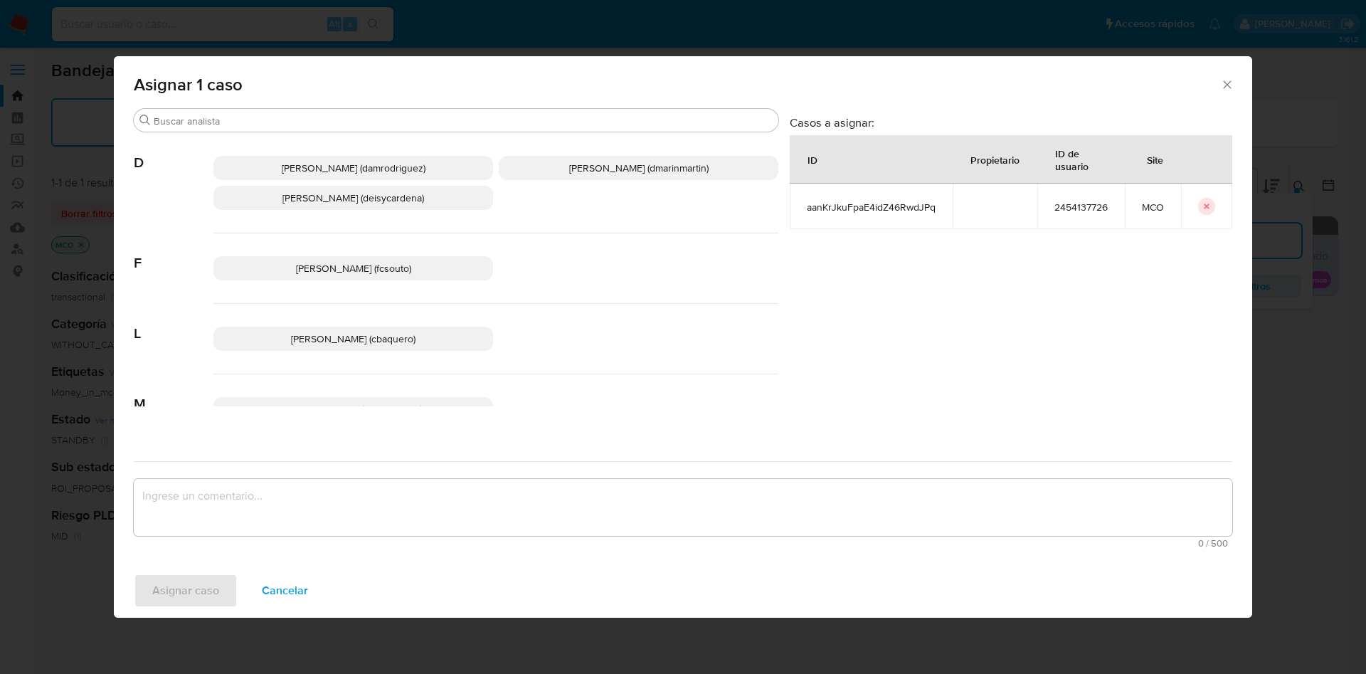
drag, startPoint x: 684, startPoint y: 174, endPoint x: 684, endPoint y: 400, distance: 225.5
click at [684, 176] on p "David Esteban Marin Martinez (dmarinmartin)" at bounding box center [639, 168] width 280 height 24
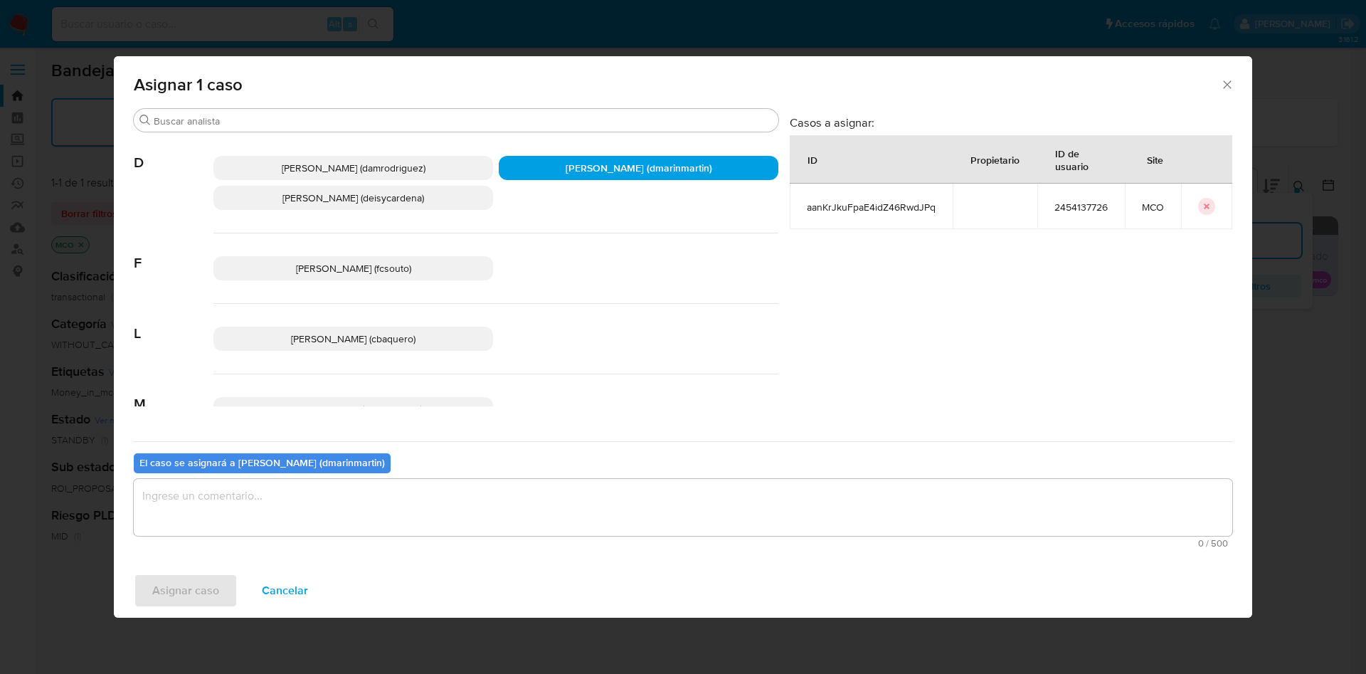
click at [657, 504] on textarea "assign-modal" at bounding box center [683, 507] width 1098 height 57
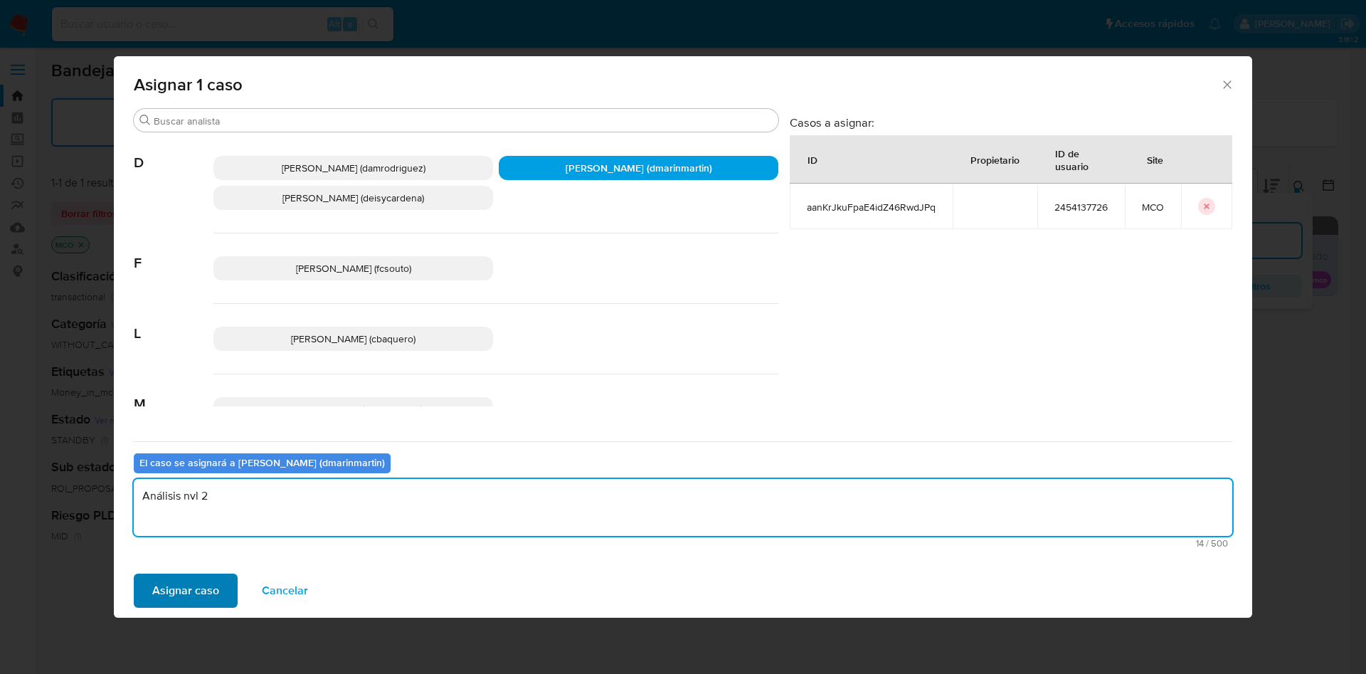
type textarea "Análisis nvl 2"
click at [193, 602] on span "Asignar caso" at bounding box center [185, 590] width 67 height 31
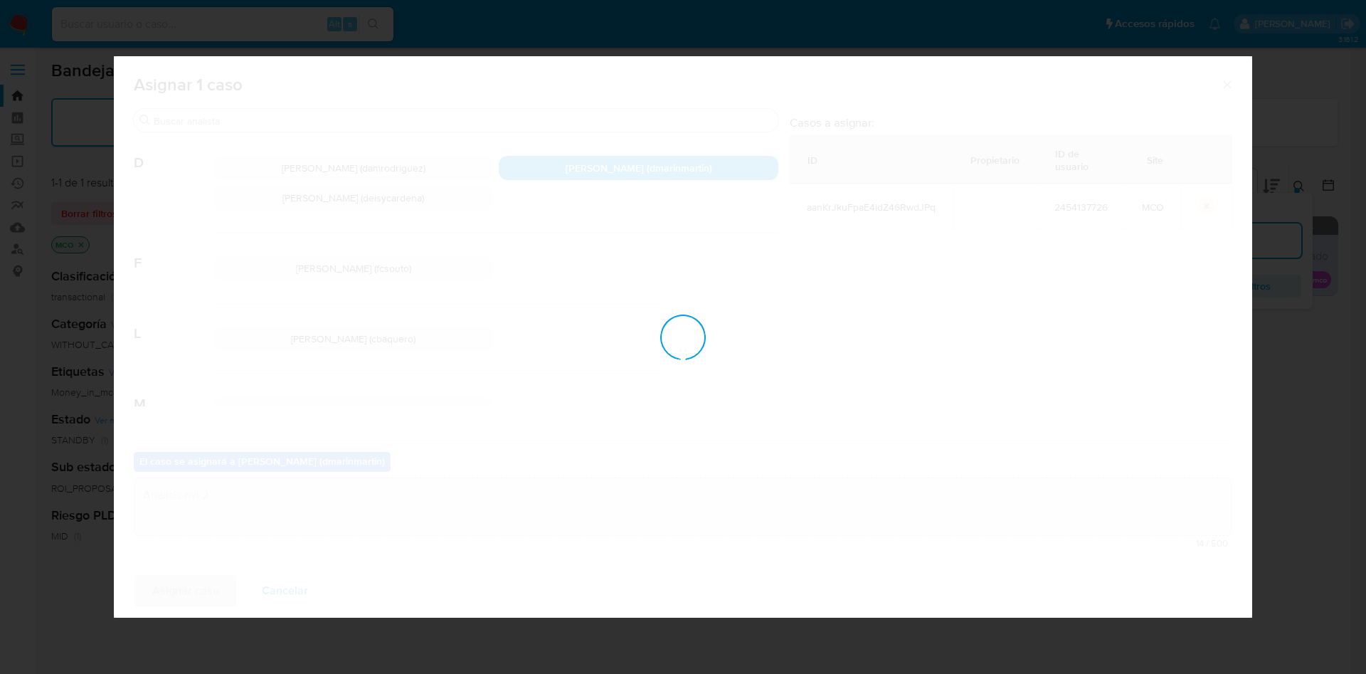
checkbox input "false"
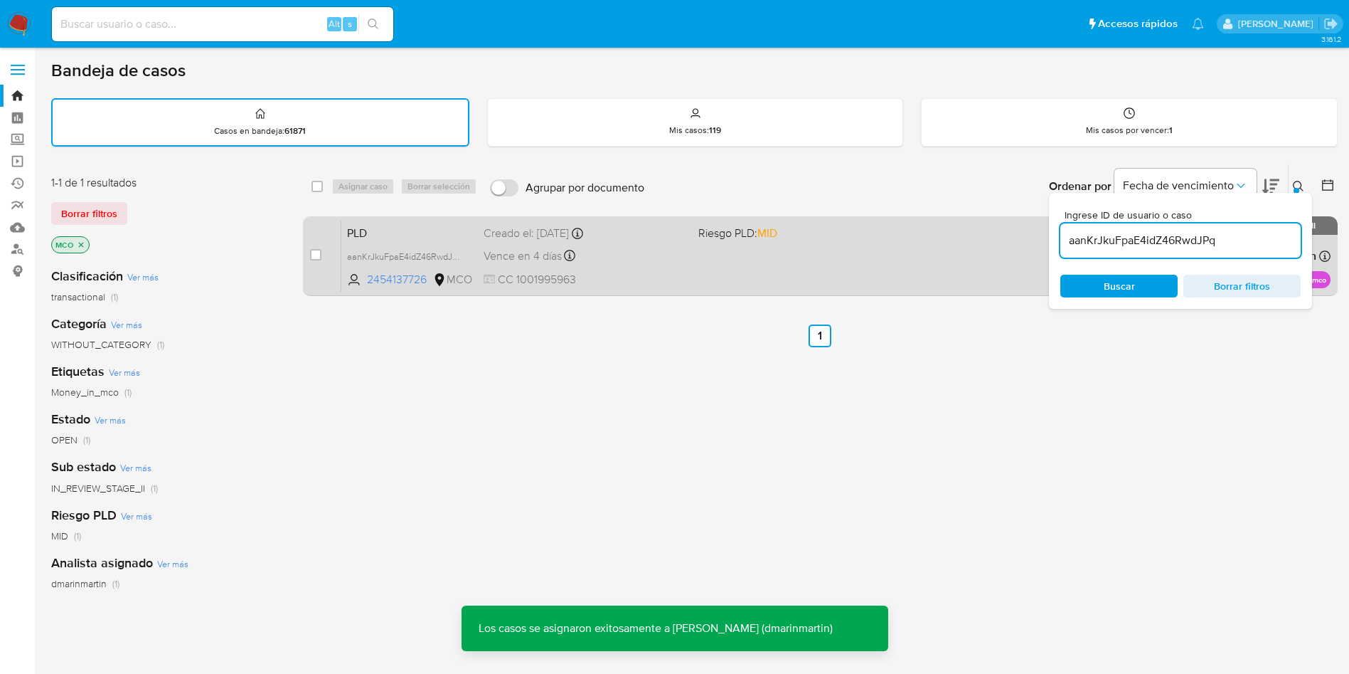
click at [673, 274] on span "CC 1001995963" at bounding box center [585, 280] width 203 height 16
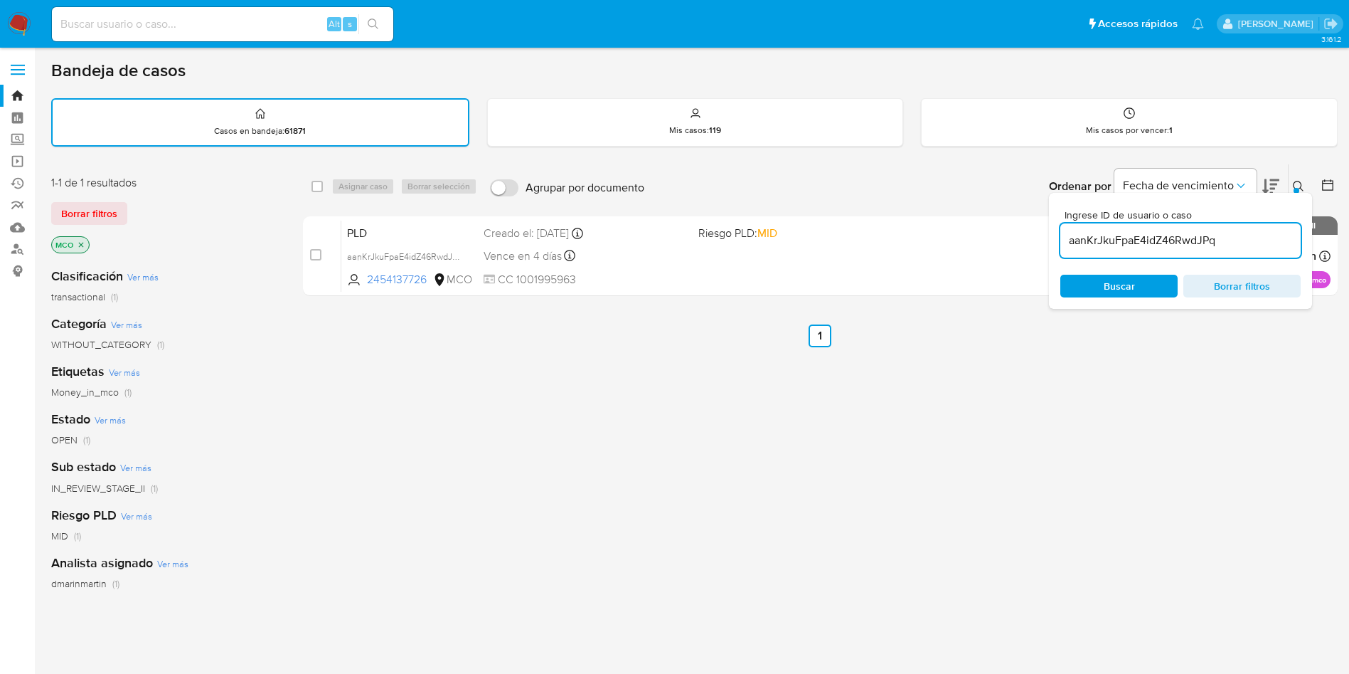
click at [1142, 240] on input "aanKrJkuFpaE4idZ46RwdJPq" at bounding box center [1181, 240] width 240 height 18
paste input "uWjMFyCeNCqQlfffxmUt2utQ"
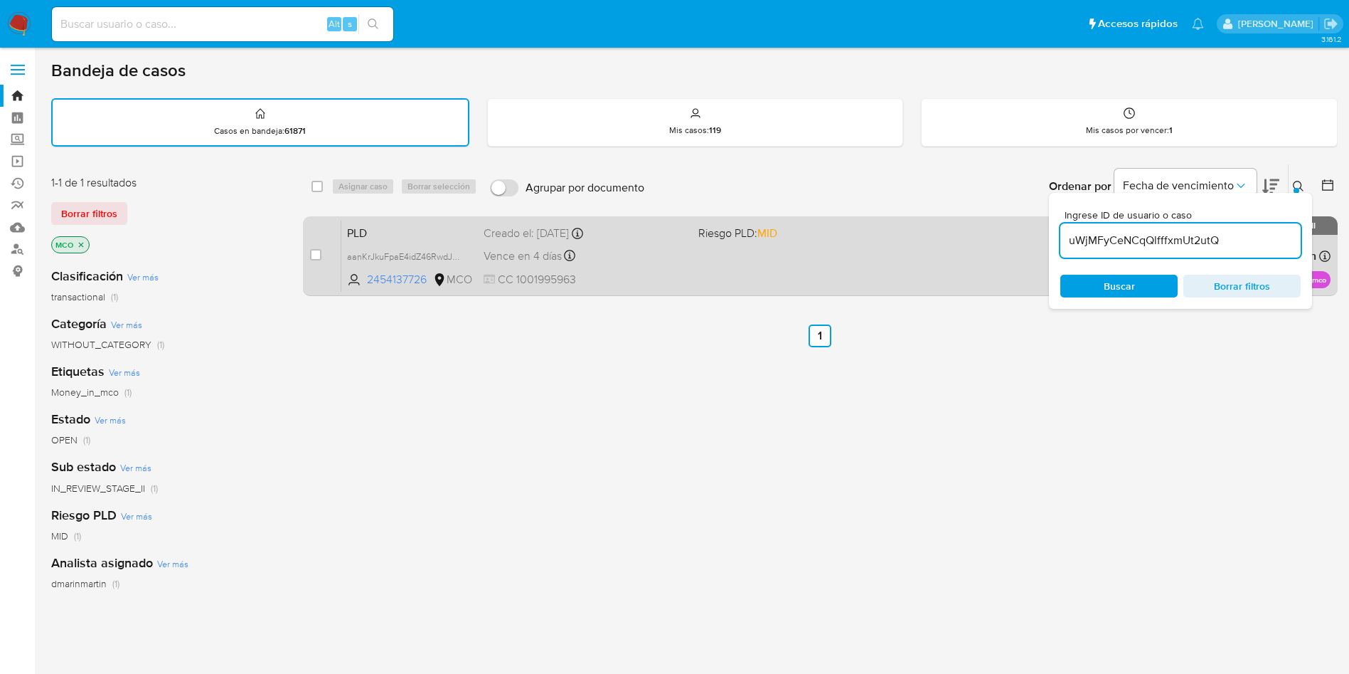
type input "uWjMFyCeNCqQlfffxmUt2utQ"
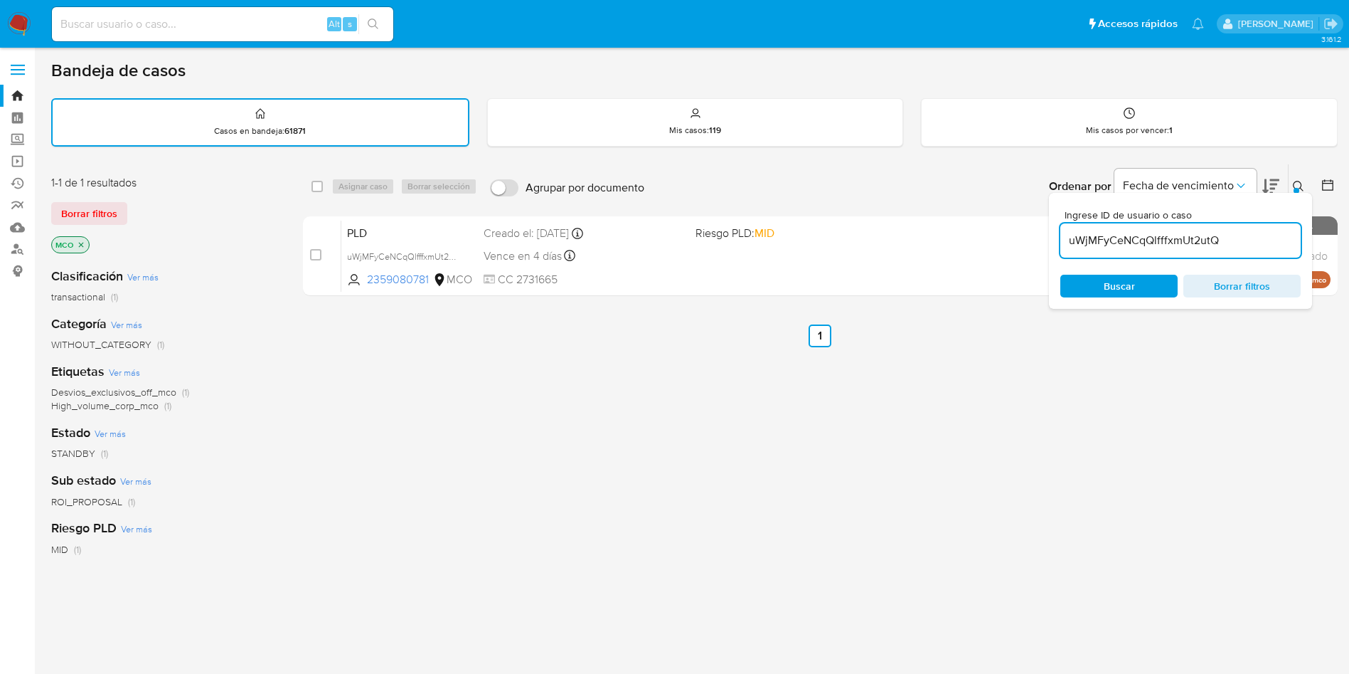
drag, startPoint x: 319, startPoint y: 256, endPoint x: 378, endPoint y: 188, distance: 90.3
click at [324, 250] on div "case-item-checkbox No es posible asignar el caso" at bounding box center [325, 256] width 31 height 72
drag, startPoint x: 314, startPoint y: 255, endPoint x: 346, endPoint y: 198, distance: 65.3
click at [314, 254] on input "checkbox" at bounding box center [315, 254] width 11 height 11
checkbox input "true"
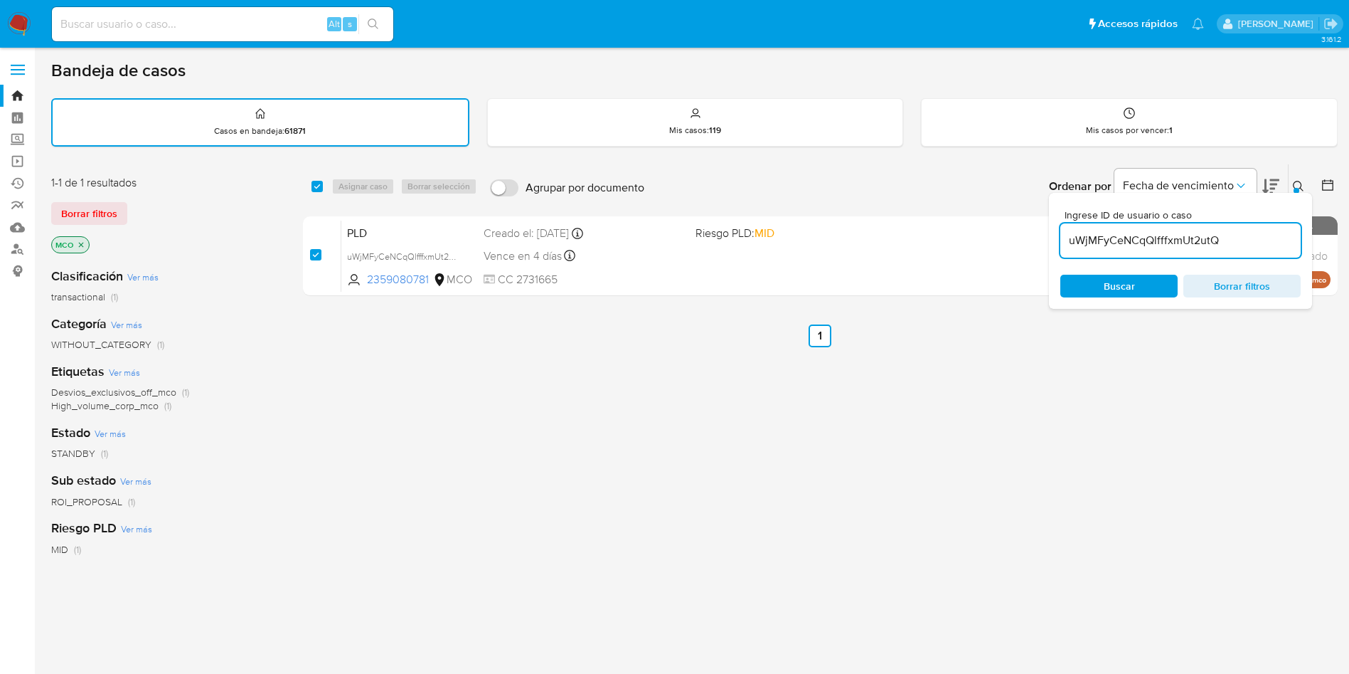
checkbox input "true"
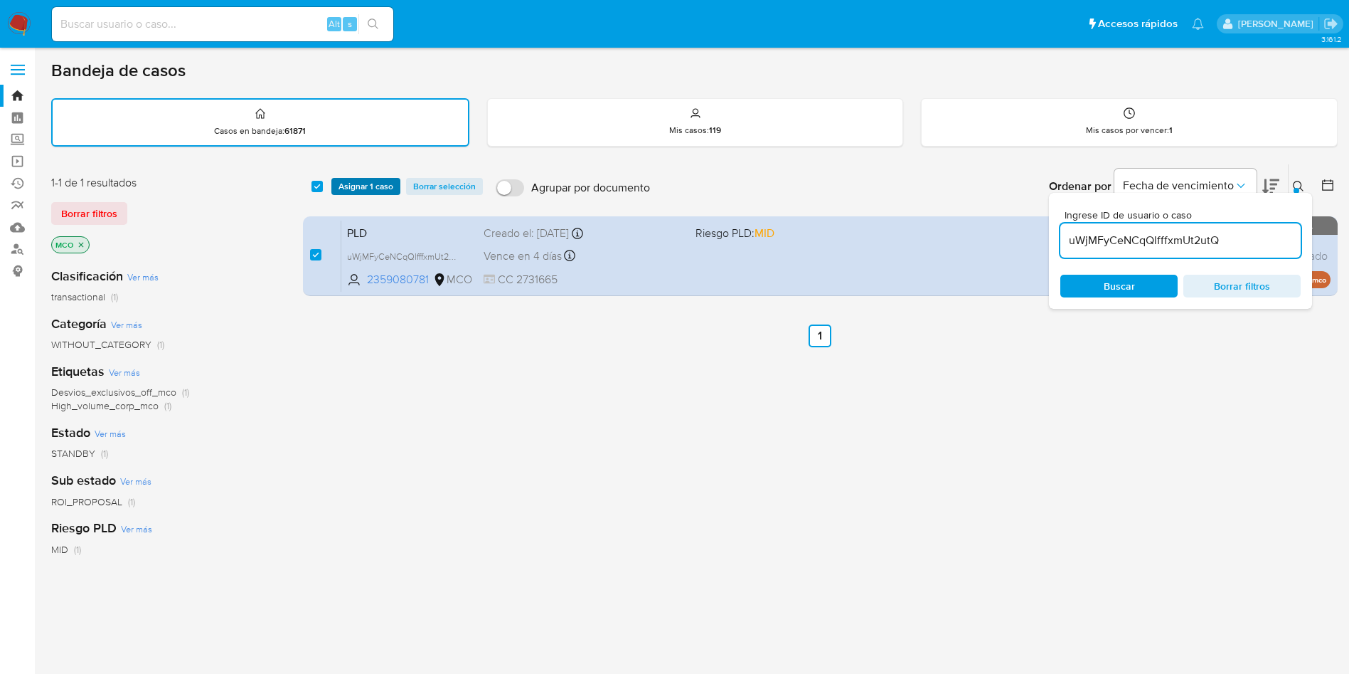
click at [362, 188] on span "Asignar 1 caso" at bounding box center [366, 186] width 55 height 14
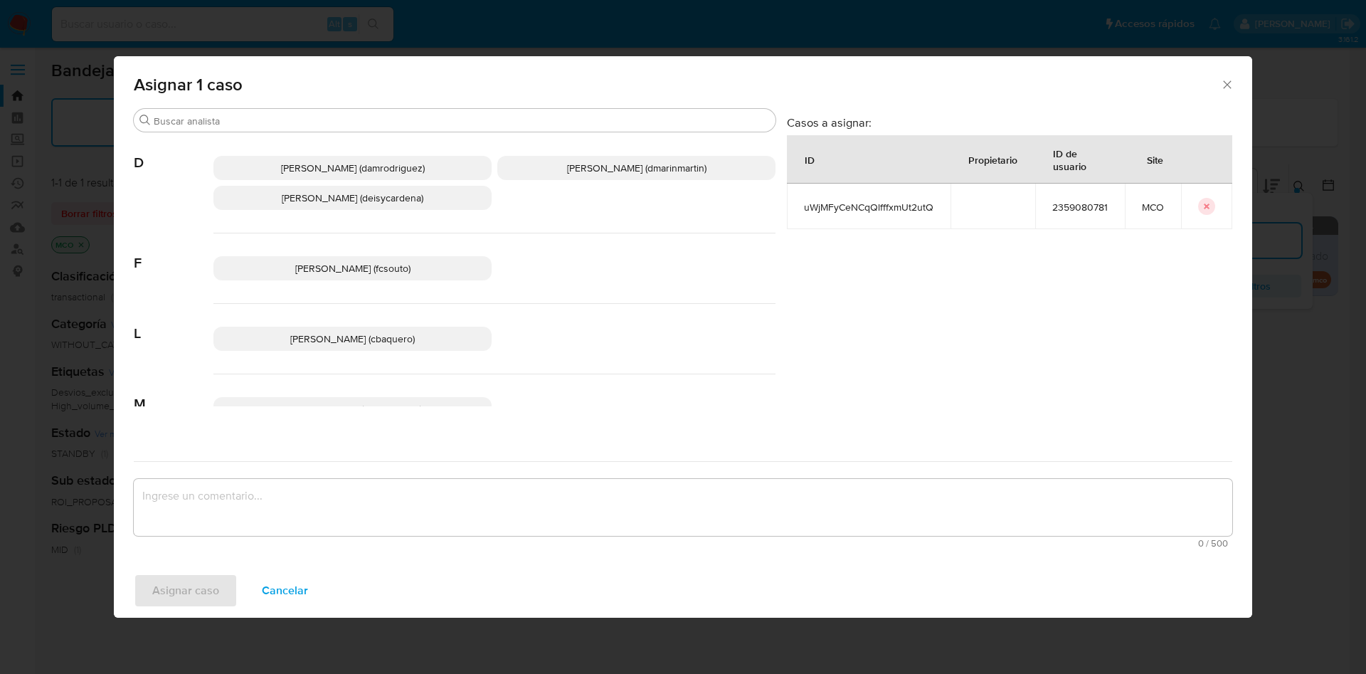
drag, startPoint x: 610, startPoint y: 164, endPoint x: 592, endPoint y: 378, distance: 214.9
click at [607, 169] on span "David Esteban Marin Martinez (dmarinmartin)" at bounding box center [636, 168] width 139 height 14
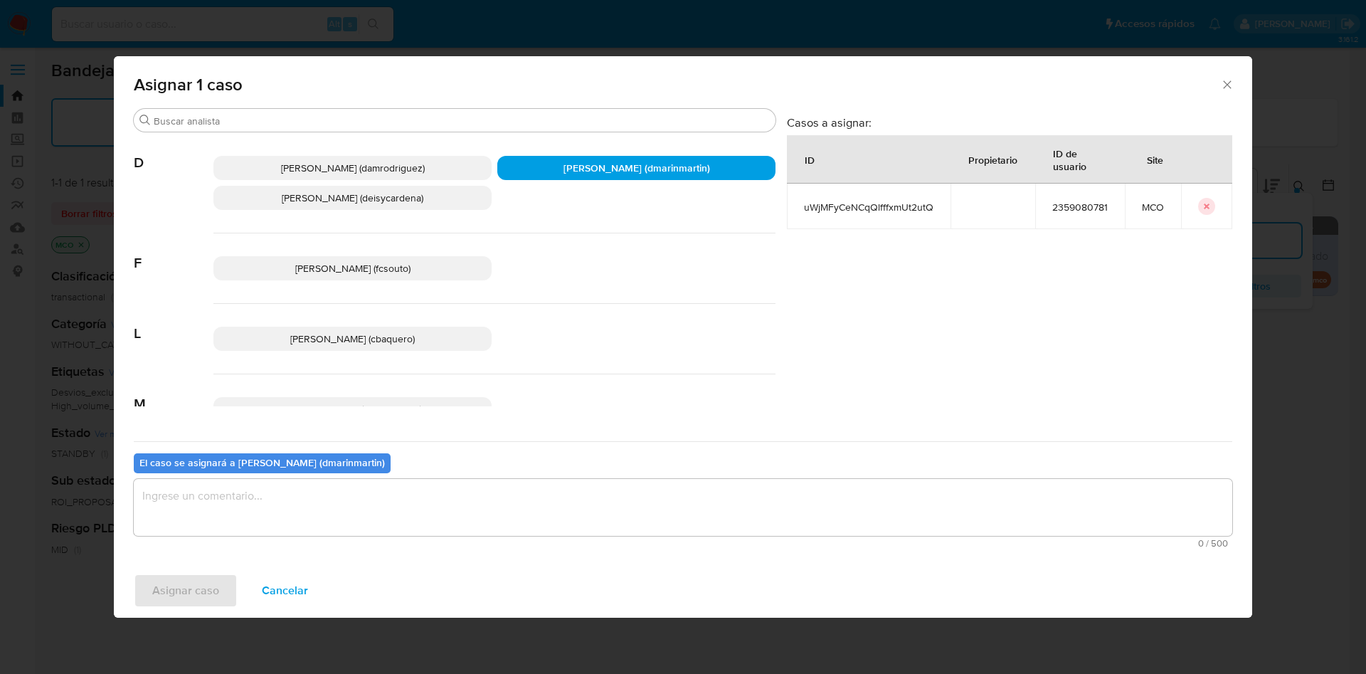
drag, startPoint x: 583, startPoint y: 472, endPoint x: 583, endPoint y: 499, distance: 27.0
click at [583, 474] on div "El caso se asignará a David Esteban Marin Martinez (dmarinmartin) 0 / 500 500 c…" at bounding box center [683, 497] width 1098 height 112
click at [585, 496] on textarea "assign-modal" at bounding box center [683, 507] width 1098 height 57
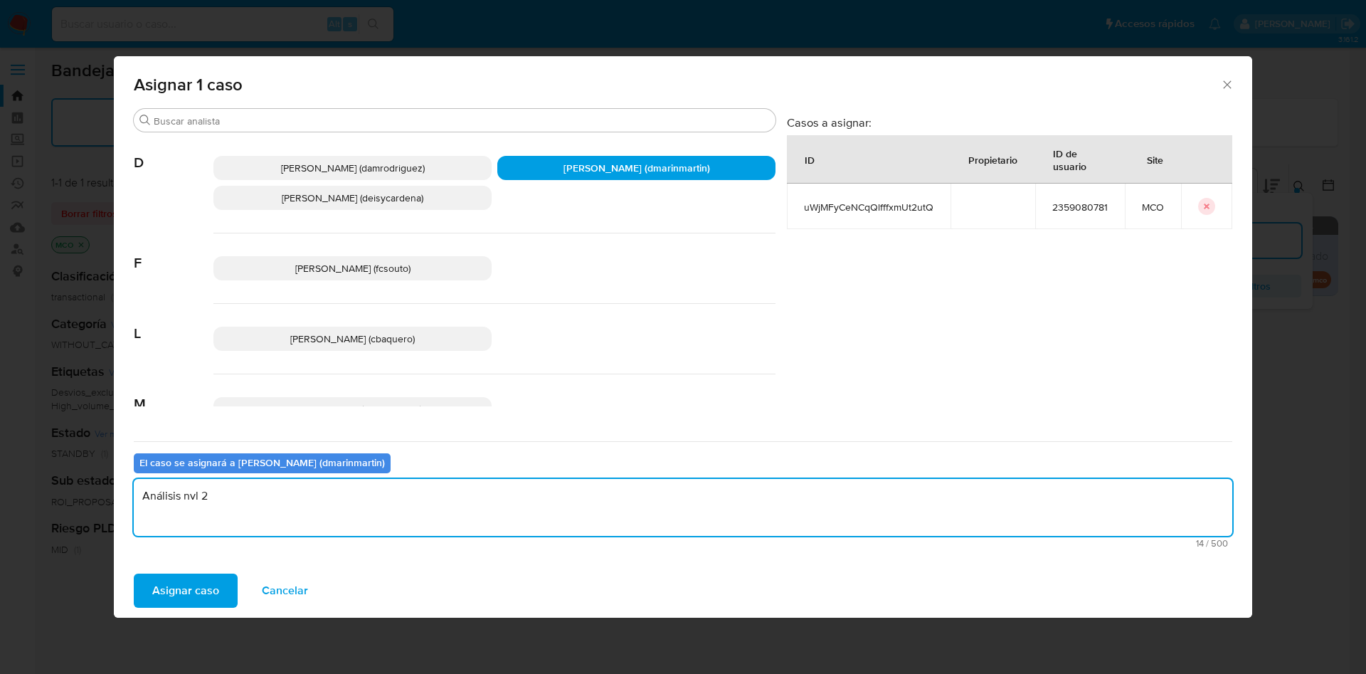
type textarea "Análisis nvl 2"
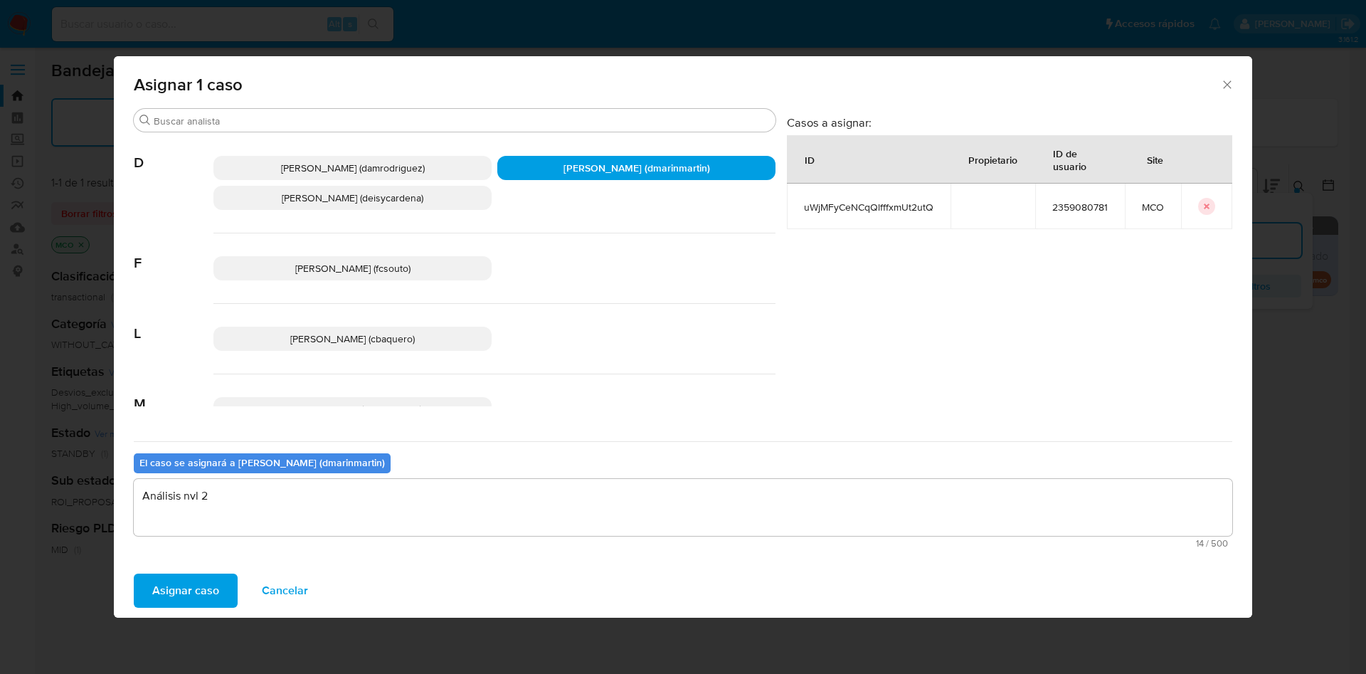
click at [134, 573] on button "Asignar caso" at bounding box center [186, 590] width 104 height 34
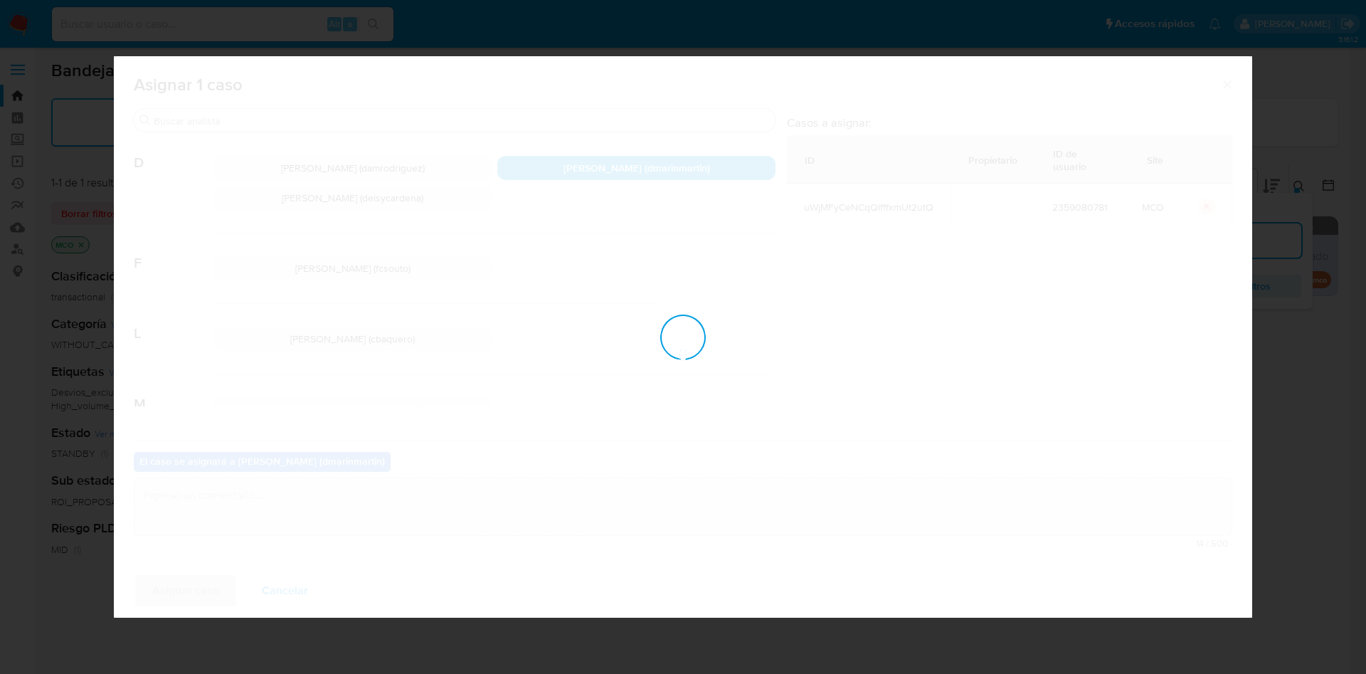
checkbox input "false"
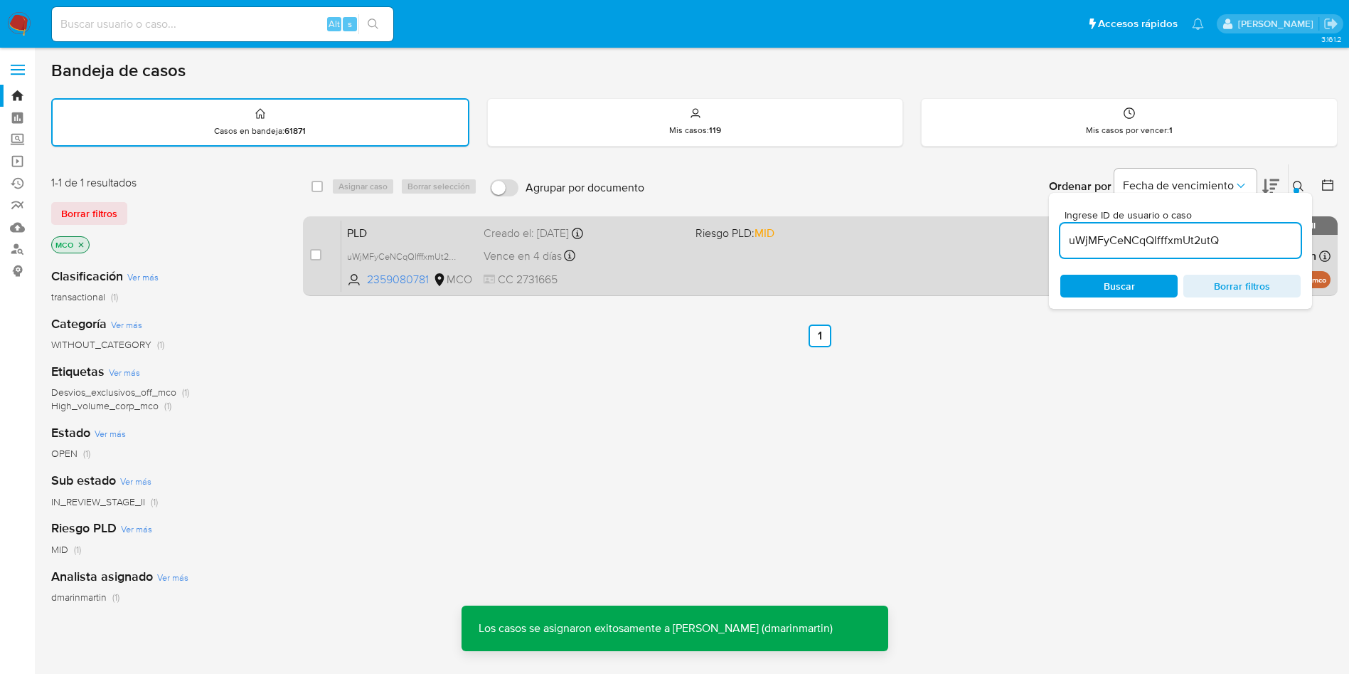
click at [646, 269] on div "PLD uWjMFyCeNCqQlfffxmUt2utQ 2359080781 MCO Riesgo PLD: MID Creado el: 12/07/20…" at bounding box center [835, 256] width 989 height 72
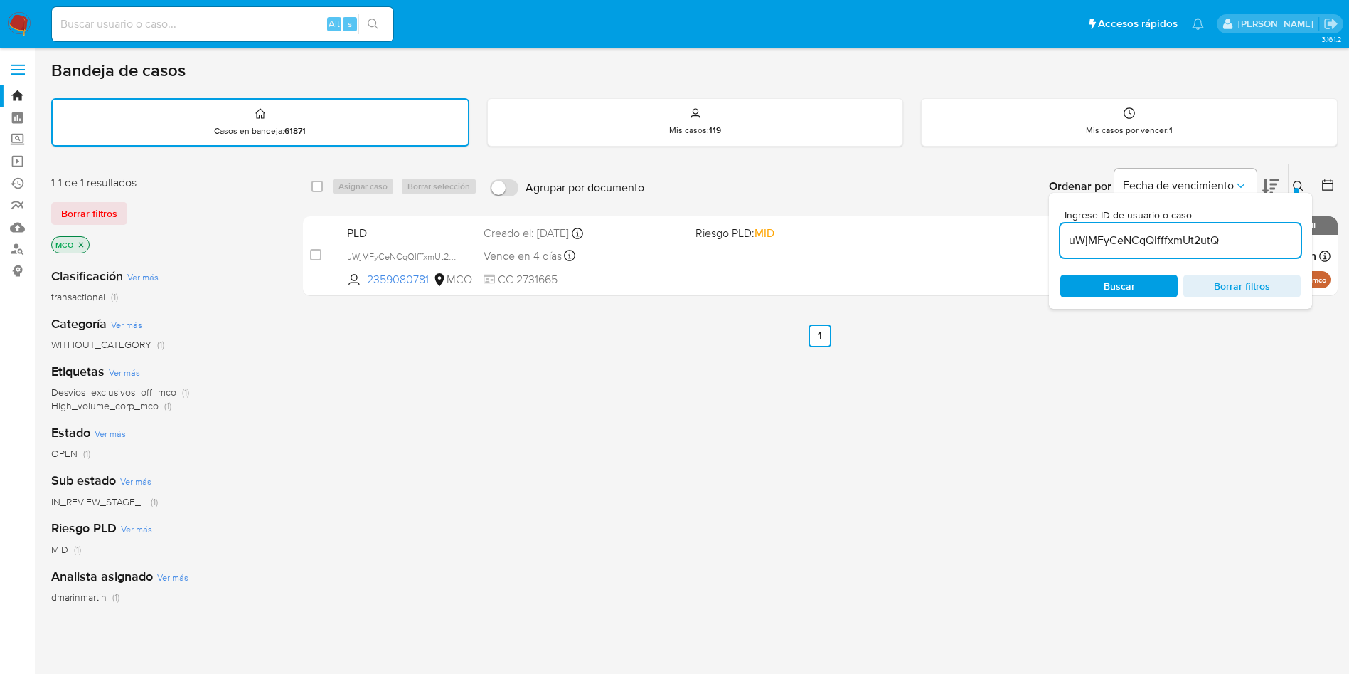
click at [1154, 233] on input "uWjMFyCeNCqQlfffxmUt2utQ" at bounding box center [1181, 240] width 240 height 18
paste input "SDG0YkkoP2JWCuAmBAikARIy"
type input "SDG0YkkoP2JWCuAmBAikARIy"
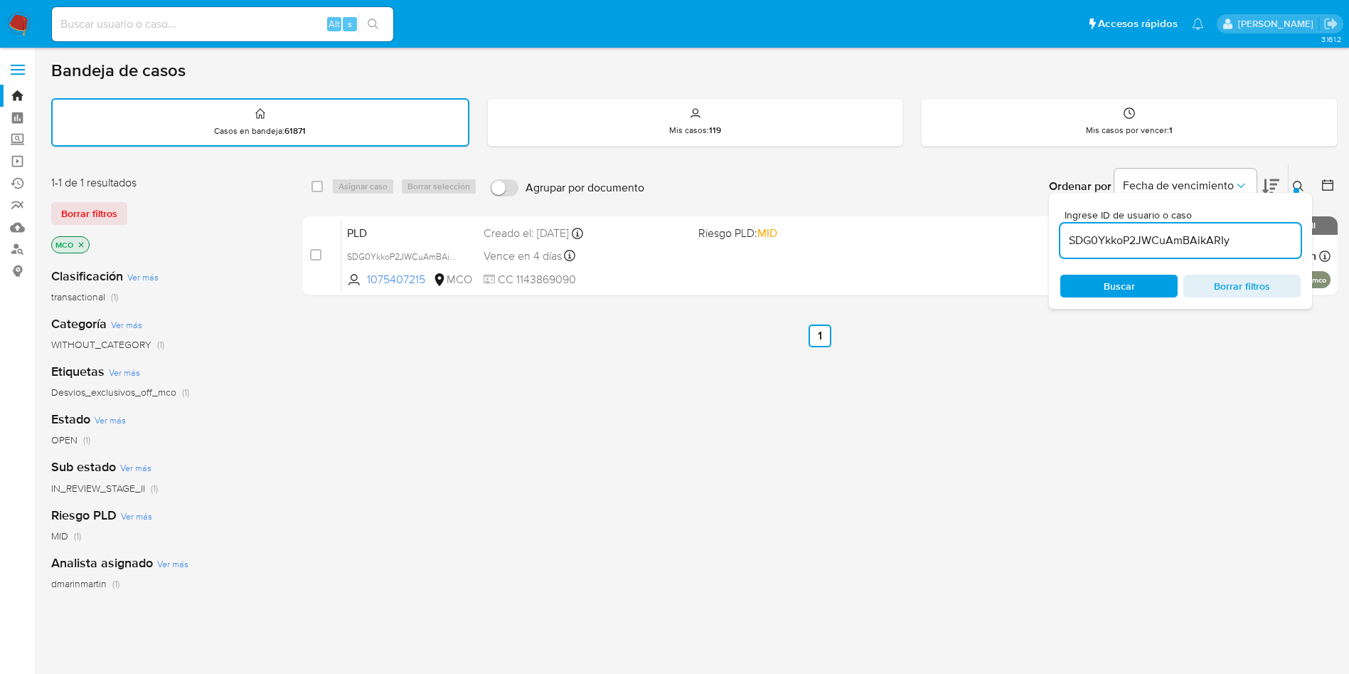
drag, startPoint x: 314, startPoint y: 254, endPoint x: 379, endPoint y: 206, distance: 80.4
click at [315, 254] on input "checkbox" at bounding box center [315, 254] width 11 height 11
checkbox input "true"
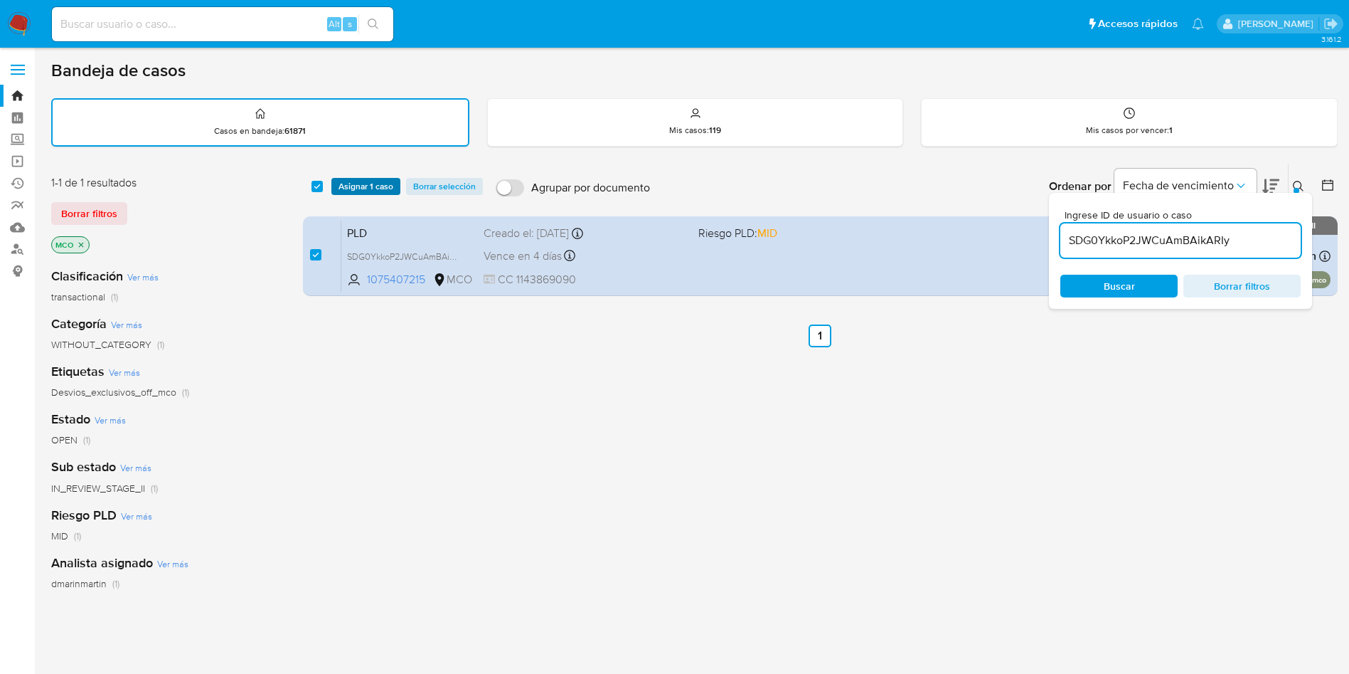
click at [373, 190] on span "Asignar 1 caso" at bounding box center [366, 186] width 55 height 14
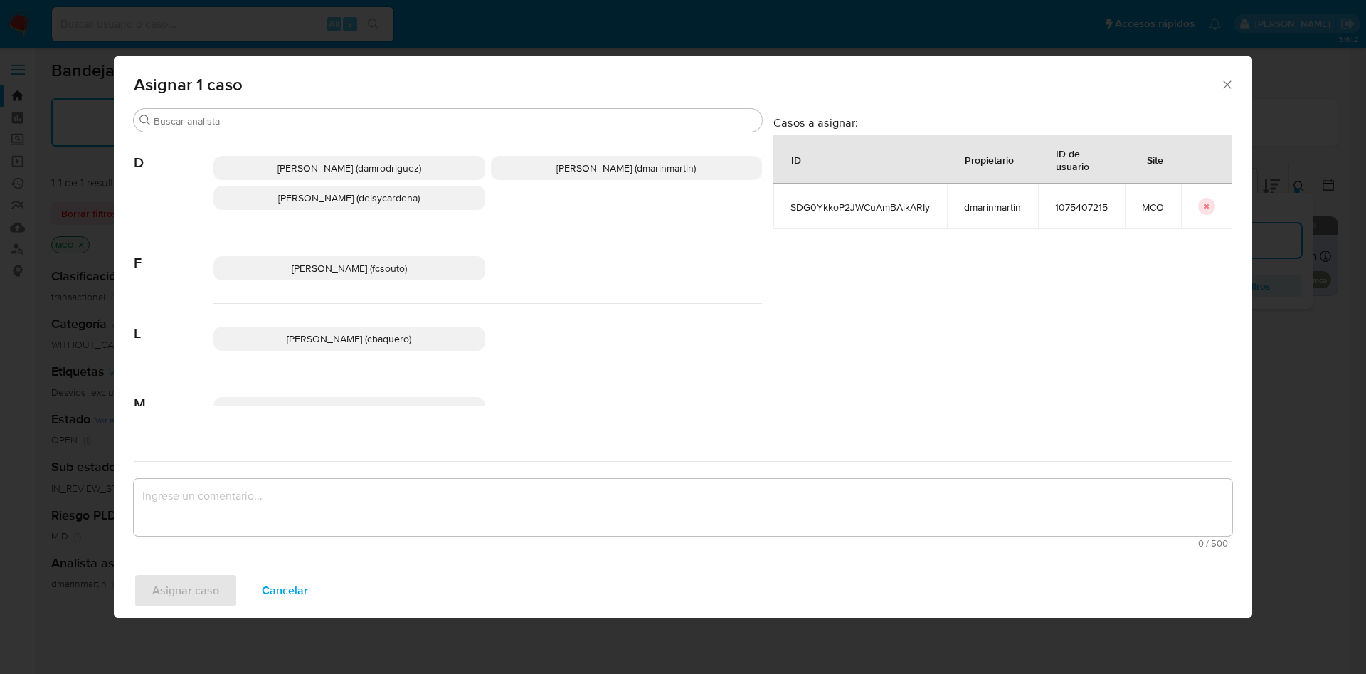
click at [582, 173] on span "David Esteban Marin Martinez (dmarinmartin)" at bounding box center [625, 168] width 139 height 14
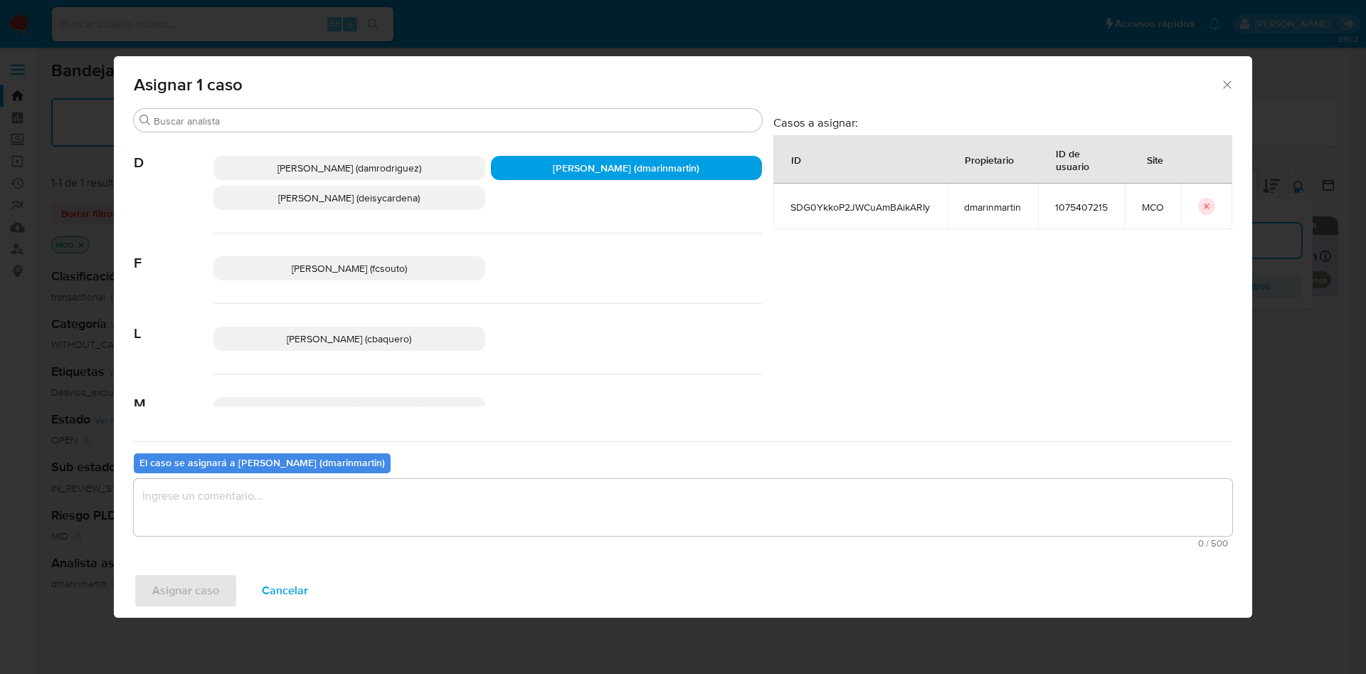
click at [583, 513] on textarea "assign-modal" at bounding box center [683, 507] width 1098 height 57
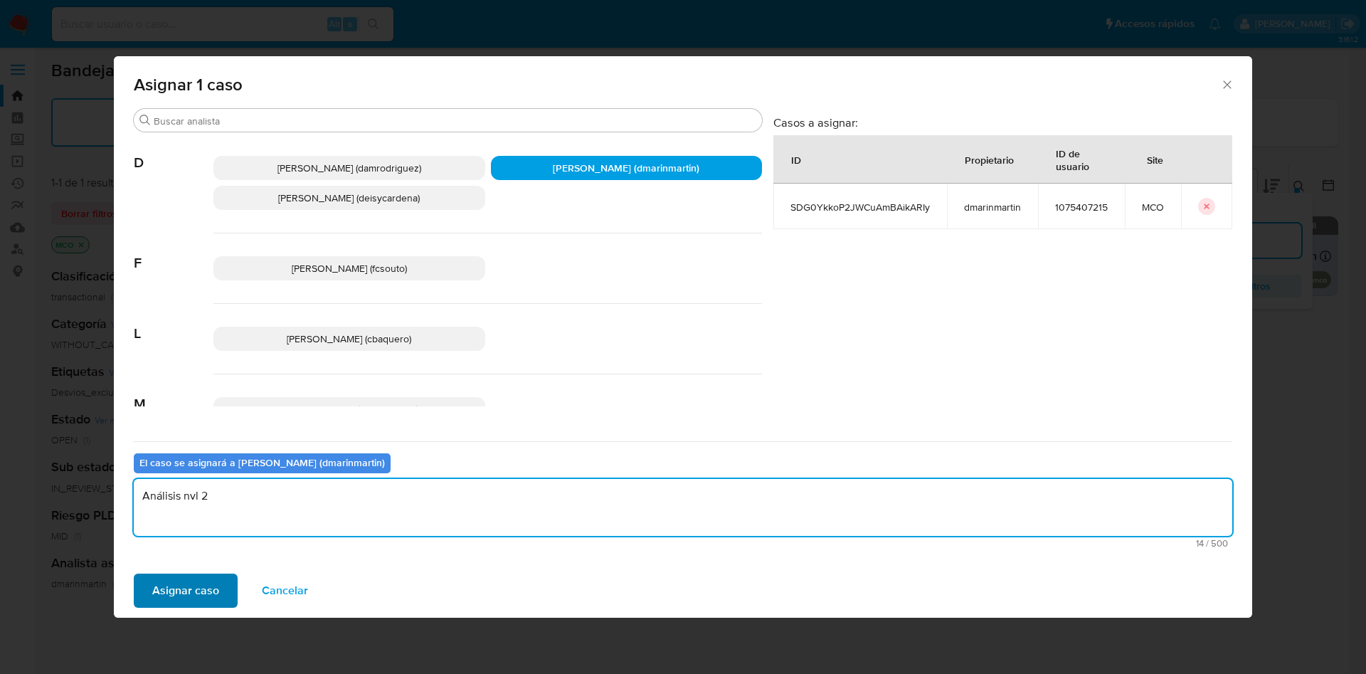
type textarea "Análisis nvl 2"
click at [185, 584] on span "Asignar caso" at bounding box center [185, 590] width 67 height 31
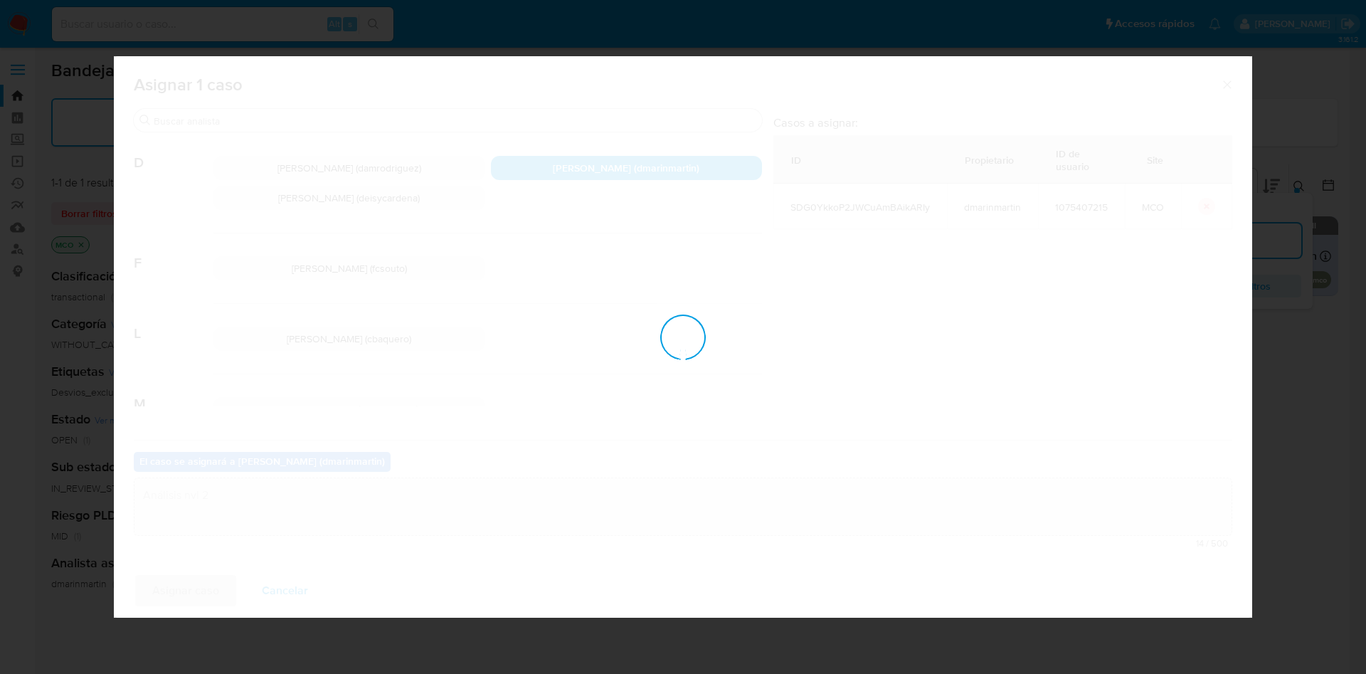
checkbox input "false"
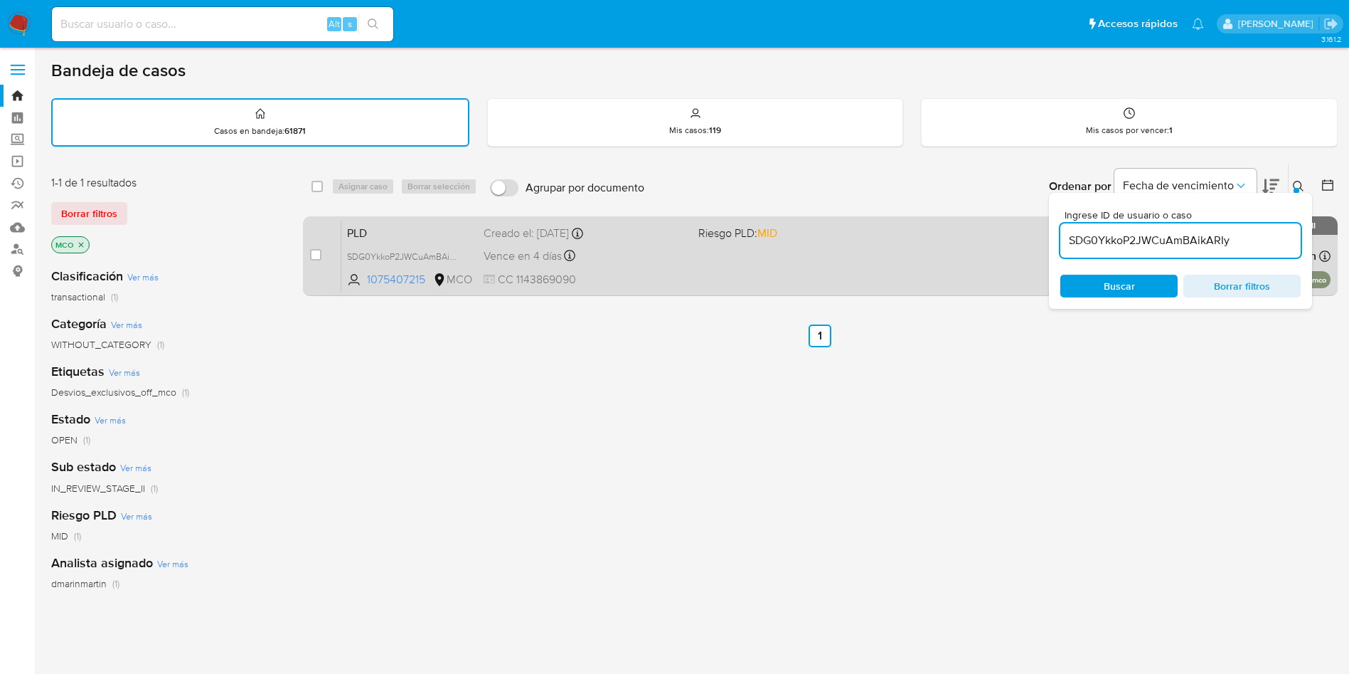
click at [724, 262] on div "PLD SDG0YkkoP2JWCuAmBAikARIy 1075407215 MCO Riesgo PLD: MID Creado el: 12/07/20…" at bounding box center [835, 256] width 989 height 72
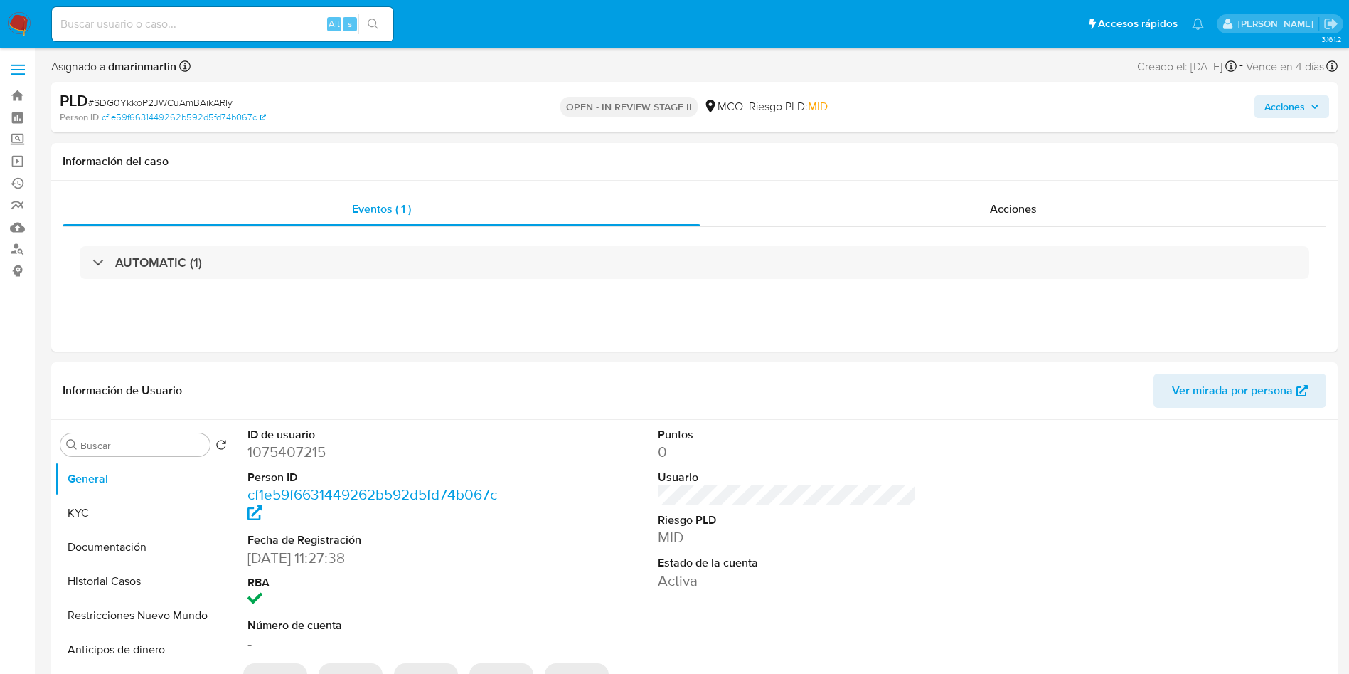
click at [1263, 113] on button "Acciones" at bounding box center [1292, 106] width 75 height 23
select select "10"
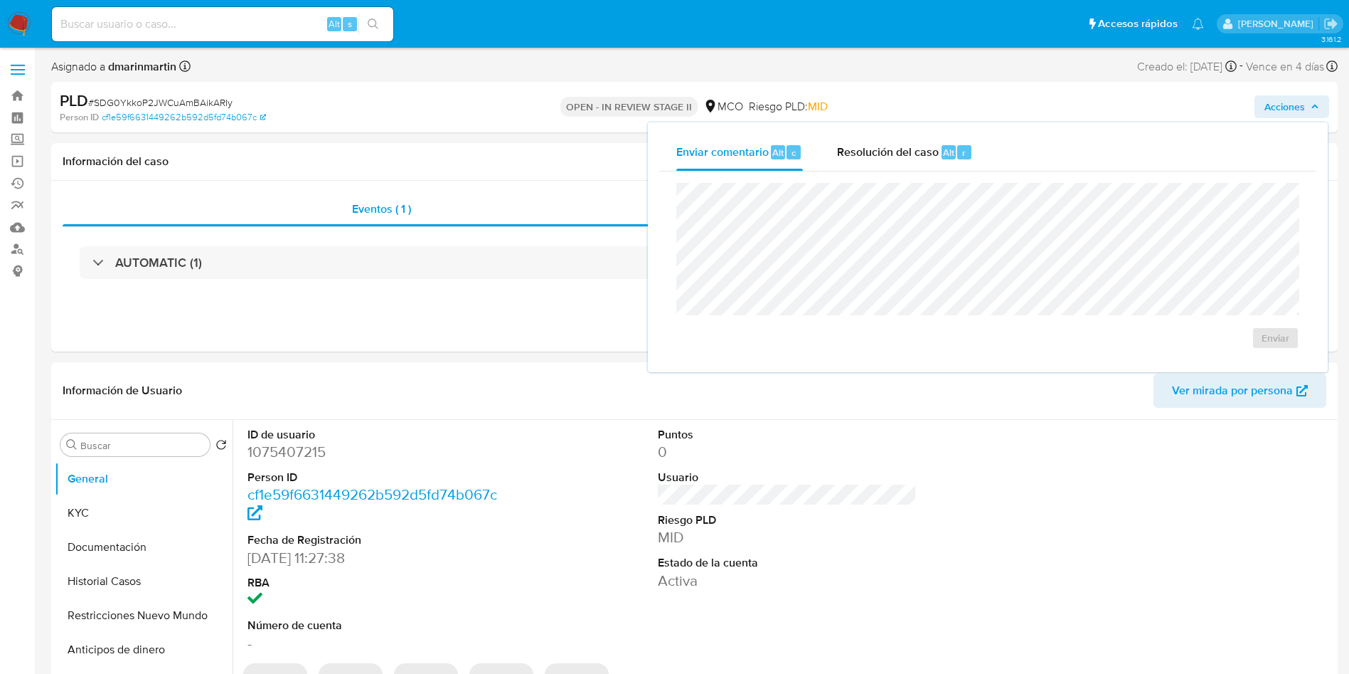
drag, startPoint x: 456, startPoint y: 142, endPoint x: 467, endPoint y: 139, distance: 11.7
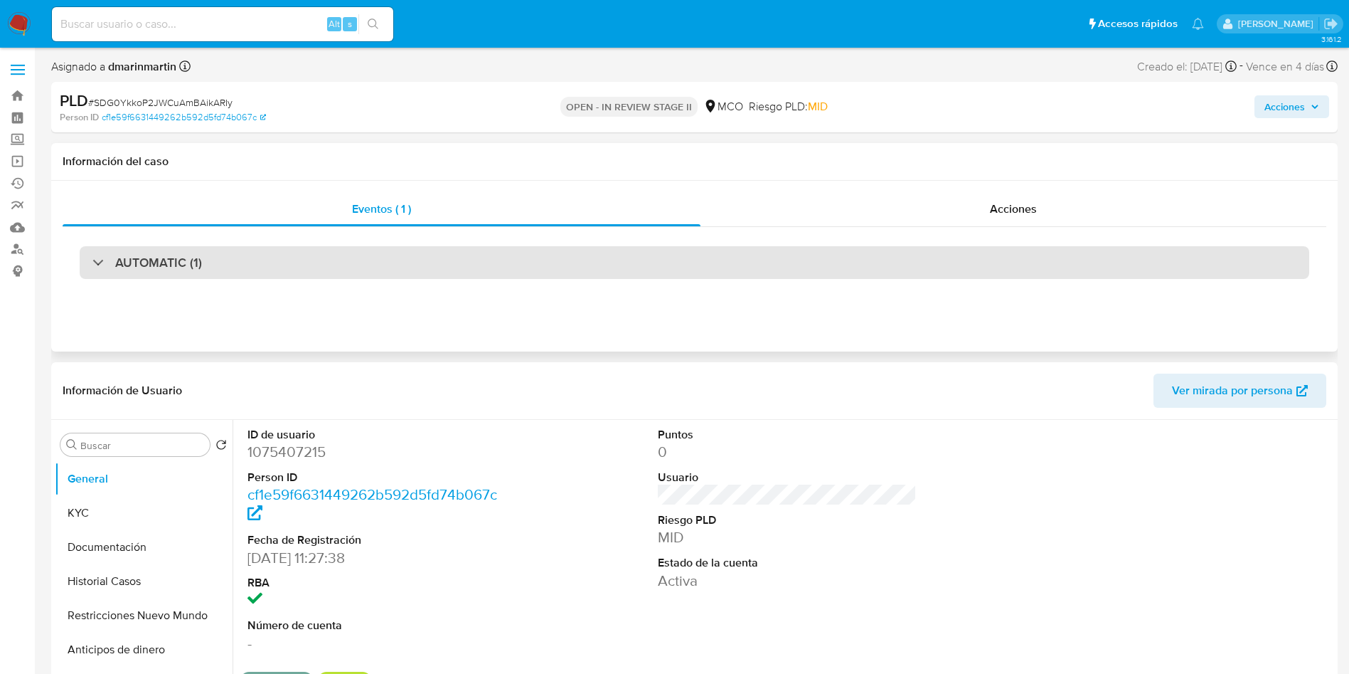
click at [118, 261] on h3 "AUTOMATIC (1)" at bounding box center [158, 263] width 87 height 16
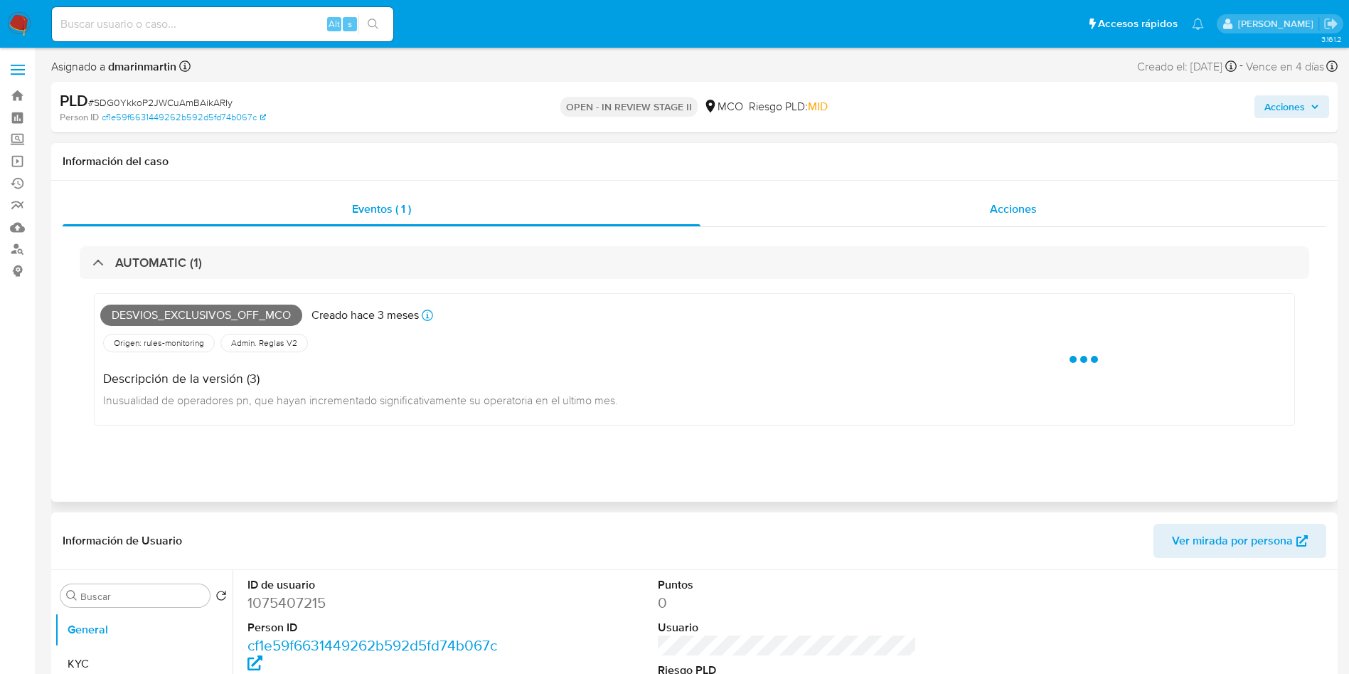
click at [939, 198] on div "Acciones" at bounding box center [1014, 209] width 626 height 34
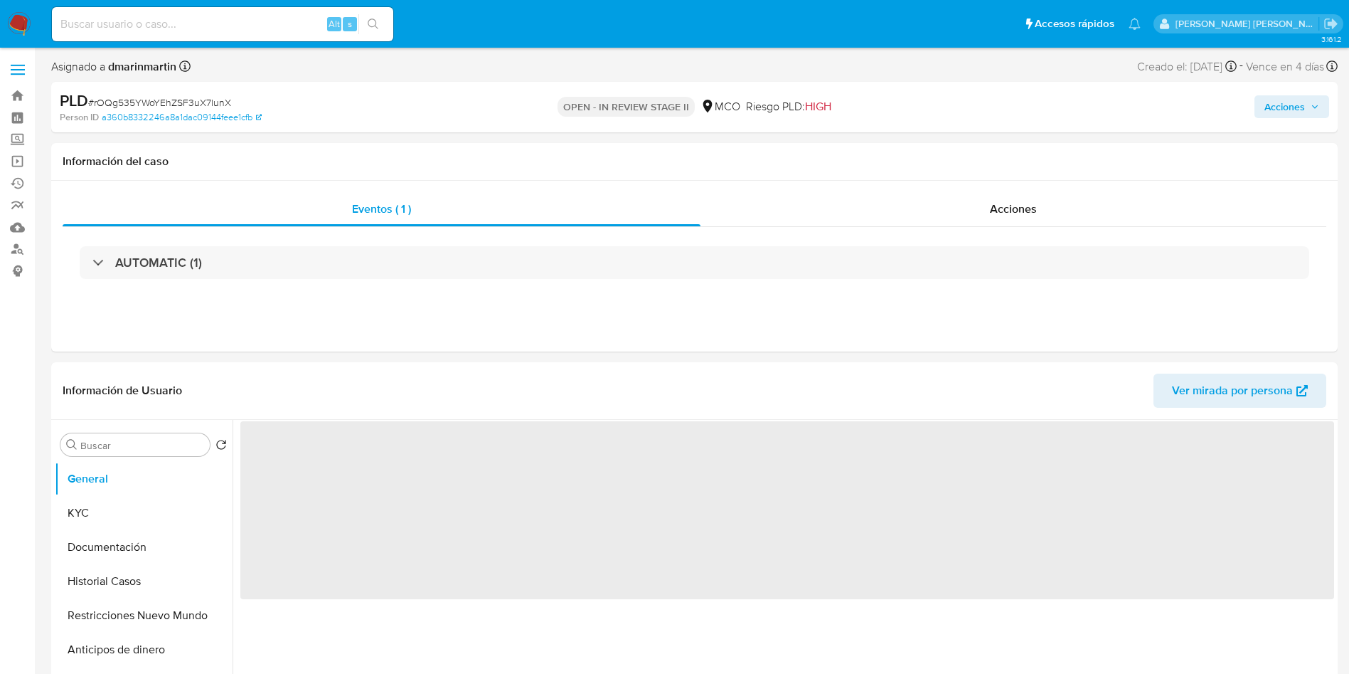
select select "10"
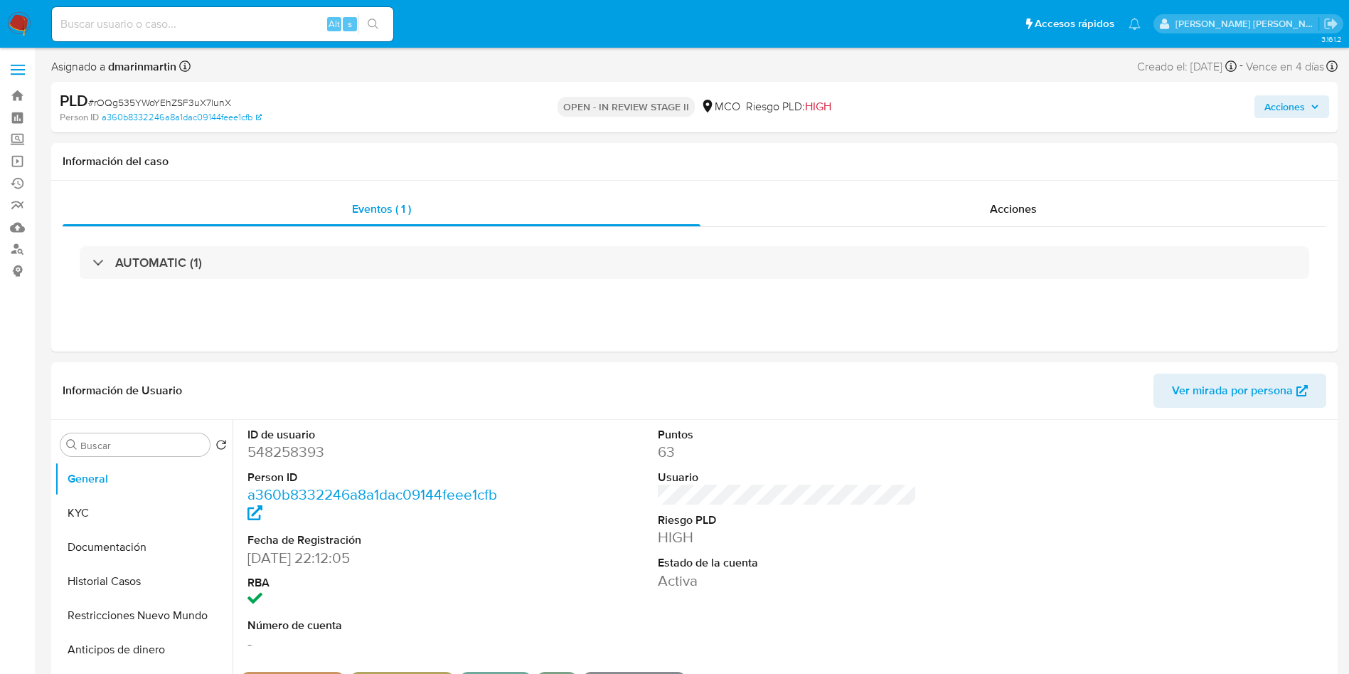
click at [1310, 102] on span "Acciones" at bounding box center [1292, 107] width 55 height 20
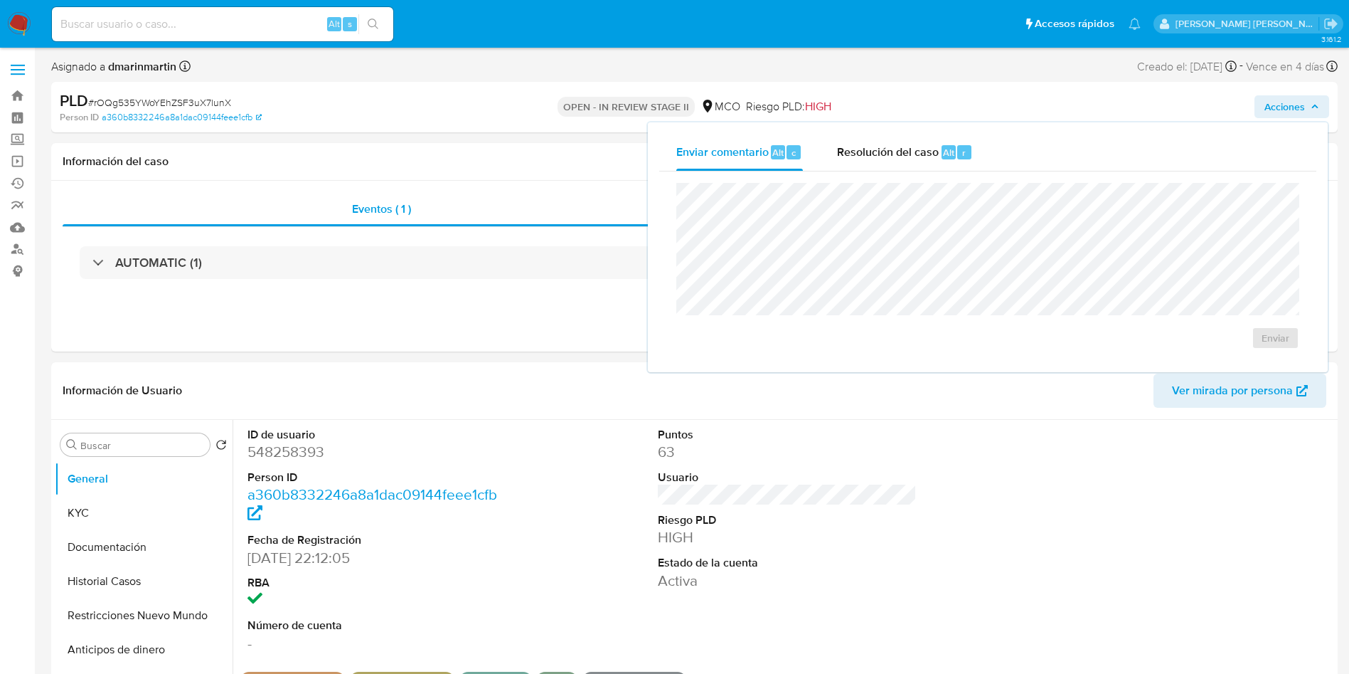
drag, startPoint x: 903, startPoint y: 147, endPoint x: 903, endPoint y: 173, distance: 25.6
click at [903, 149] on span "Resolución del caso" at bounding box center [888, 152] width 102 height 16
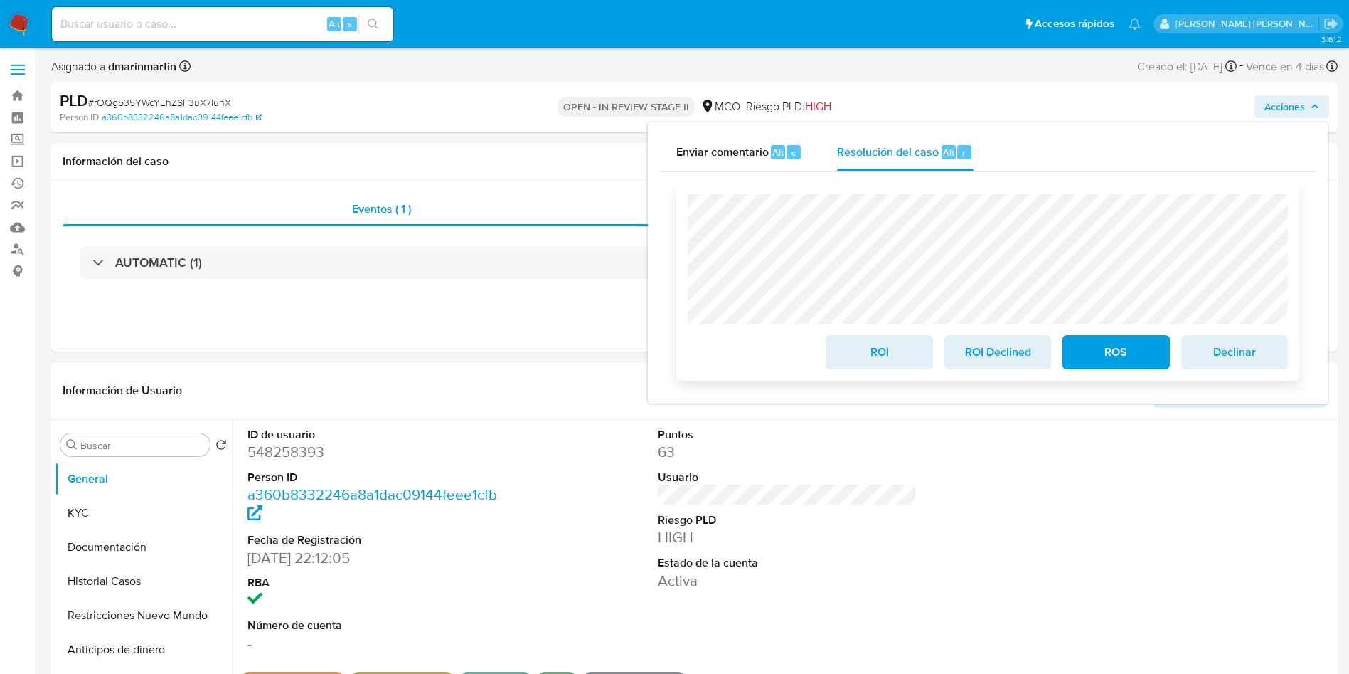
click at [875, 363] on span "ROI" at bounding box center [879, 351] width 70 height 31
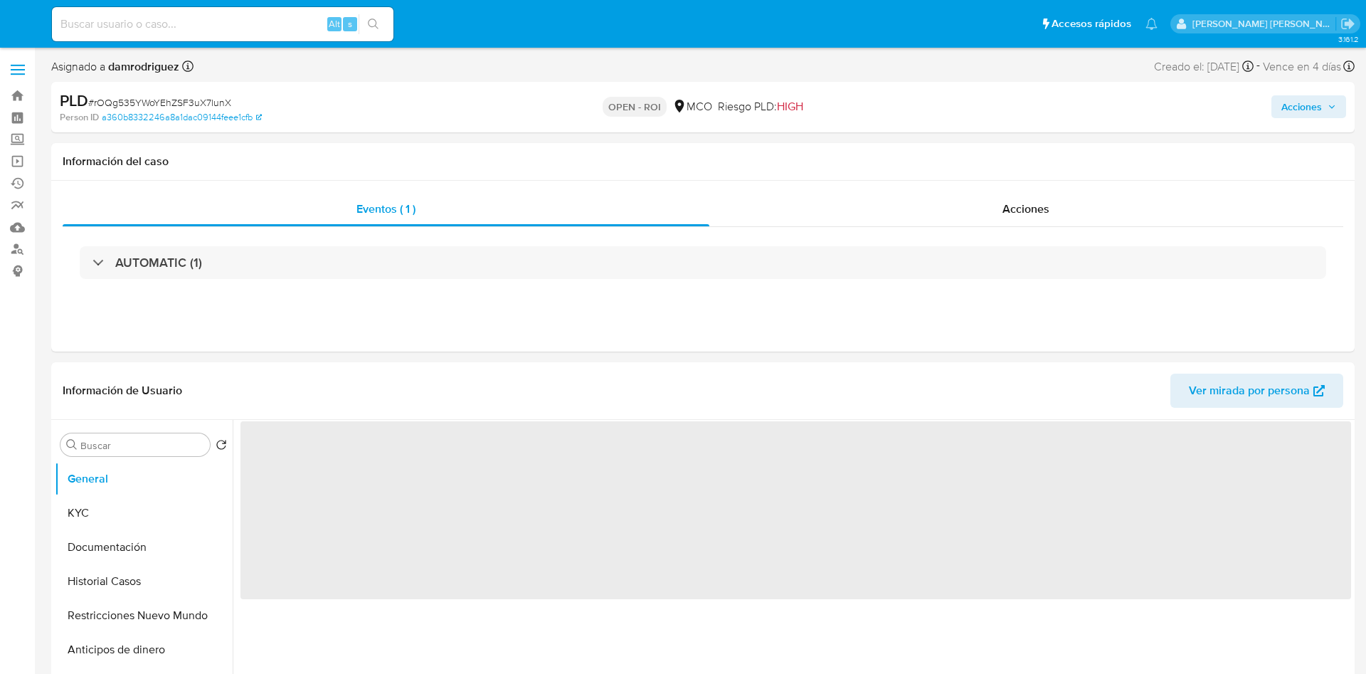
select select "10"
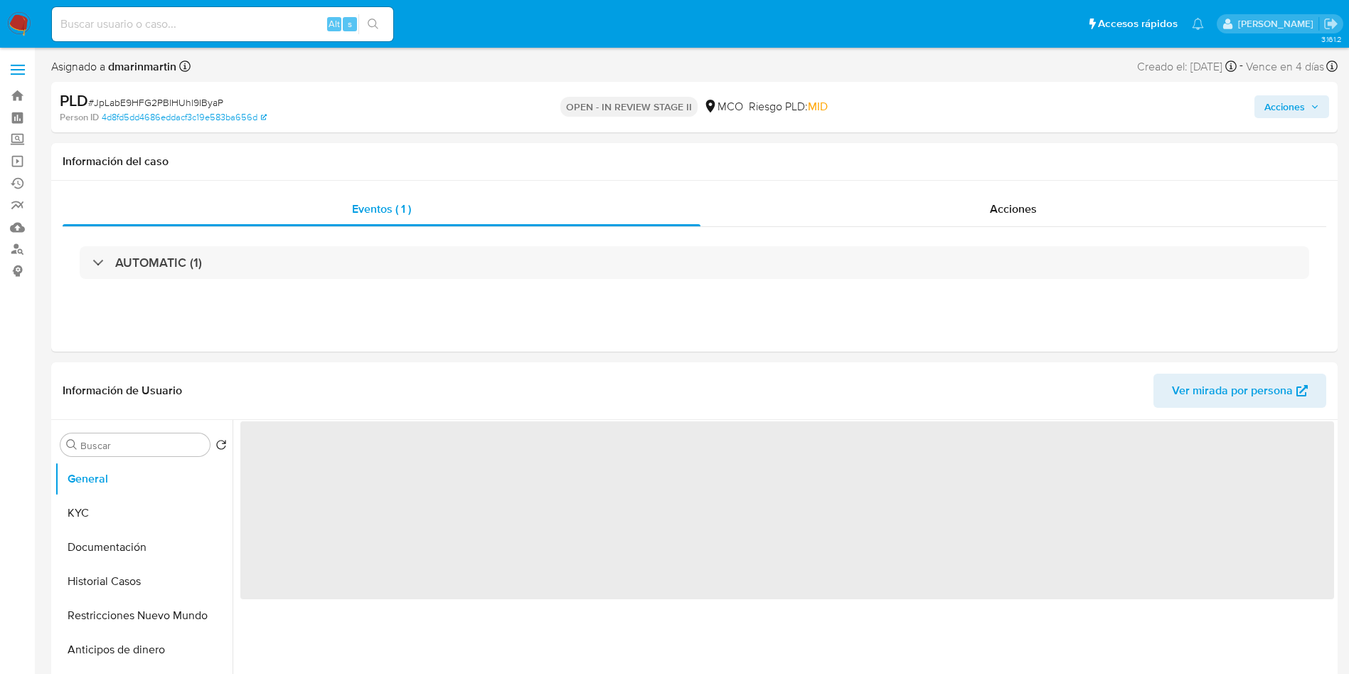
select select "10"
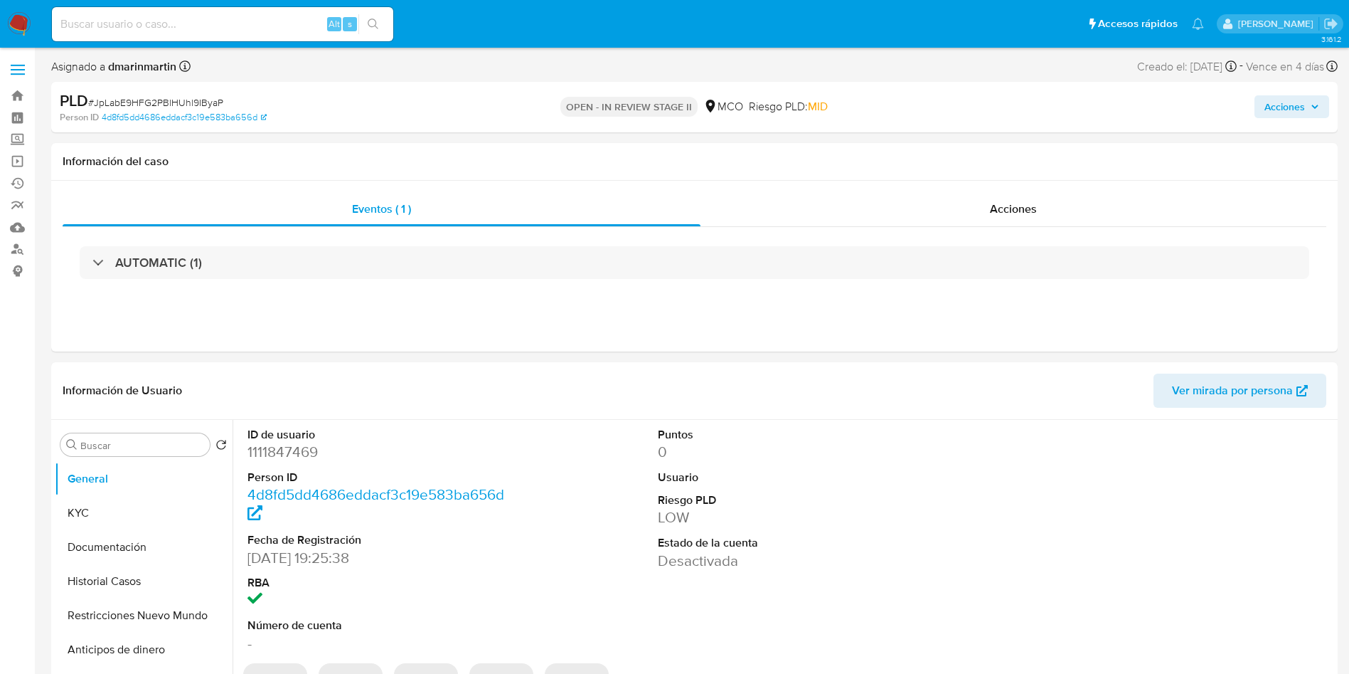
drag, startPoint x: 1274, startPoint y: 111, endPoint x: 1334, endPoint y: 83, distance: 65.9
click at [1275, 111] on span "Acciones" at bounding box center [1285, 106] width 41 height 23
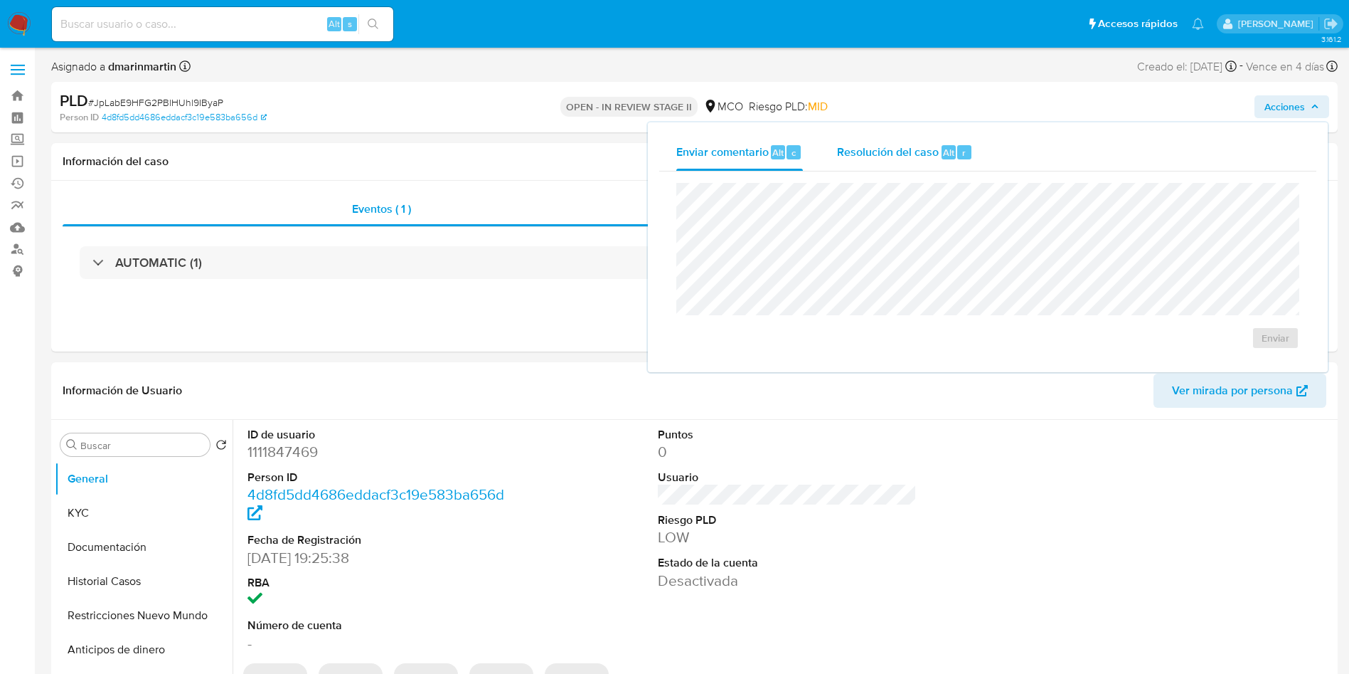
click at [918, 150] on span "Resolución del caso" at bounding box center [888, 152] width 102 height 16
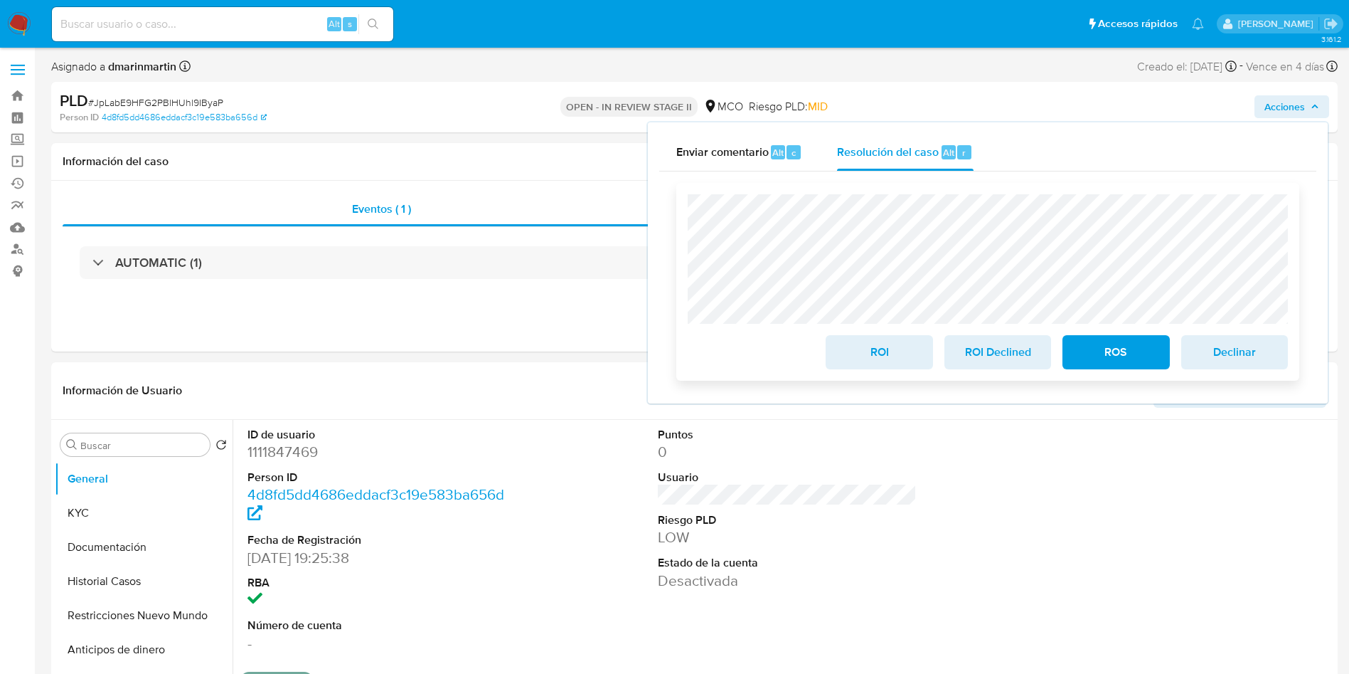
drag, startPoint x: 877, startPoint y: 362, endPoint x: 883, endPoint y: 366, distance: 7.3
click at [878, 362] on span "ROI" at bounding box center [879, 351] width 70 height 31
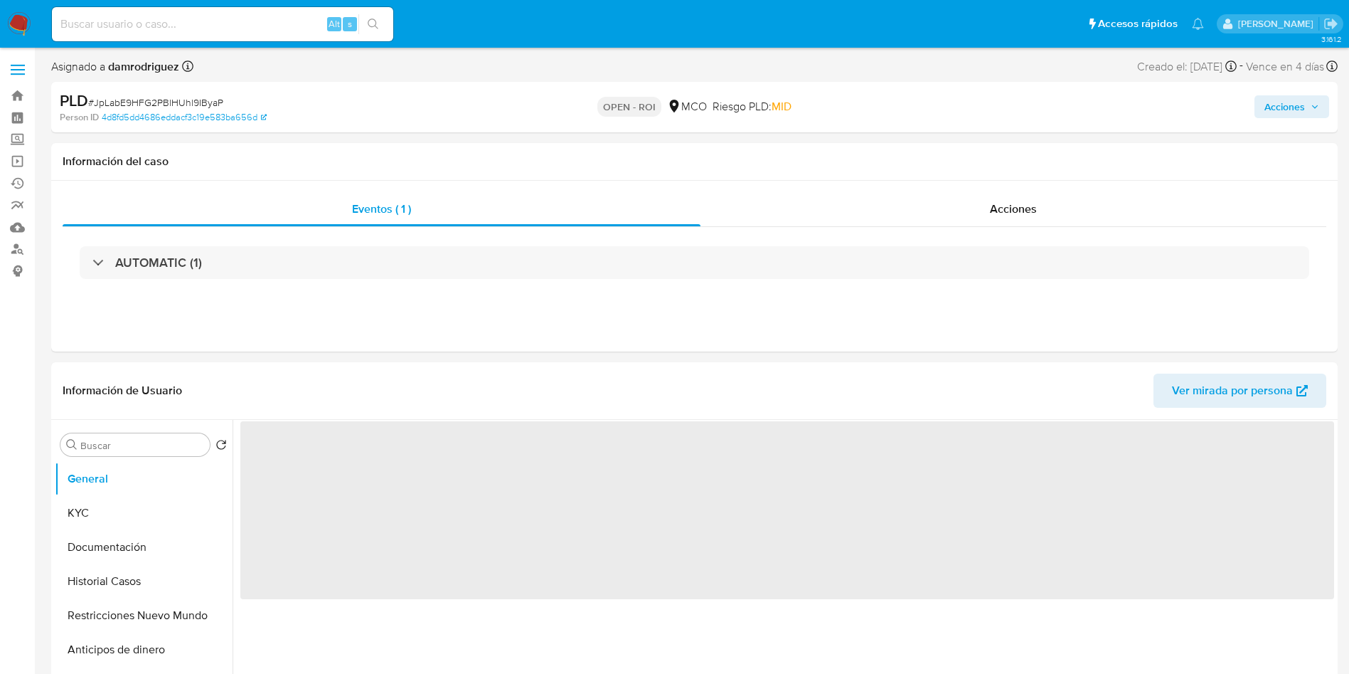
select select "10"
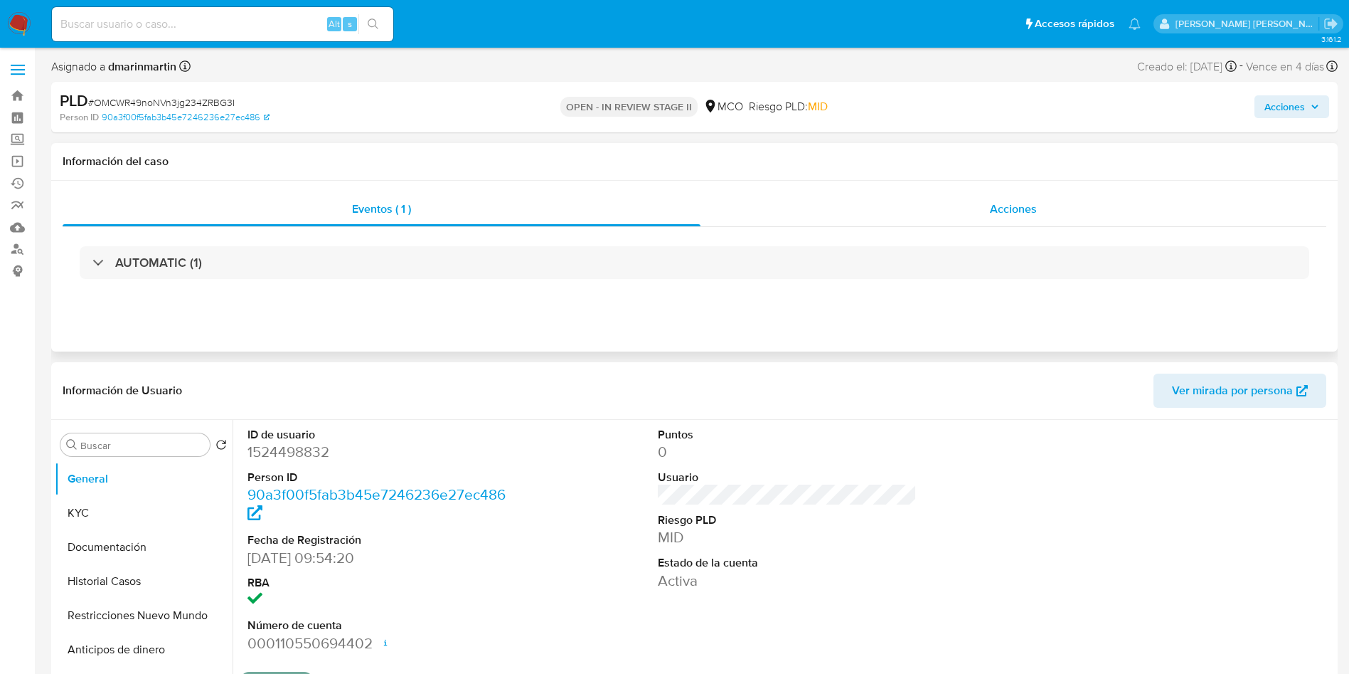
click at [1053, 222] on div "Acciones" at bounding box center [1014, 209] width 626 height 34
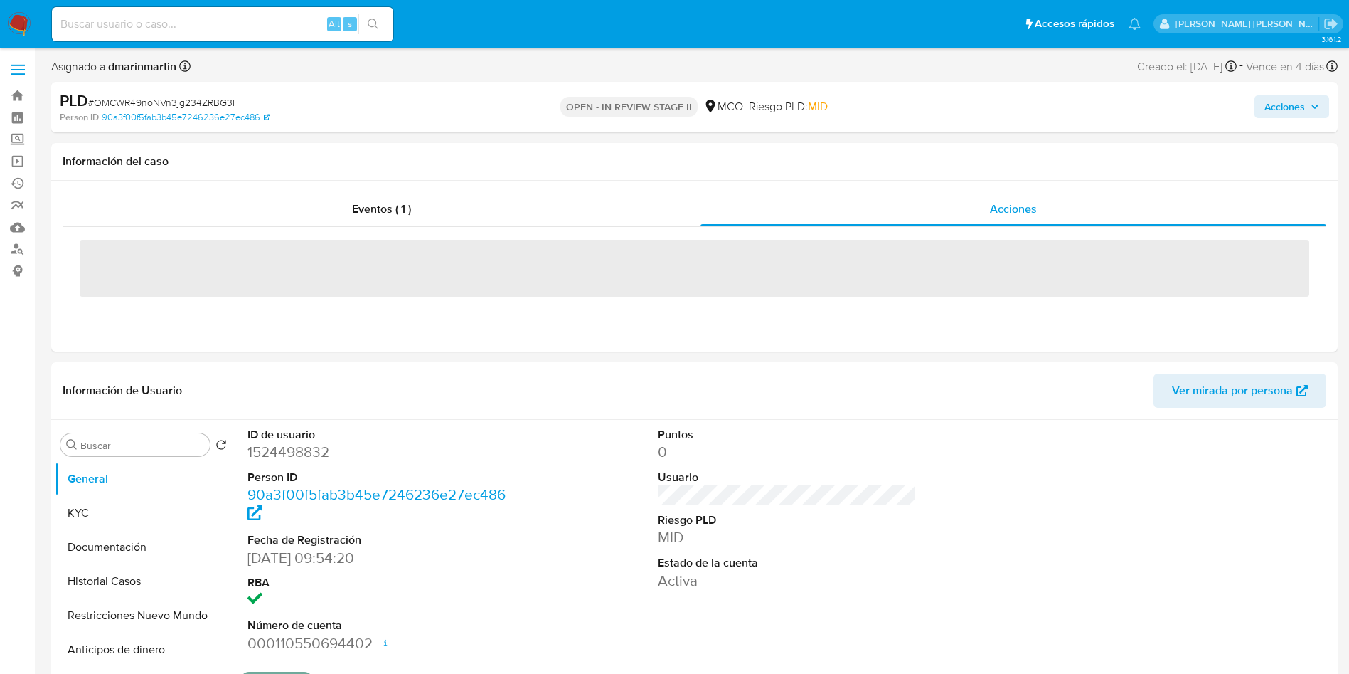
drag, startPoint x: 1311, startPoint y: 107, endPoint x: 1292, endPoint y: 116, distance: 20.7
click at [1302, 111] on span "Acciones" at bounding box center [1292, 107] width 55 height 20
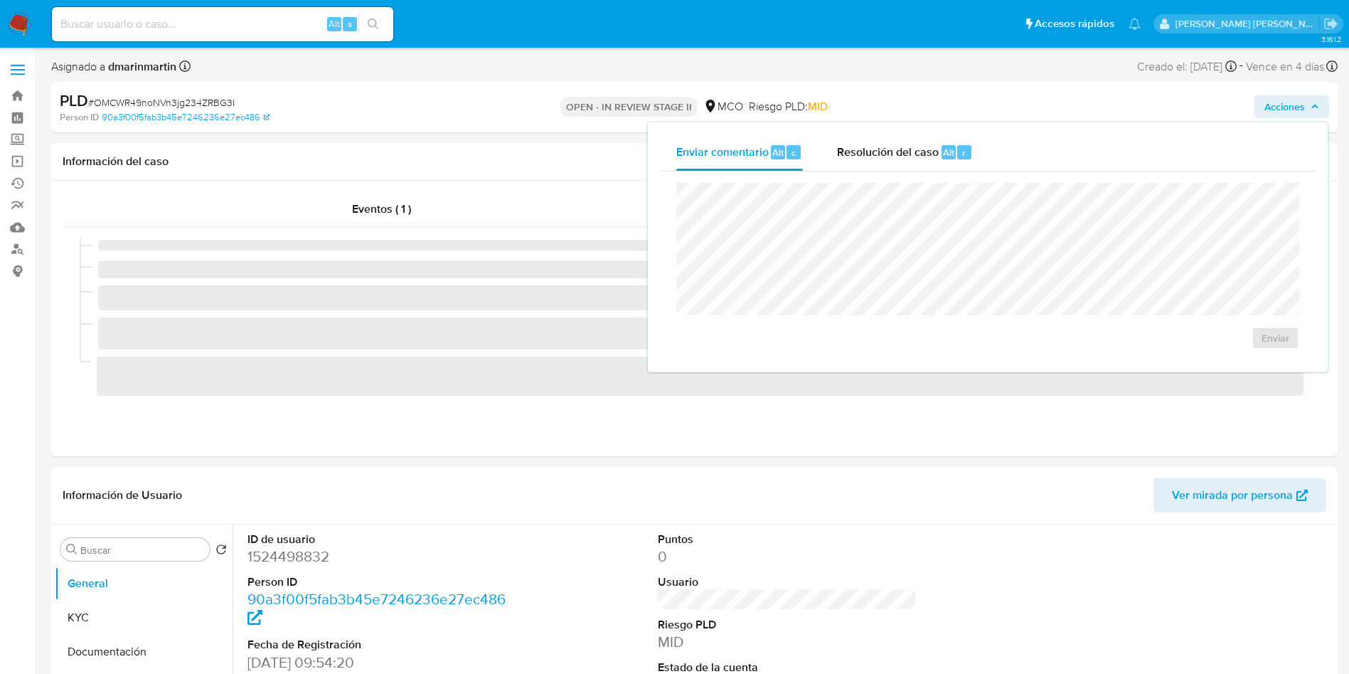
drag, startPoint x: 870, startPoint y: 161, endPoint x: 861, endPoint y: 177, distance: 18.5
click at [867, 164] on div "Resolución del caso Alt r" at bounding box center [905, 152] width 136 height 37
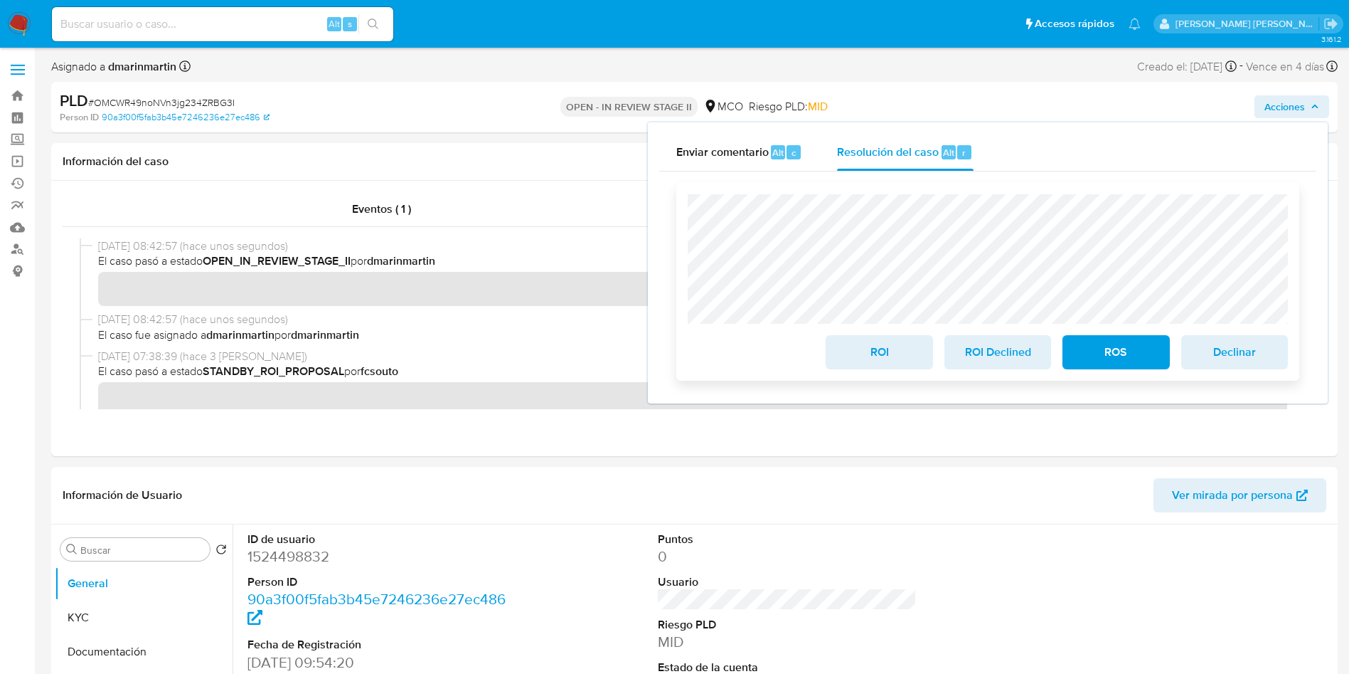
click at [873, 362] on span "ROI" at bounding box center [879, 351] width 70 height 31
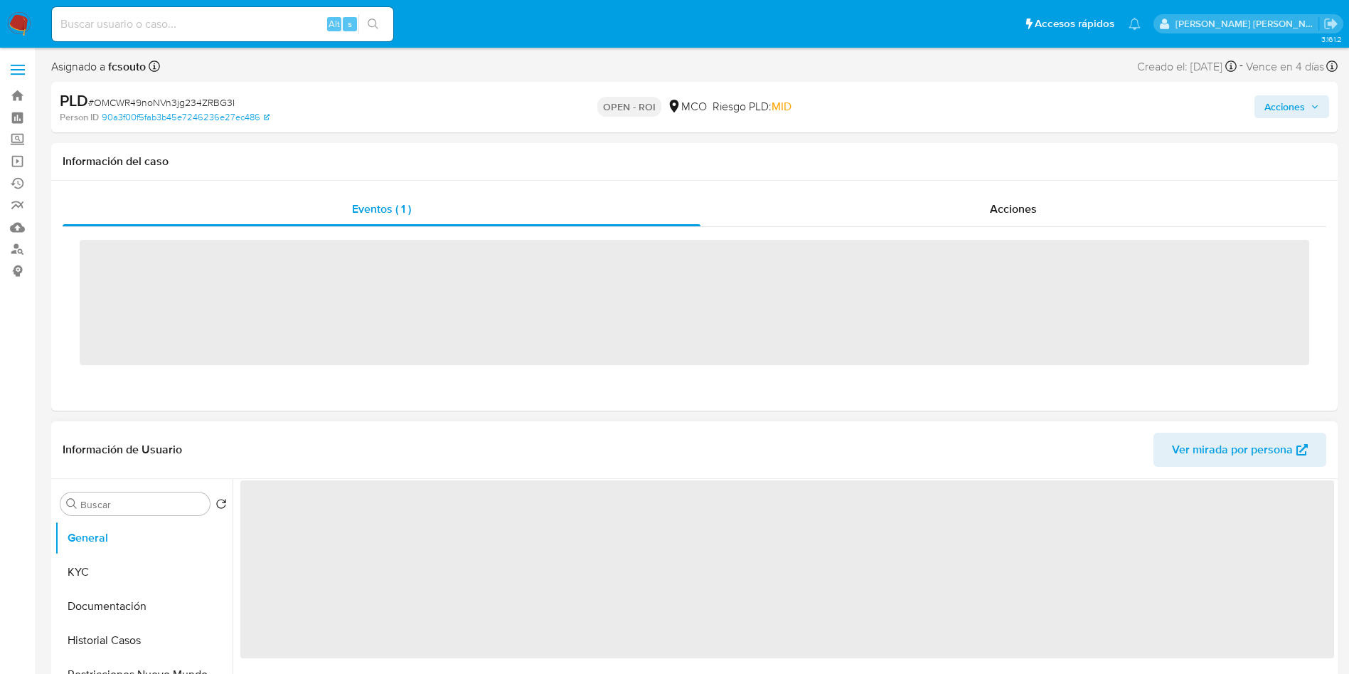
click at [630, 480] on span "‌" at bounding box center [787, 569] width 1094 height 178
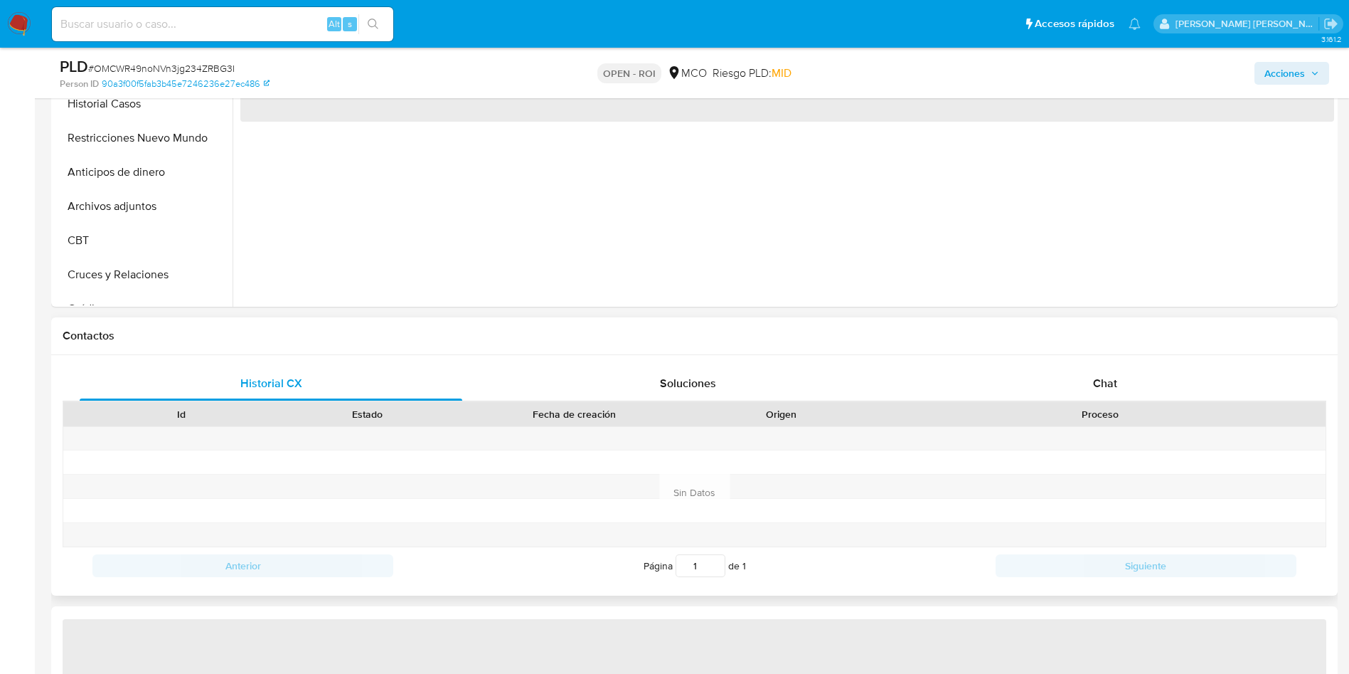
select select "10"
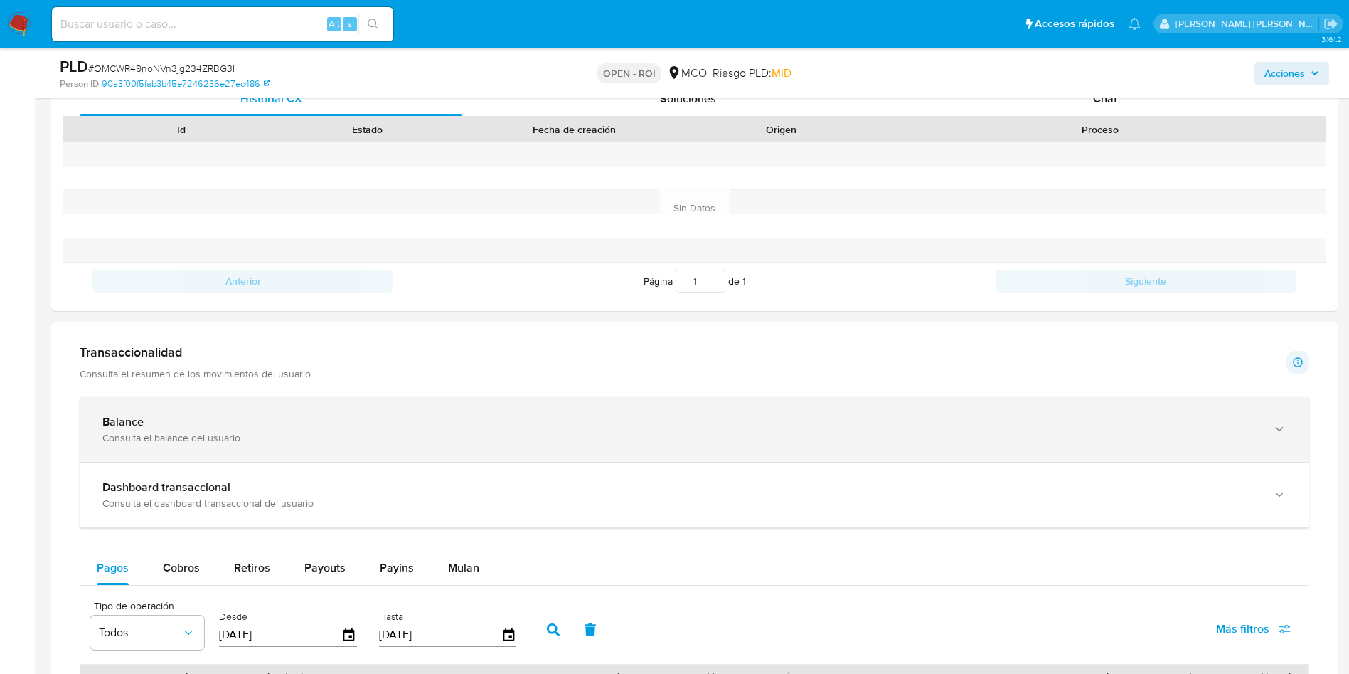
scroll to position [178, 0]
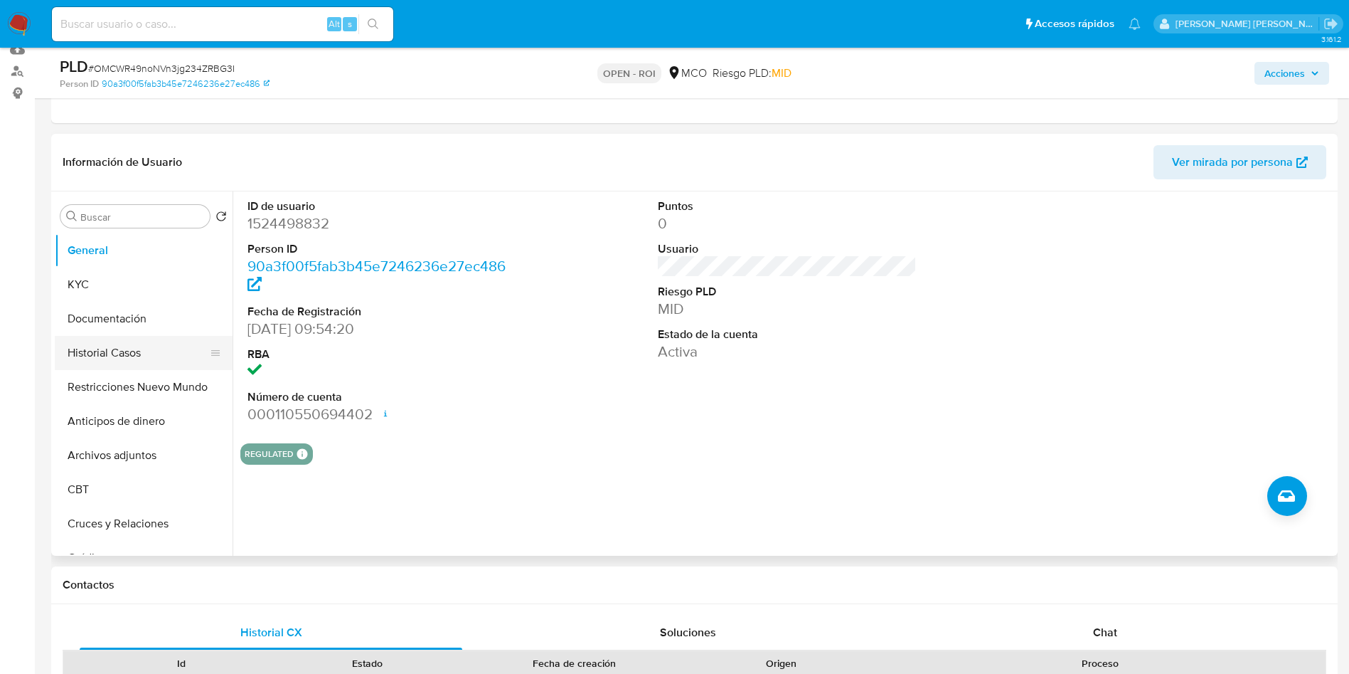
click at [128, 356] on button "Historial Casos" at bounding box center [138, 353] width 166 height 34
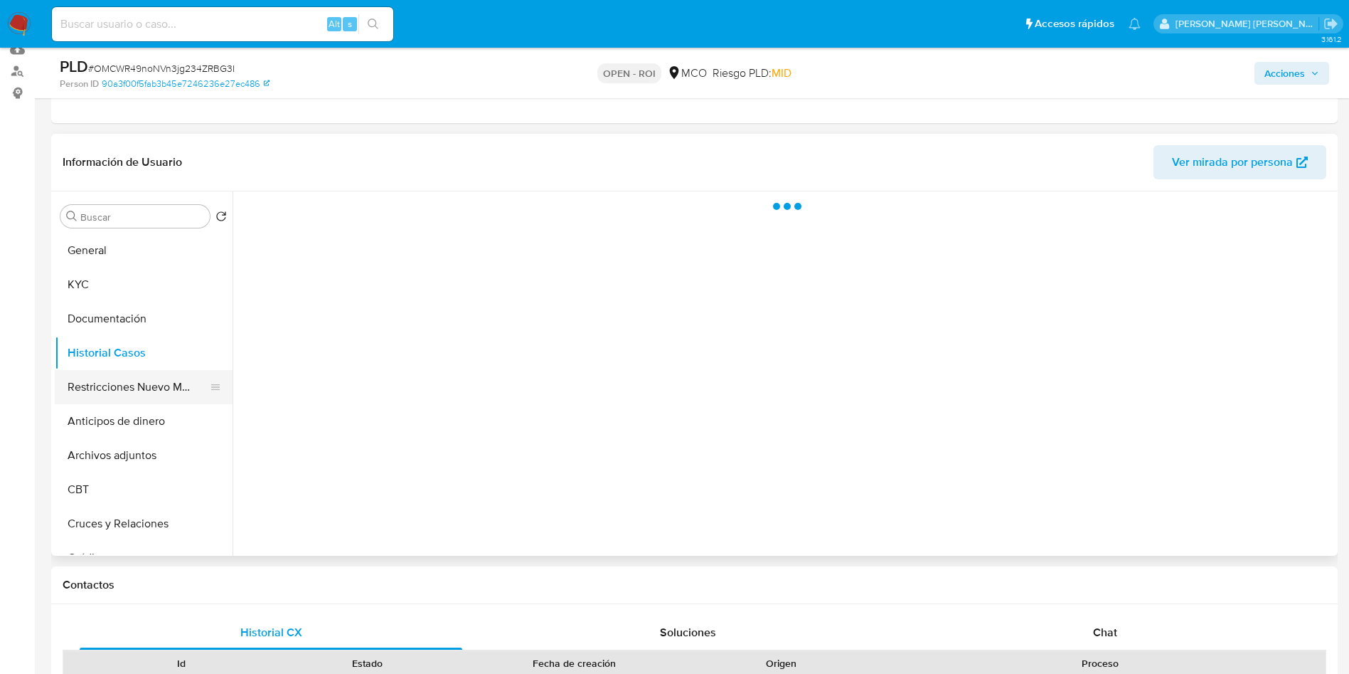
click at [125, 388] on button "Restricciones Nuevo Mundo" at bounding box center [138, 387] width 166 height 34
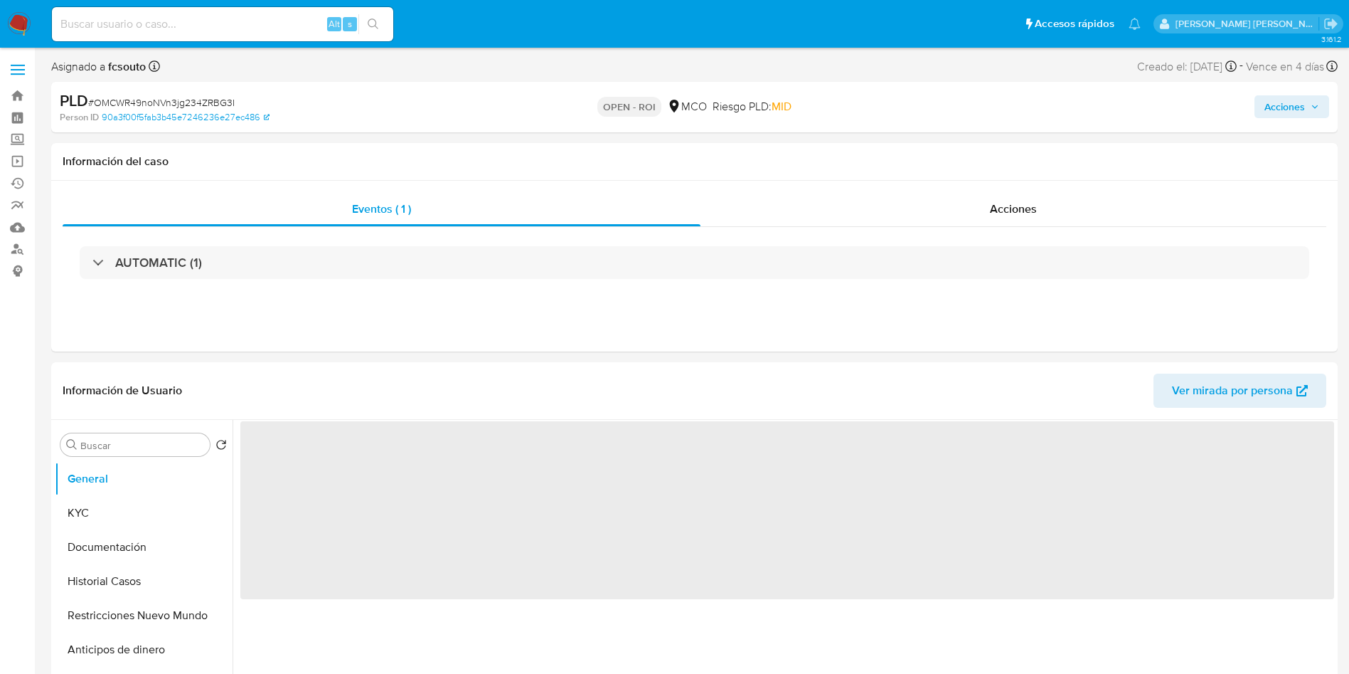
select select "10"
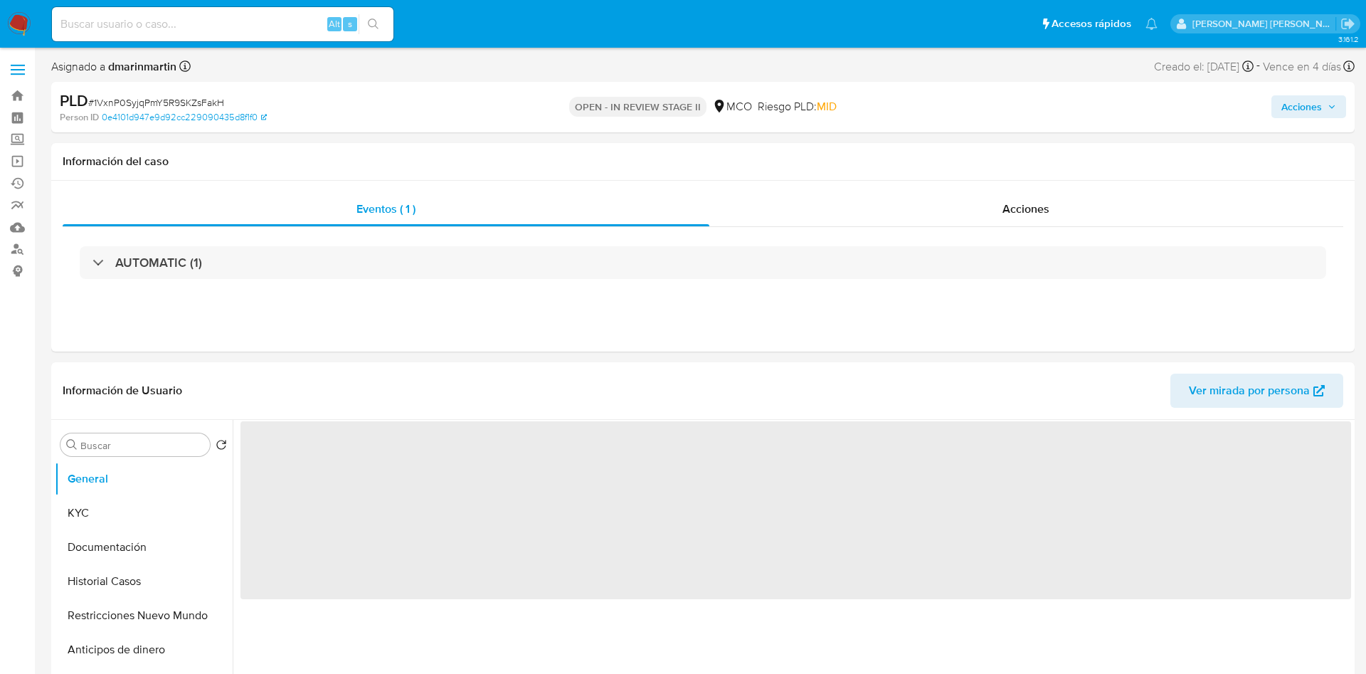
select select "10"
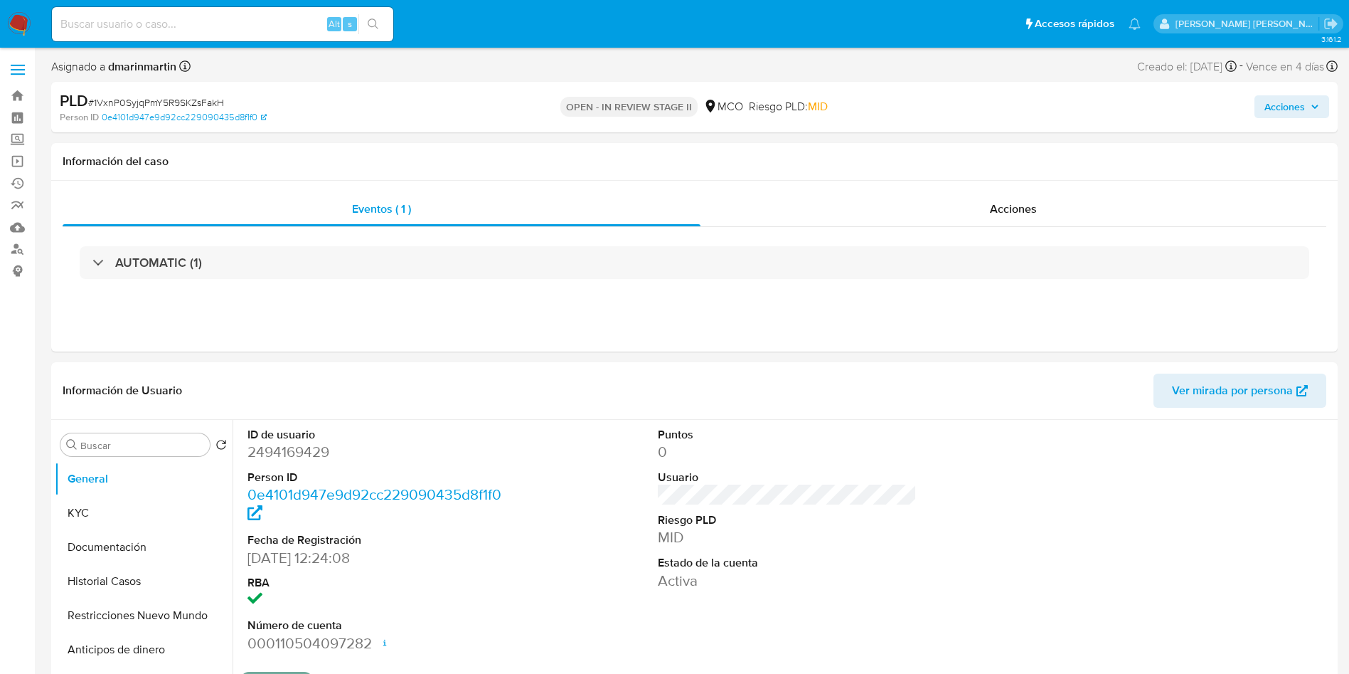
drag, startPoint x: 1295, startPoint y: 113, endPoint x: 1233, endPoint y: 117, distance: 62.0
click at [1268, 114] on span "Acciones" at bounding box center [1285, 106] width 41 height 23
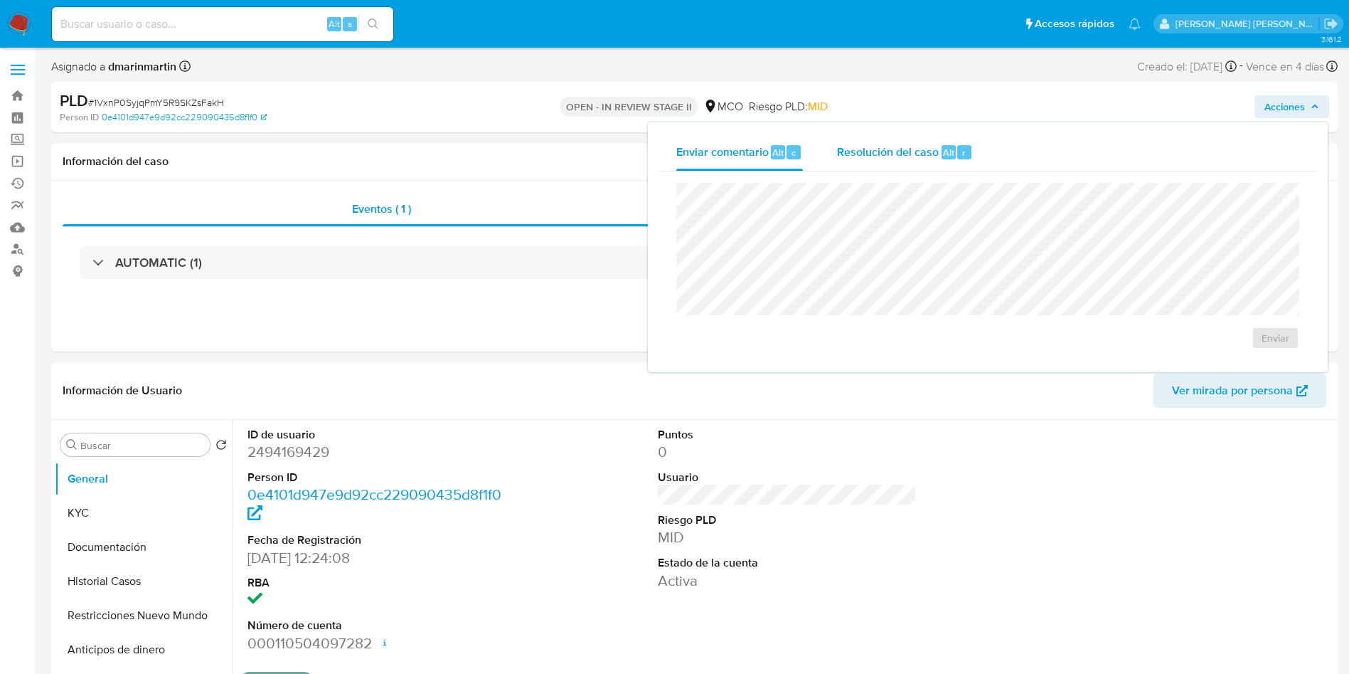
click at [943, 157] on span "Alt" at bounding box center [948, 153] width 11 height 14
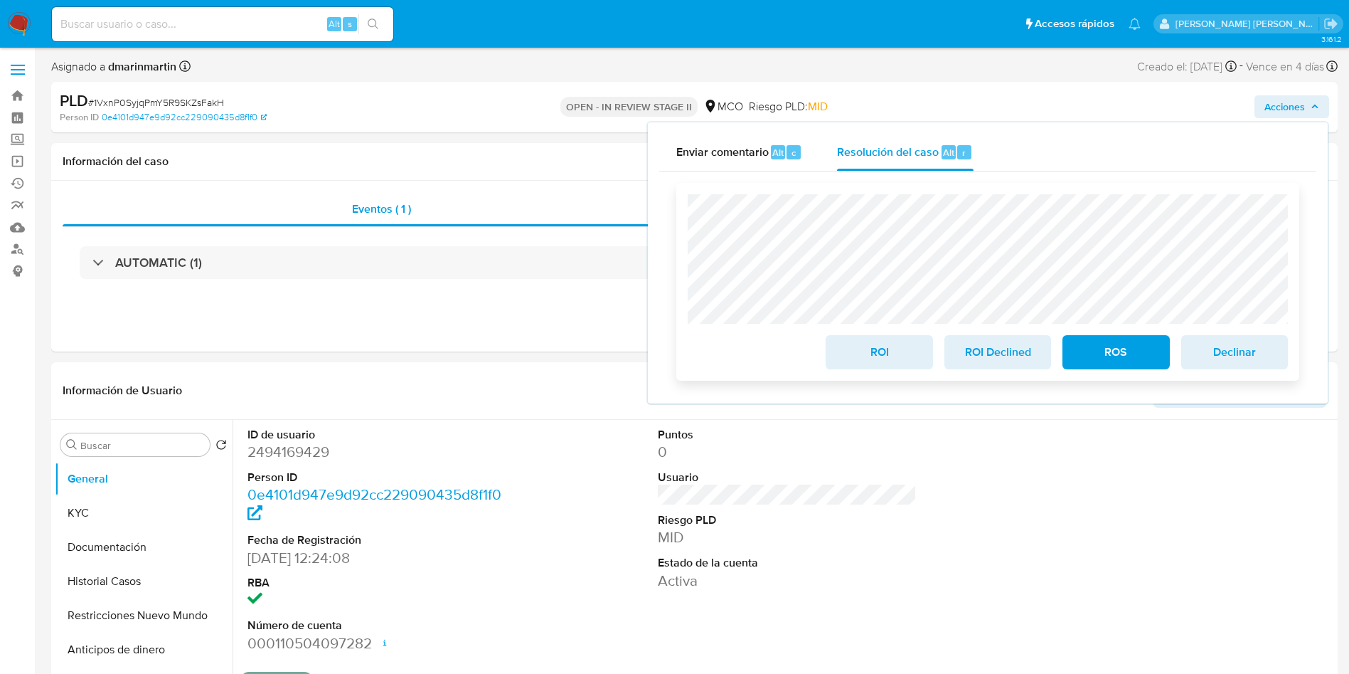
drag, startPoint x: 856, startPoint y: 348, endPoint x: 878, endPoint y: 330, distance: 27.8
click at [857, 347] on span "ROI" at bounding box center [879, 351] width 70 height 31
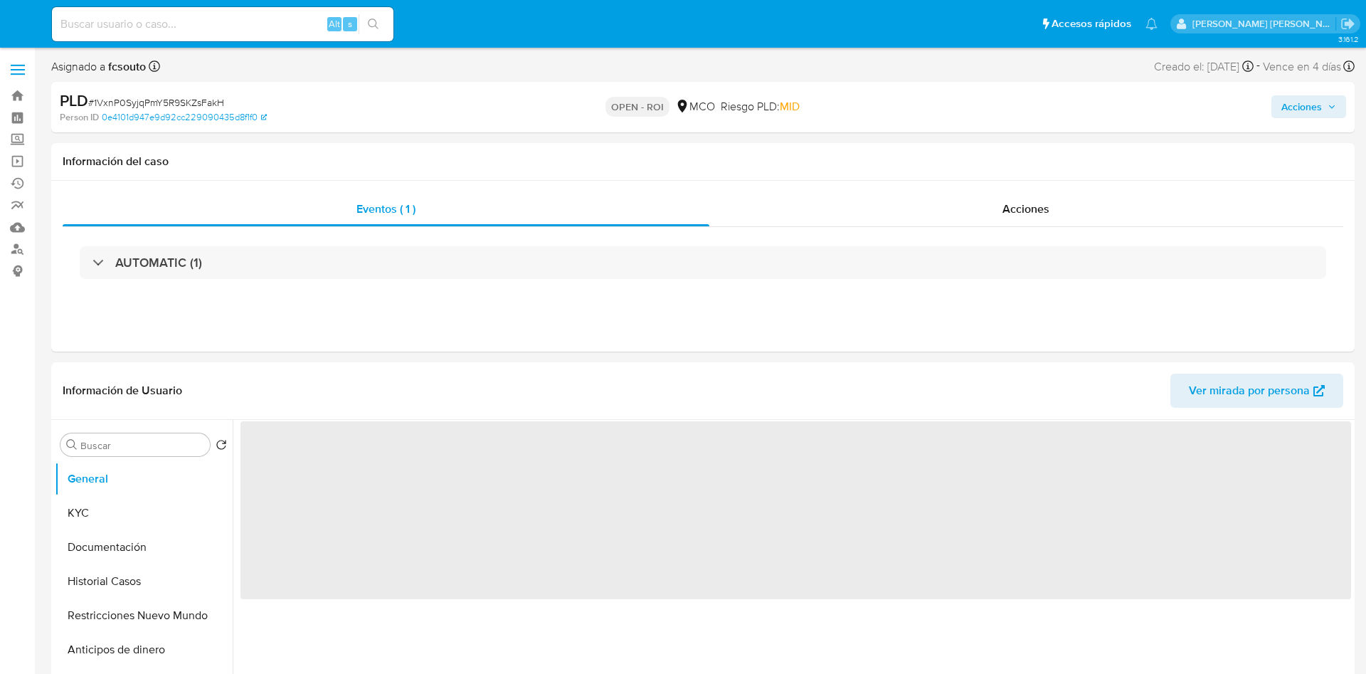
select select "10"
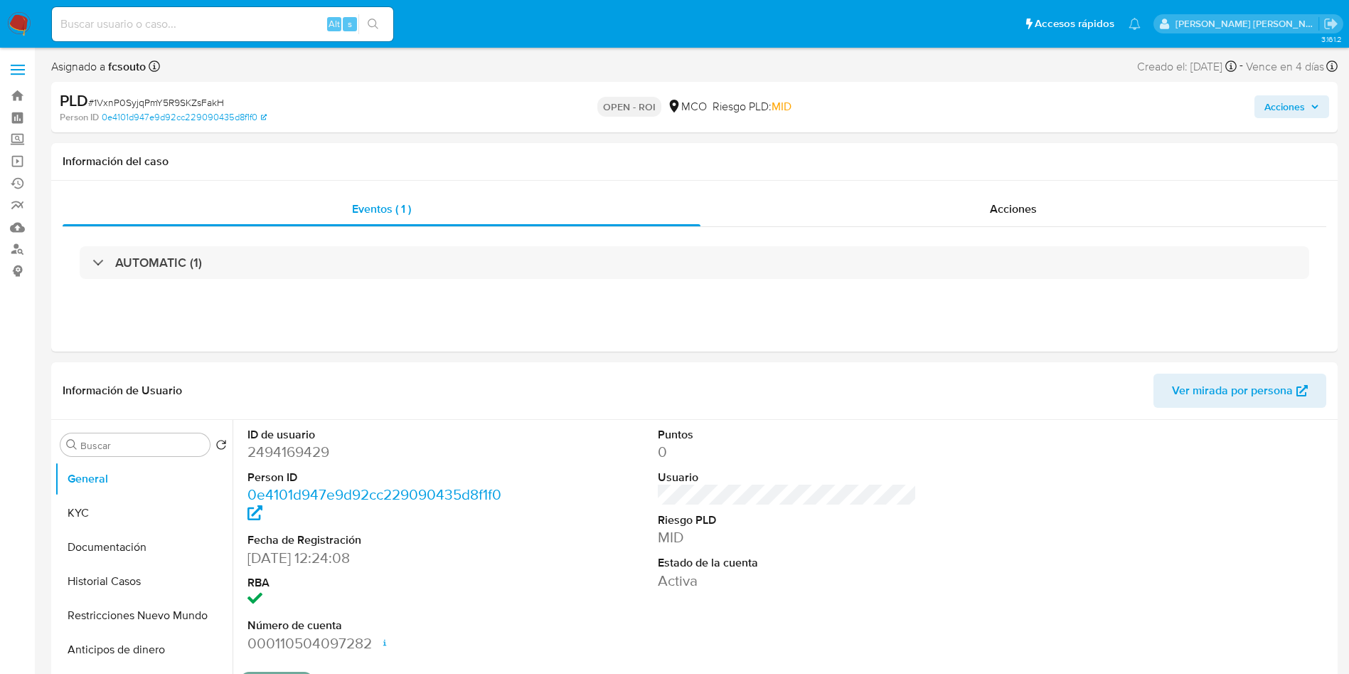
click at [1292, 111] on span "Acciones" at bounding box center [1285, 106] width 41 height 23
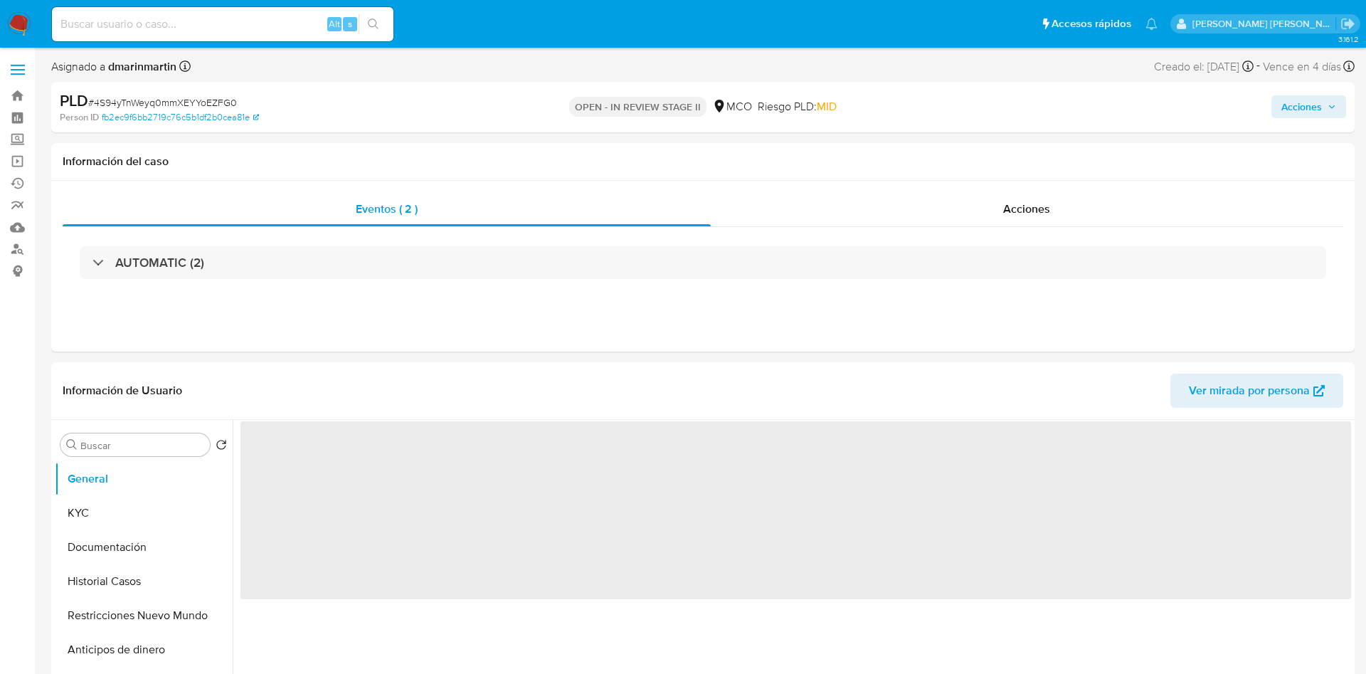
select select "10"
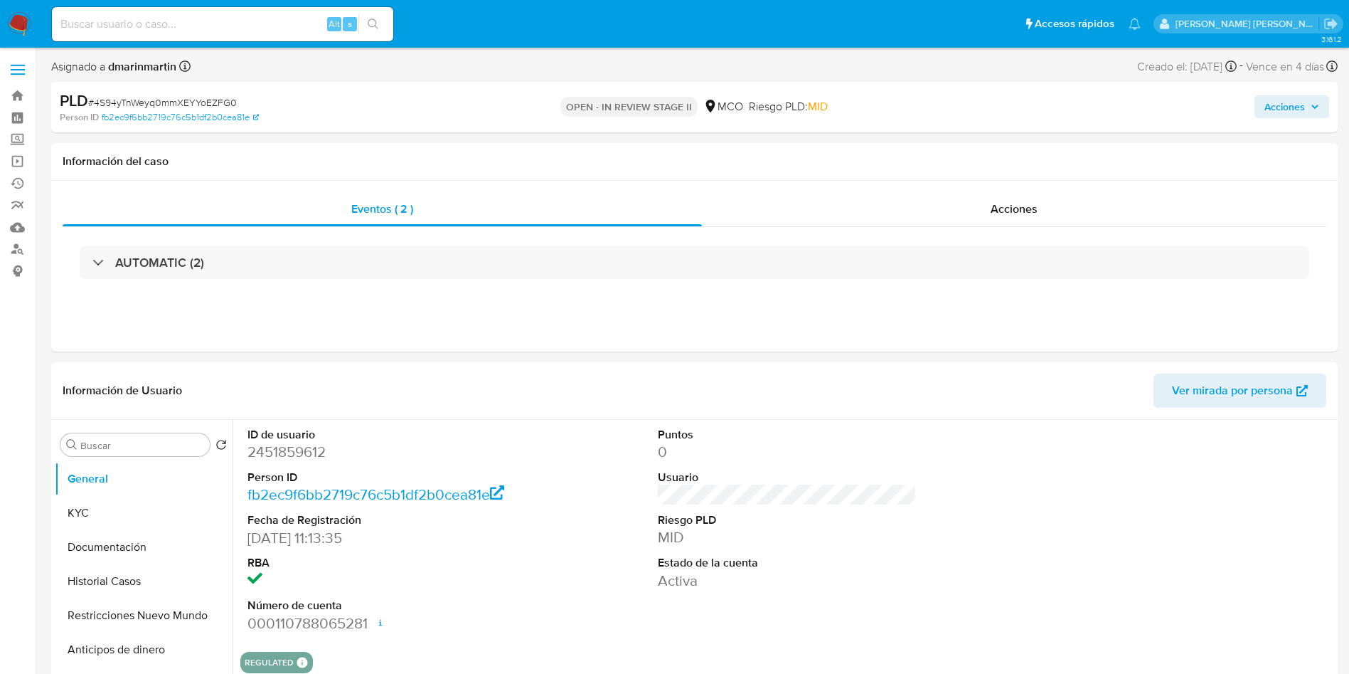
click at [1315, 95] on button "Acciones" at bounding box center [1292, 106] width 75 height 23
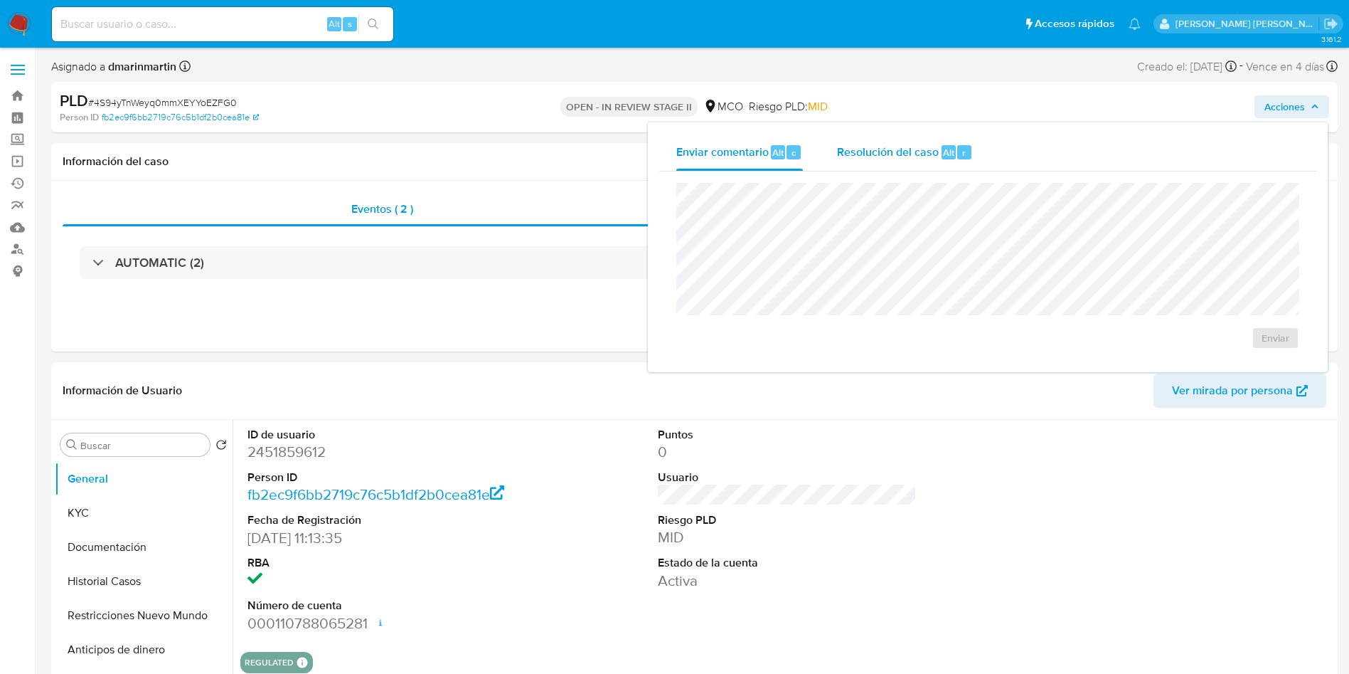
click at [908, 157] on span "Resolución del caso" at bounding box center [888, 152] width 102 height 16
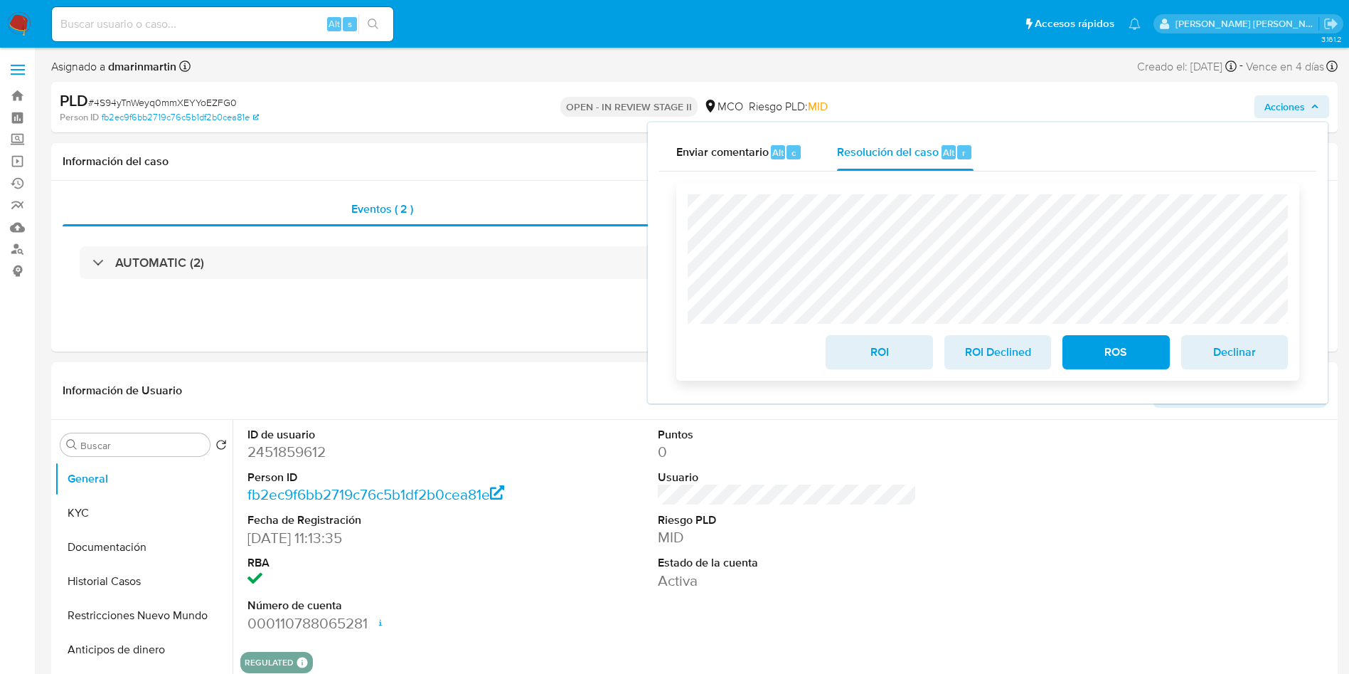
click at [892, 355] on span "ROI" at bounding box center [879, 351] width 70 height 31
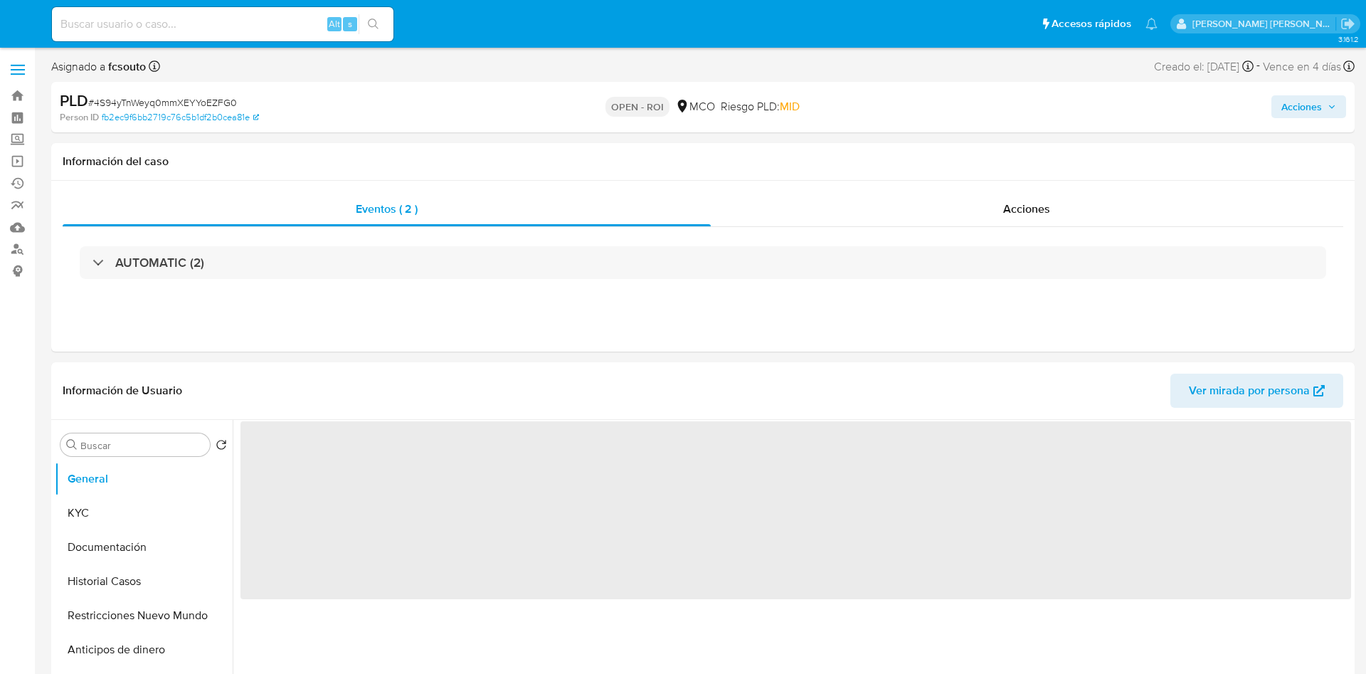
select select "10"
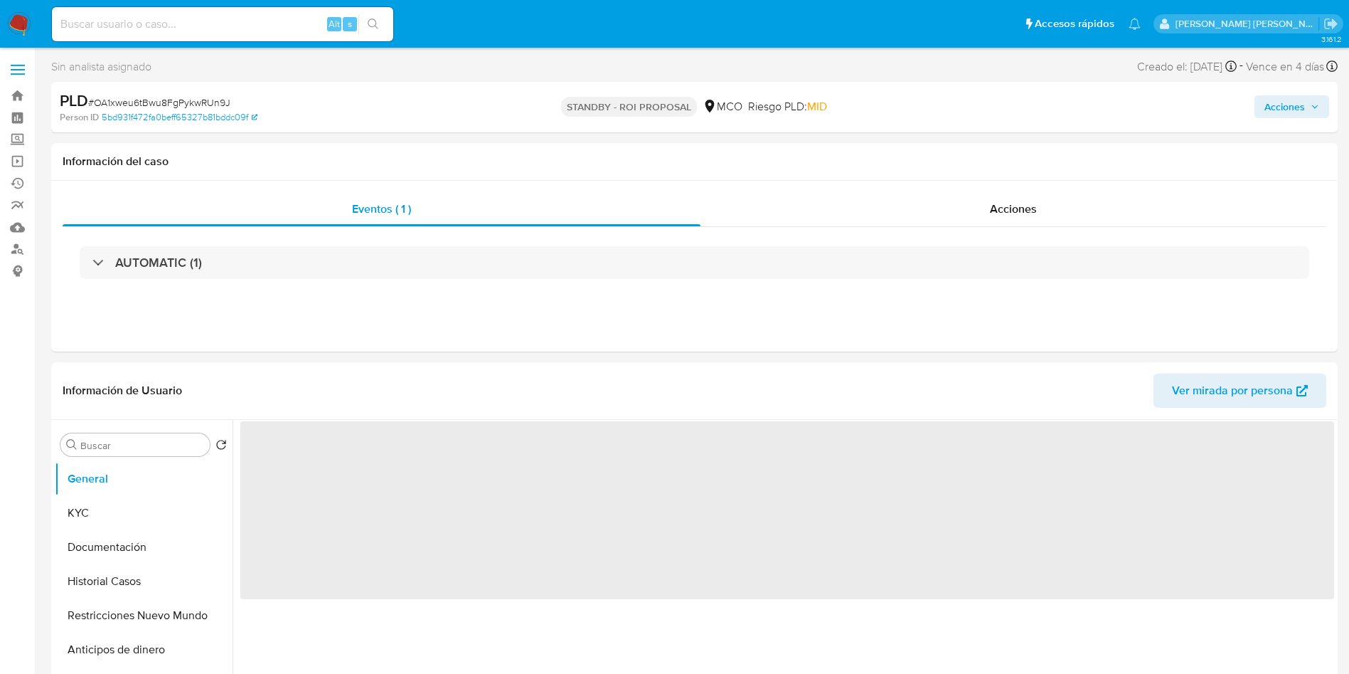
select select "10"
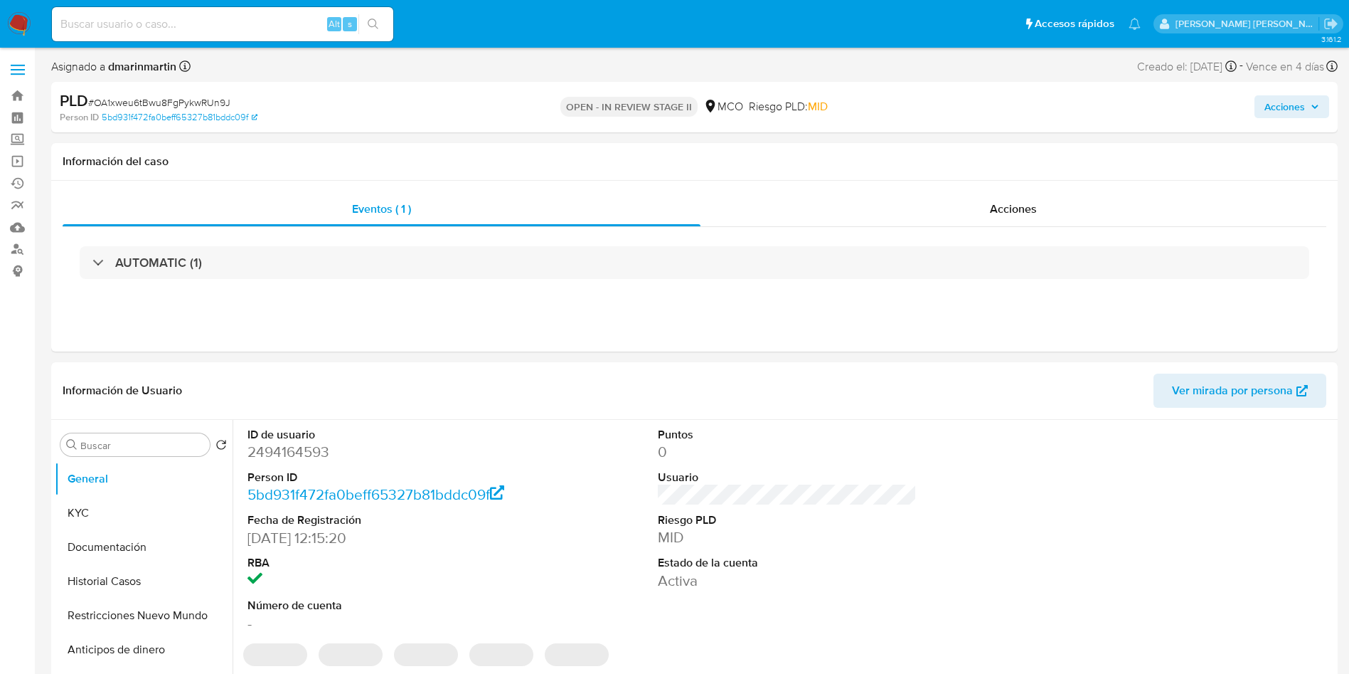
select select "10"
click at [1303, 118] on div "Acciones" at bounding box center [1120, 106] width 420 height 33
drag, startPoint x: 1301, startPoint y: 115, endPoint x: 1292, endPoint y: 113, distance: 8.7
click at [1300, 113] on span "Acciones" at bounding box center [1285, 106] width 41 height 23
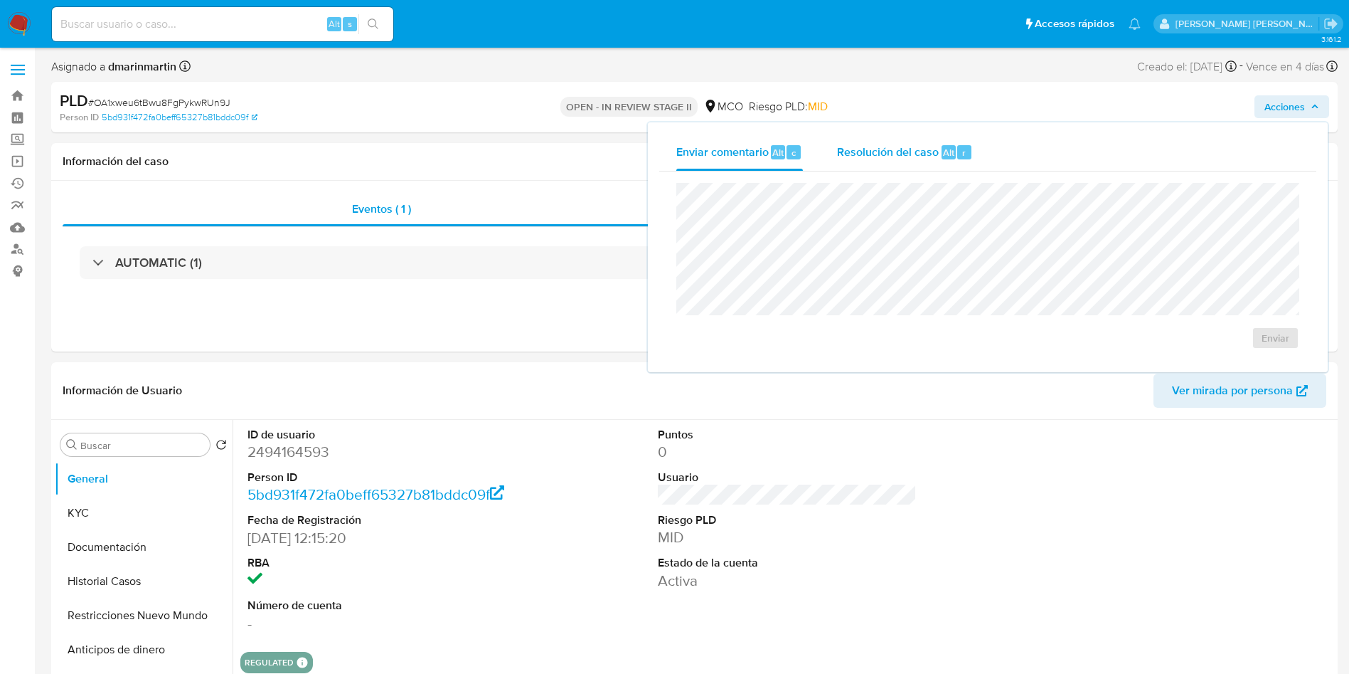
click at [877, 153] on span "Resolución del caso" at bounding box center [888, 152] width 102 height 16
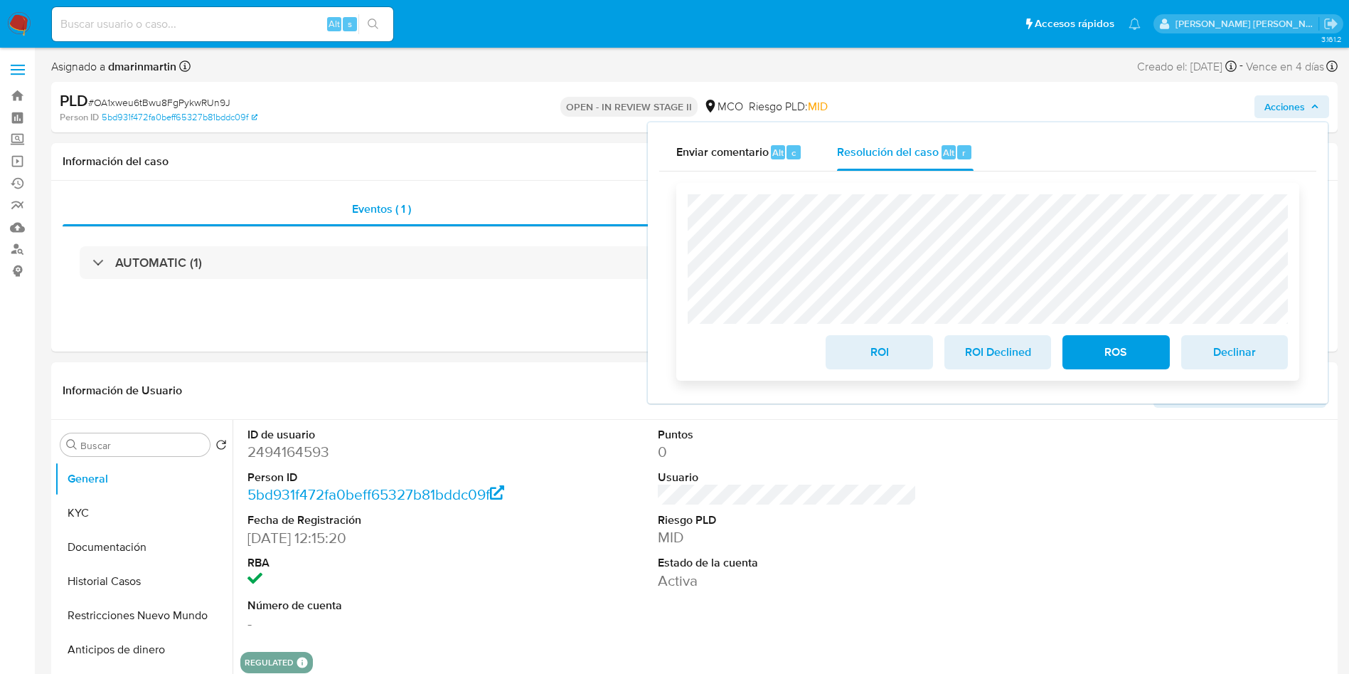
click at [875, 354] on span "ROI" at bounding box center [879, 351] width 70 height 31
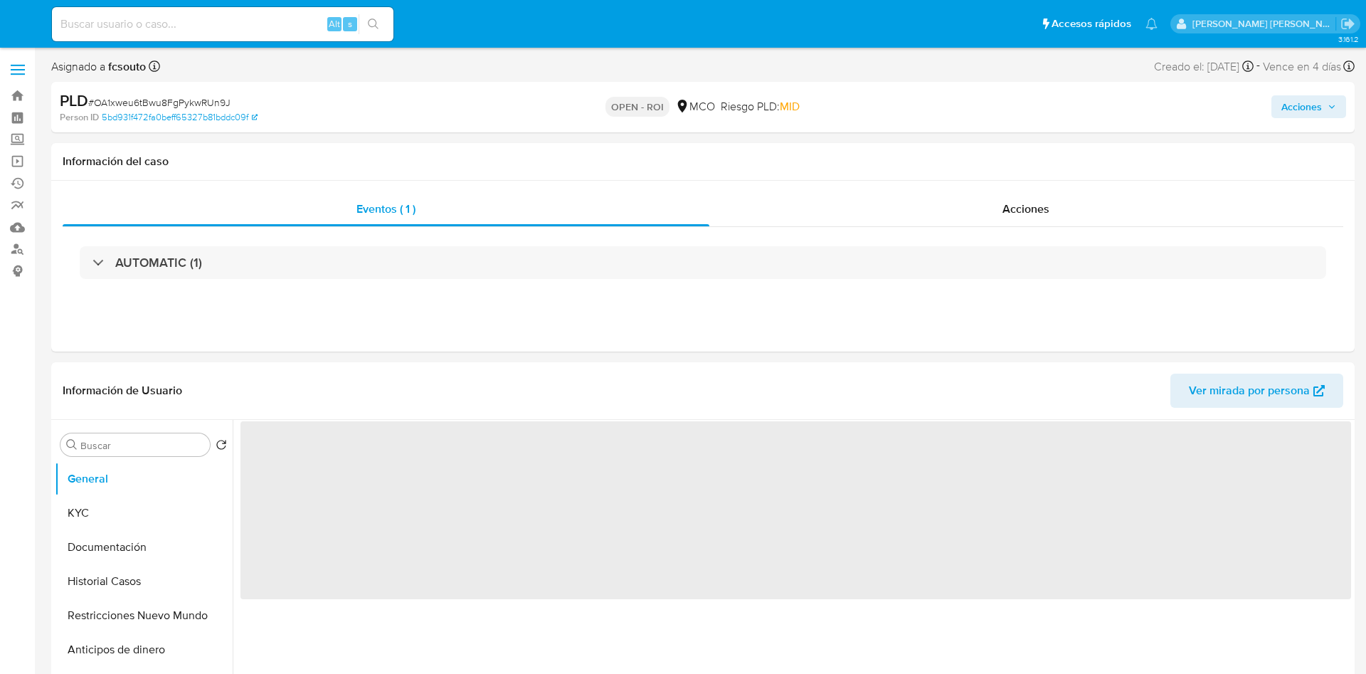
select select "10"
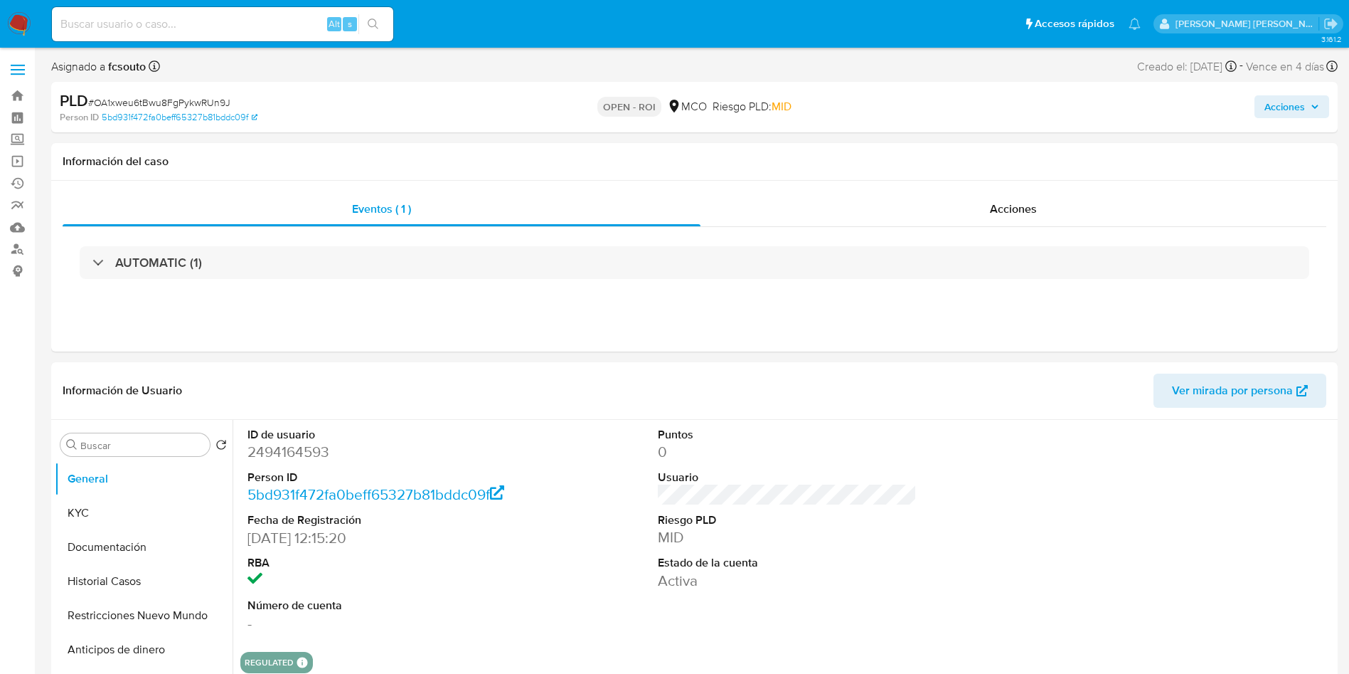
click at [1284, 107] on span "Acciones" at bounding box center [1285, 106] width 41 height 23
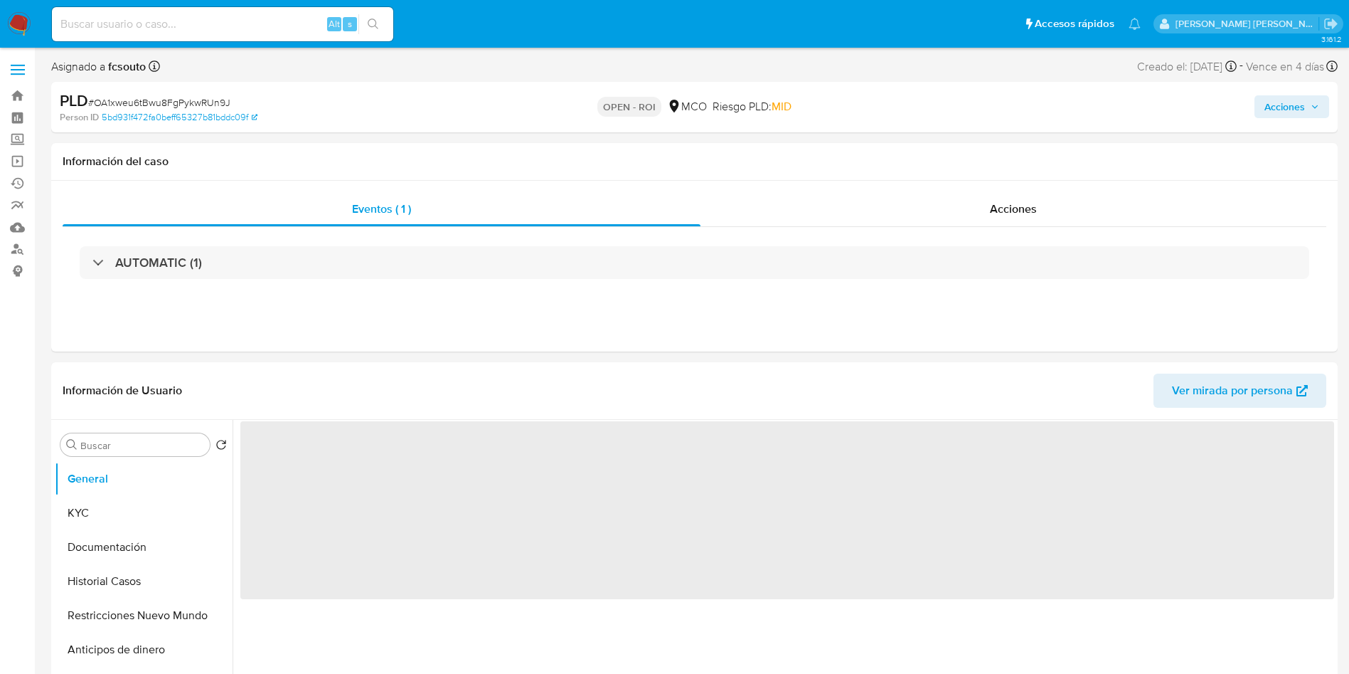
select select "10"
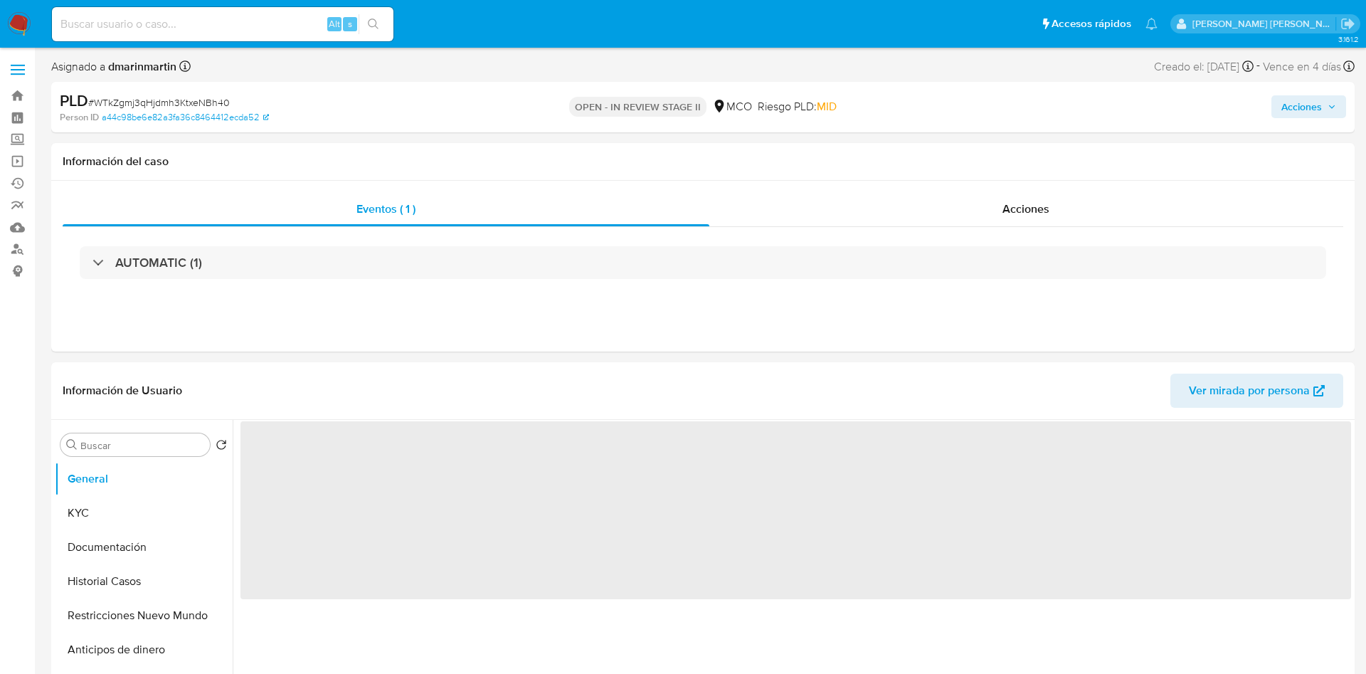
select select "10"
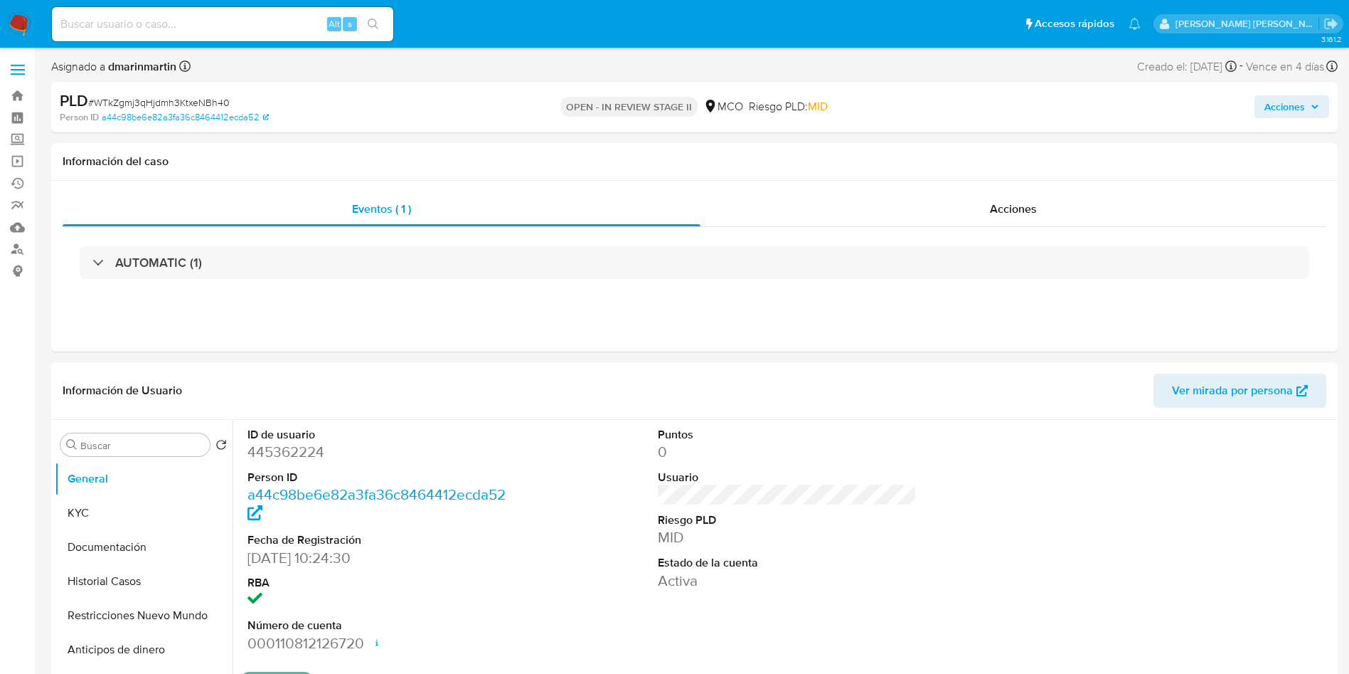
click at [1312, 113] on span "Acciones" at bounding box center [1292, 107] width 55 height 20
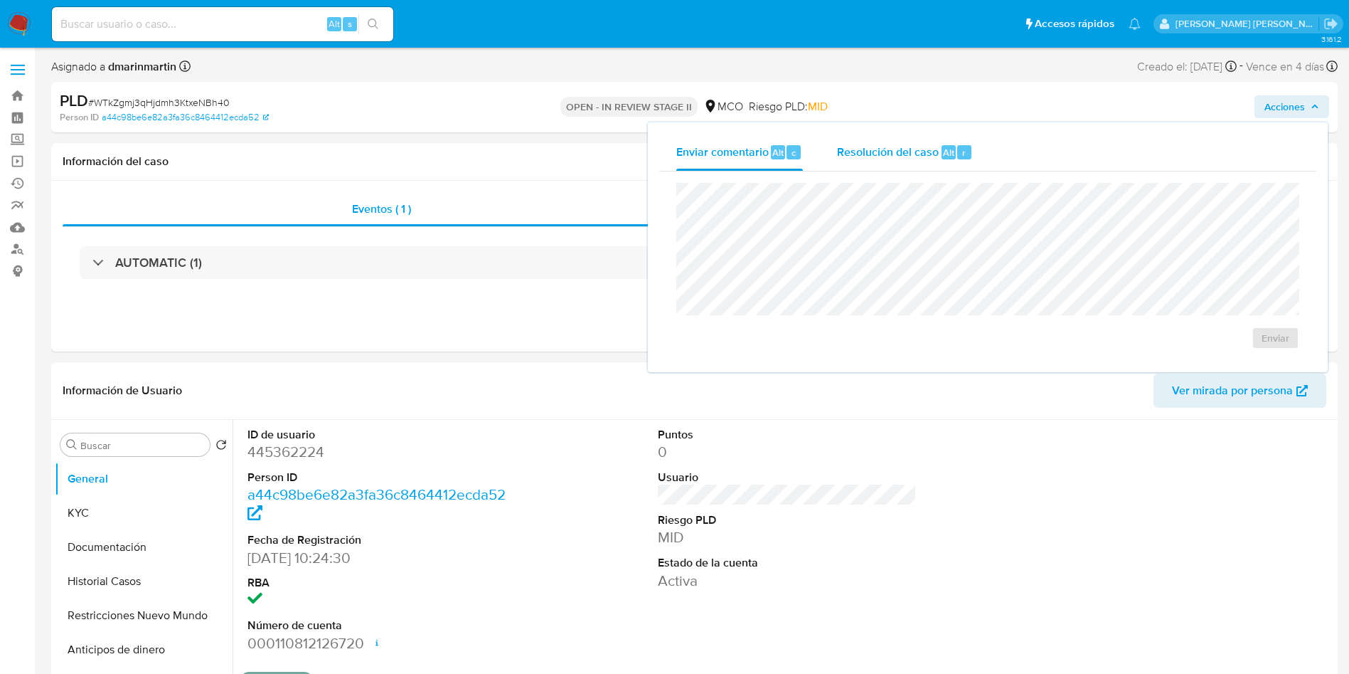
drag, startPoint x: 936, startPoint y: 151, endPoint x: 930, endPoint y: 169, distance: 18.7
click at [935, 153] on span "Resolución del caso" at bounding box center [888, 152] width 102 height 16
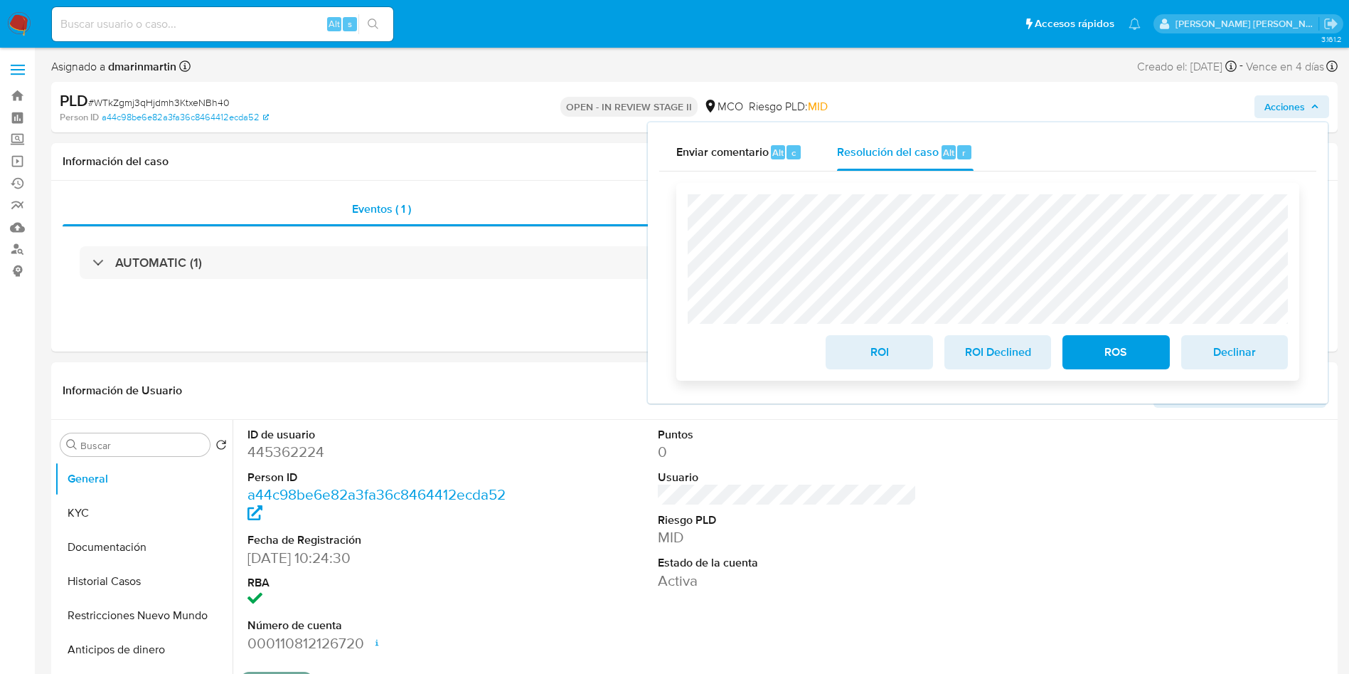
click at [873, 362] on span "ROI" at bounding box center [879, 351] width 70 height 31
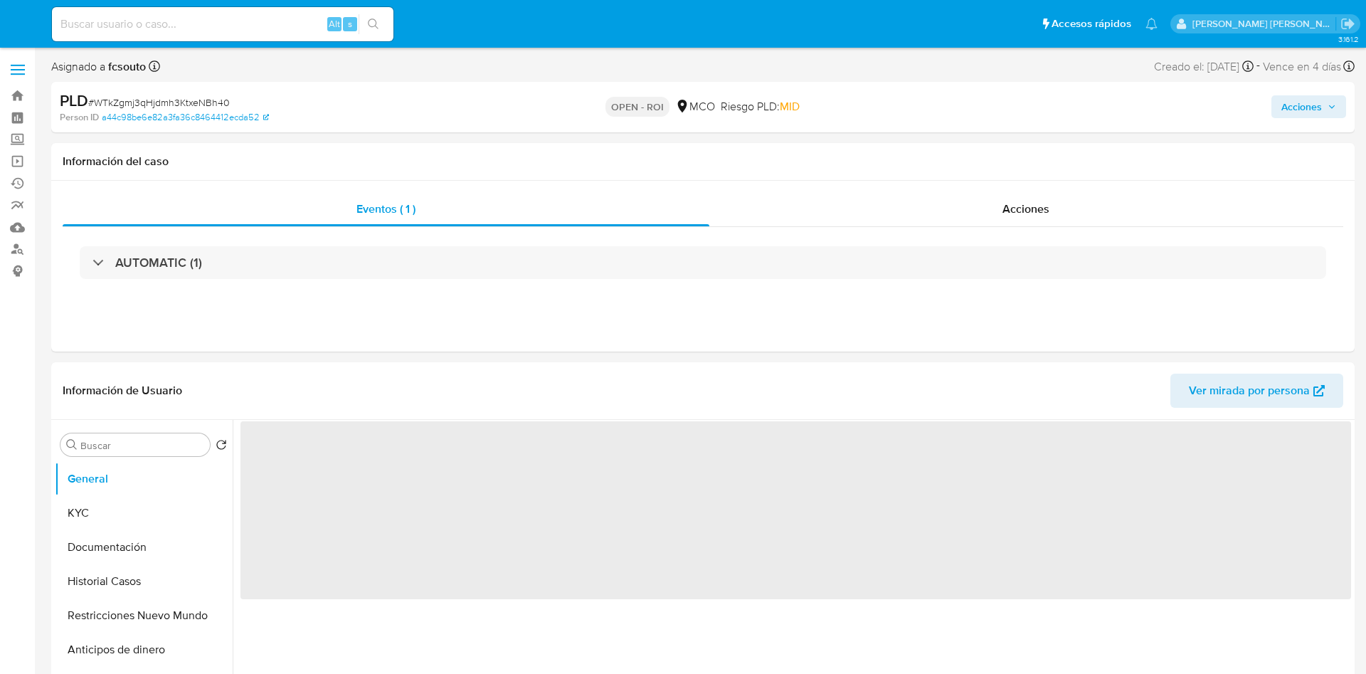
select select "10"
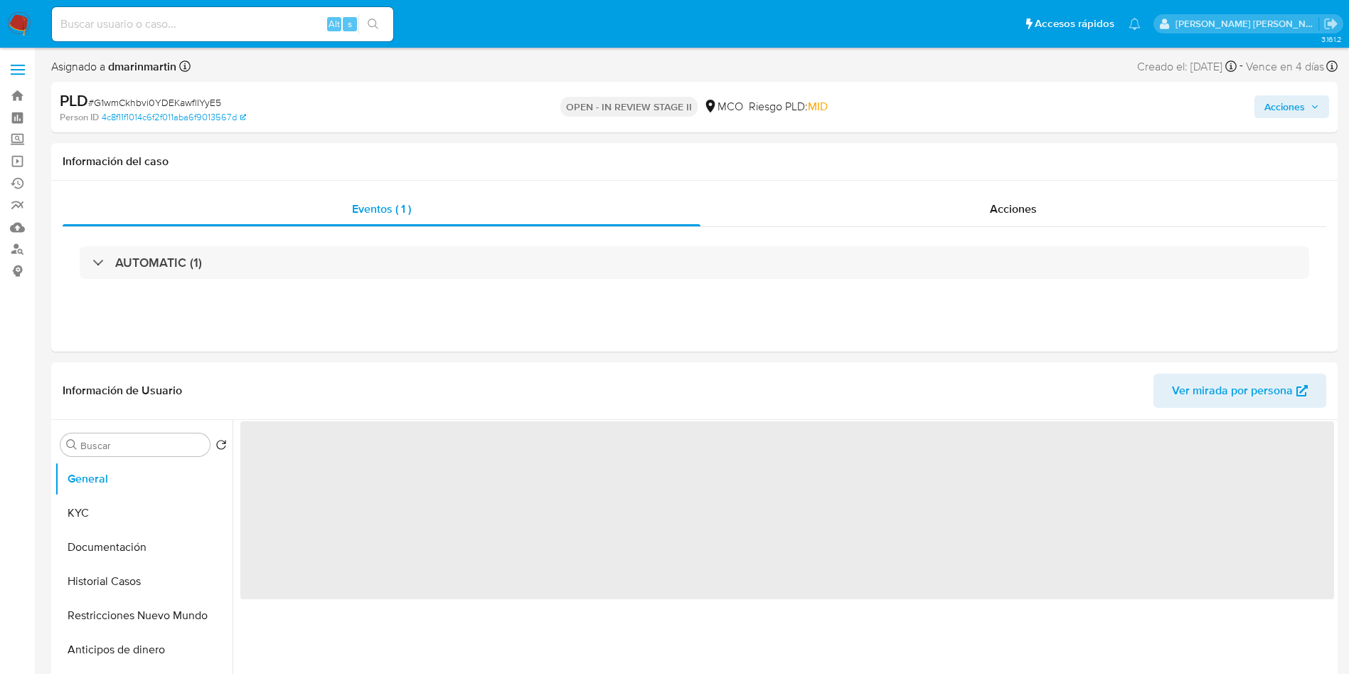
select select "10"
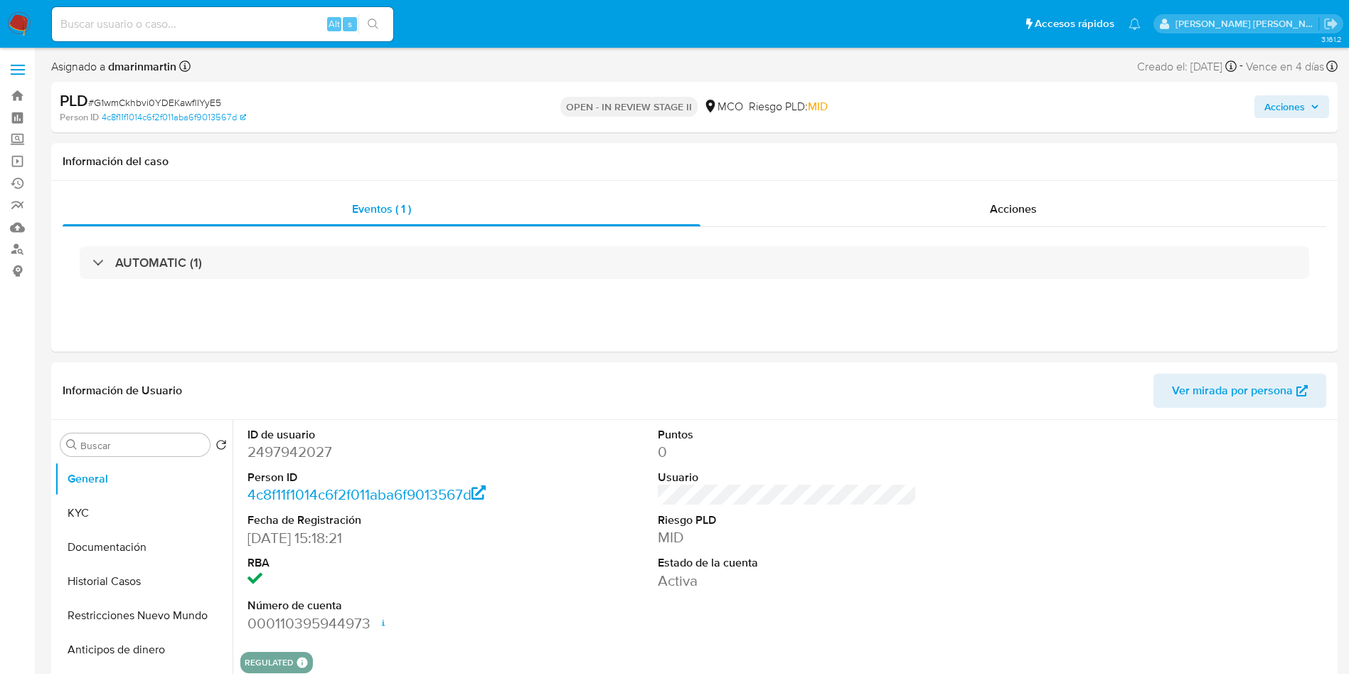
click at [1290, 113] on span "Acciones" at bounding box center [1285, 106] width 41 height 23
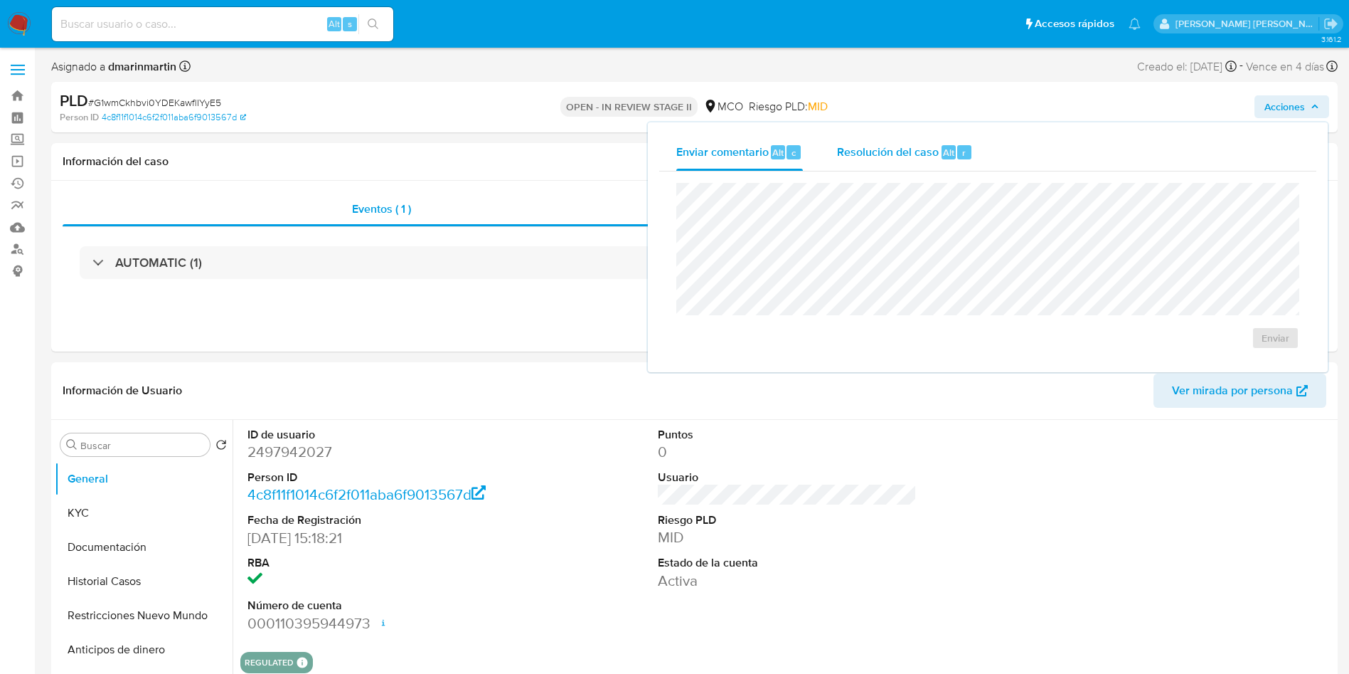
click at [879, 152] on span "Resolución del caso" at bounding box center [888, 152] width 102 height 16
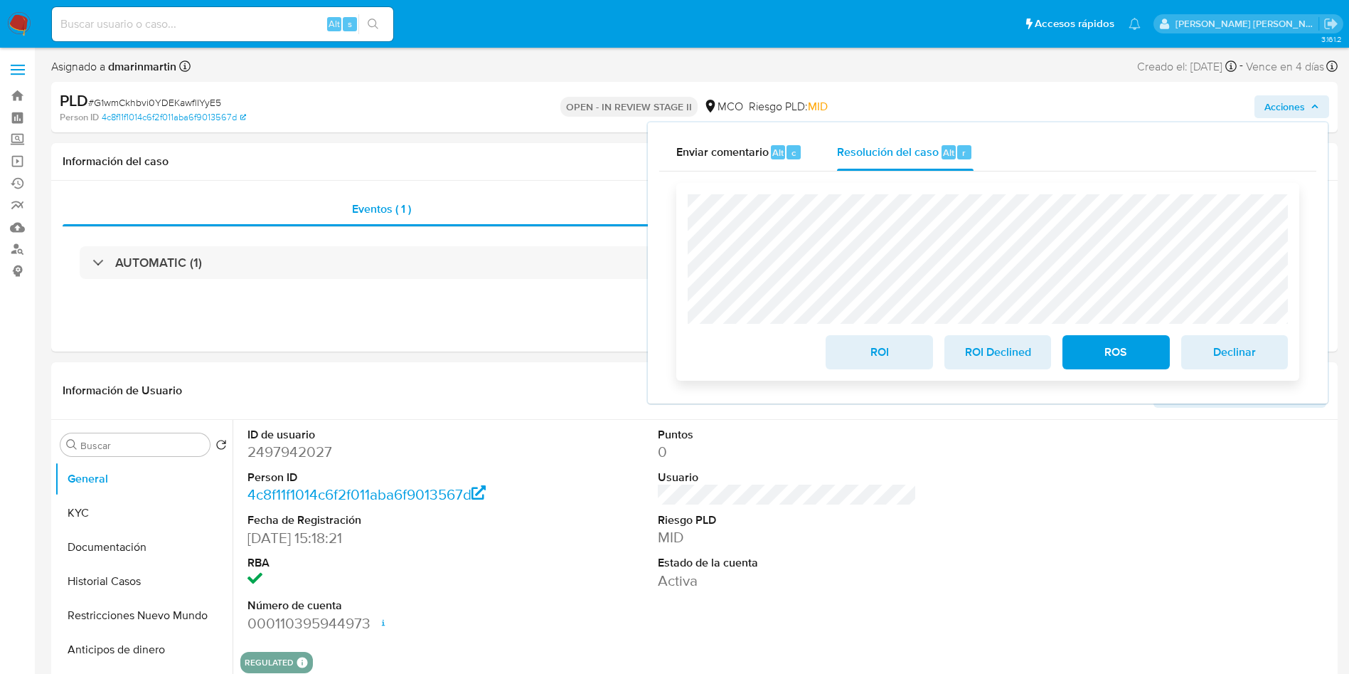
click at [864, 355] on span "ROI" at bounding box center [879, 351] width 70 height 31
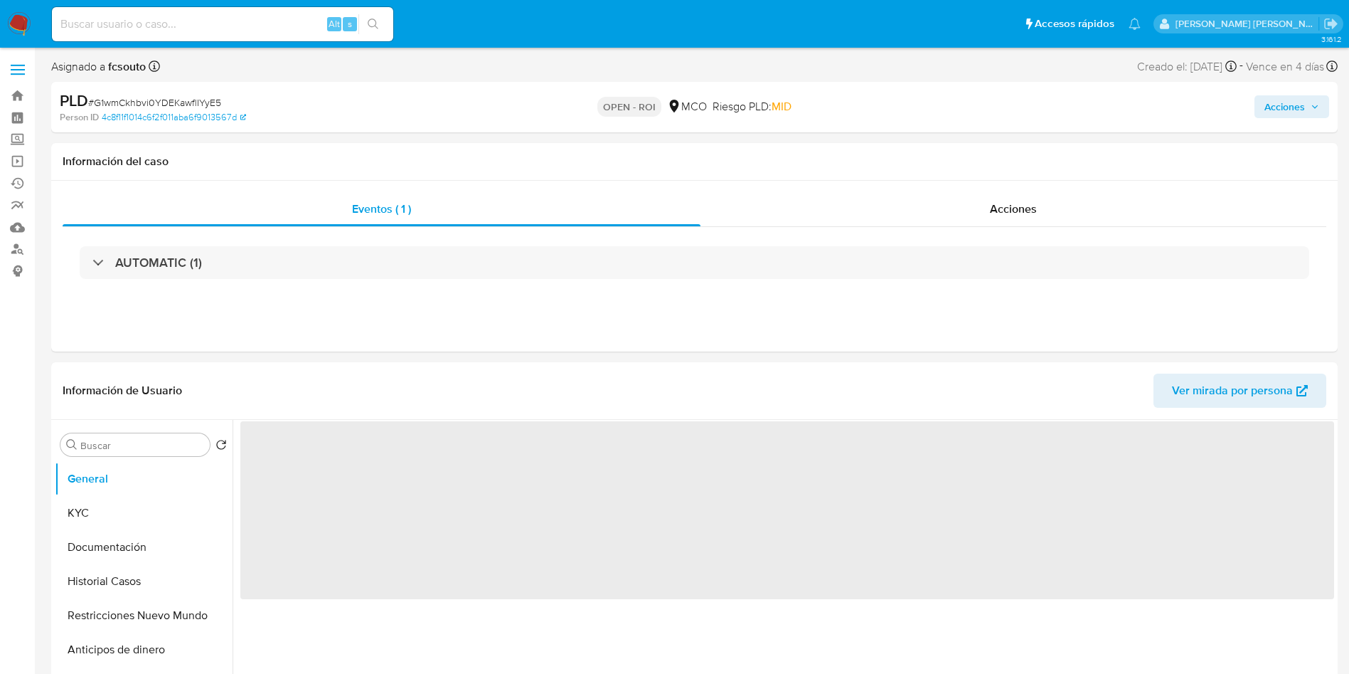
select select "10"
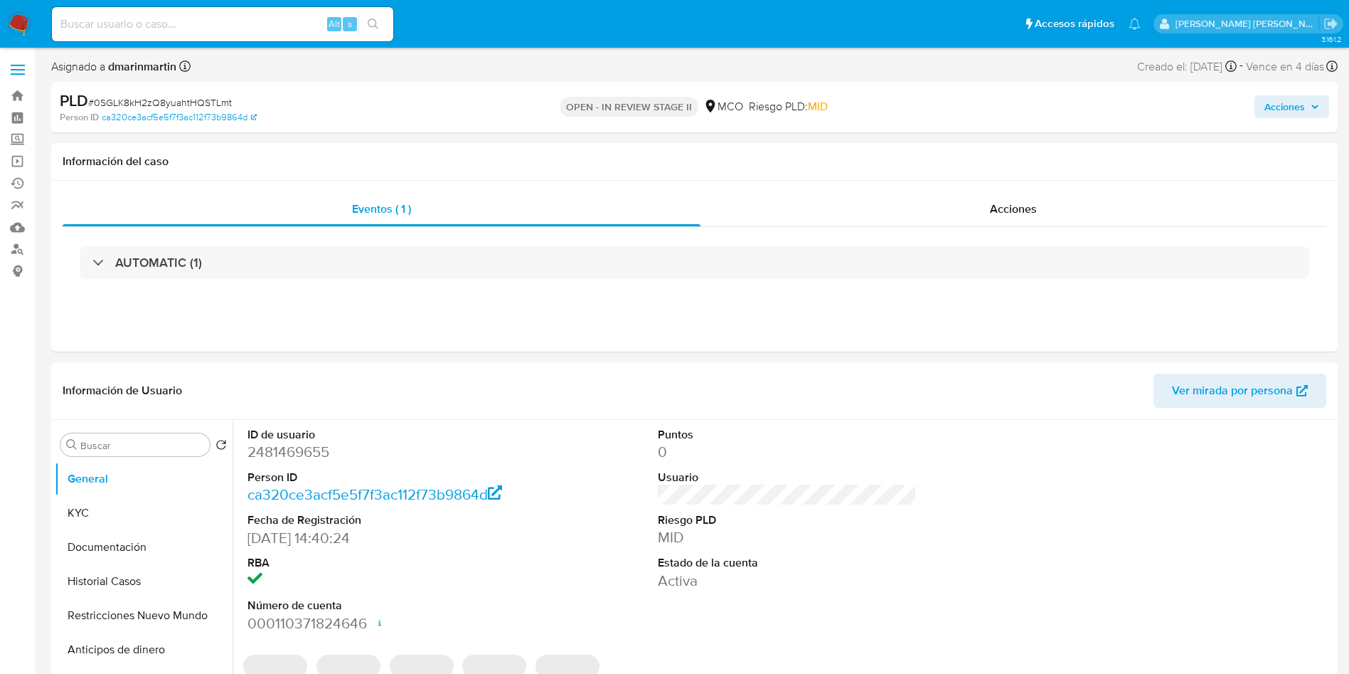
click at [1286, 121] on div "Acciones" at bounding box center [1120, 106] width 420 height 33
click at [1290, 109] on span "Acciones" at bounding box center [1285, 106] width 41 height 23
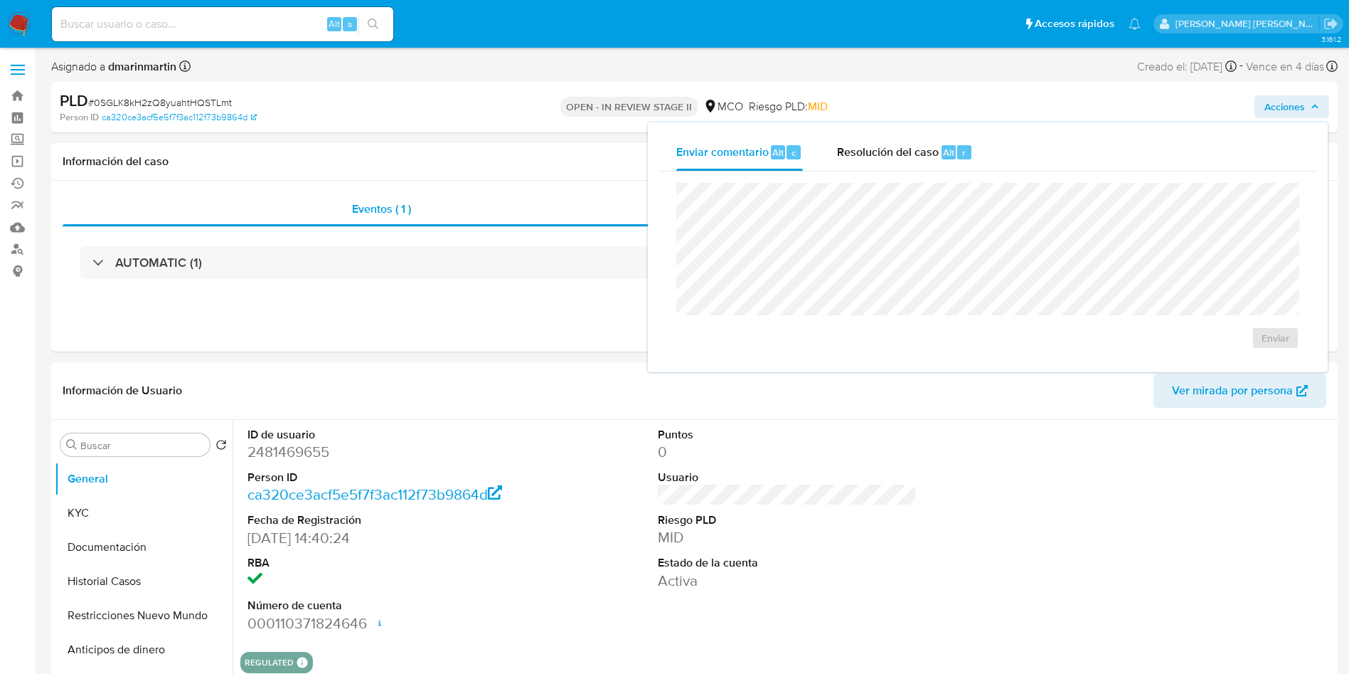
drag, startPoint x: 941, startPoint y: 158, endPoint x: 915, endPoint y: 172, distance: 29.9
click at [936, 158] on div "Resolución del caso Alt r" at bounding box center [905, 152] width 136 height 37
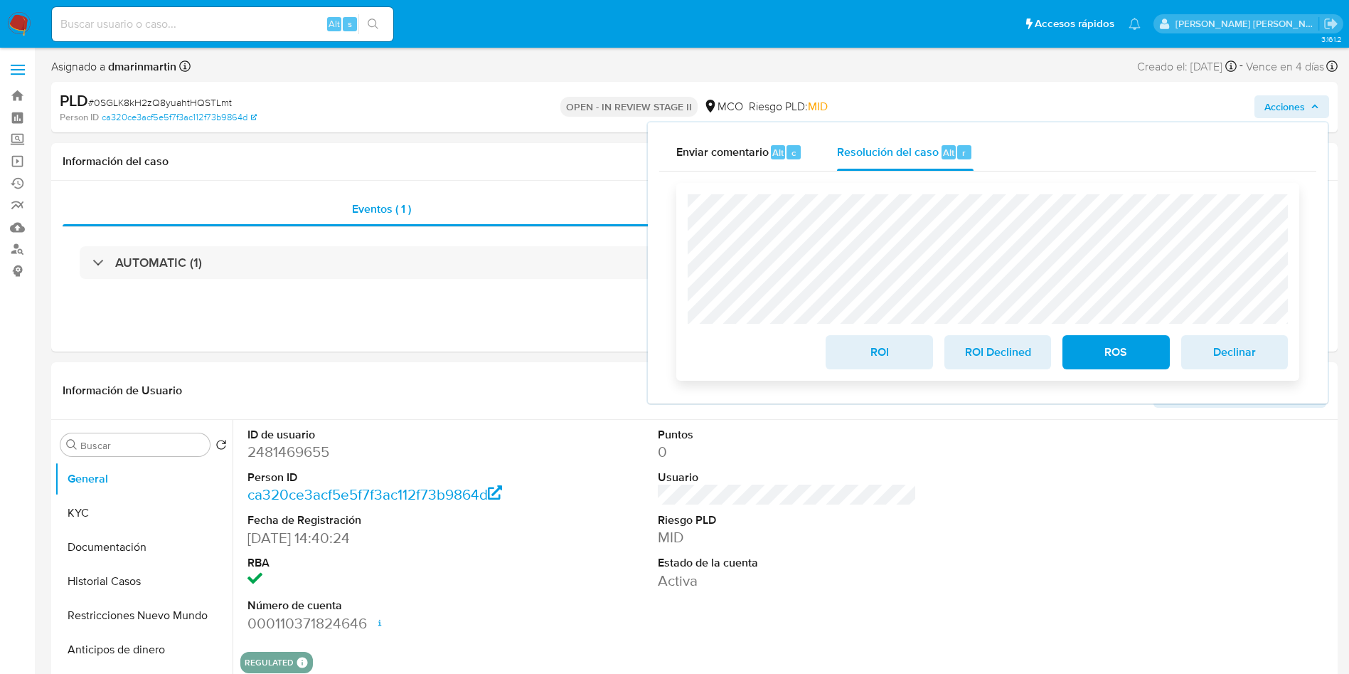
click at [870, 360] on span "ROI" at bounding box center [879, 351] width 70 height 31
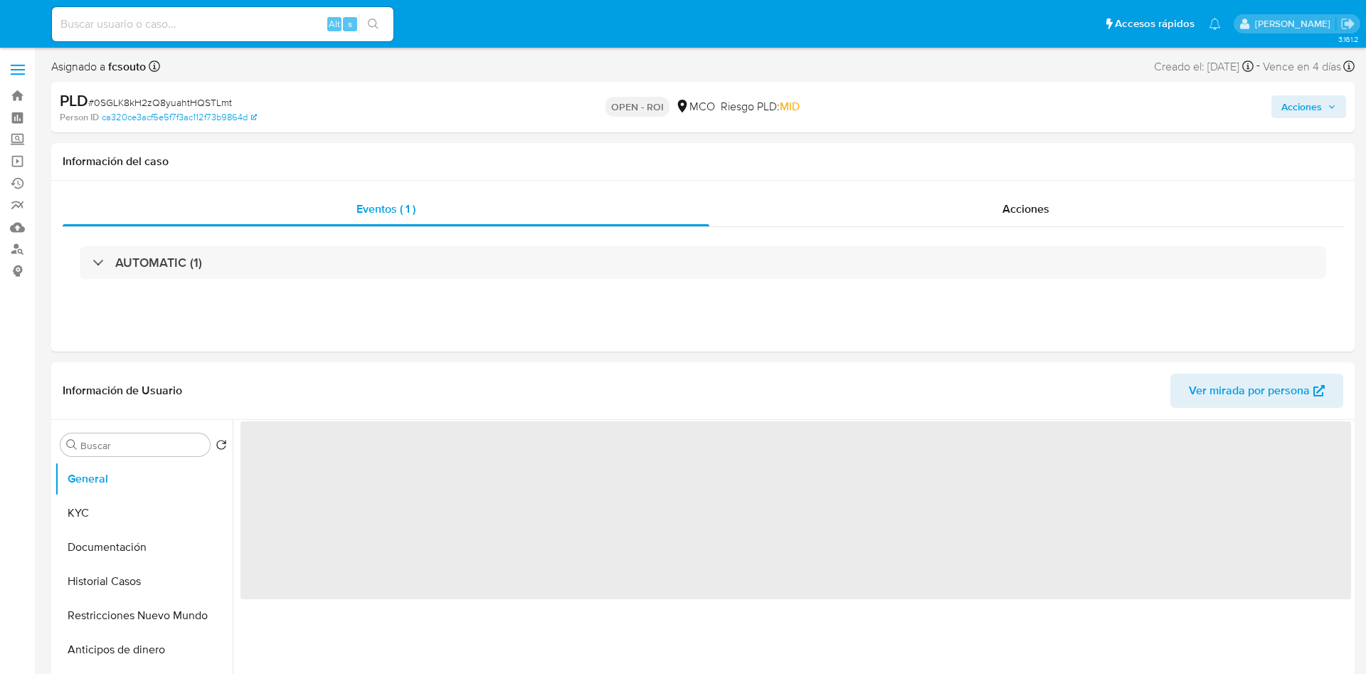
select select "10"
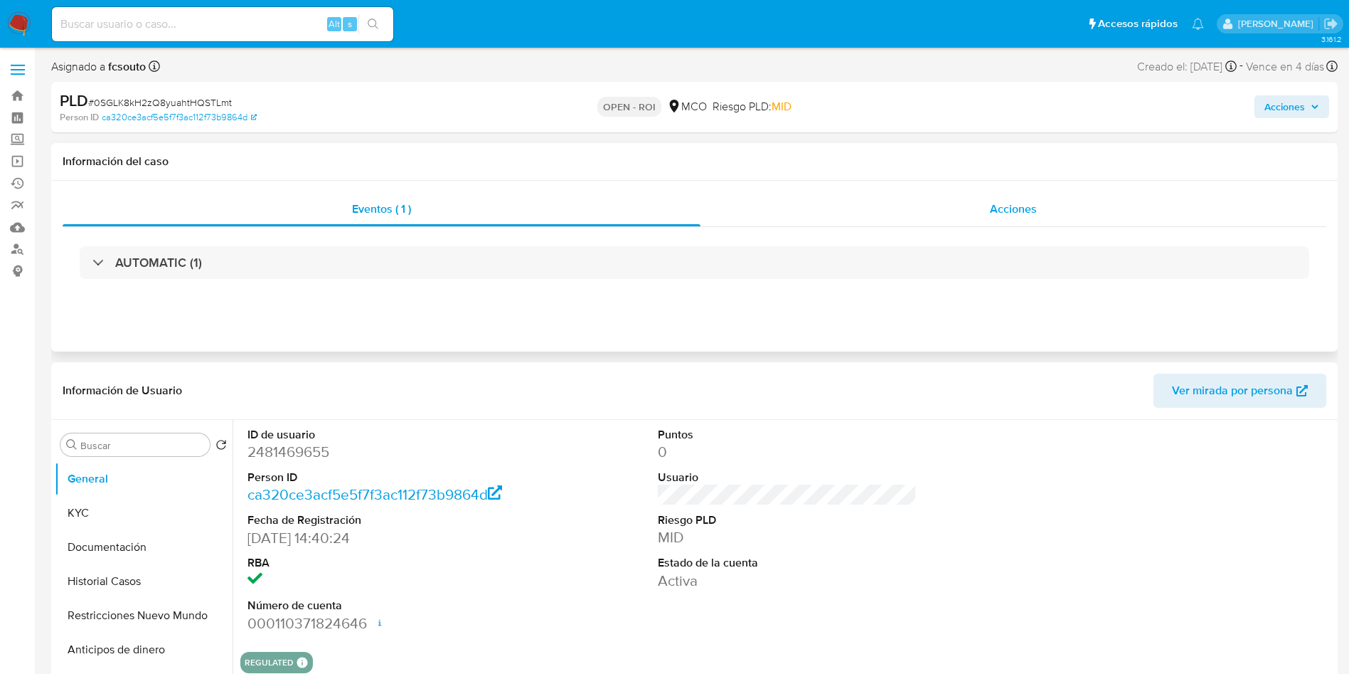
drag, startPoint x: 1024, startPoint y: 209, endPoint x: 1039, endPoint y: 209, distance: 14.2
click at [1024, 209] on span "Acciones" at bounding box center [1013, 209] width 47 height 16
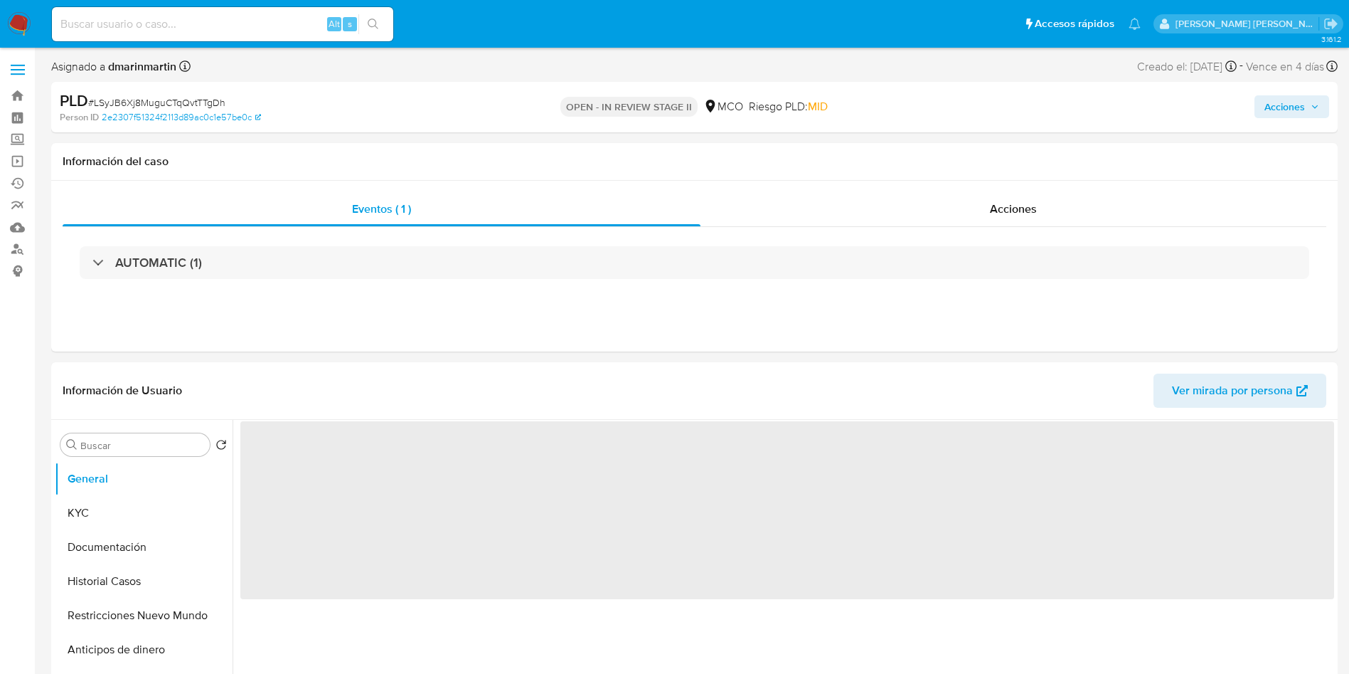
select select "10"
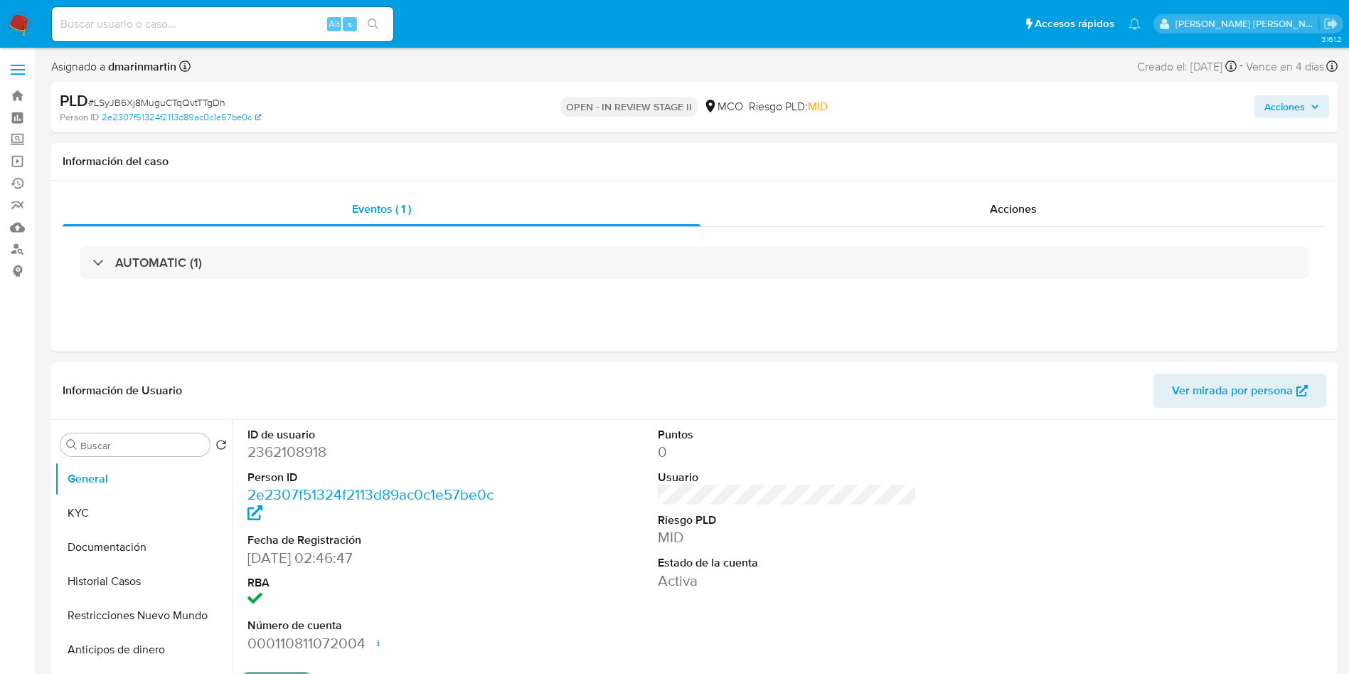
drag, startPoint x: 1295, startPoint y: 111, endPoint x: 1288, endPoint y: 117, distance: 9.6
click at [1293, 111] on span "Acciones" at bounding box center [1285, 106] width 41 height 23
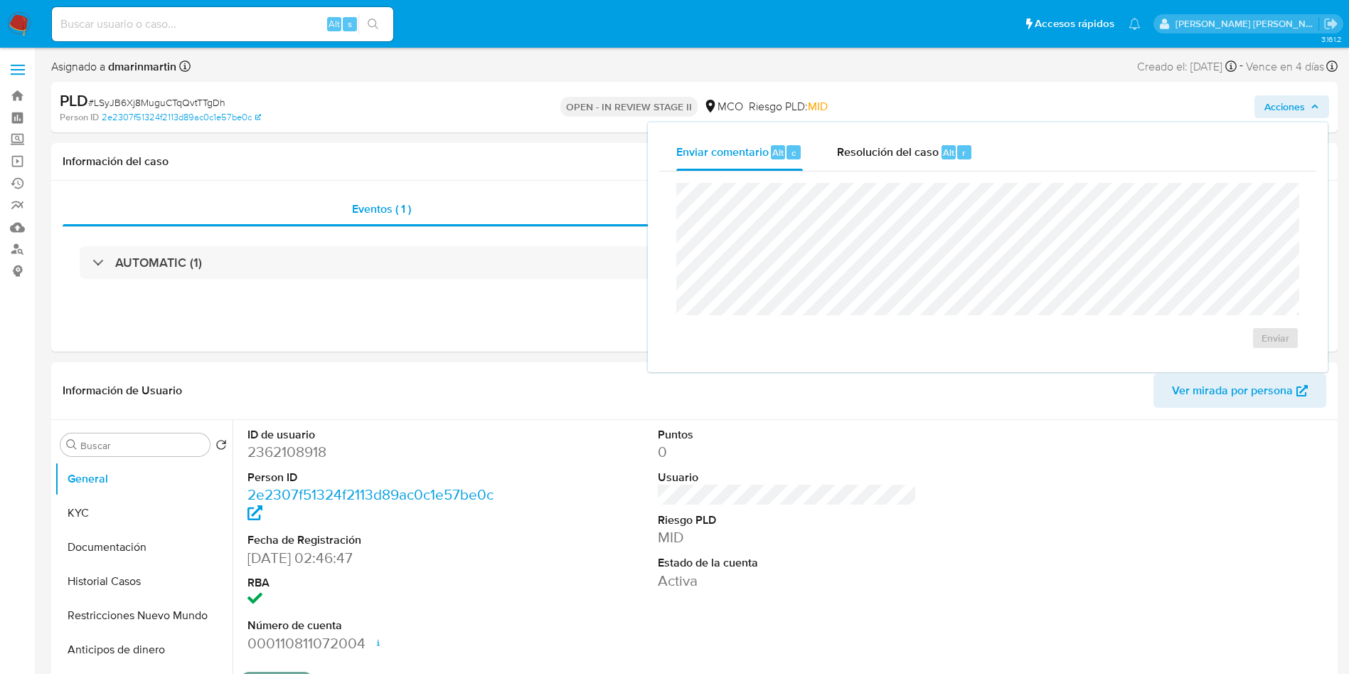
drag, startPoint x: 919, startPoint y: 156, endPoint x: 903, endPoint y: 181, distance: 29.2
click at [918, 156] on span "Resolución del caso" at bounding box center [888, 152] width 102 height 16
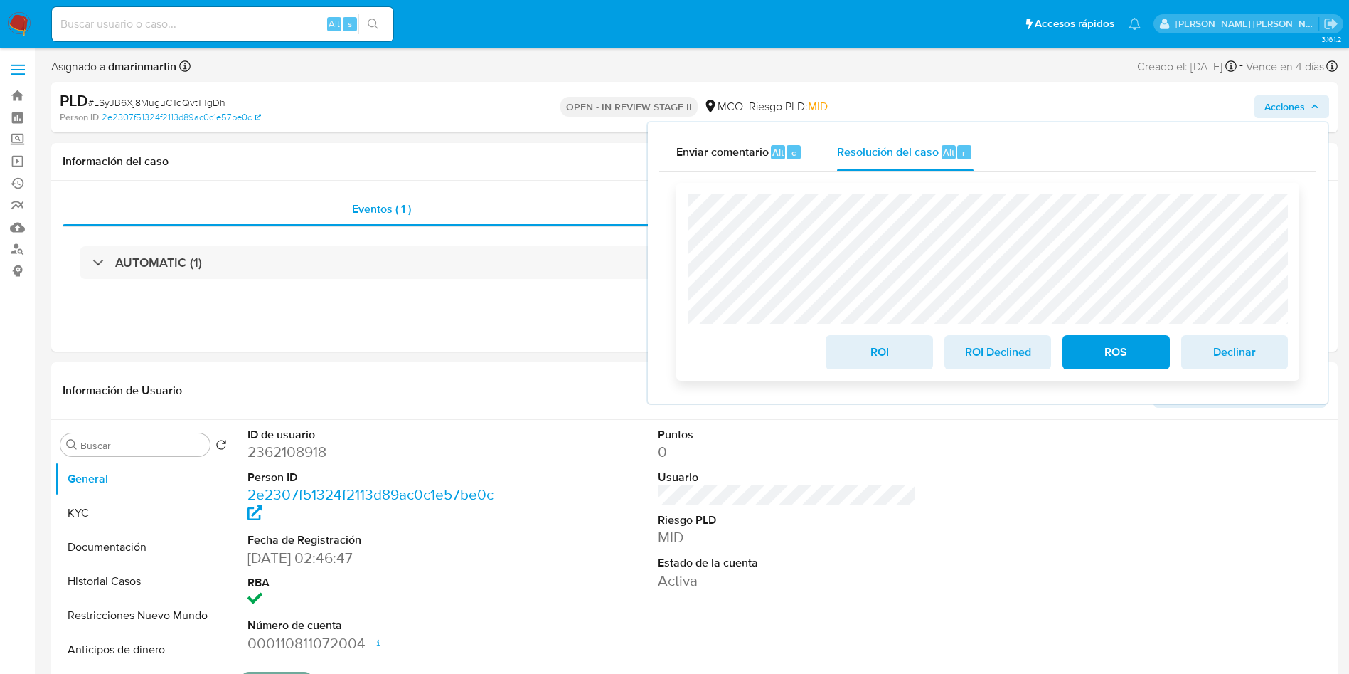
click at [877, 349] on span "ROI" at bounding box center [879, 351] width 70 height 31
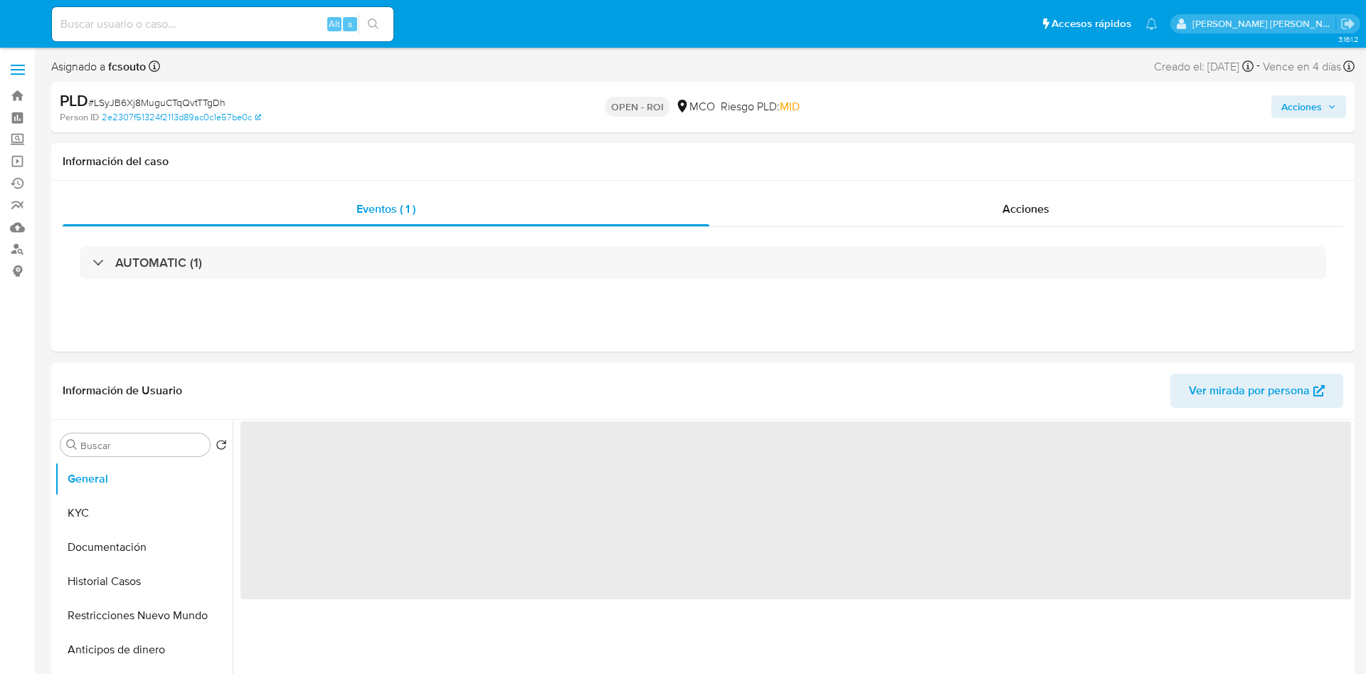
select select "10"
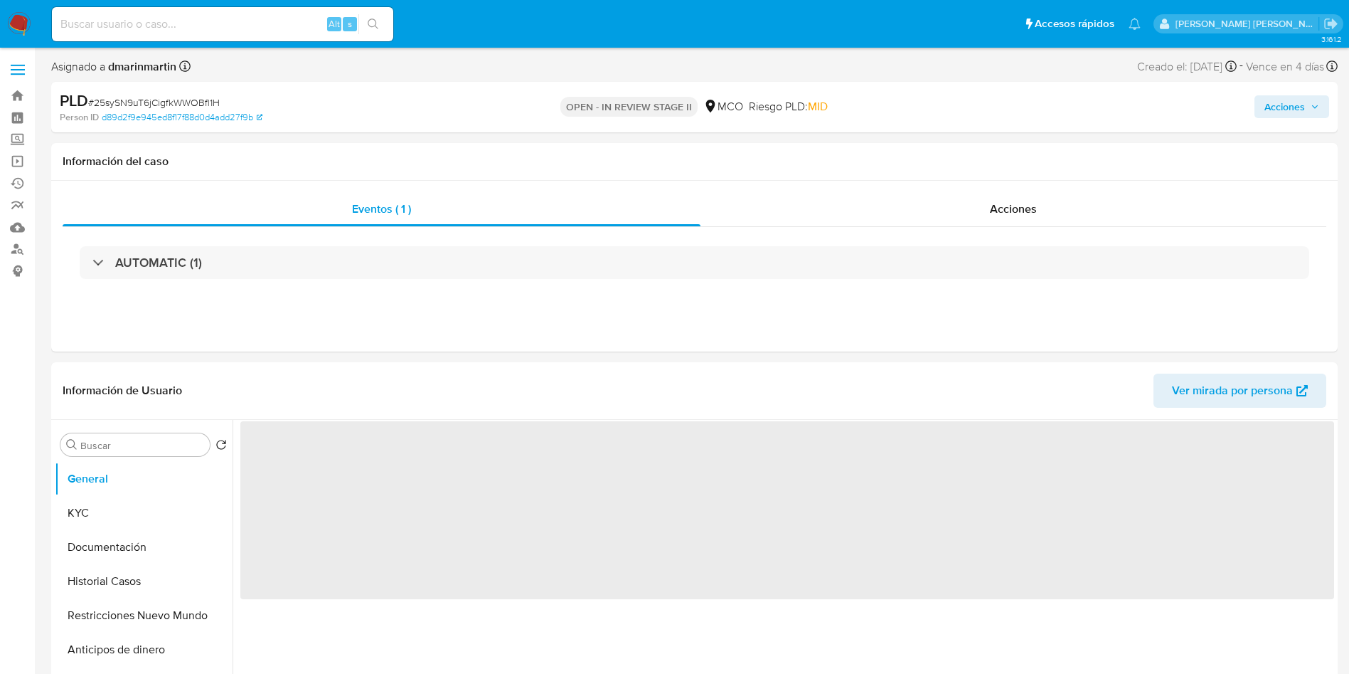
select select "10"
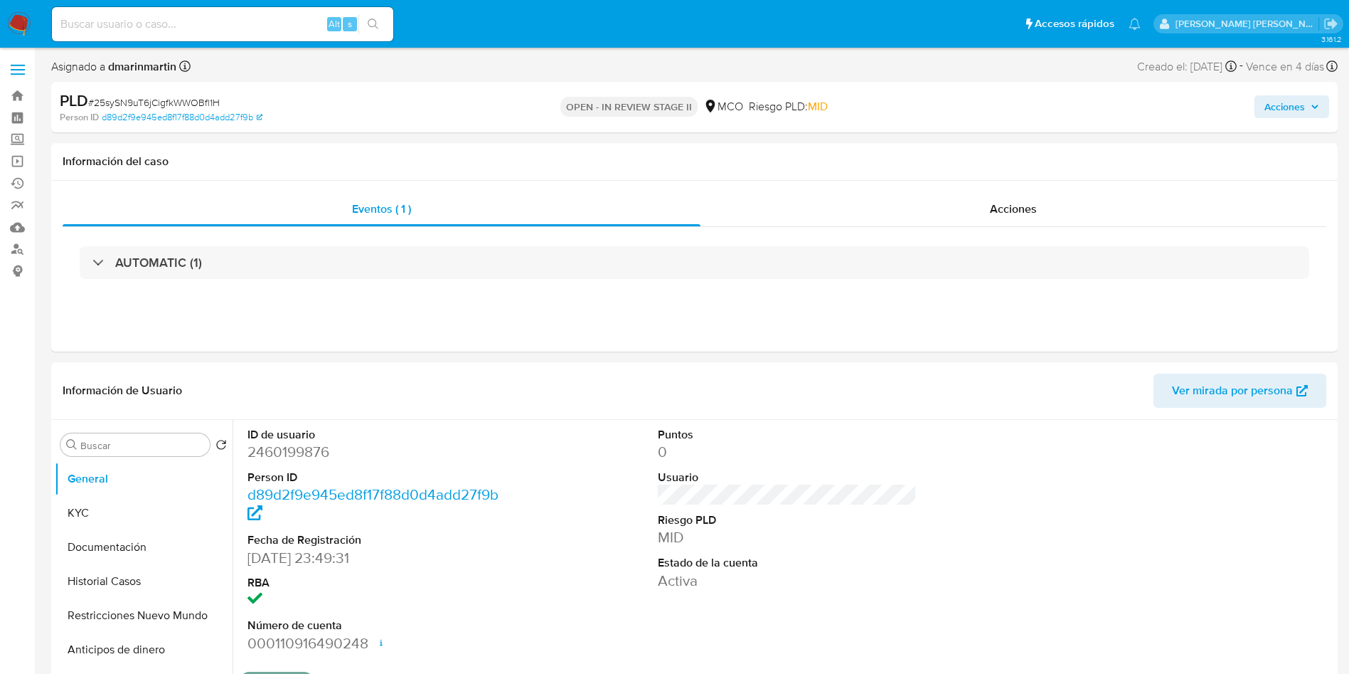
click at [1283, 112] on span "Acciones" at bounding box center [1285, 106] width 41 height 23
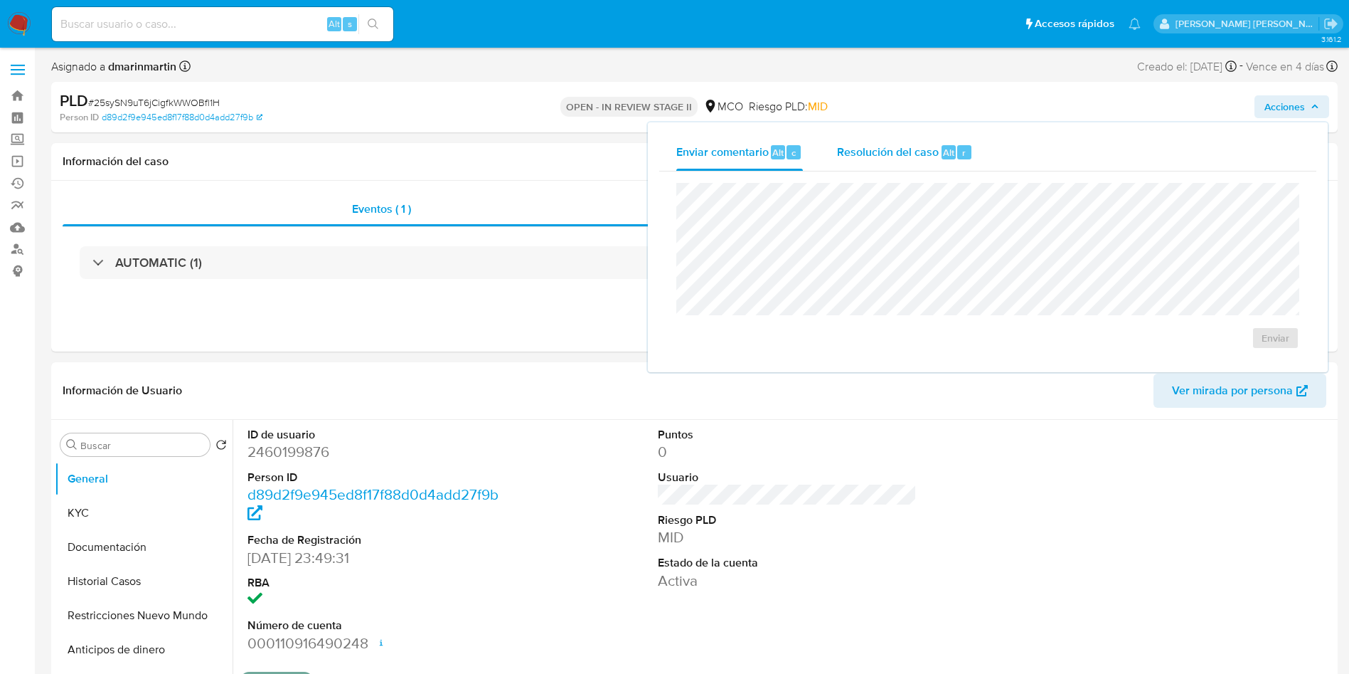
click at [891, 160] on div "Resolución del caso Alt r" at bounding box center [905, 152] width 136 height 37
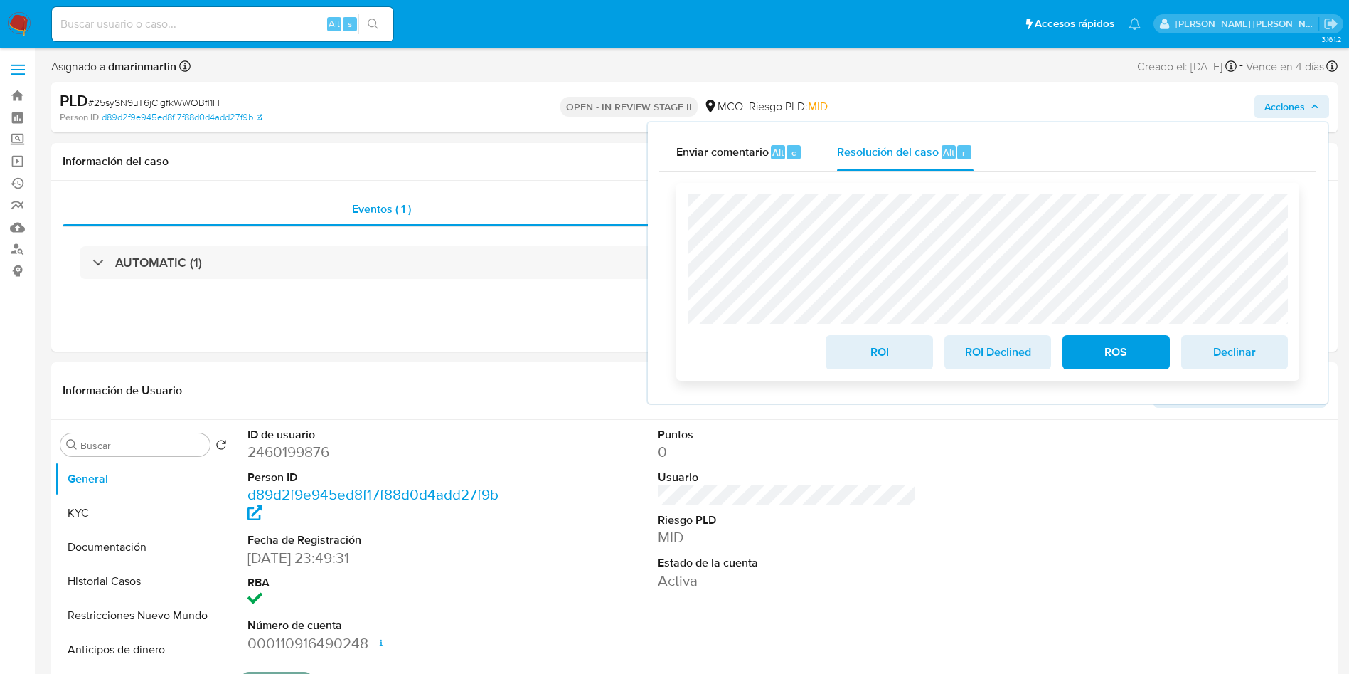
click at [881, 368] on span "ROI" at bounding box center [879, 351] width 70 height 31
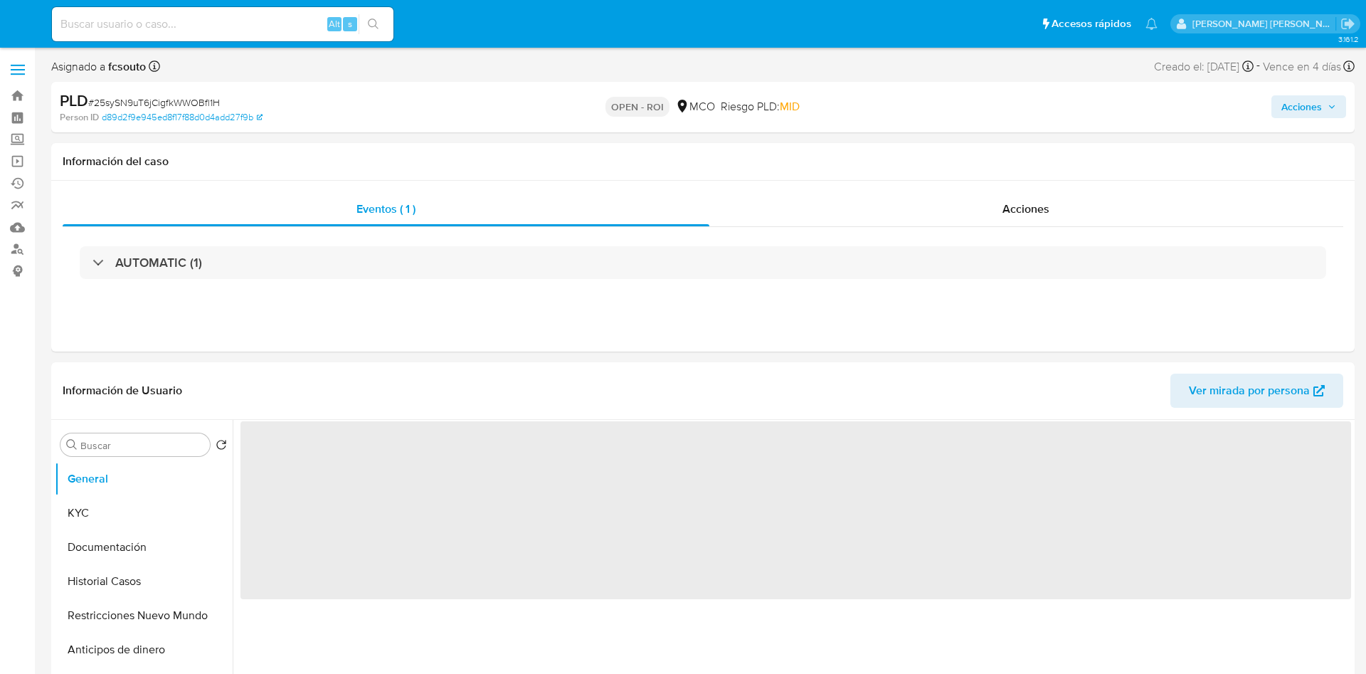
select select "10"
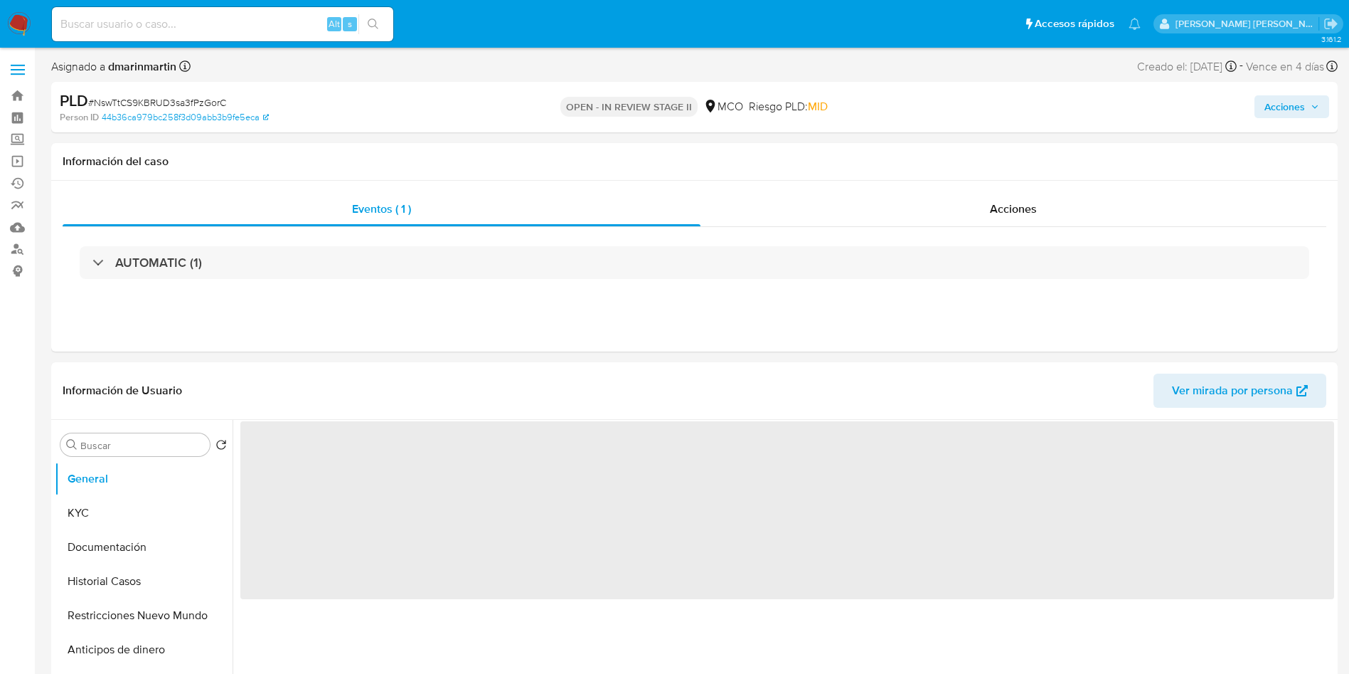
select select "10"
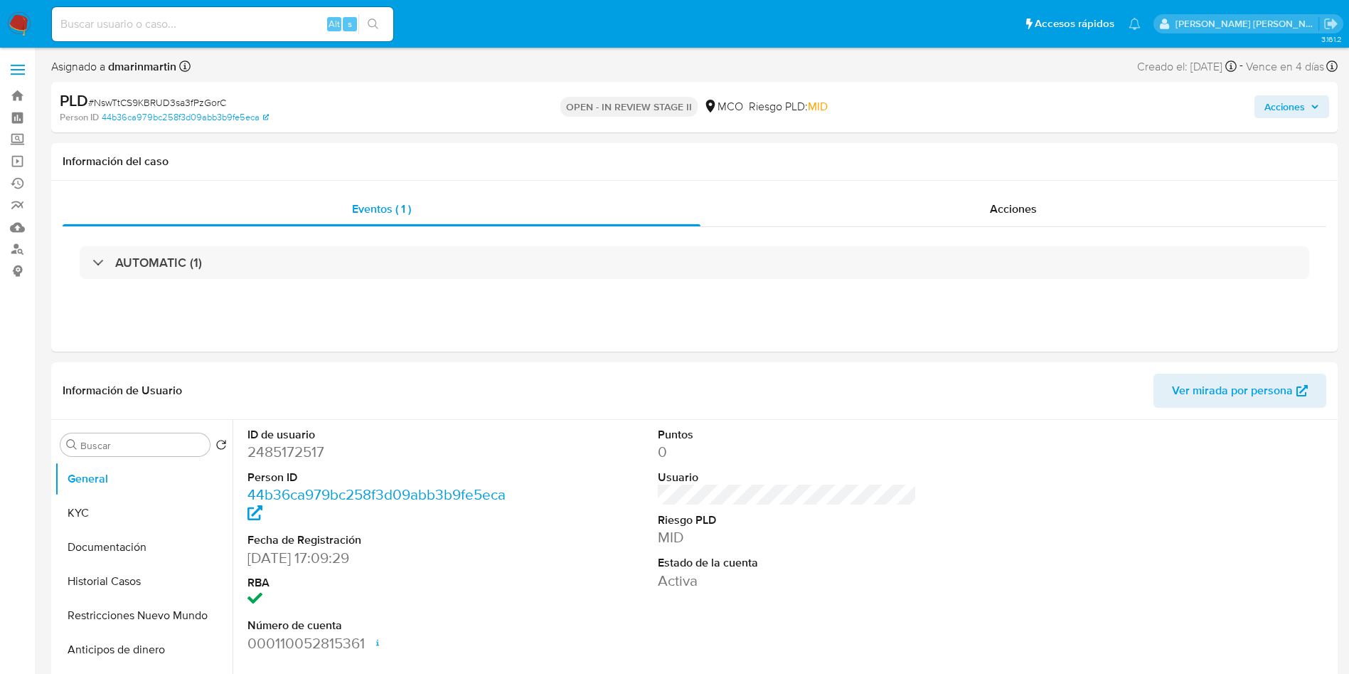
drag, startPoint x: 1294, startPoint y: 105, endPoint x: 1286, endPoint y: 107, distance: 8.3
click at [1291, 105] on span "Acciones" at bounding box center [1285, 106] width 41 height 23
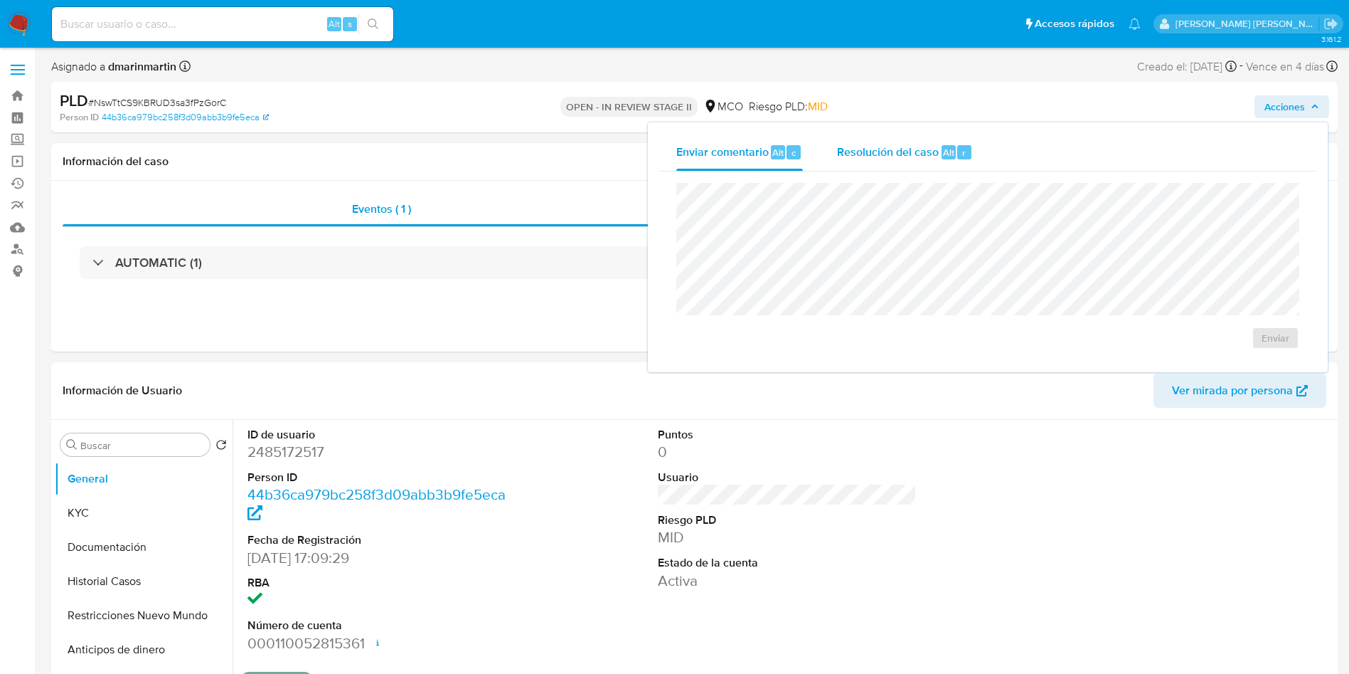
click at [932, 143] on div "Resolución del caso Alt r" at bounding box center [905, 152] width 136 height 37
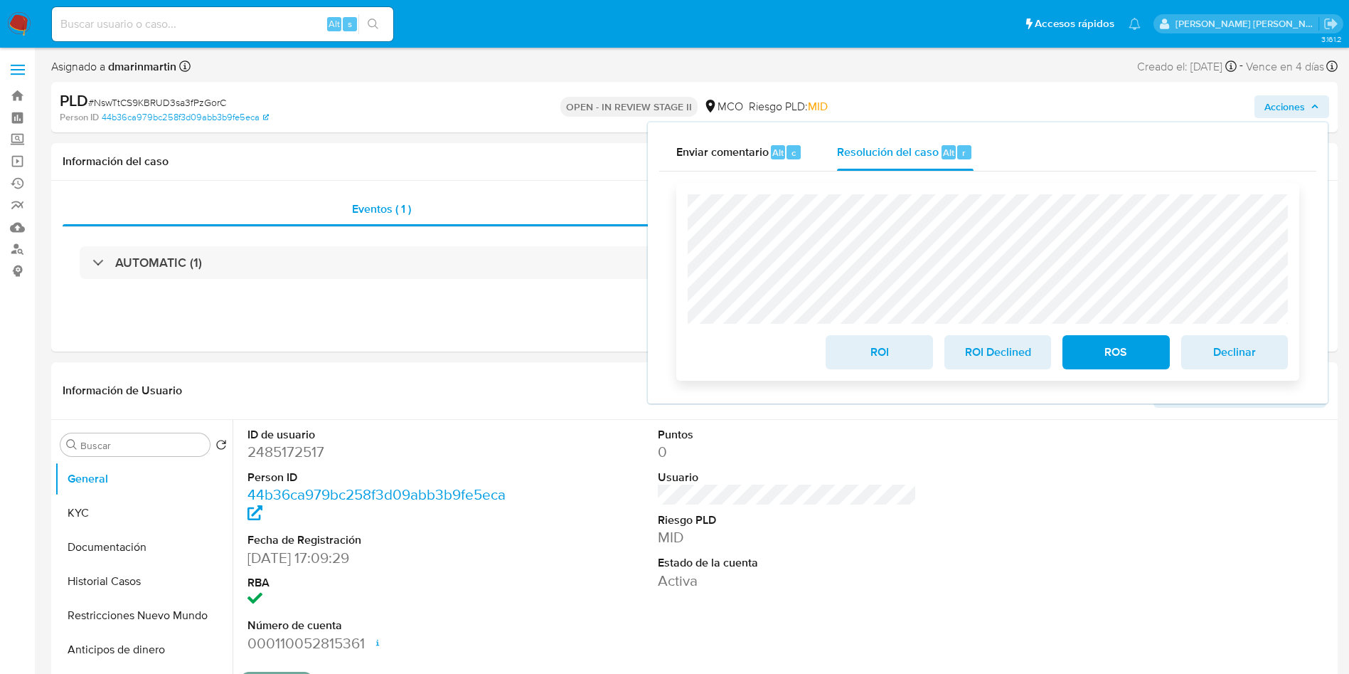
click at [874, 354] on span "ROI" at bounding box center [879, 351] width 70 height 31
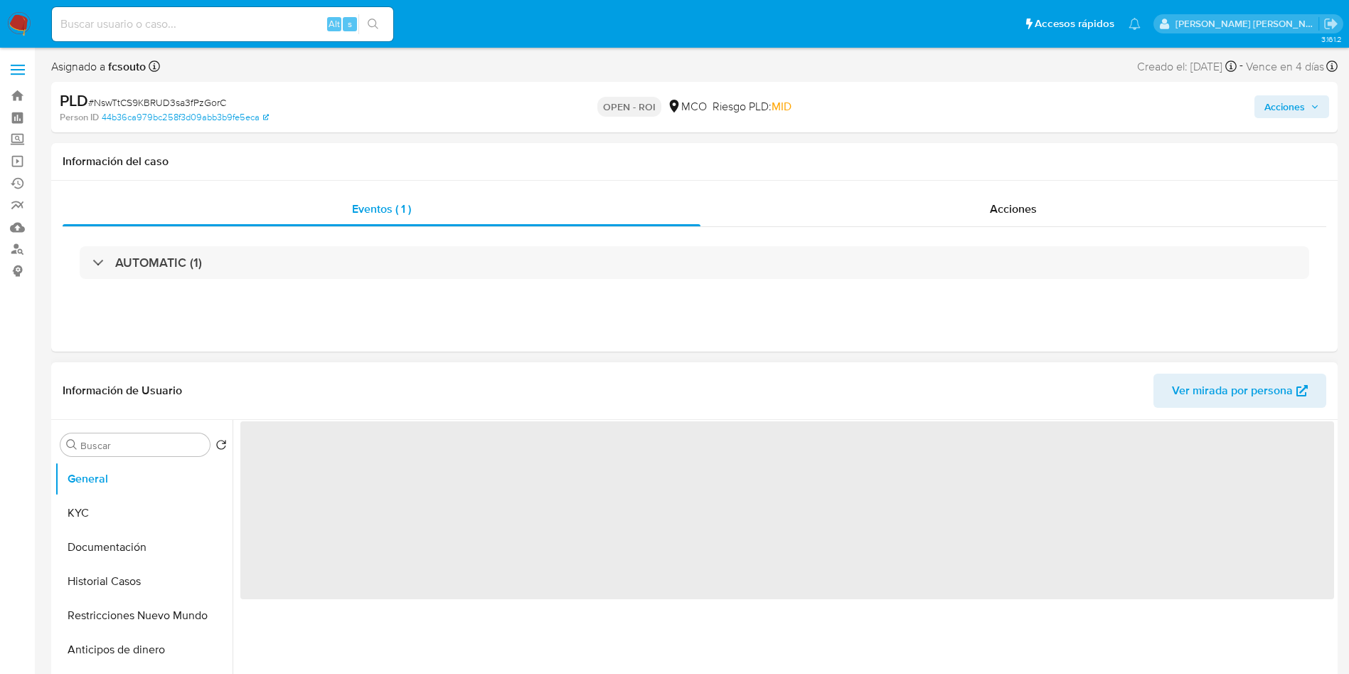
select select "10"
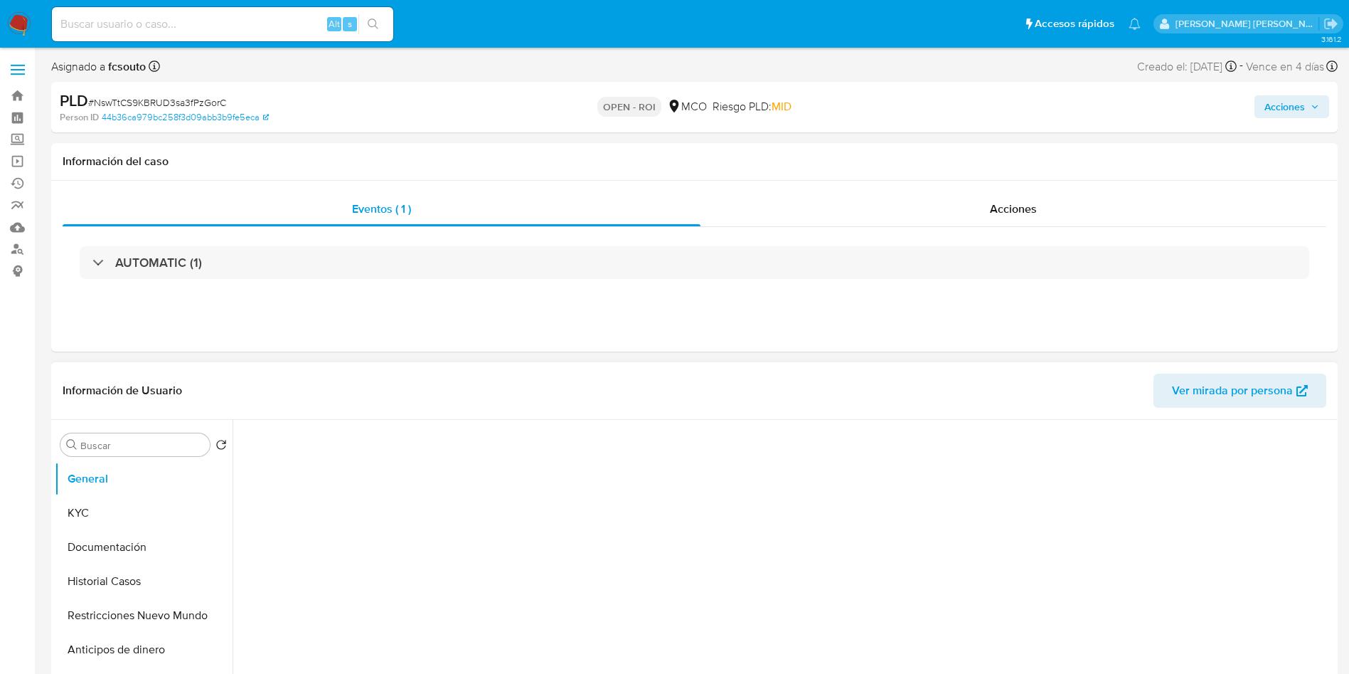
click at [1108, 400] on header "Información de Usuario Ver mirada por persona" at bounding box center [695, 390] width 1264 height 34
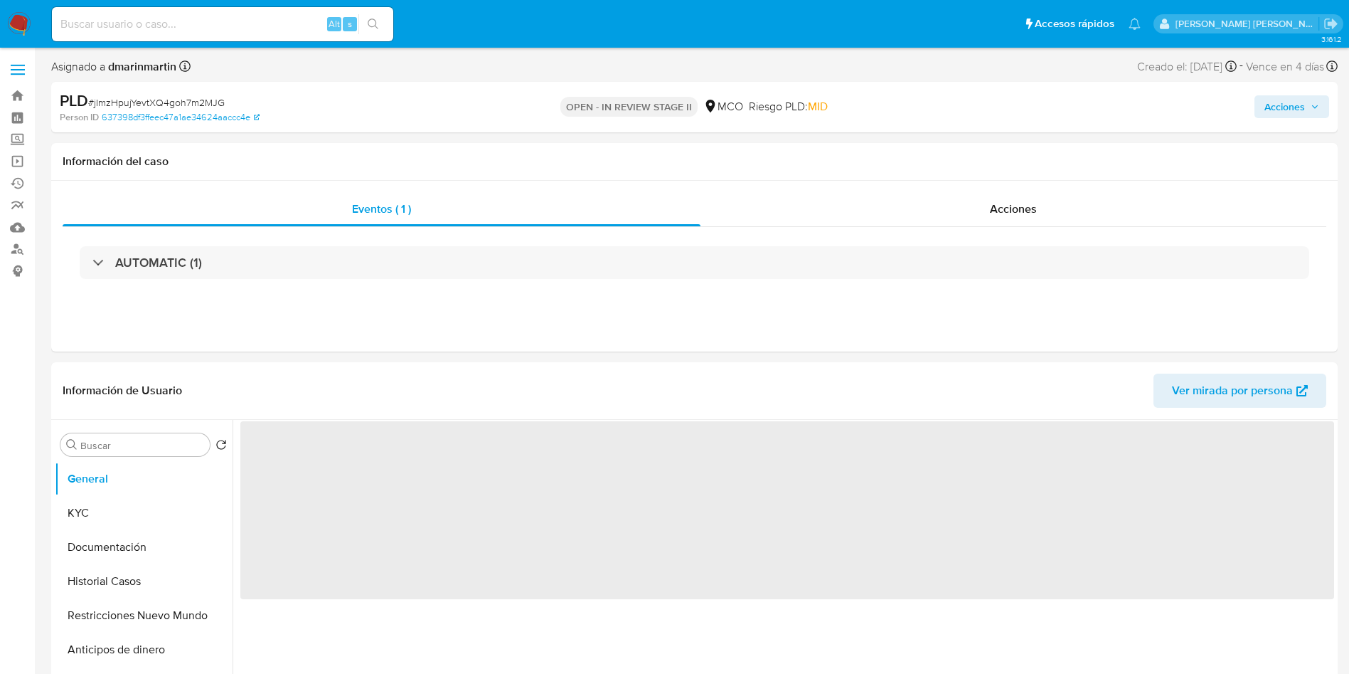
select select "10"
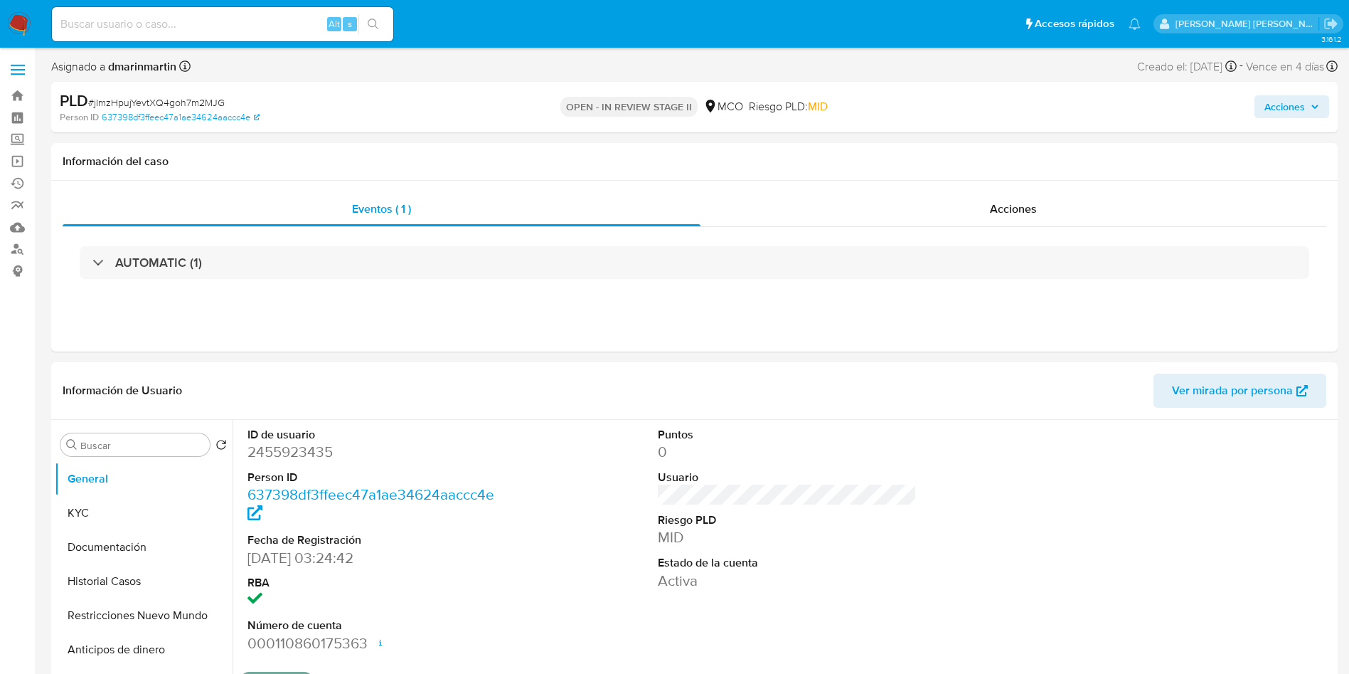
click at [1279, 108] on span "Acciones" at bounding box center [1285, 106] width 41 height 23
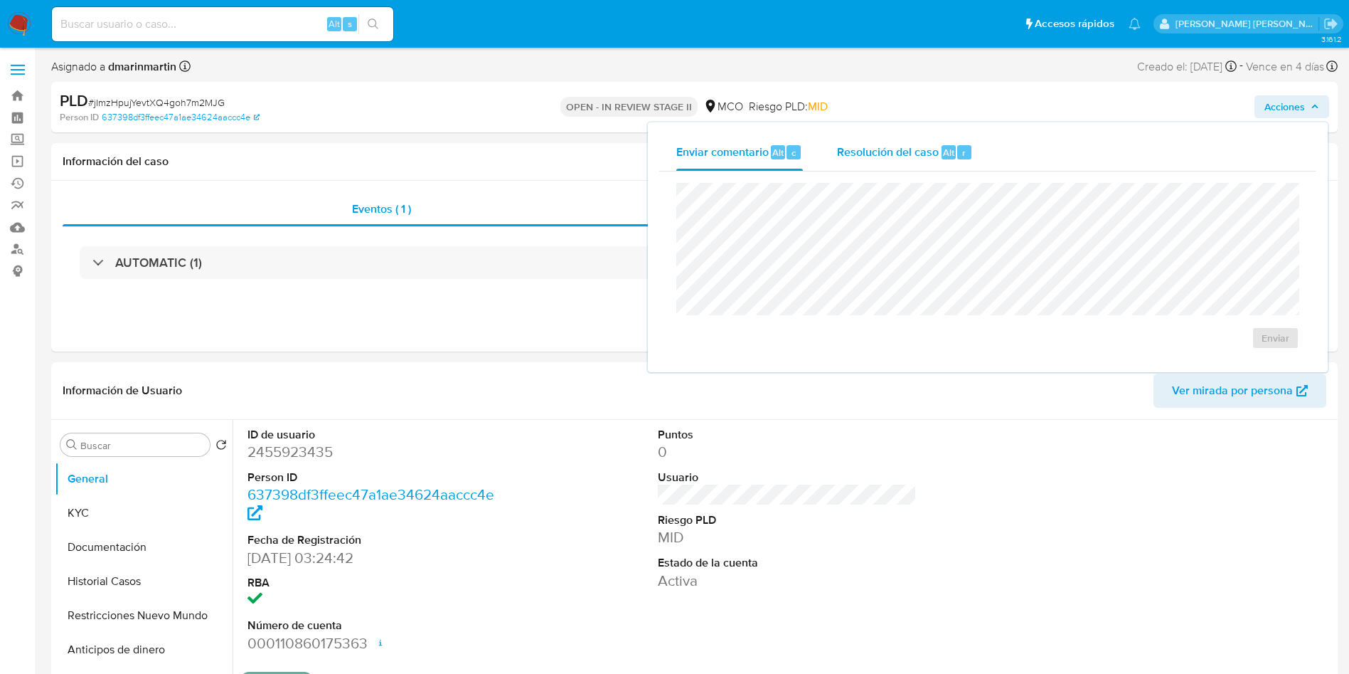
click at [931, 147] on span "Resolución del caso" at bounding box center [888, 152] width 102 height 16
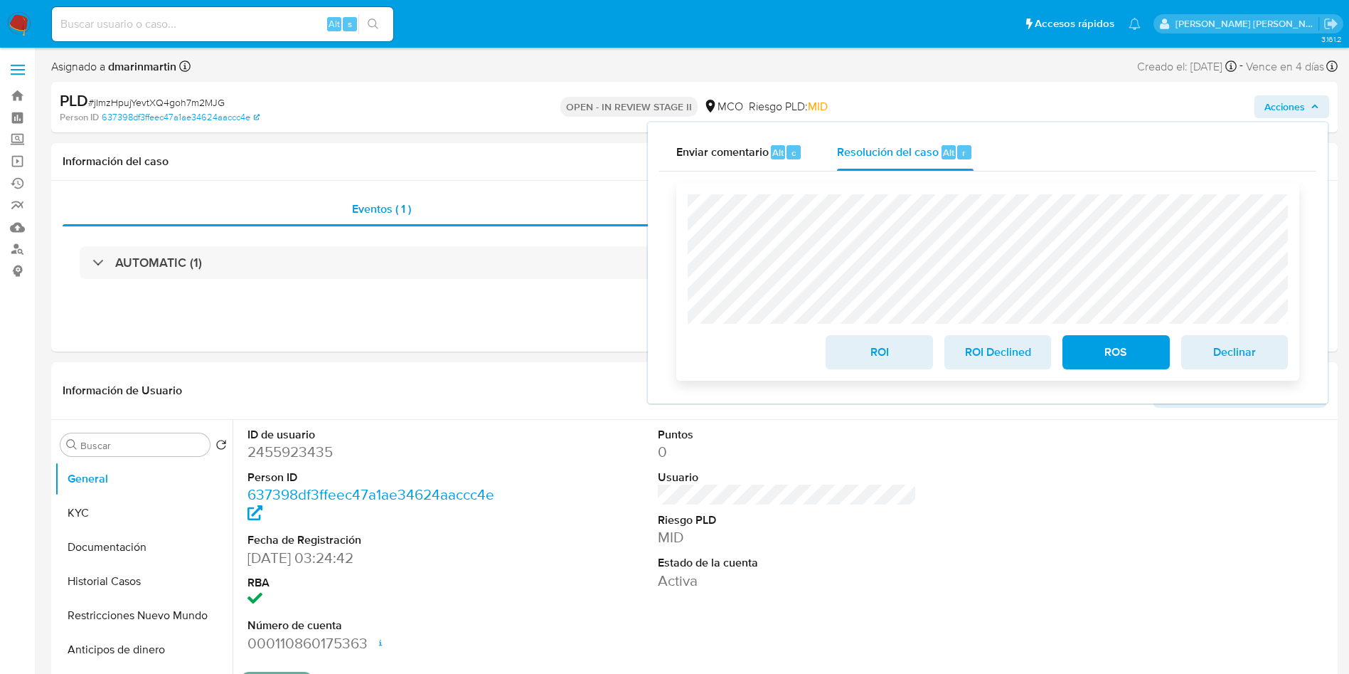
drag, startPoint x: 877, startPoint y: 350, endPoint x: 870, endPoint y: 341, distance: 11.7
click at [874, 347] on span "ROI" at bounding box center [879, 351] width 70 height 31
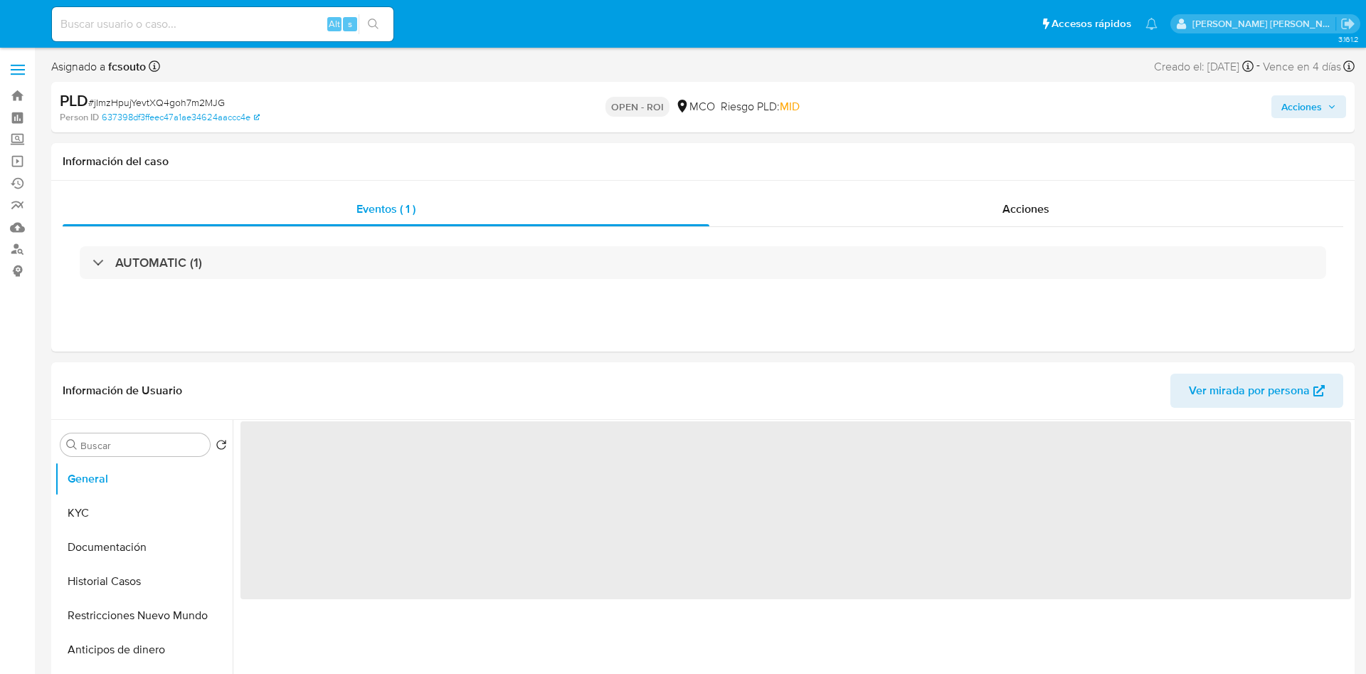
select select "10"
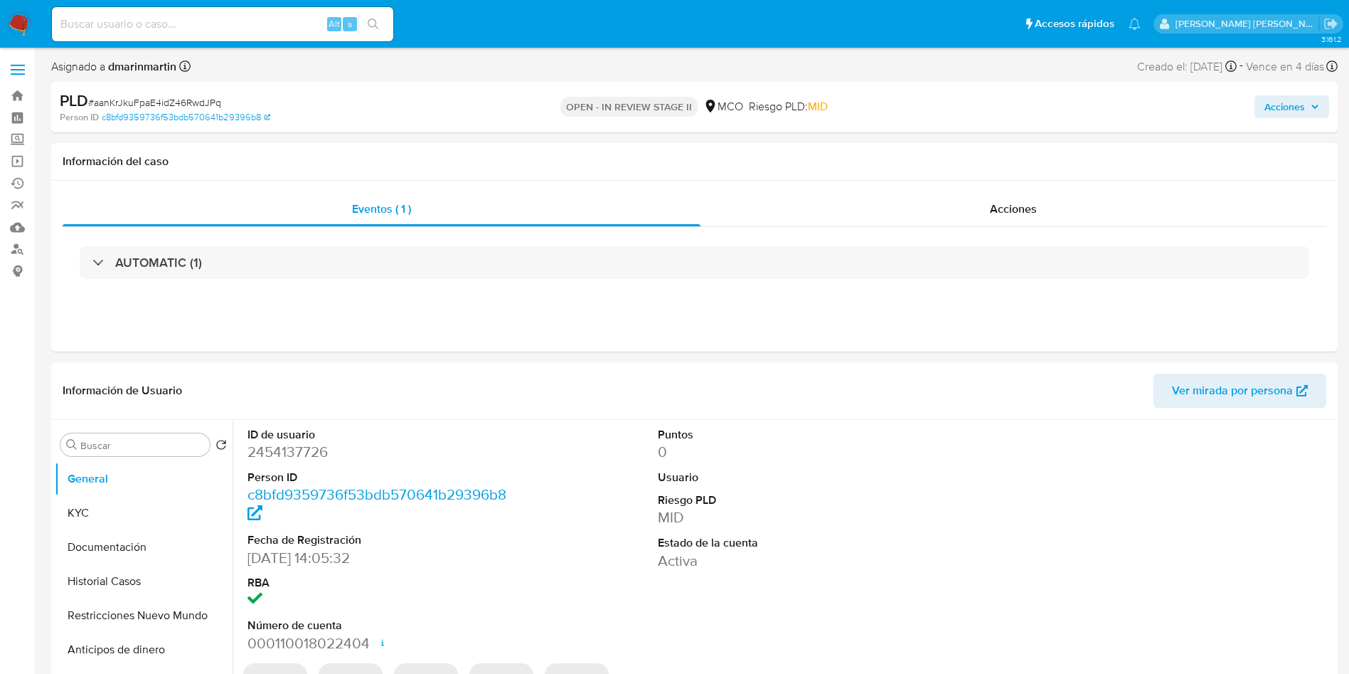
select select "10"
click at [1295, 102] on span "Acciones" at bounding box center [1285, 106] width 41 height 23
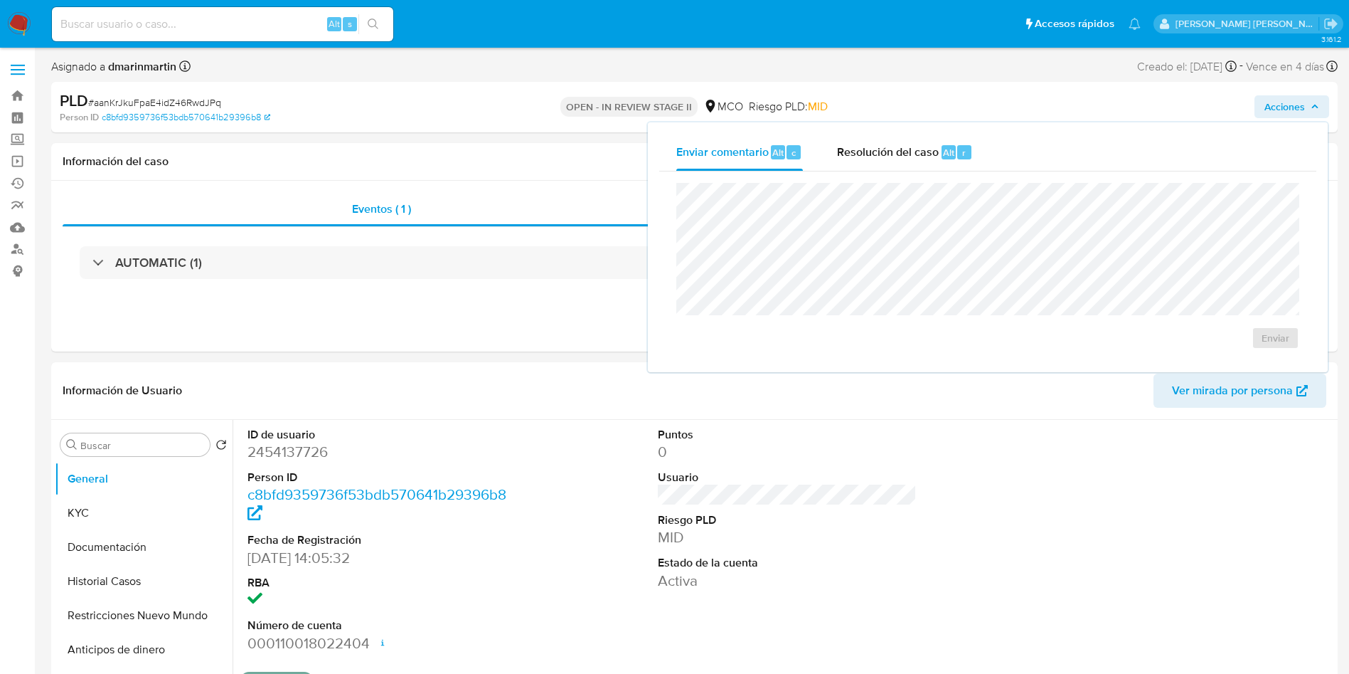
drag, startPoint x: 901, startPoint y: 144, endPoint x: 883, endPoint y: 177, distance: 37.6
click at [901, 145] on span "Resolución del caso" at bounding box center [888, 152] width 102 height 16
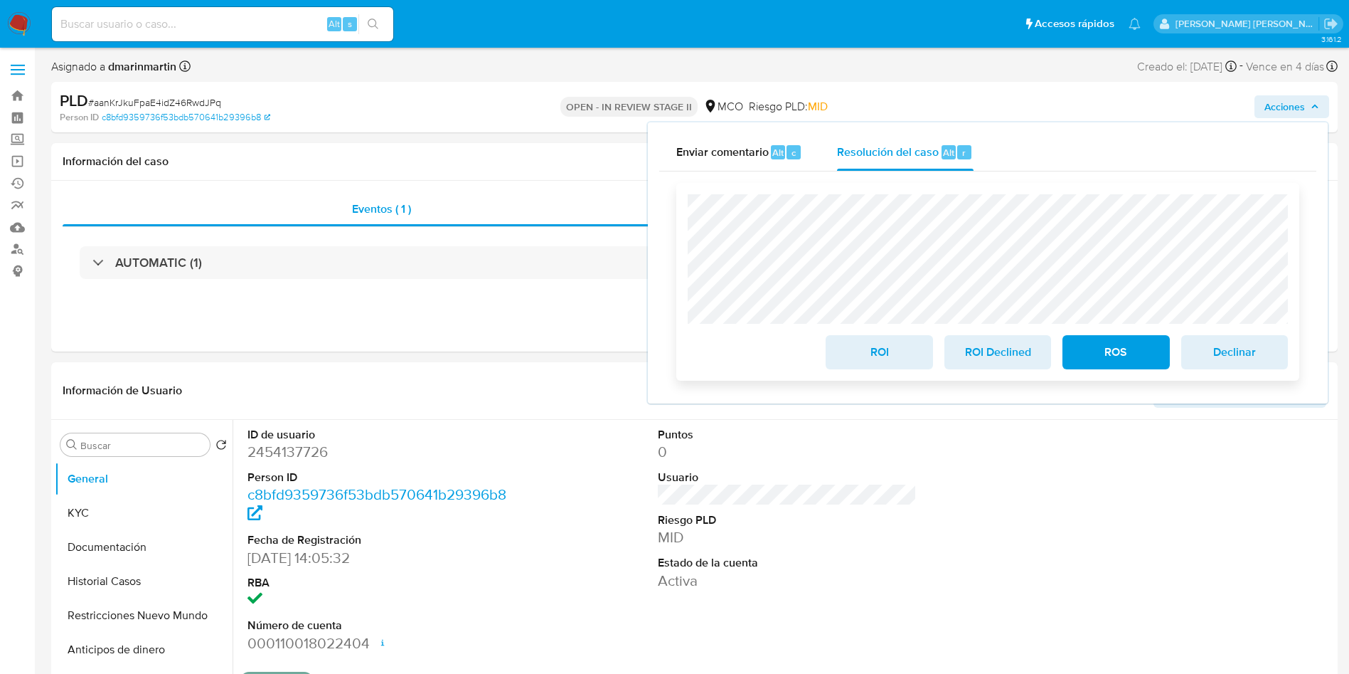
drag, startPoint x: 871, startPoint y: 349, endPoint x: 886, endPoint y: 354, distance: 15.7
click at [871, 349] on span "ROI" at bounding box center [879, 351] width 70 height 31
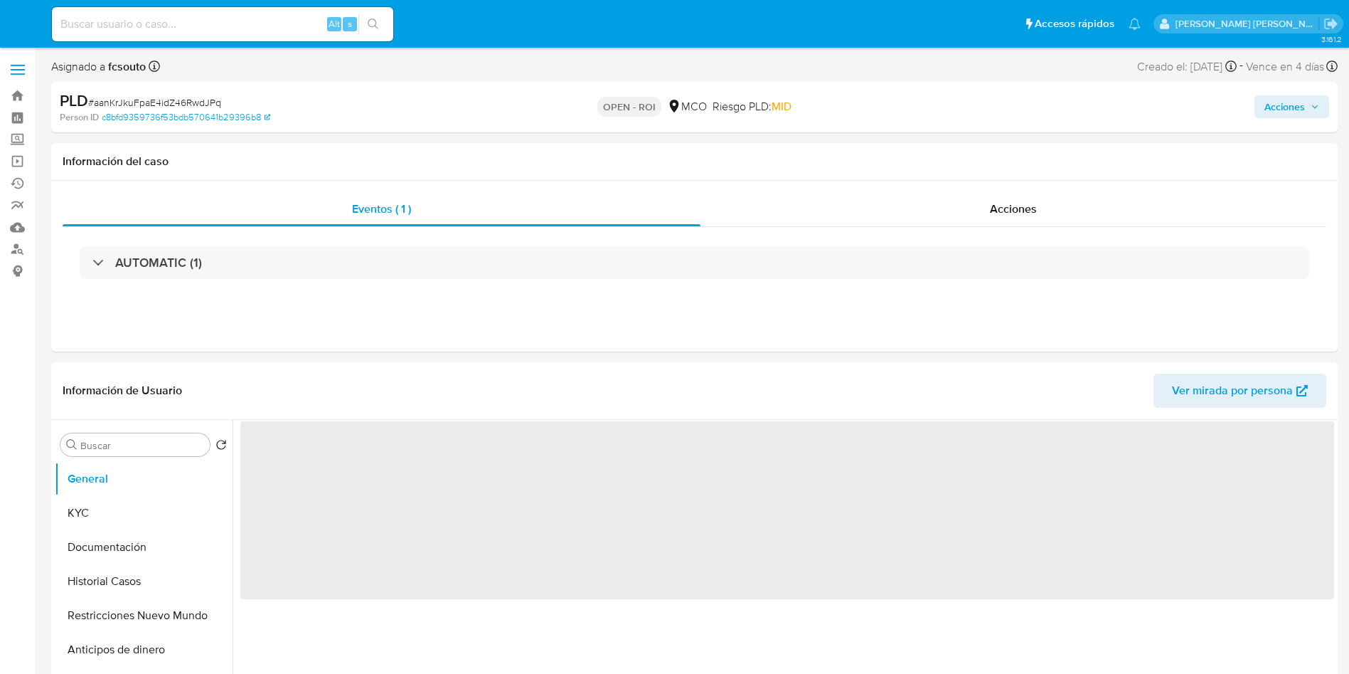
select select "10"
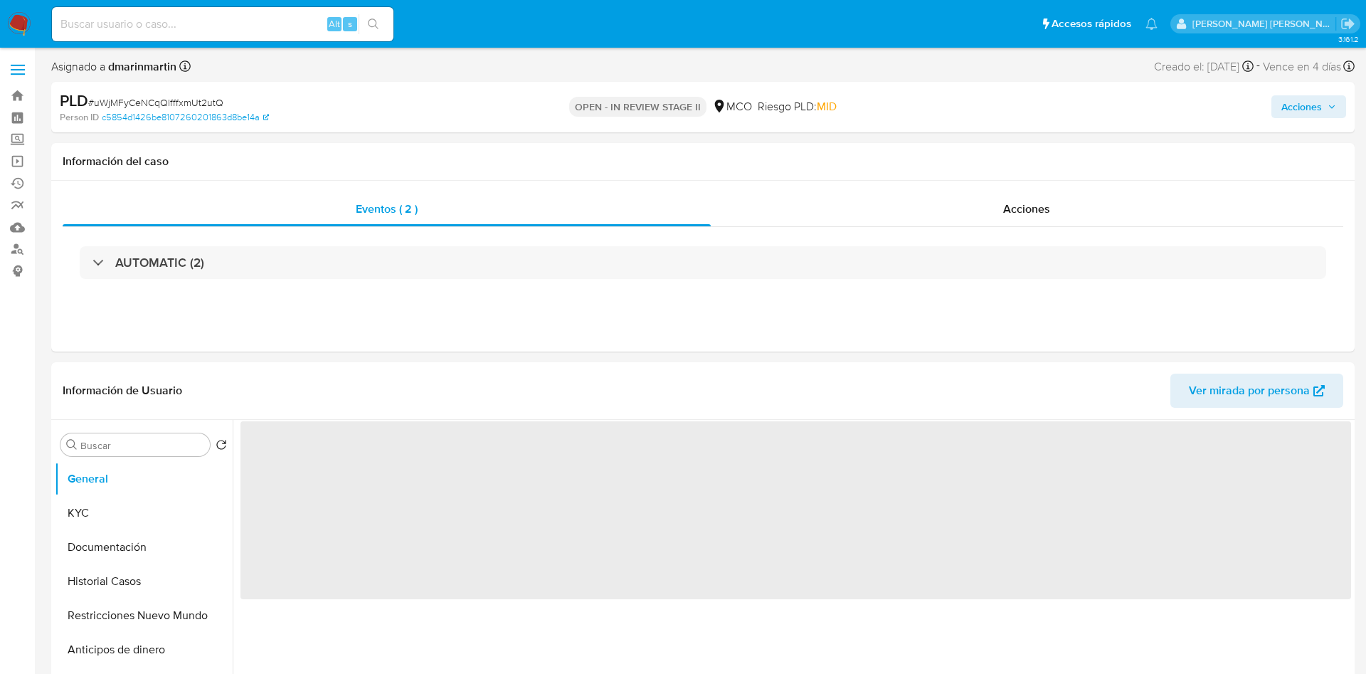
select select "10"
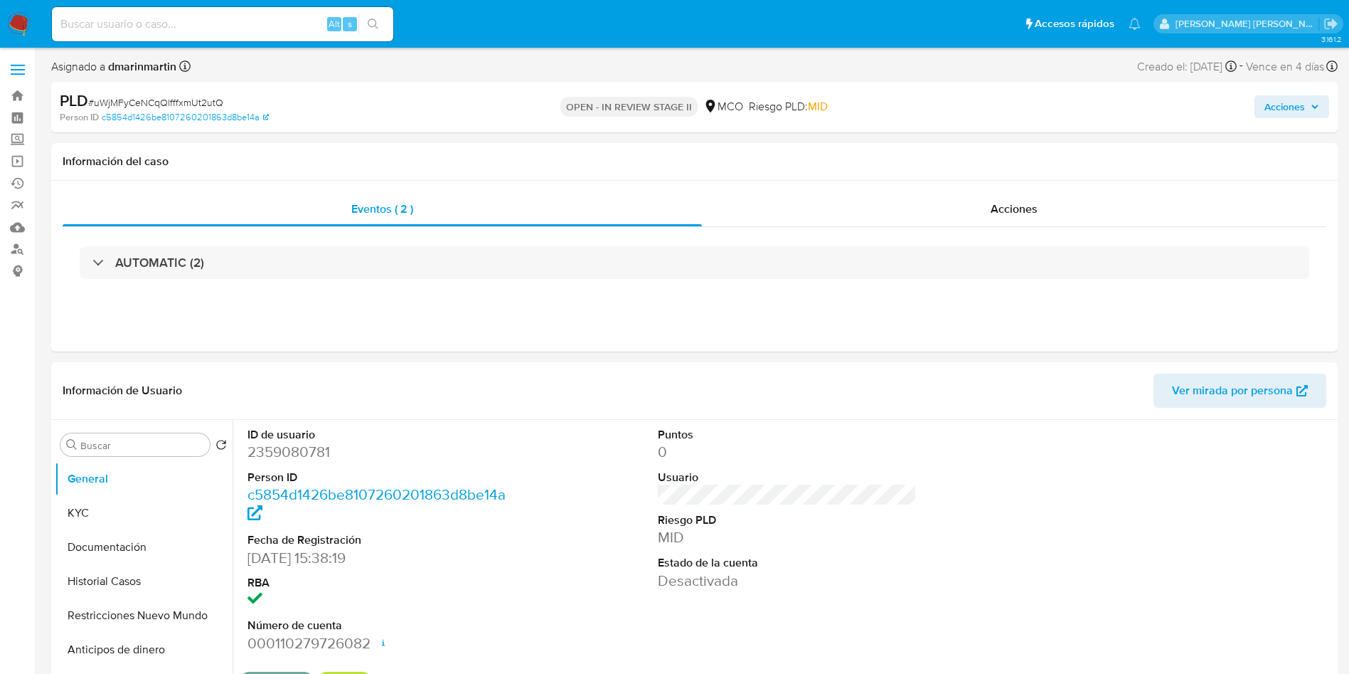
click at [1253, 99] on div "Acciones" at bounding box center [1120, 106] width 420 height 33
click at [1260, 99] on button "Acciones" at bounding box center [1292, 106] width 75 height 23
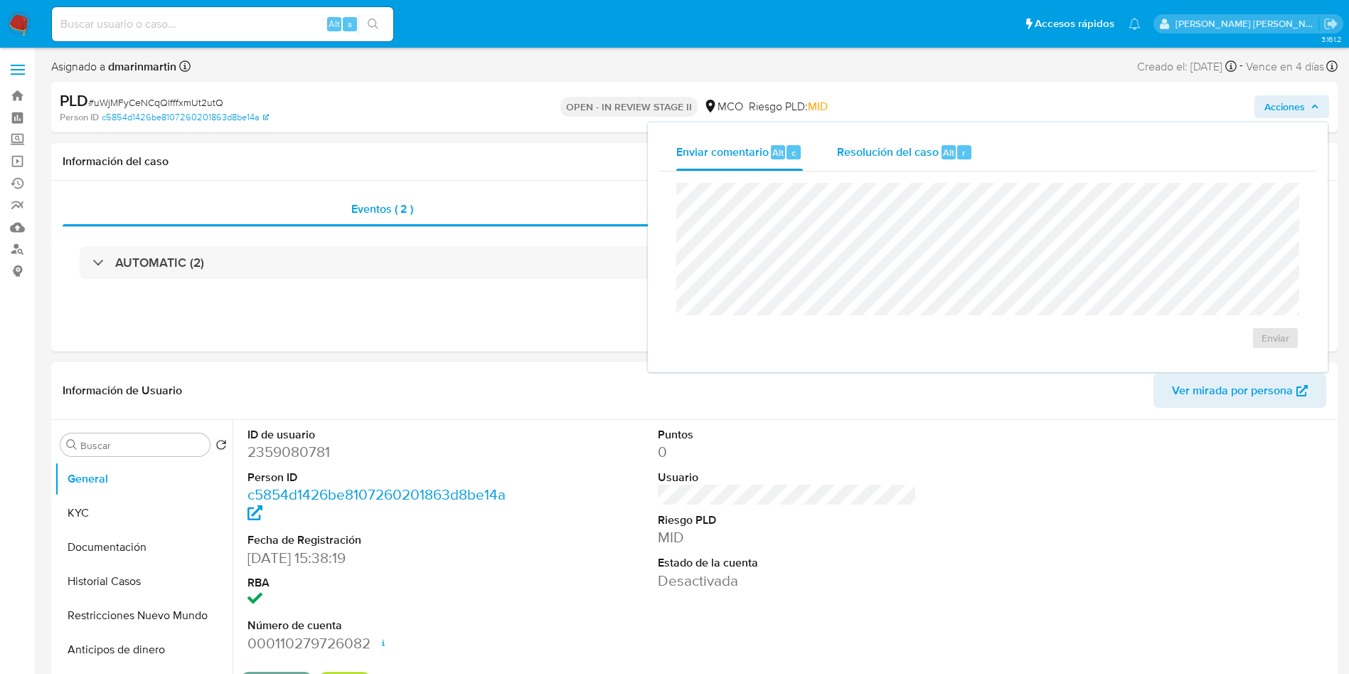
click at [868, 157] on span "Resolución del caso" at bounding box center [888, 152] width 102 height 16
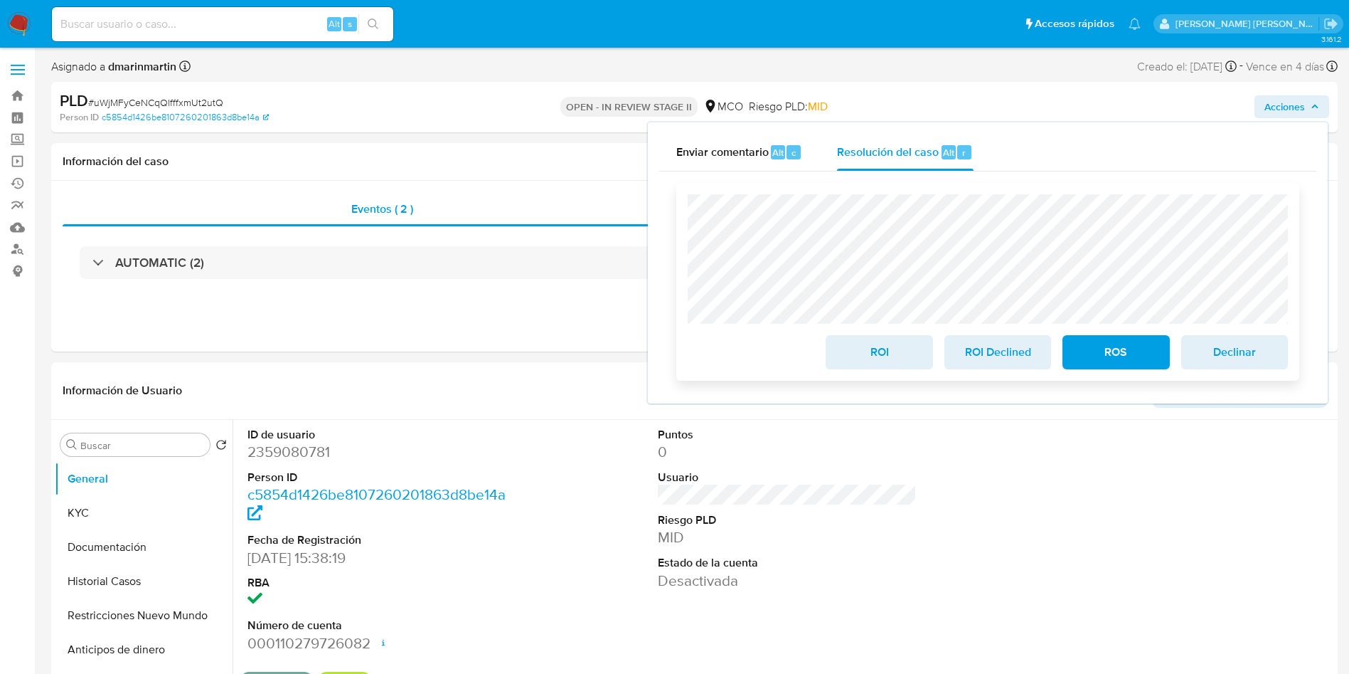
click at [886, 357] on span "ROI" at bounding box center [879, 351] width 70 height 31
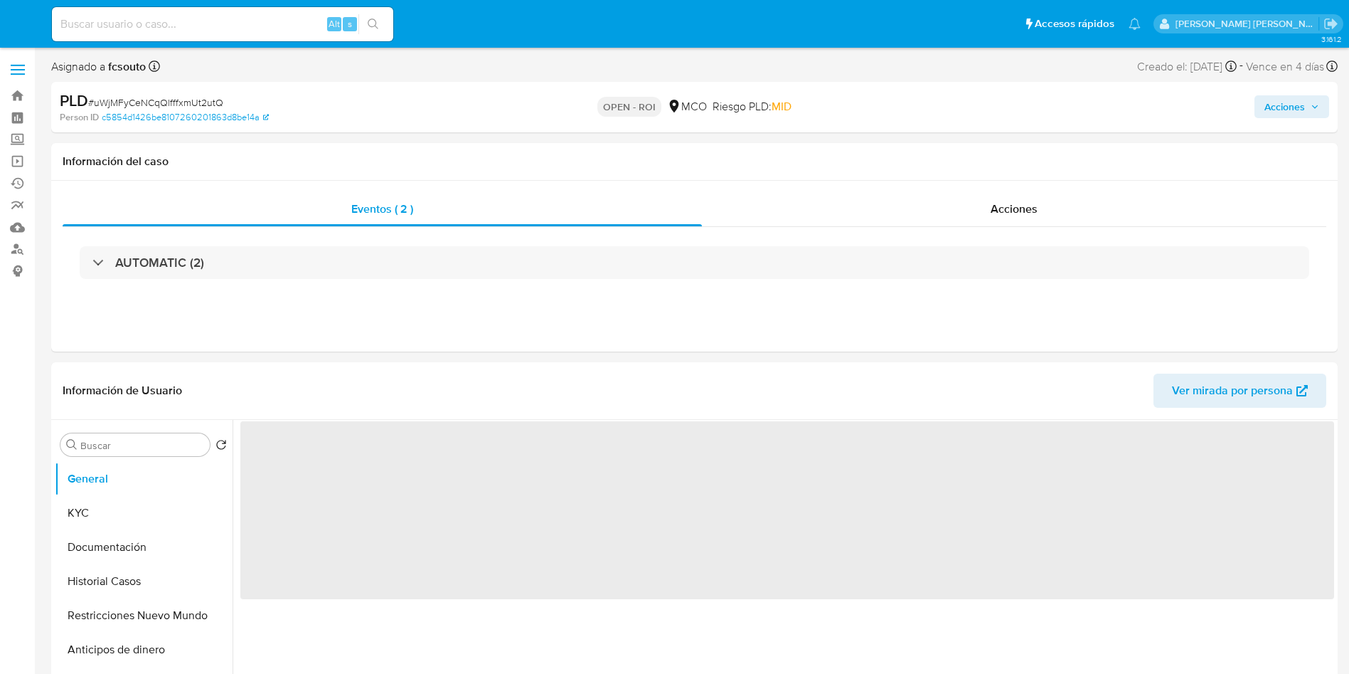
select select "10"
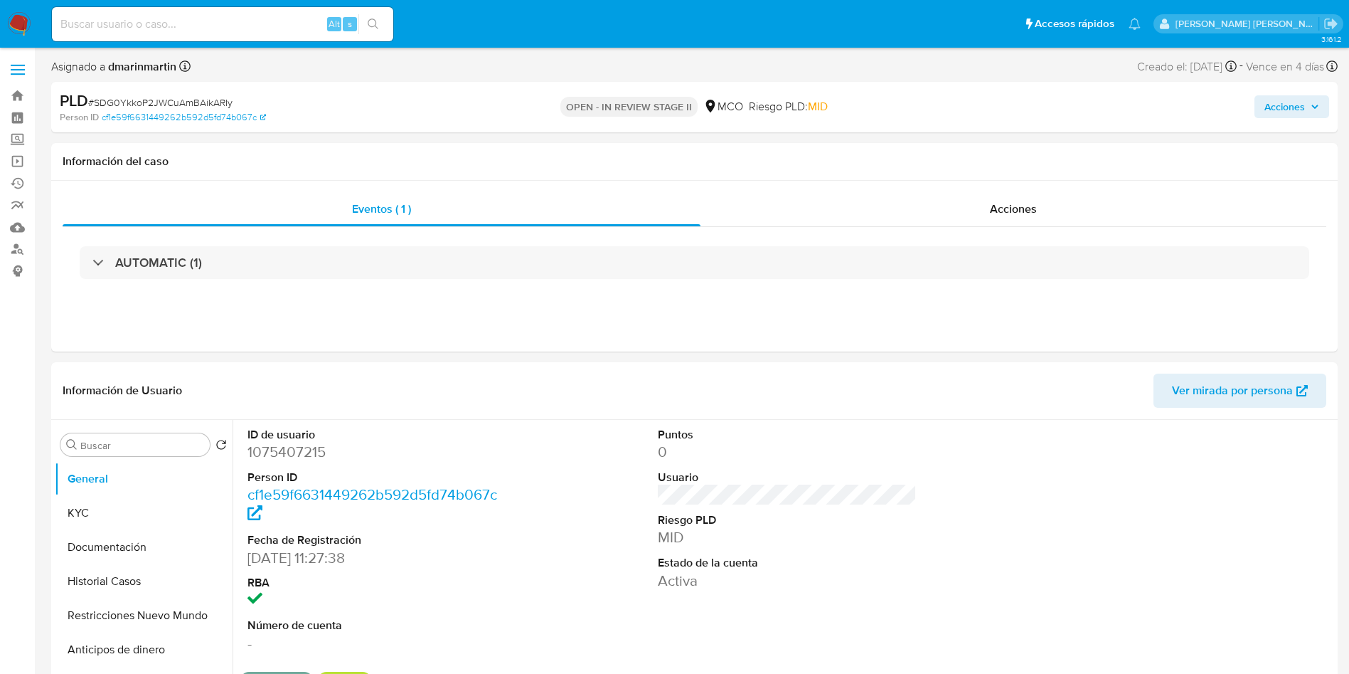
click at [1258, 104] on button "Acciones" at bounding box center [1292, 106] width 75 height 23
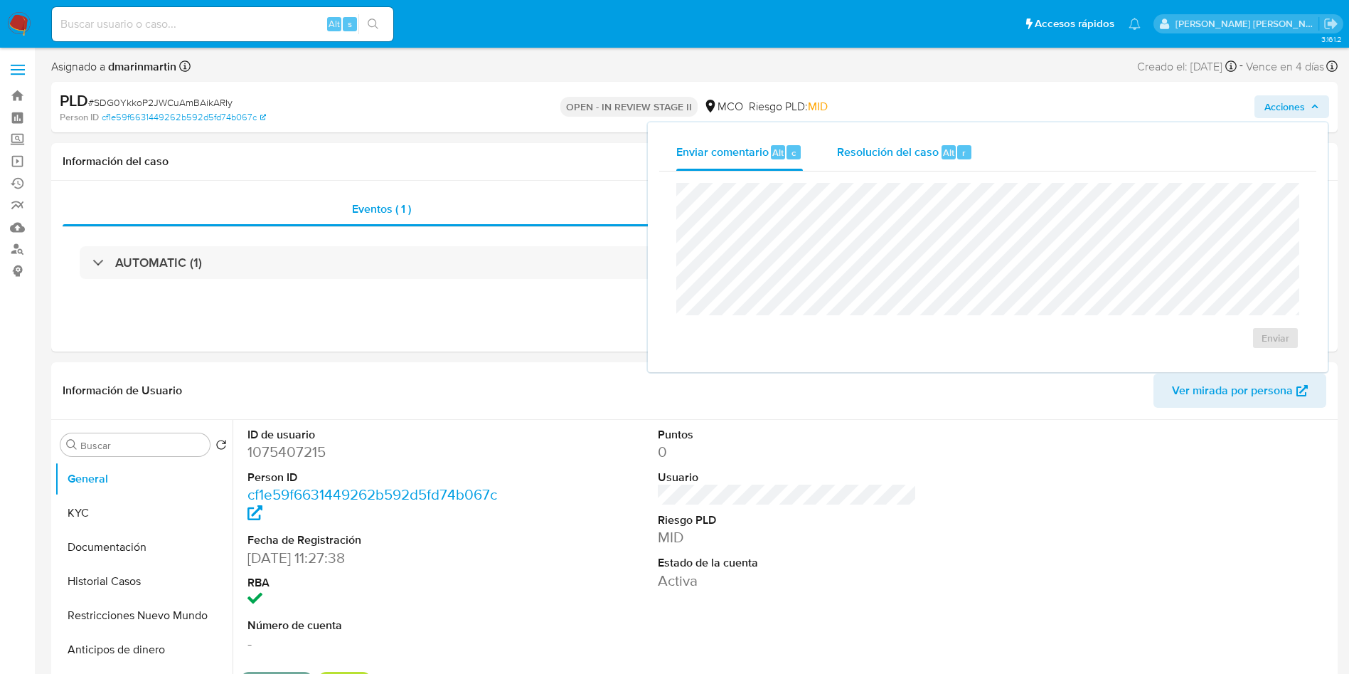
click at [934, 156] on span "Resolución del caso" at bounding box center [888, 152] width 102 height 16
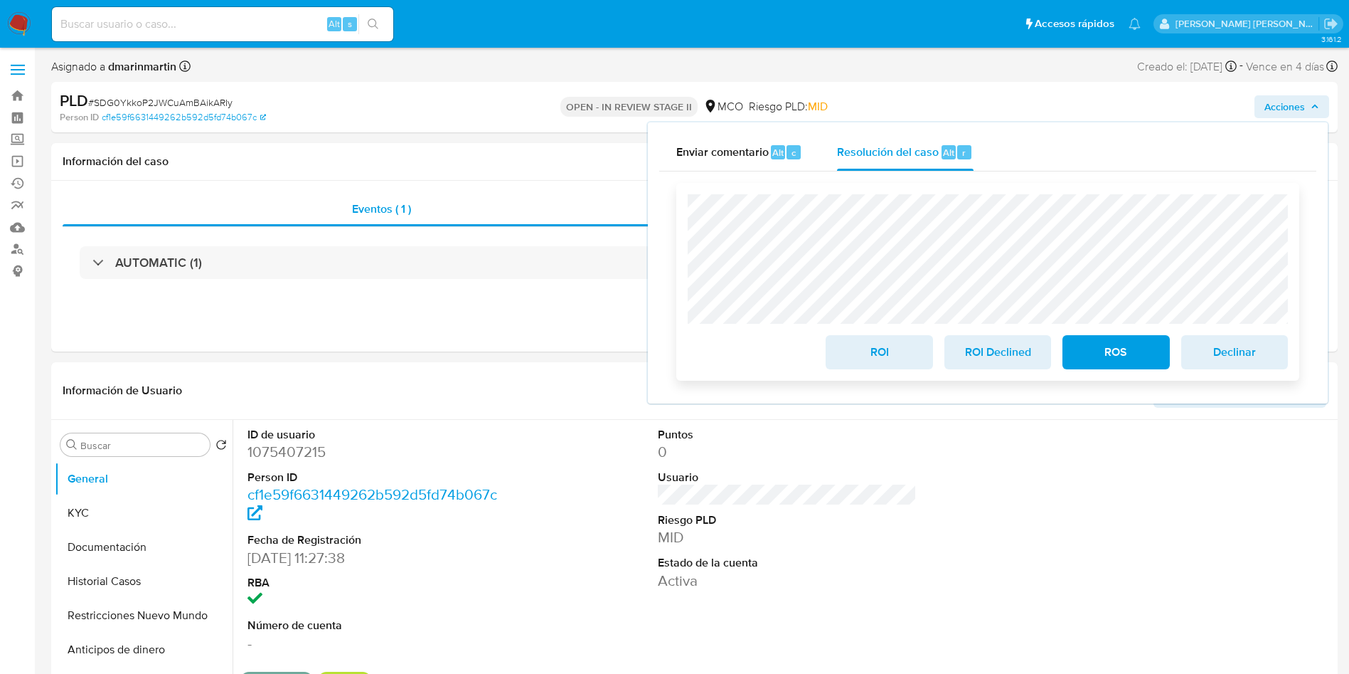
click at [880, 361] on span "ROI" at bounding box center [879, 351] width 70 height 31
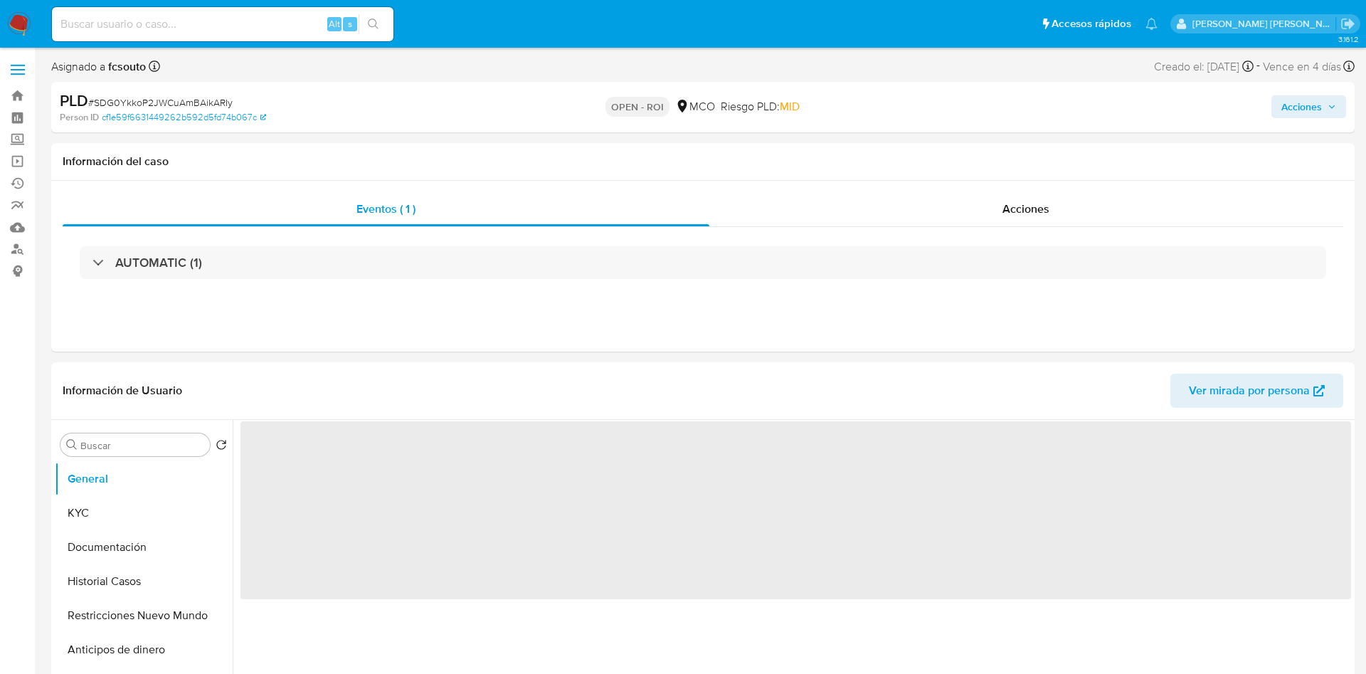
select select "10"
